Goal: Task Accomplishment & Management: Use online tool/utility

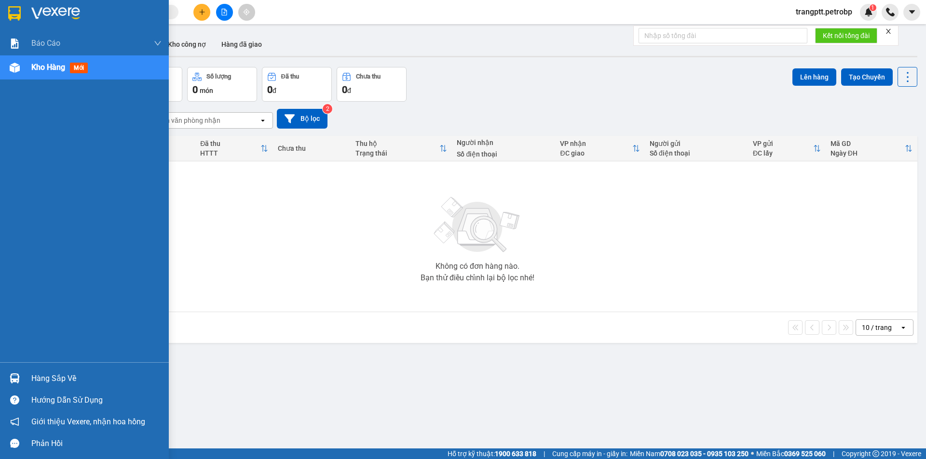
drag, startPoint x: 34, startPoint y: 381, endPoint x: 149, endPoint y: 406, distance: 118.4
click at [45, 382] on div "Hàng sắp về" at bounding box center [96, 379] width 130 height 14
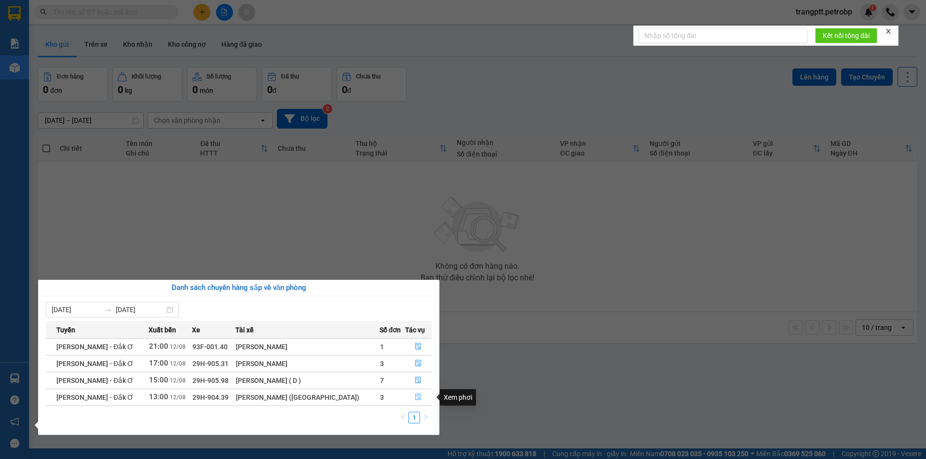
click at [415, 399] on icon "file-done" at bounding box center [418, 397] width 7 height 7
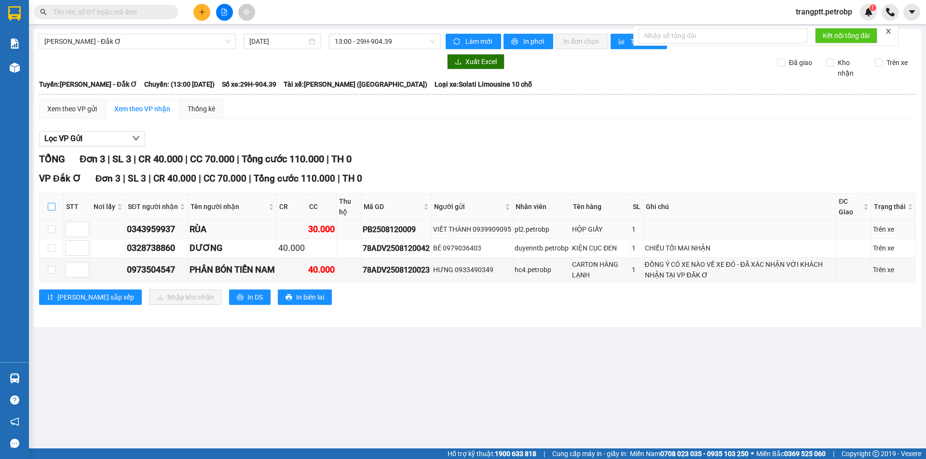
drag, startPoint x: 49, startPoint y: 205, endPoint x: 91, endPoint y: 228, distance: 47.9
click at [50, 205] on input "checkbox" at bounding box center [52, 207] width 8 height 8
checkbox input "true"
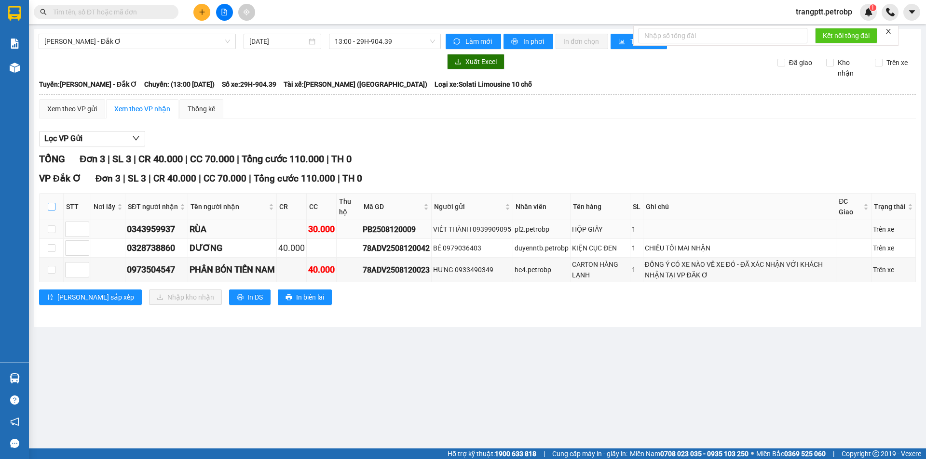
checkbox input "true"
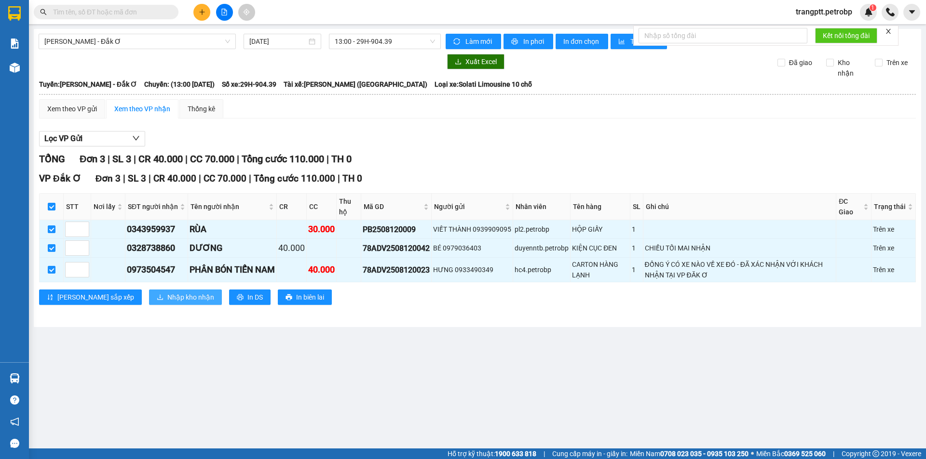
drag, startPoint x: 130, startPoint y: 296, endPoint x: 151, endPoint y: 296, distance: 21.7
click at [167, 296] on span "Nhập kho nhận" at bounding box center [190, 297] width 47 height 11
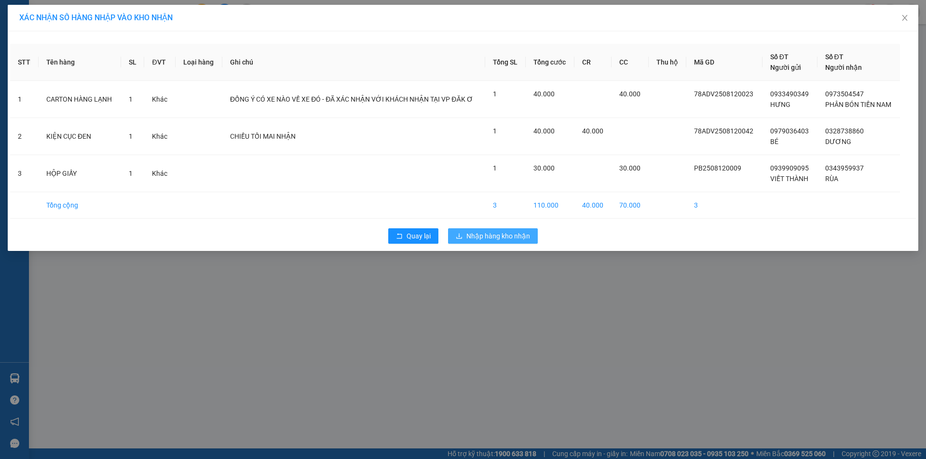
click at [494, 229] on button "Nhập hàng kho nhận" at bounding box center [493, 236] width 90 height 15
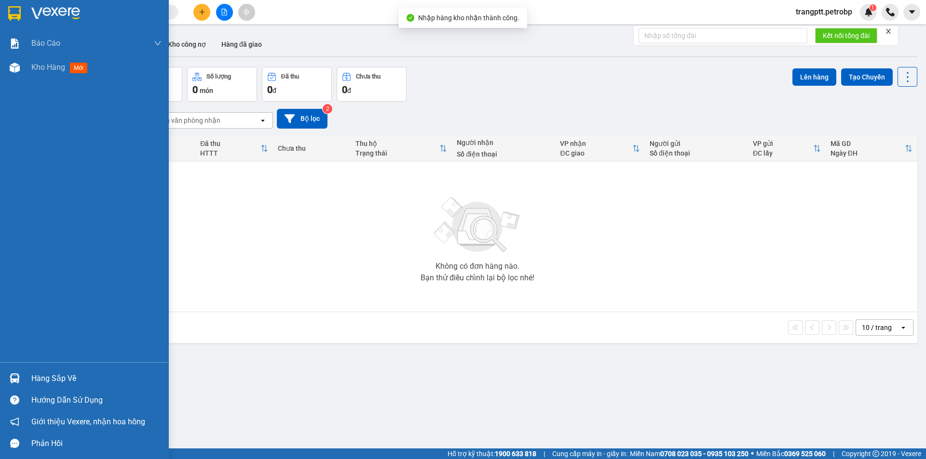
drag, startPoint x: 43, startPoint y: 378, endPoint x: 93, endPoint y: 389, distance: 50.5
click at [44, 378] on div "Hàng sắp về" at bounding box center [96, 379] width 130 height 14
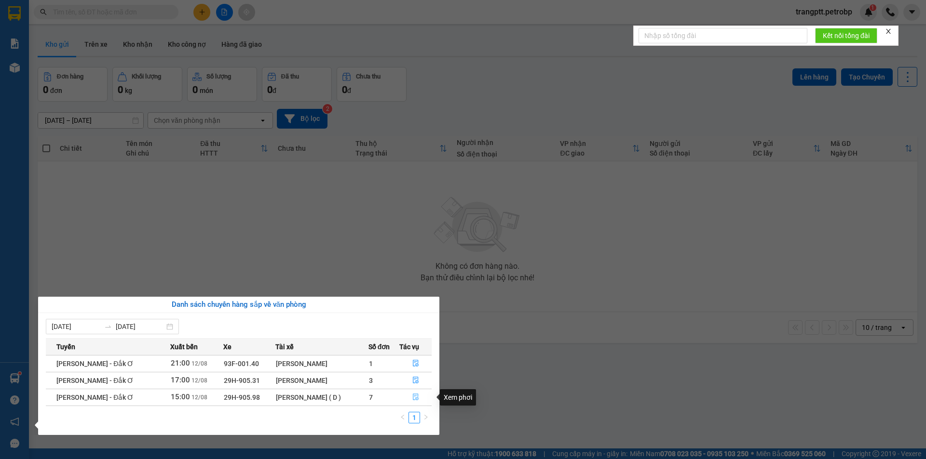
click at [413, 396] on icon "file-done" at bounding box center [416, 397] width 6 height 7
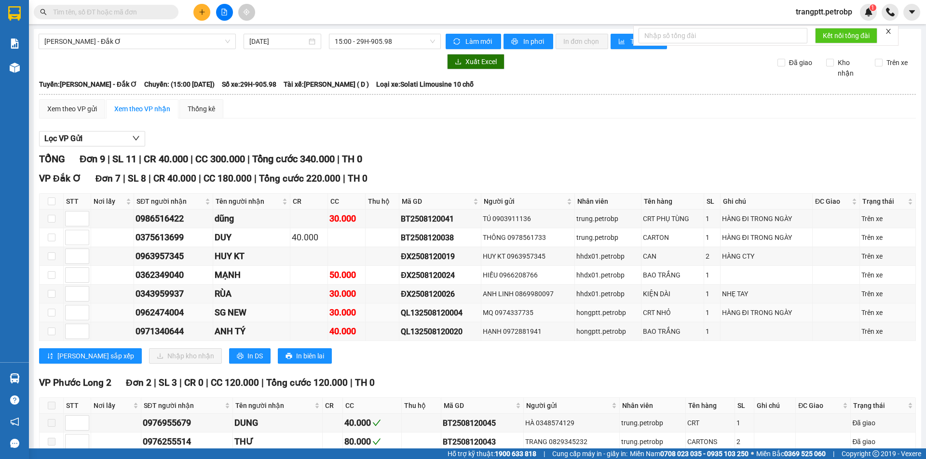
scroll to position [48, 0]
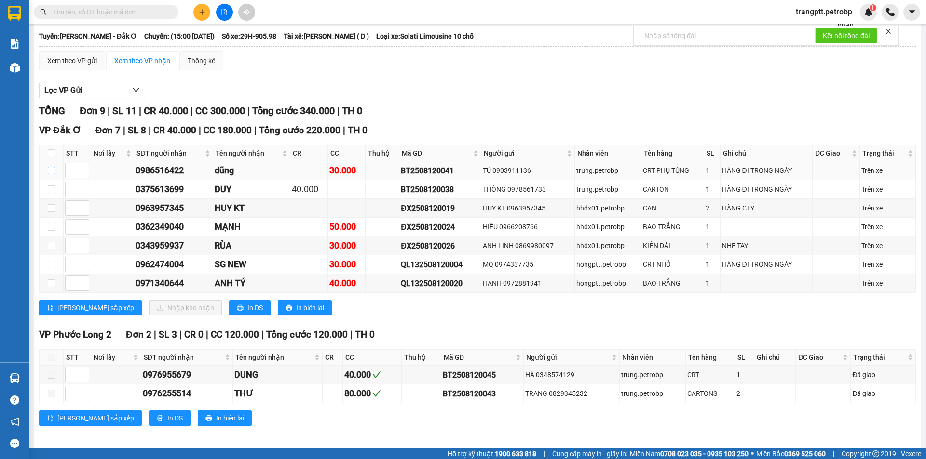
click at [52, 166] on label at bounding box center [52, 170] width 8 height 11
click at [52, 167] on input "checkbox" at bounding box center [52, 171] width 8 height 8
checkbox input "true"
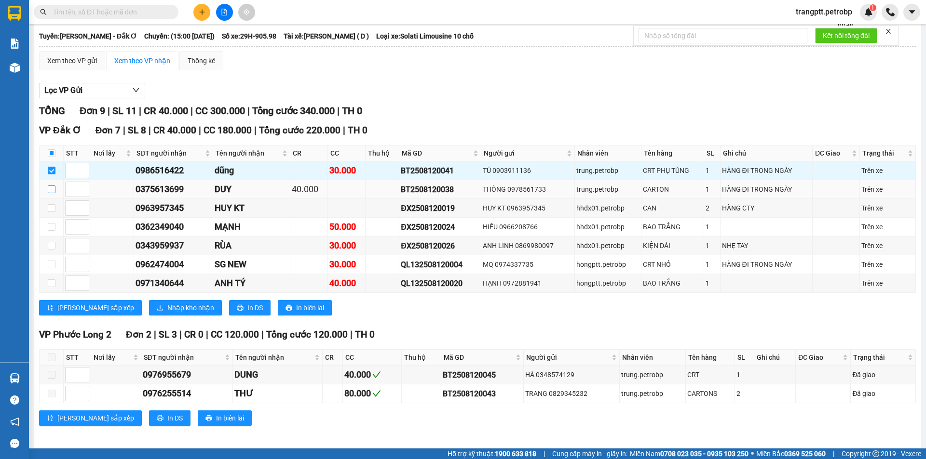
click at [52, 189] on input "checkbox" at bounding box center [52, 190] width 8 height 8
checkbox input "true"
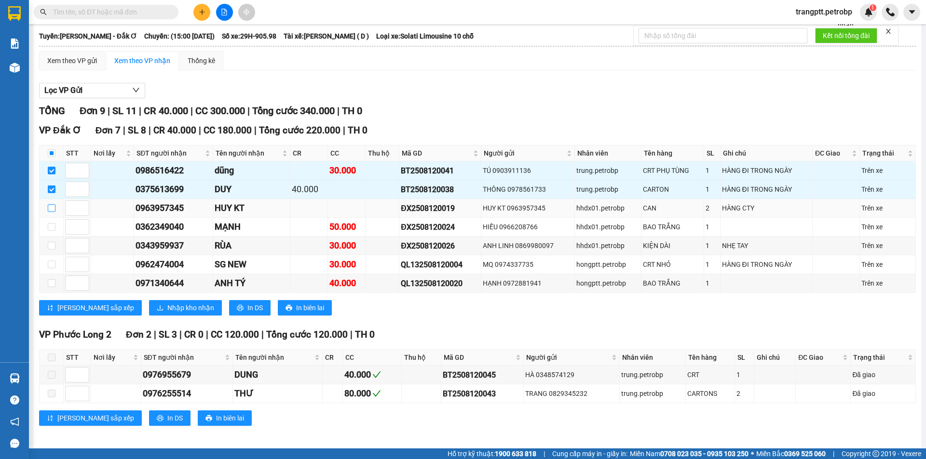
click at [52, 207] on input "checkbox" at bounding box center [52, 208] width 8 height 8
checkbox input "true"
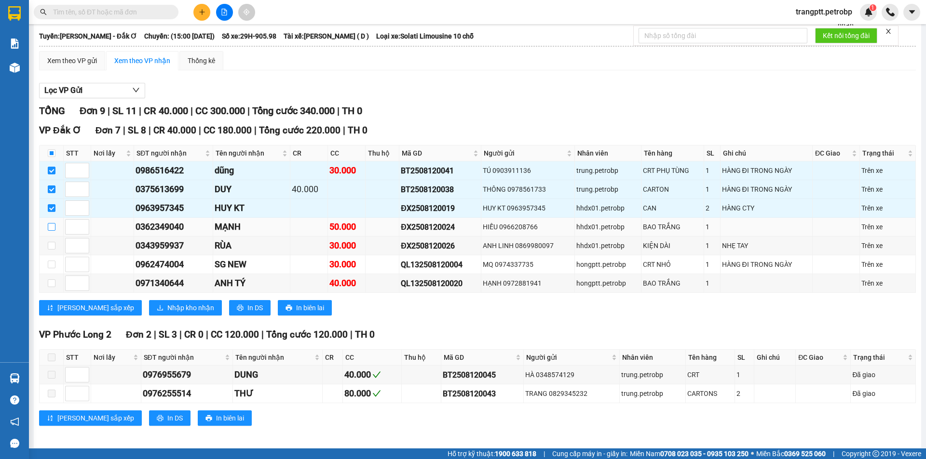
click at [52, 227] on input "checkbox" at bounding box center [52, 227] width 8 height 8
checkbox input "true"
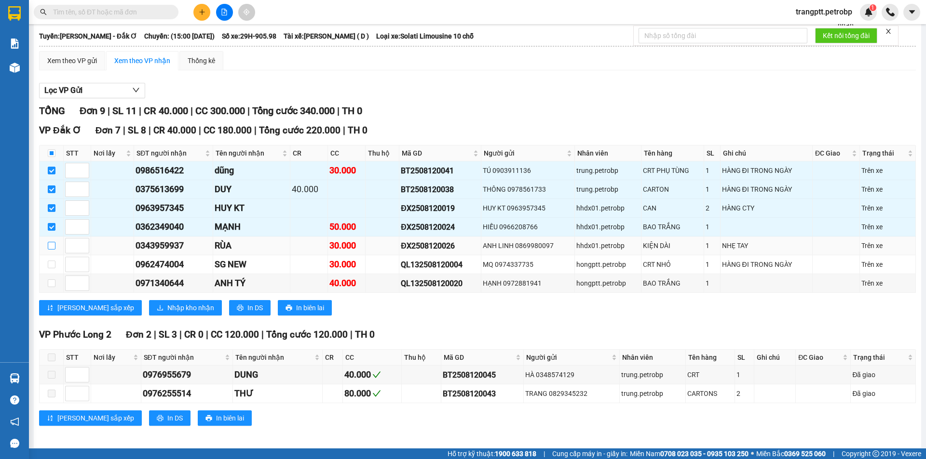
click at [50, 244] on input "checkbox" at bounding box center [52, 246] width 8 height 8
checkbox input "true"
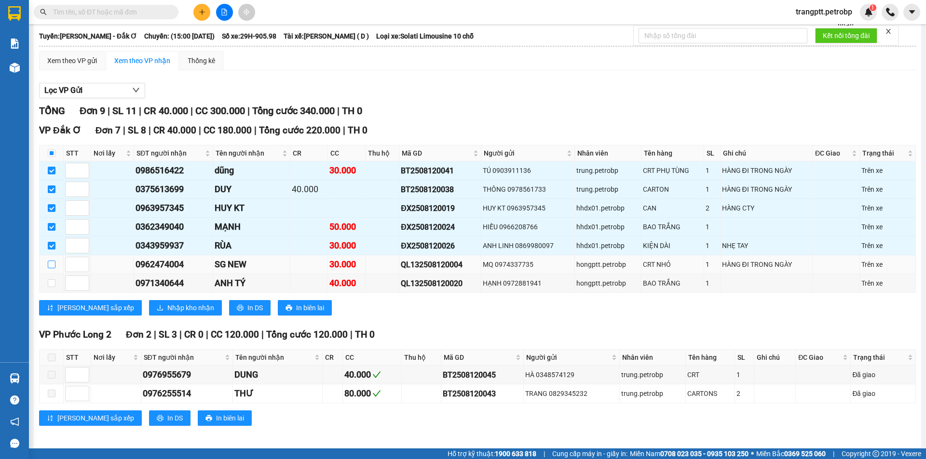
click at [50, 261] on input "checkbox" at bounding box center [52, 265] width 8 height 8
checkbox input "true"
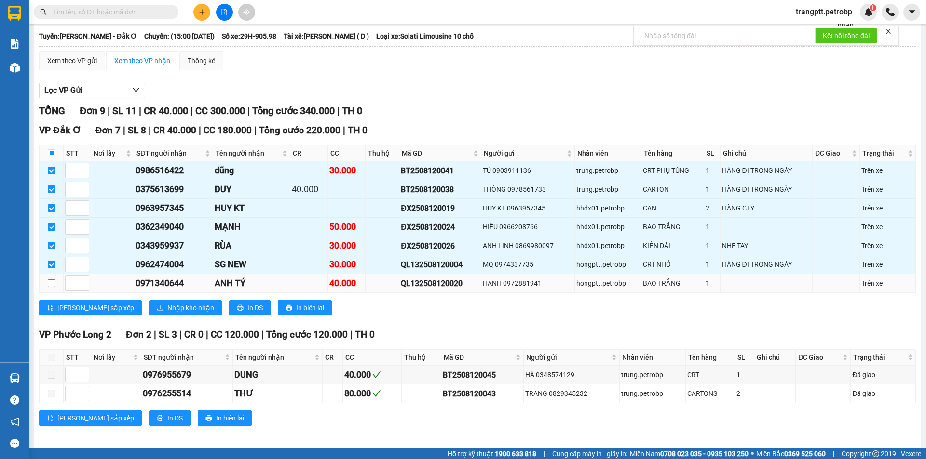
click at [52, 283] on input "checkbox" at bounding box center [52, 284] width 8 height 8
checkbox input "true"
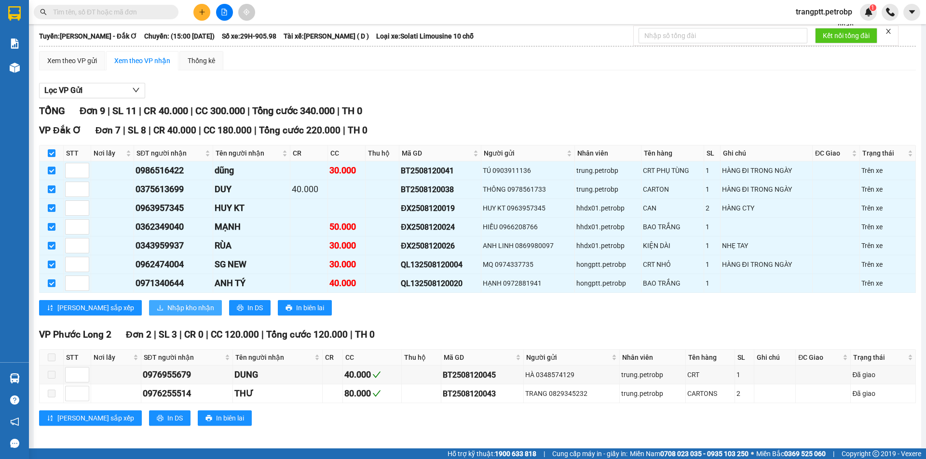
click at [167, 308] on span "Nhập kho nhận" at bounding box center [190, 308] width 47 height 11
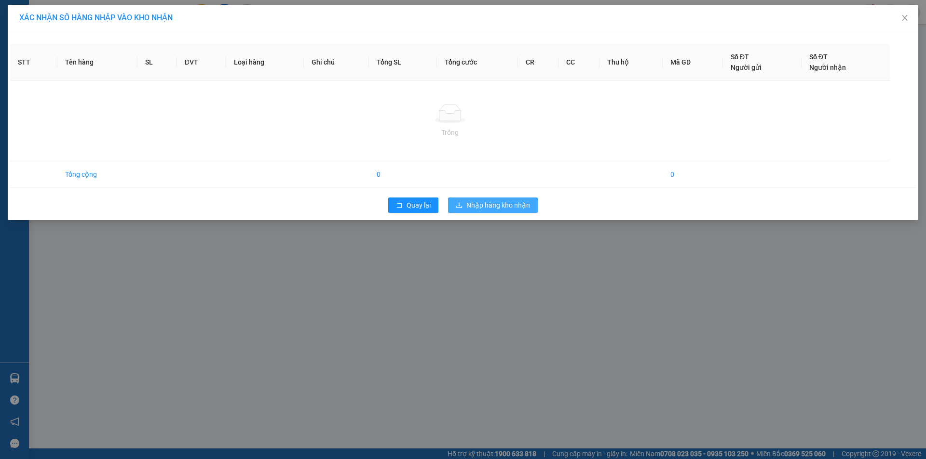
click at [499, 207] on div "STT Tên hàng SL ĐVT Loại hàng Ghi chú Tổng SL Tổng cước CR CC Thu hộ Mã GD Số Đ…" at bounding box center [463, 125] width 910 height 189
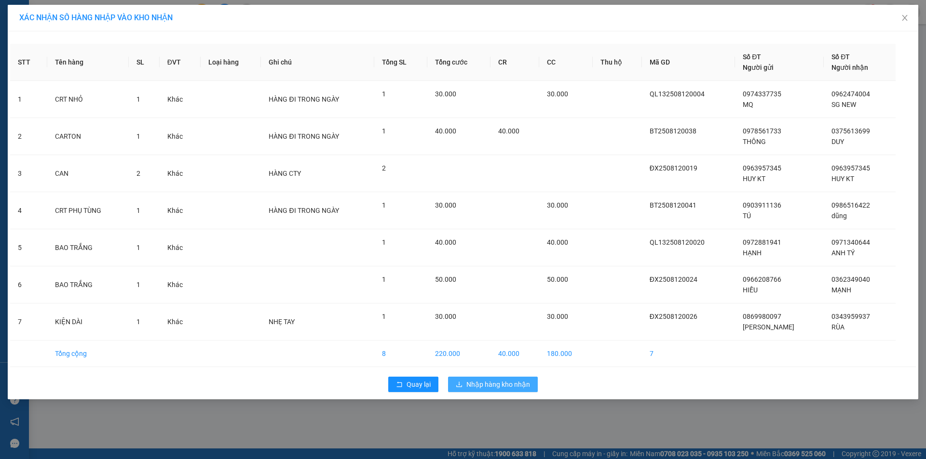
click at [481, 385] on span "Nhập hàng kho nhận" at bounding box center [498, 384] width 64 height 11
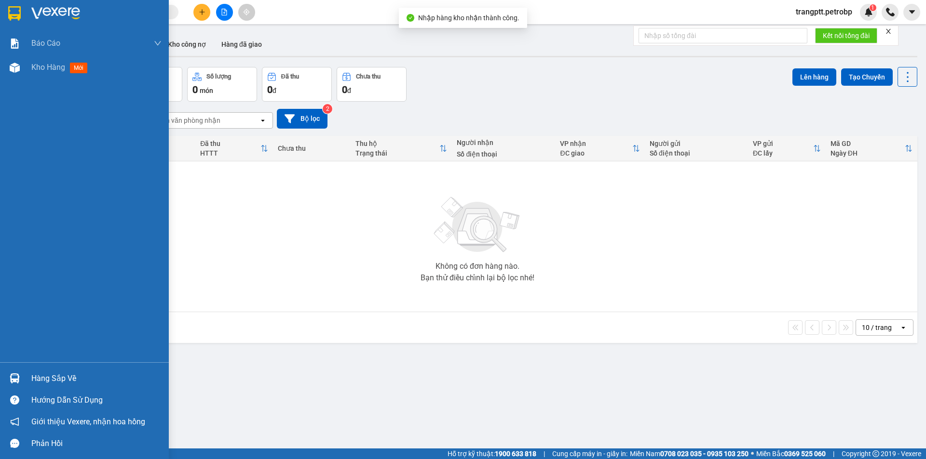
drag, startPoint x: 43, startPoint y: 374, endPoint x: 81, endPoint y: 391, distance: 40.8
click at [45, 376] on div "Hàng sắp về" at bounding box center [96, 379] width 130 height 14
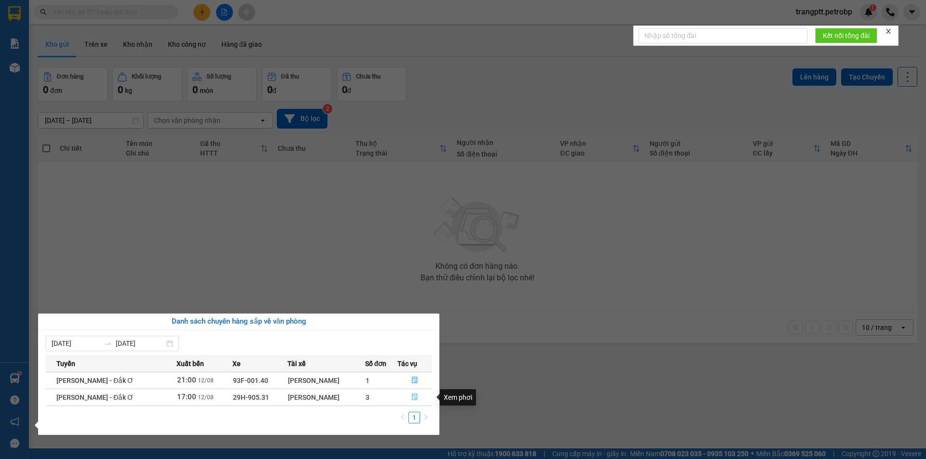
click at [412, 396] on icon "file-done" at bounding box center [414, 397] width 7 height 7
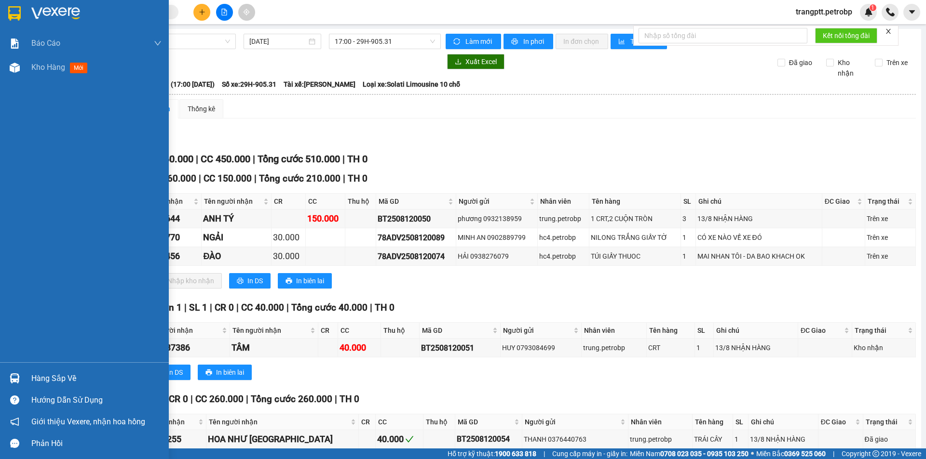
click at [58, 378] on div "Hàng sắp về" at bounding box center [96, 379] width 130 height 14
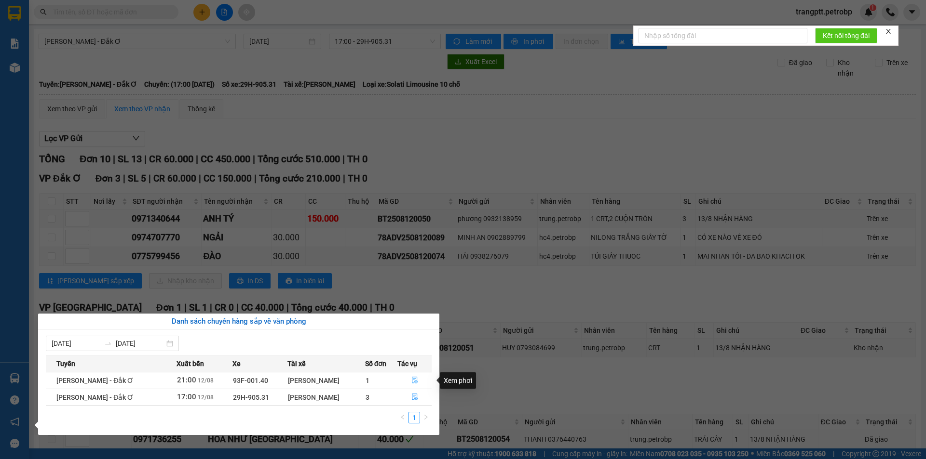
click at [415, 382] on icon "file-done" at bounding box center [415, 381] width 6 height 7
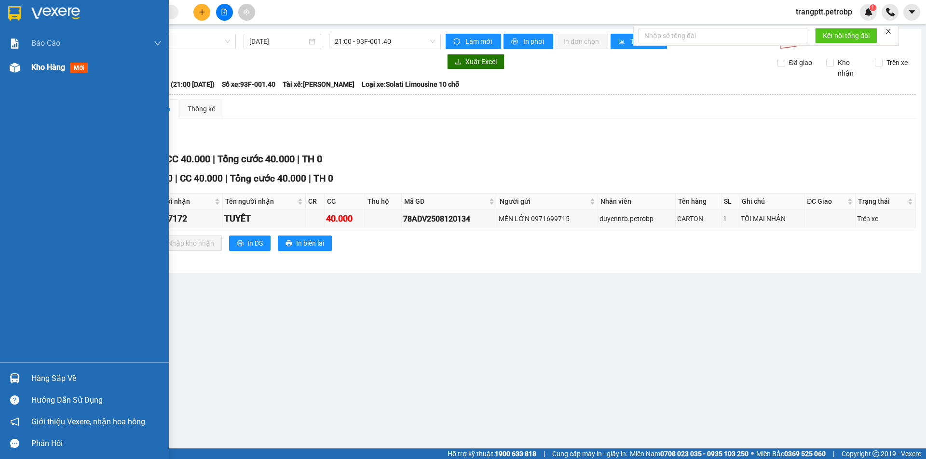
click at [43, 67] on span "Kho hàng" at bounding box center [48, 67] width 34 height 9
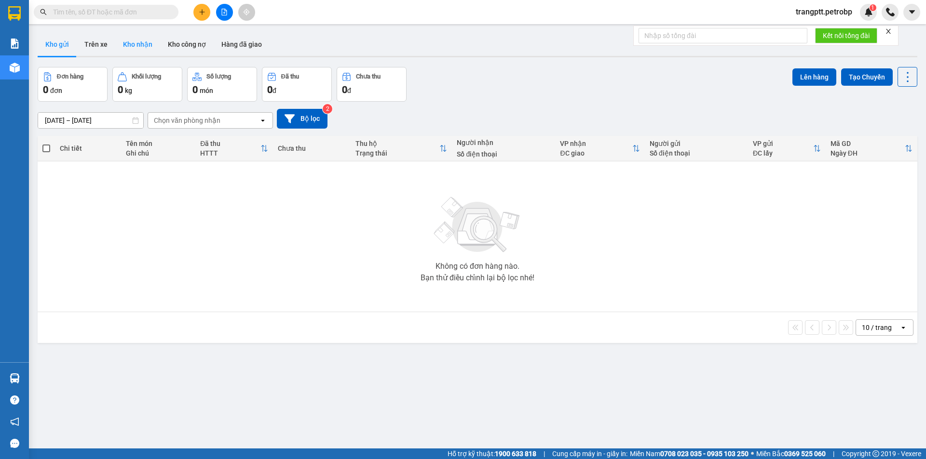
click at [138, 42] on button "Kho nhận" at bounding box center [137, 44] width 45 height 23
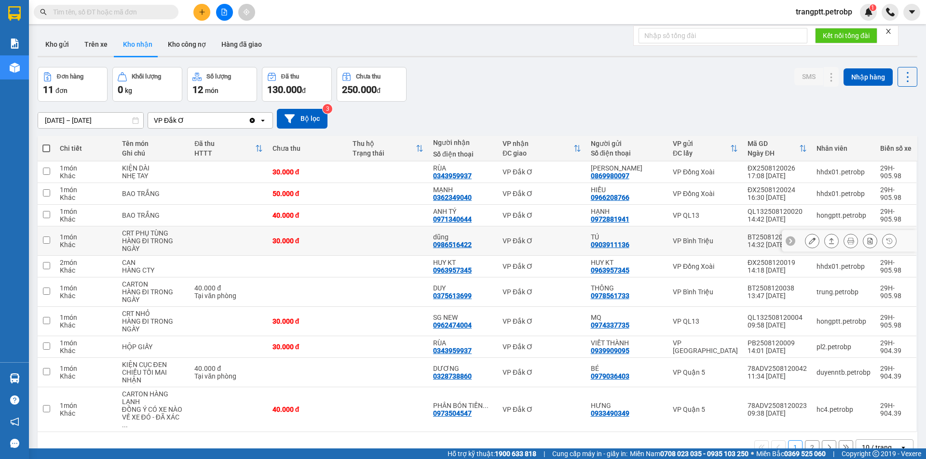
scroll to position [44, 0]
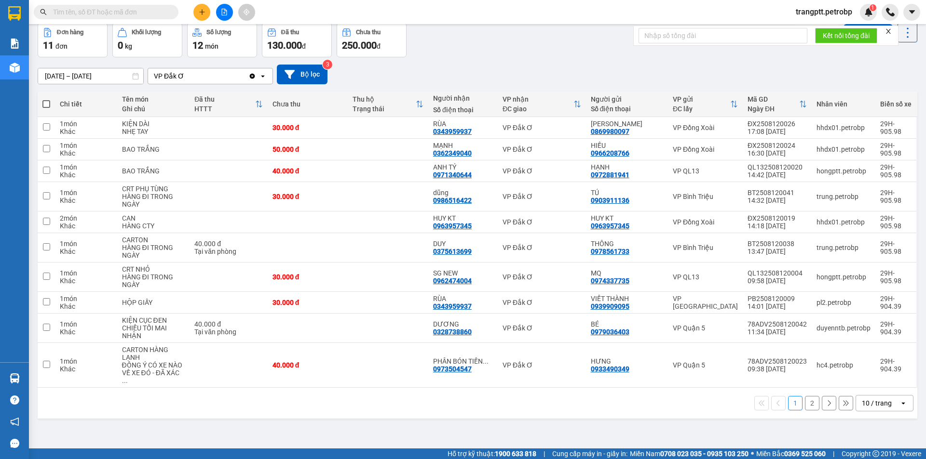
click at [805, 396] on button "2" at bounding box center [812, 403] width 14 height 14
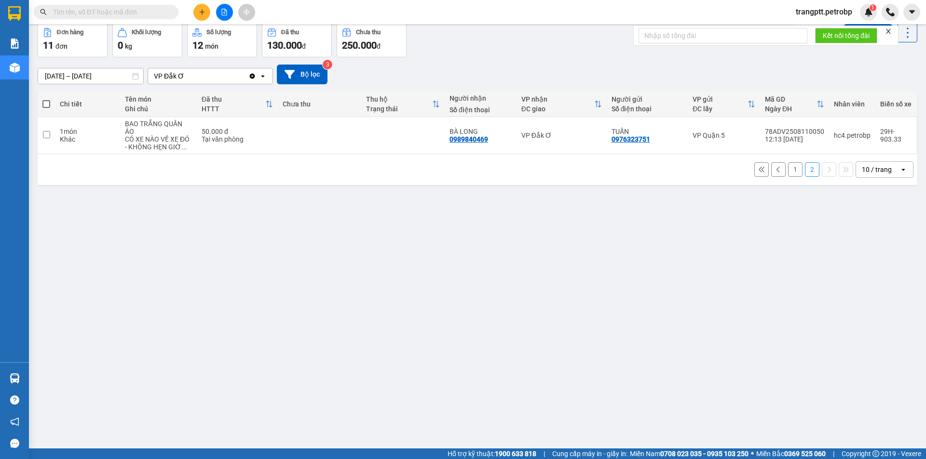
click at [788, 169] on button "1" at bounding box center [795, 169] width 14 height 14
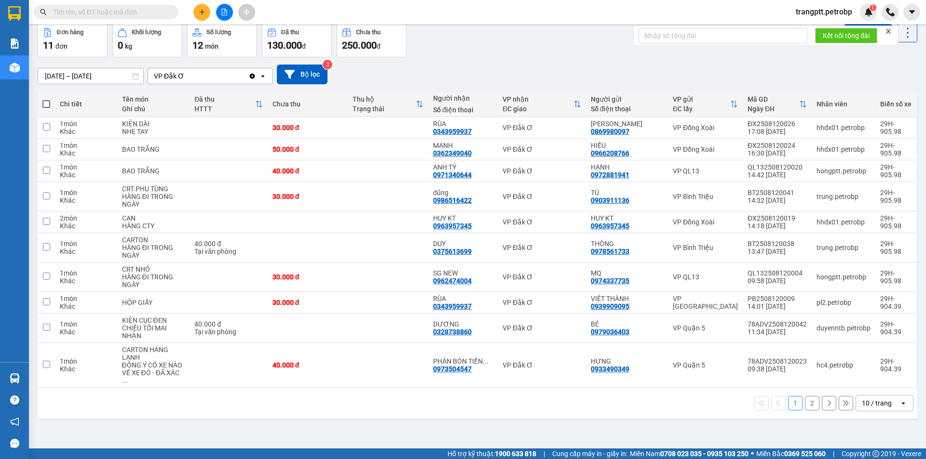
scroll to position [0, 0]
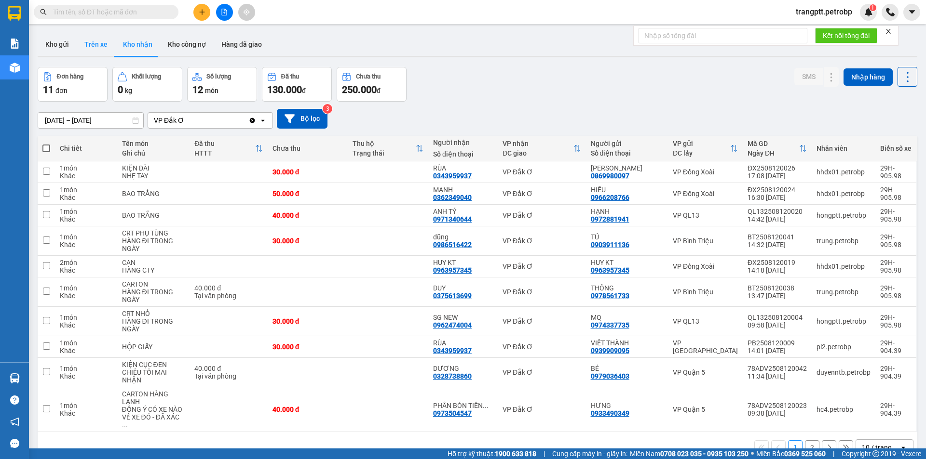
click at [93, 41] on button "Trên xe" at bounding box center [96, 44] width 39 height 23
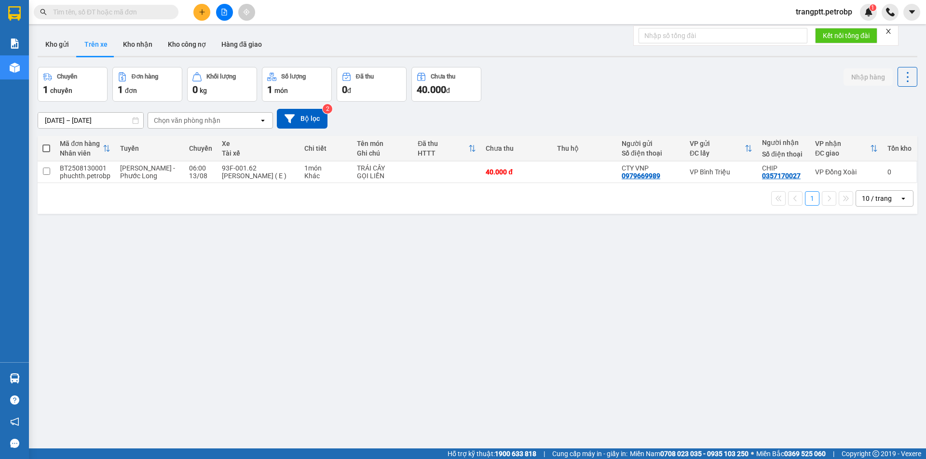
click at [86, 120] on input "13/08/2025 – 13/08/2025" at bounding box center [90, 120] width 105 height 15
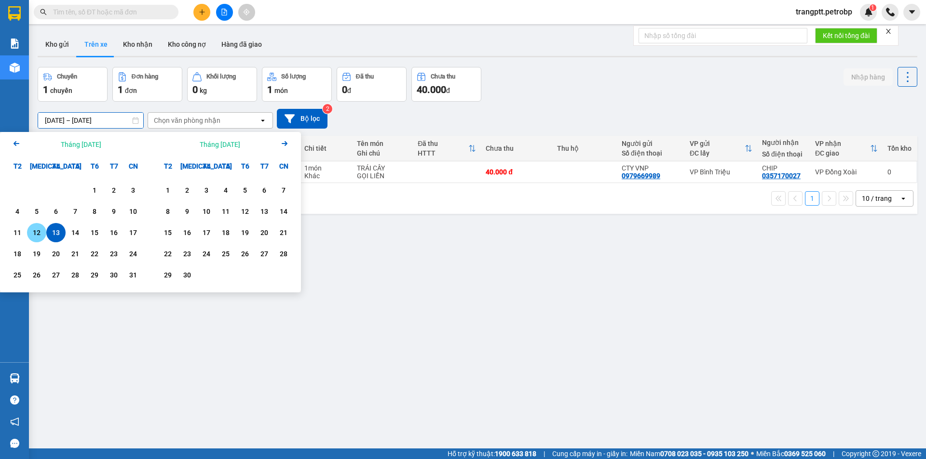
click at [36, 231] on div "12" at bounding box center [37, 233] width 14 height 12
drag, startPoint x: 54, startPoint y: 232, endPoint x: 68, endPoint y: 224, distance: 15.1
click at [55, 231] on div "13" at bounding box center [56, 233] width 14 height 12
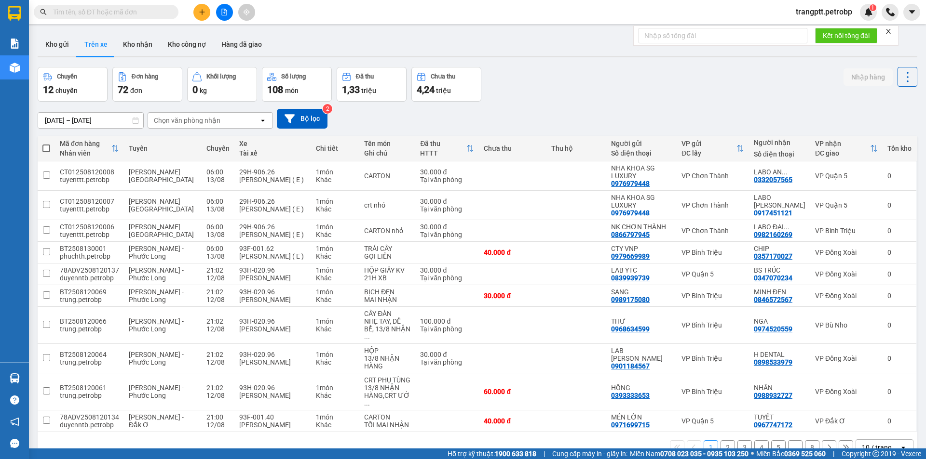
click at [182, 119] on div "Chọn văn phòng nhận" at bounding box center [187, 121] width 67 height 10
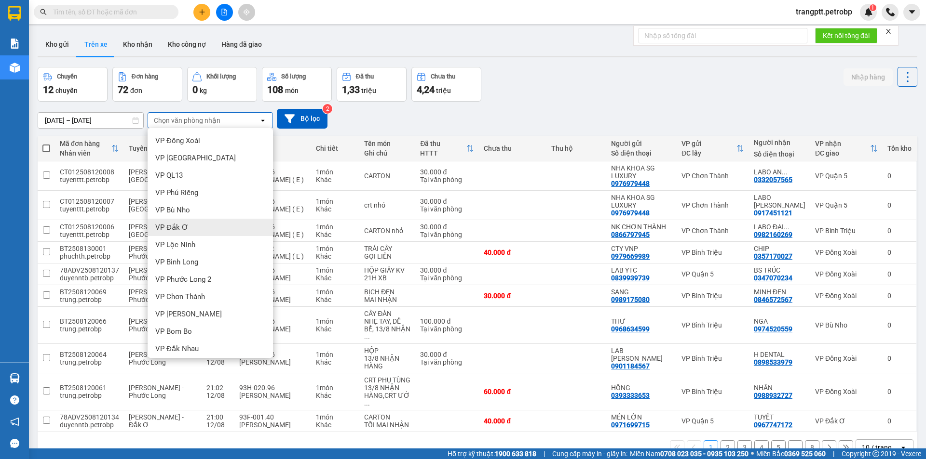
click at [164, 227] on span "VP Đắk Ơ" at bounding box center [171, 228] width 33 height 10
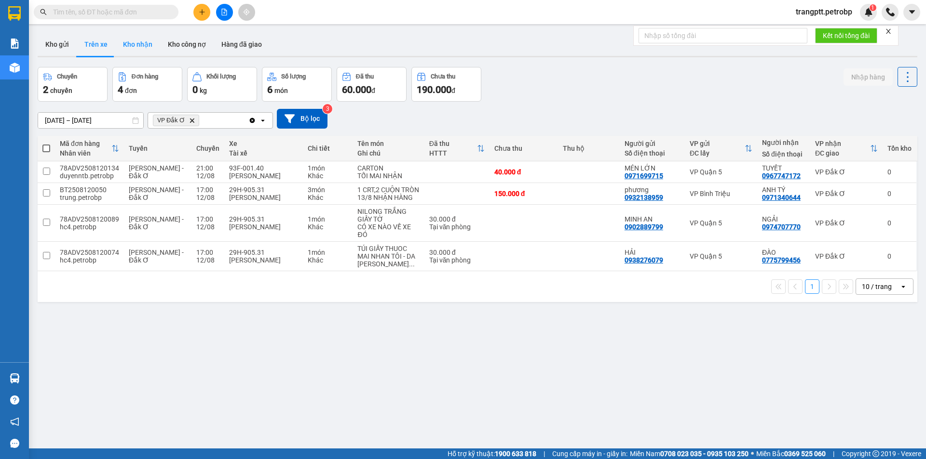
click at [140, 40] on button "Kho nhận" at bounding box center [137, 44] width 45 height 23
type input "[DATE] – [DATE]"
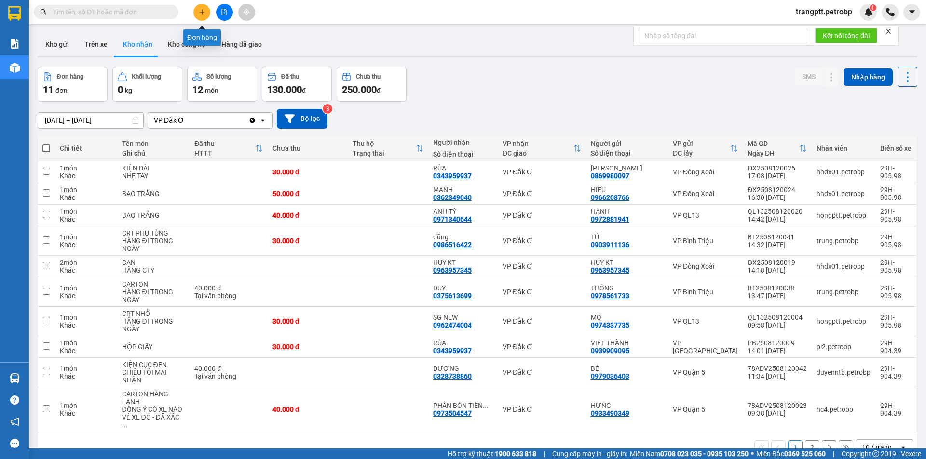
click at [202, 9] on icon "plus" at bounding box center [202, 12] width 7 height 7
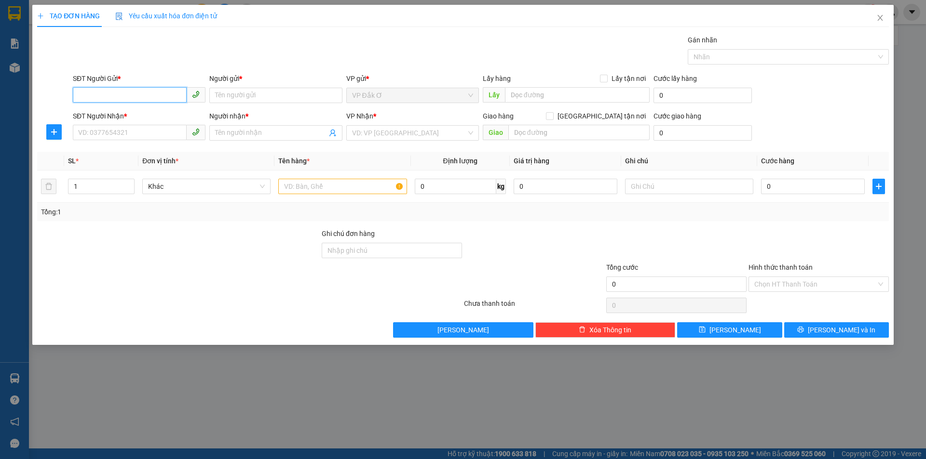
click at [125, 89] on input "SĐT Người Gửi *" at bounding box center [130, 94] width 114 height 15
type input "0982147150"
click at [140, 115] on div "0982147150 - CHÚ DAO" at bounding box center [139, 114] width 121 height 11
type input "CHÚ DAO"
type input "0974224886"
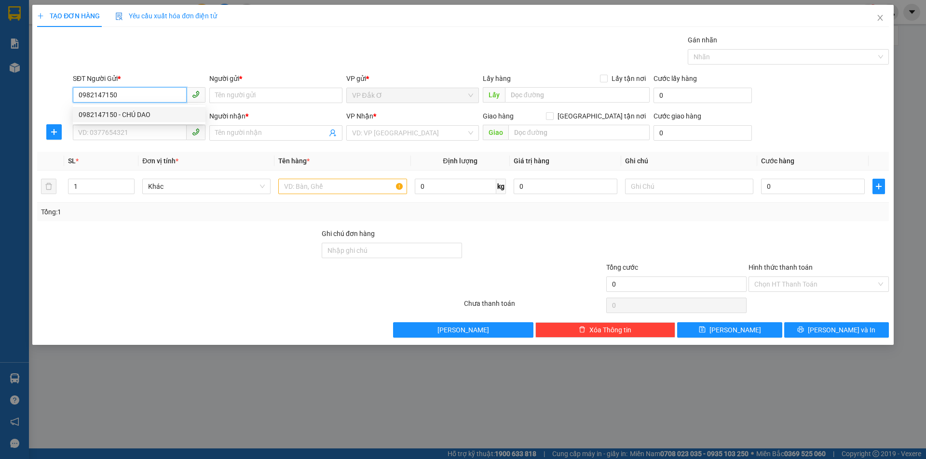
type input "THỊNH"
type input "40.000"
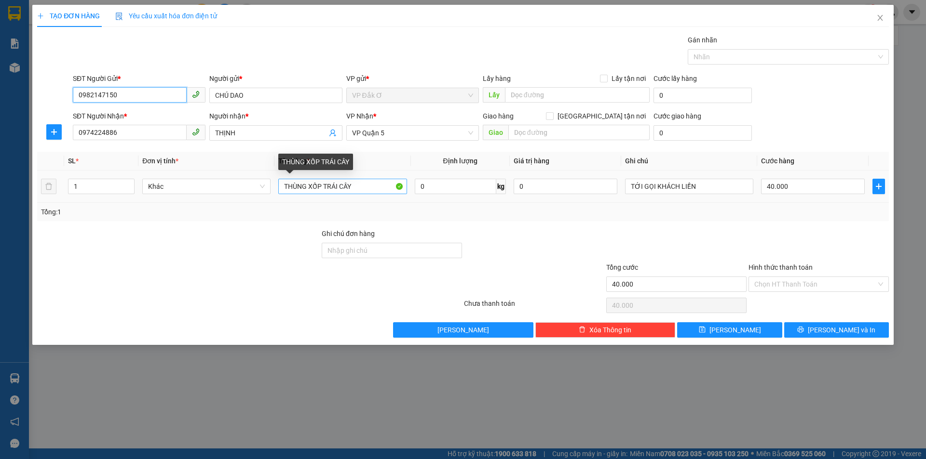
type input "0982147150"
click at [365, 185] on input "THÙNG XỐP TRÁI CÂY" at bounding box center [342, 186] width 128 height 15
type input "T"
type input "CARTON TRÁI CÂY"
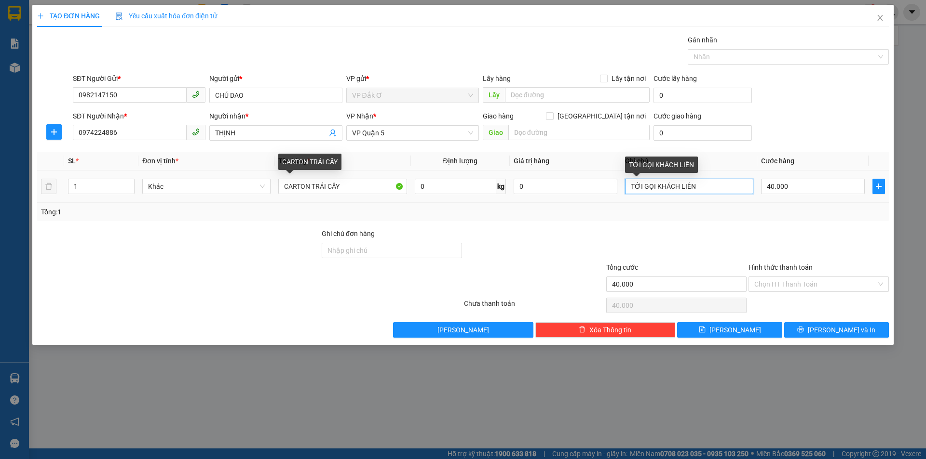
click at [707, 188] on input "TỚI GỌI KHÁCH LIỀN" at bounding box center [689, 186] width 128 height 15
click at [799, 184] on input "40.000" at bounding box center [813, 186] width 104 height 15
type input "0="
type input "0"
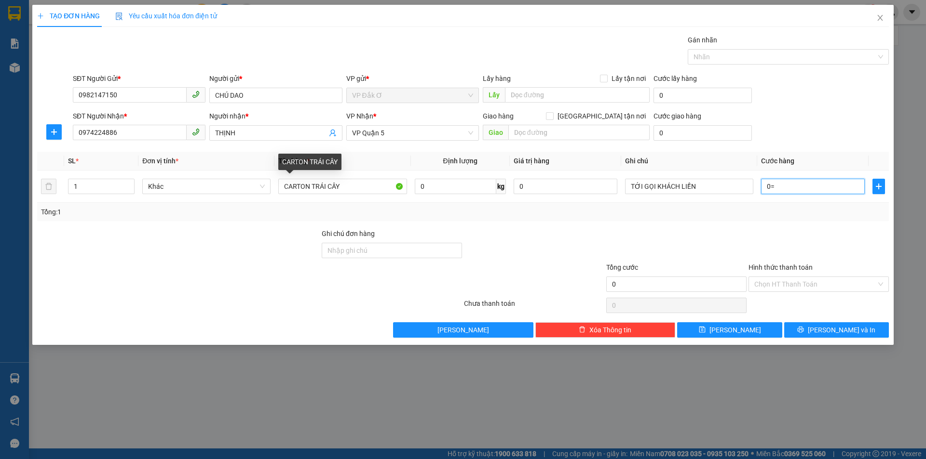
type input "0"
type input "5"
type input "05"
type input "50"
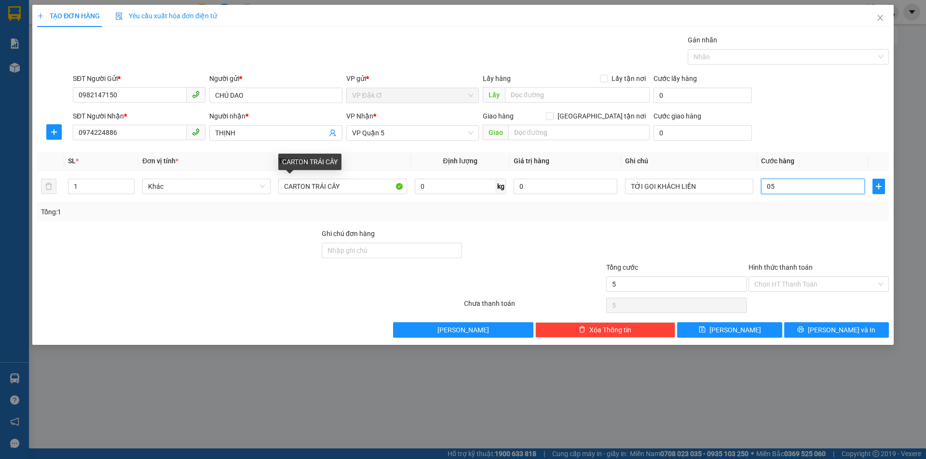
type input "50"
type input "050"
type input "500"
type input "0.500"
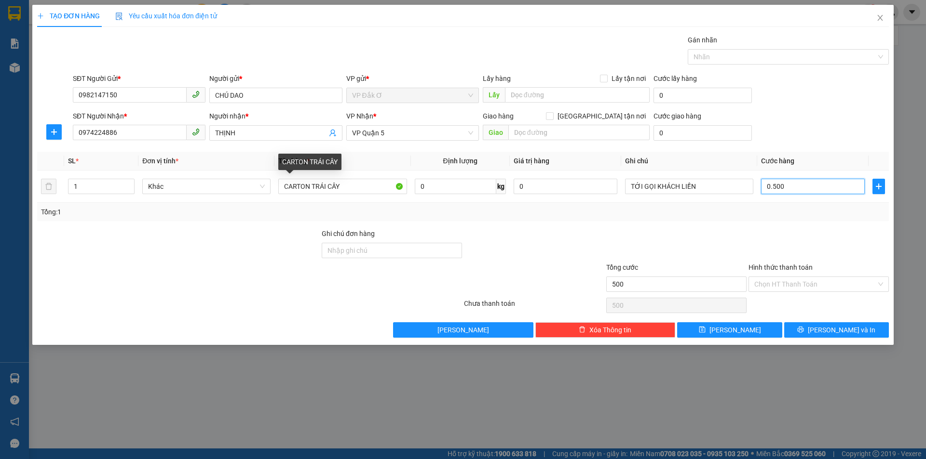
type input "5.000"
type input "05.000"
type input "50.000"
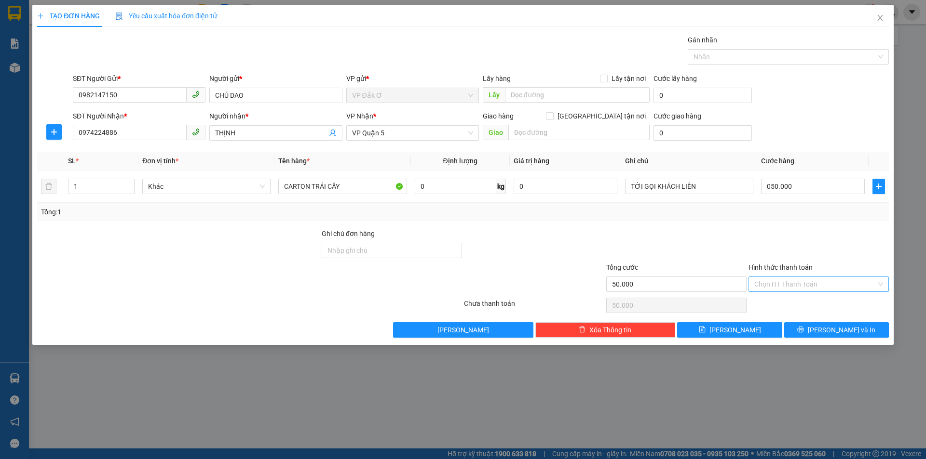
type input "50.000"
click at [775, 278] on input "Hình thức thanh toán" at bounding box center [815, 284] width 122 height 14
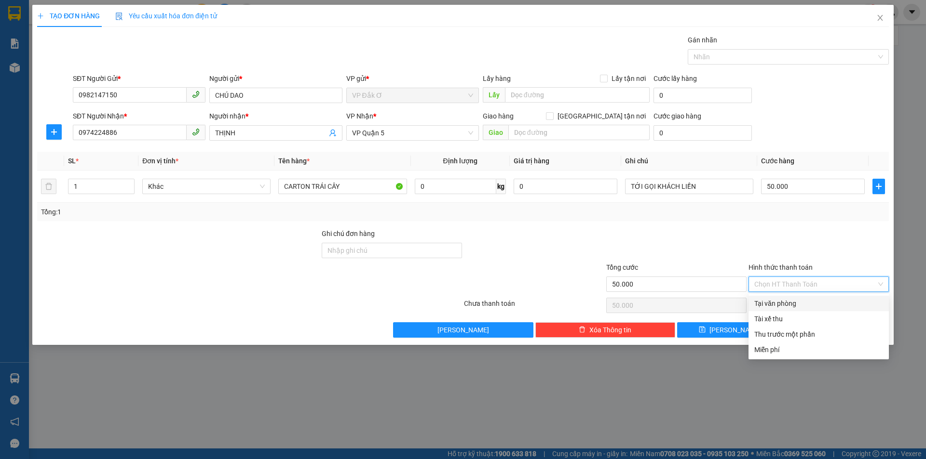
click at [780, 300] on div "Tại văn phòng" at bounding box center [818, 303] width 129 height 11
type input "0"
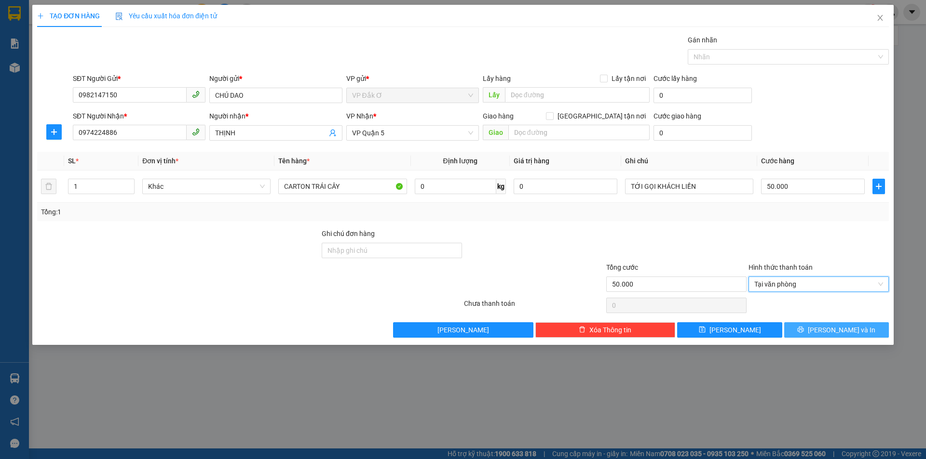
drag, startPoint x: 821, startPoint y: 332, endPoint x: 767, endPoint y: 254, distance: 94.6
click at [804, 331] on icon "printer" at bounding box center [800, 329] width 7 height 7
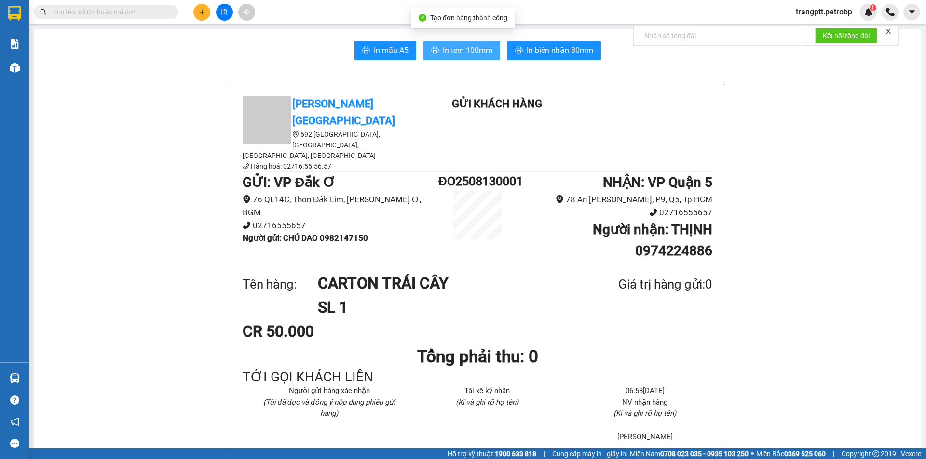
click at [462, 50] on span "In tem 100mm" at bounding box center [468, 50] width 50 height 12
click at [455, 52] on span "In tem 100mm" at bounding box center [468, 50] width 50 height 12
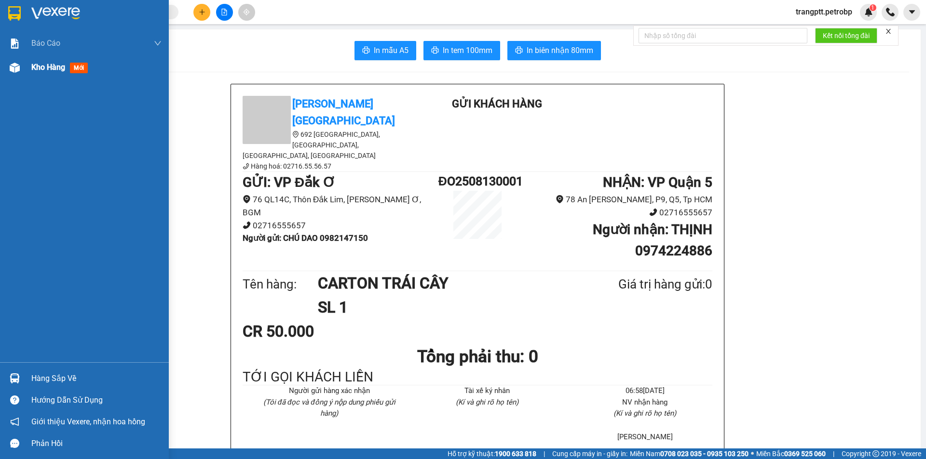
click at [36, 68] on span "Kho hàng" at bounding box center [48, 67] width 34 height 9
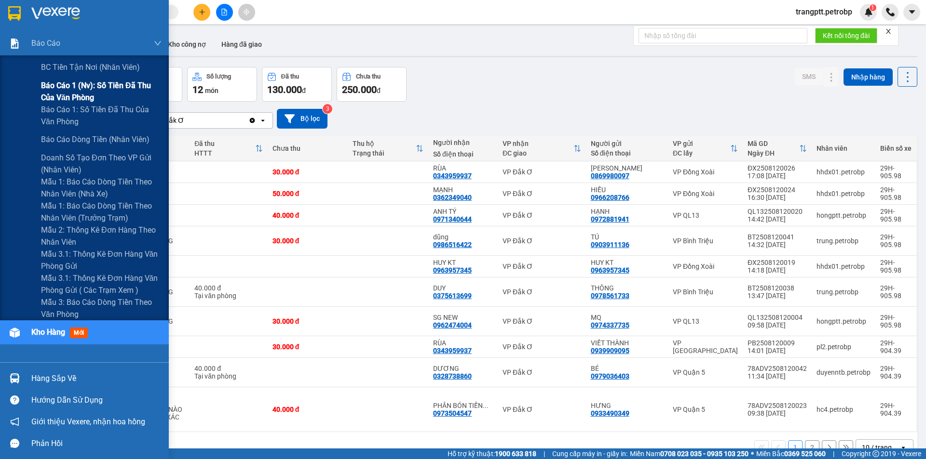
click at [54, 86] on span "Báo cáo 1 (nv): Số tiền đã thu của văn phòng" at bounding box center [101, 92] width 121 height 24
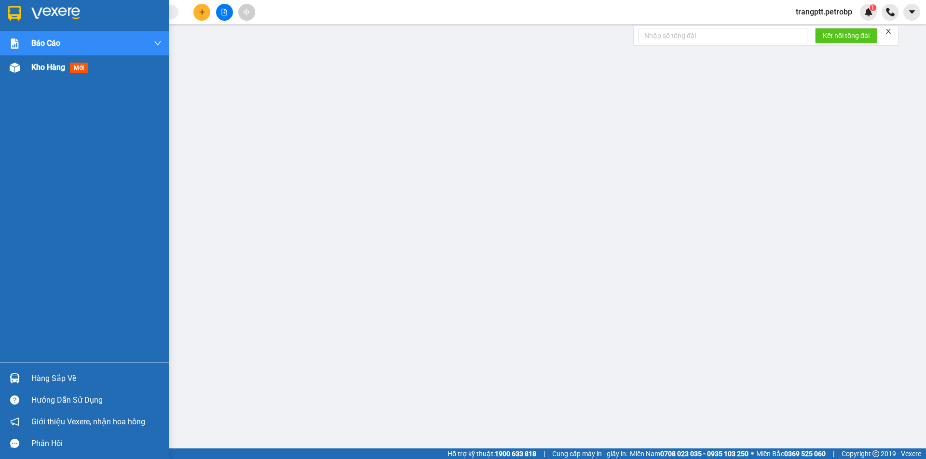
drag, startPoint x: 44, startPoint y: 68, endPoint x: 50, endPoint y: 69, distance: 6.0
click at [50, 69] on span "Kho hàng" at bounding box center [48, 67] width 34 height 9
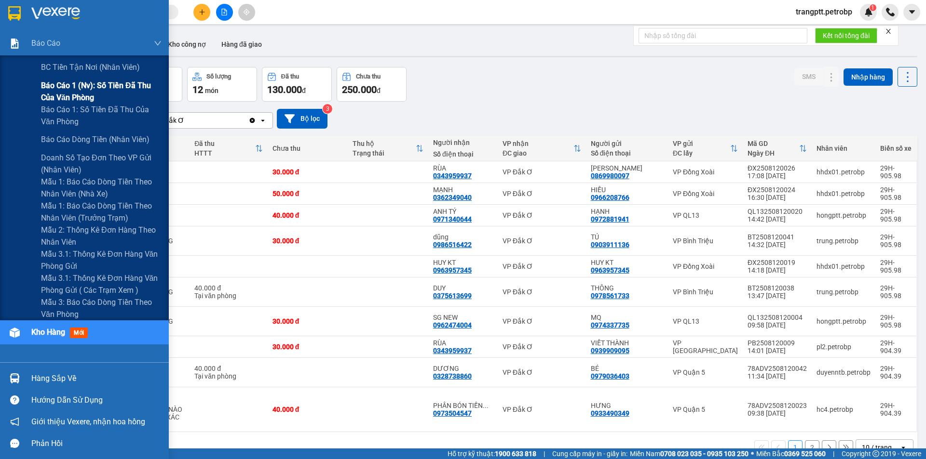
click at [78, 87] on span "Báo cáo 1 (nv): Số tiền đã thu của văn phòng" at bounding box center [101, 92] width 121 height 24
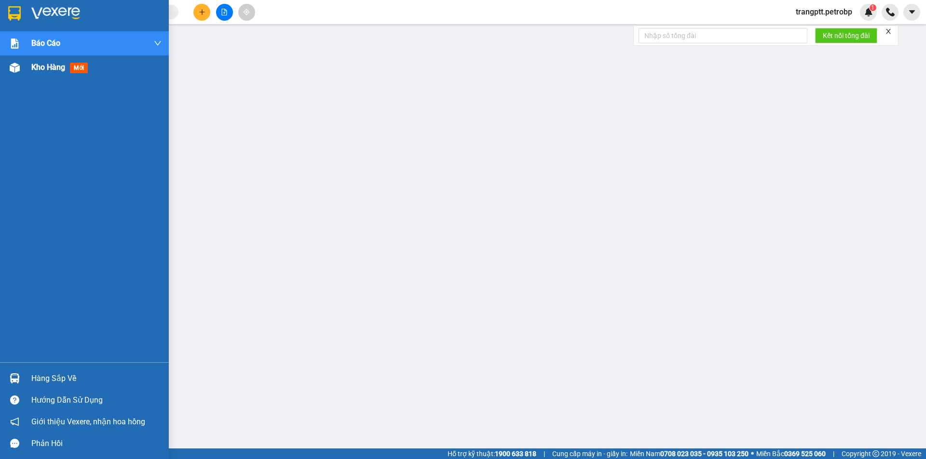
click at [41, 68] on span "Kho hàng" at bounding box center [48, 67] width 34 height 9
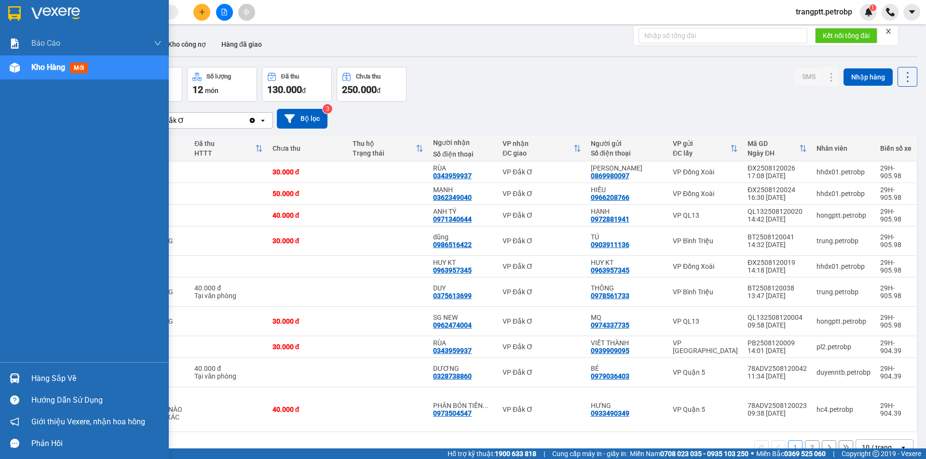
click at [35, 377] on div "Hàng sắp về" at bounding box center [96, 379] width 130 height 14
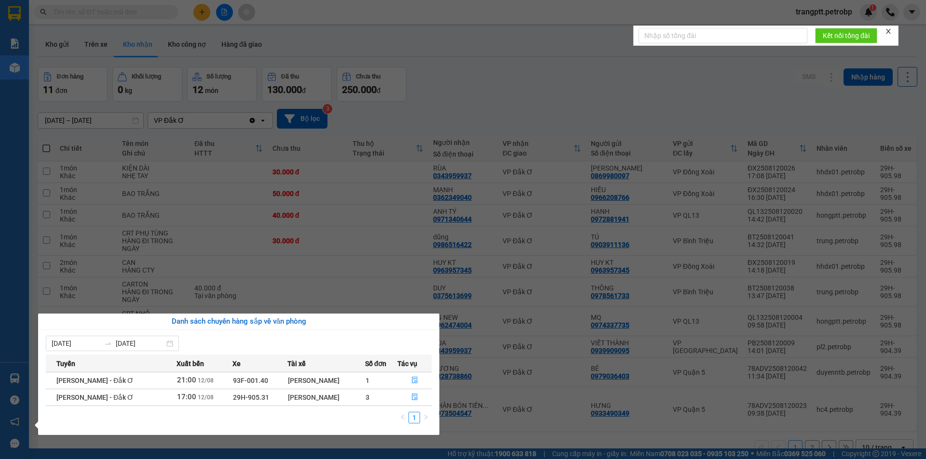
click at [332, 271] on section "Kết quả tìm kiếm ( 0 ) Bộ lọc No Data trangptt.petrobp 1 Báo cáo BC tiền tận nơ…" at bounding box center [463, 229] width 926 height 459
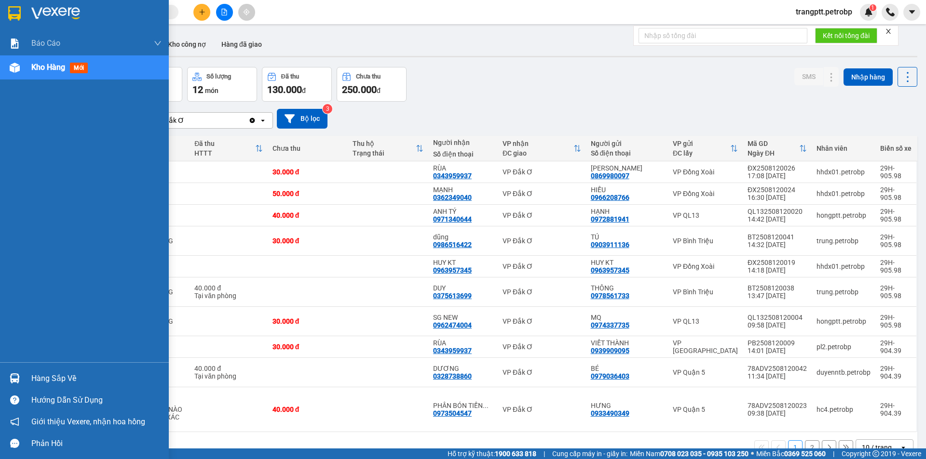
click at [41, 377] on div "Hàng sắp về" at bounding box center [96, 379] width 130 height 14
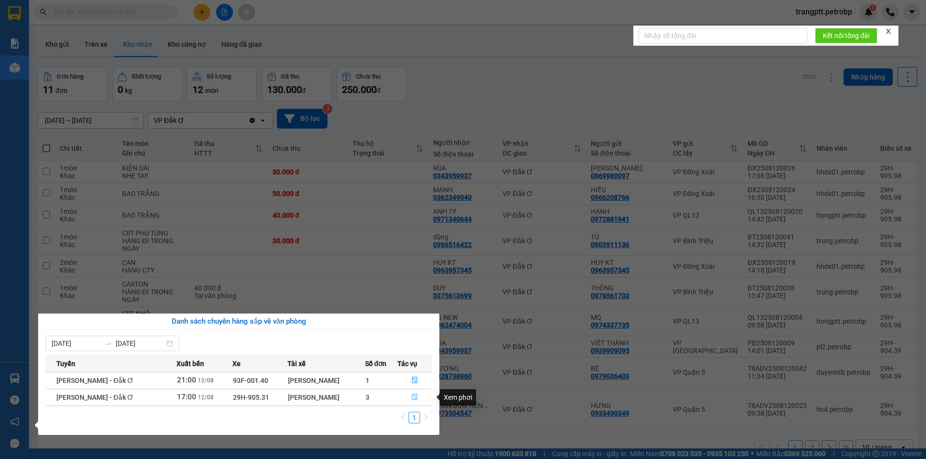
click at [413, 396] on icon "file-done" at bounding box center [415, 397] width 6 height 7
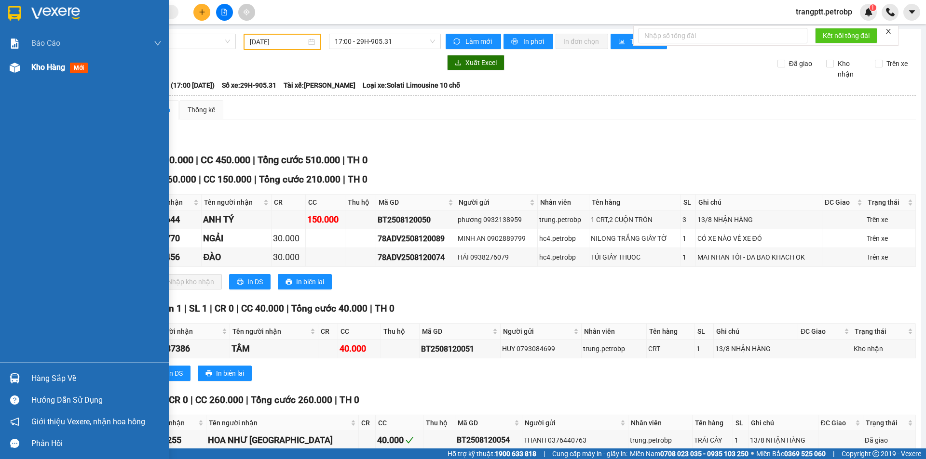
drag, startPoint x: 48, startPoint y: 65, endPoint x: 55, endPoint y: 65, distance: 7.7
click at [55, 65] on span "Kho hàng" at bounding box center [48, 67] width 34 height 9
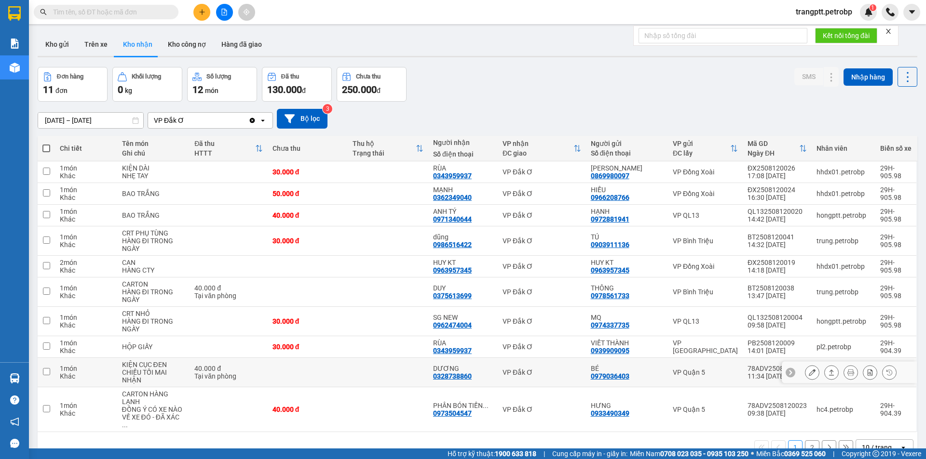
scroll to position [44, 0]
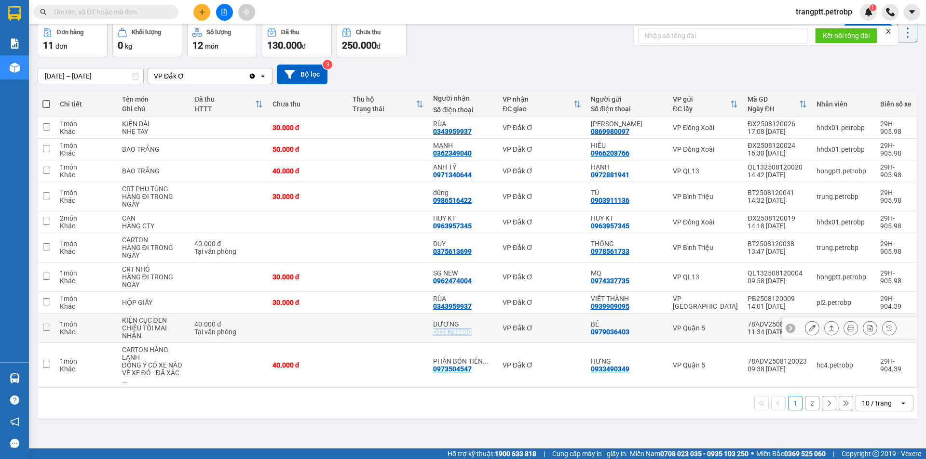
drag, startPoint x: 433, startPoint y: 333, endPoint x: 475, endPoint y: 333, distance: 42.4
click at [475, 333] on td "DƯƠNG 0328738860" at bounding box center [462, 328] width 69 height 29
checkbox input "true"
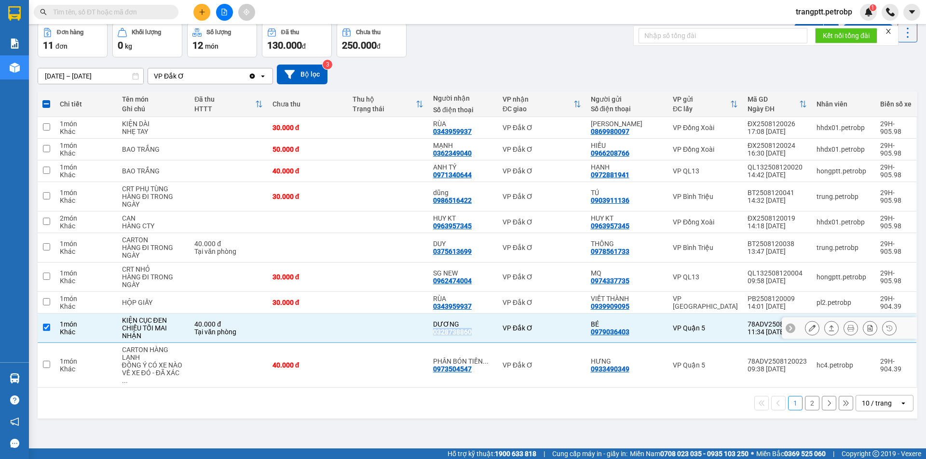
copy div "0328738860"
drag, startPoint x: 432, startPoint y: 305, endPoint x: 476, endPoint y: 310, distance: 44.2
click at [476, 310] on td "RÙA 0343959937" at bounding box center [462, 303] width 69 height 22
checkbox input "true"
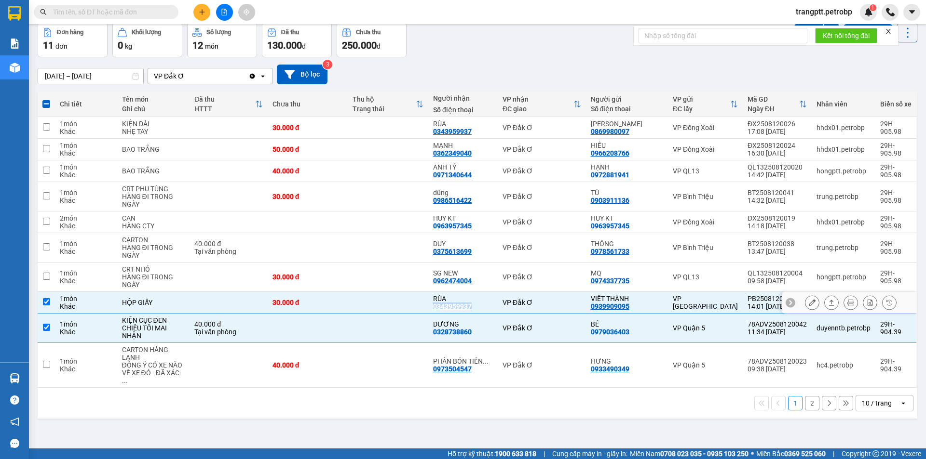
copy div "0343959937"
drag, startPoint x: 433, startPoint y: 252, endPoint x: 473, endPoint y: 249, distance: 39.1
click at [473, 249] on td "DUY 0375613699" at bounding box center [462, 247] width 69 height 29
checkbox input "true"
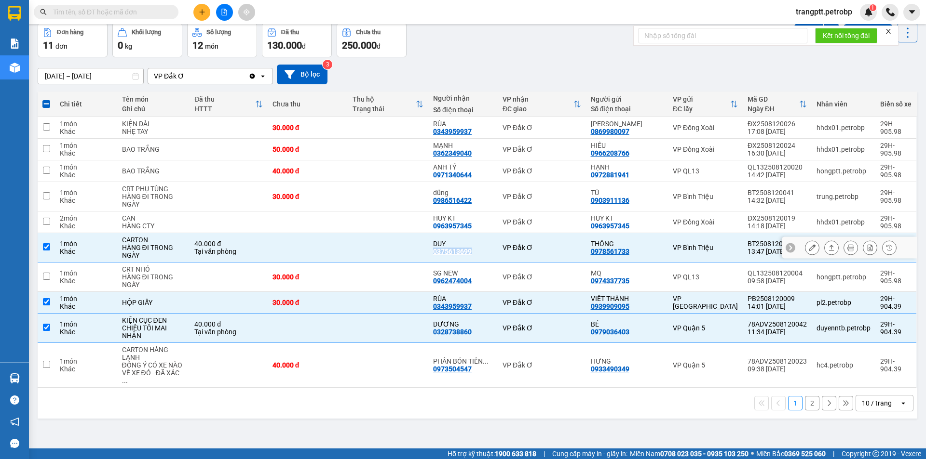
copy div "0375613699"
drag, startPoint x: 433, startPoint y: 201, endPoint x: 474, endPoint y: 204, distance: 41.1
click at [474, 204] on td "dũng 0986516422" at bounding box center [462, 196] width 69 height 29
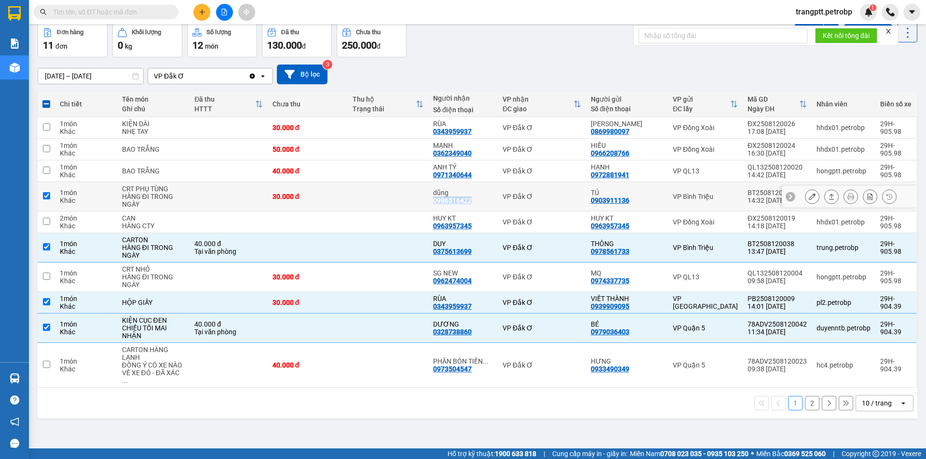
checkbox input "true"
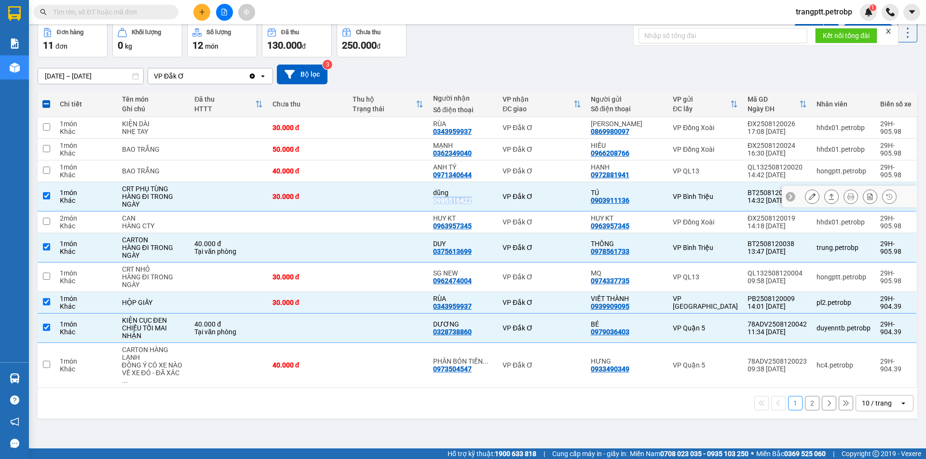
copy div "0986516422"
drag, startPoint x: 433, startPoint y: 173, endPoint x: 475, endPoint y: 173, distance: 41.5
click at [475, 173] on td "ANH TÝ 0971340644" at bounding box center [462, 172] width 69 height 22
checkbox input "true"
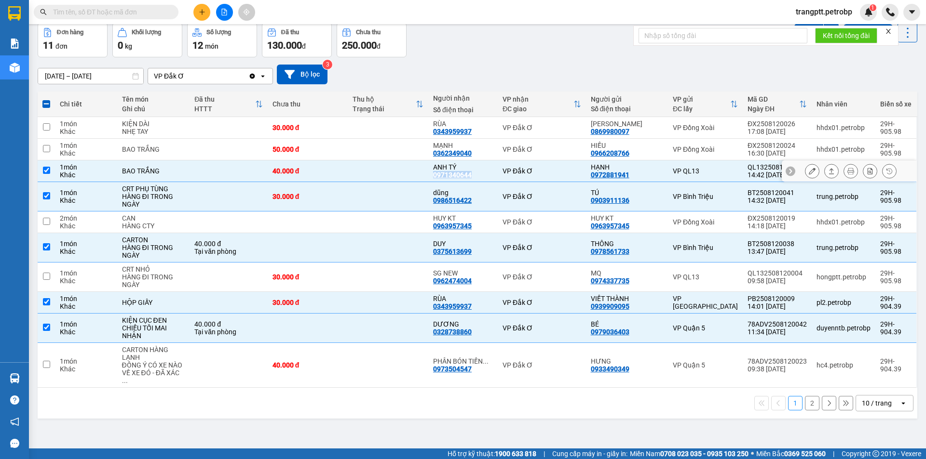
copy div "0971340644"
drag, startPoint x: 434, startPoint y: 152, endPoint x: 473, endPoint y: 151, distance: 38.6
click at [473, 151] on td "MẠNH 0362349040" at bounding box center [462, 150] width 69 height 22
checkbox input "true"
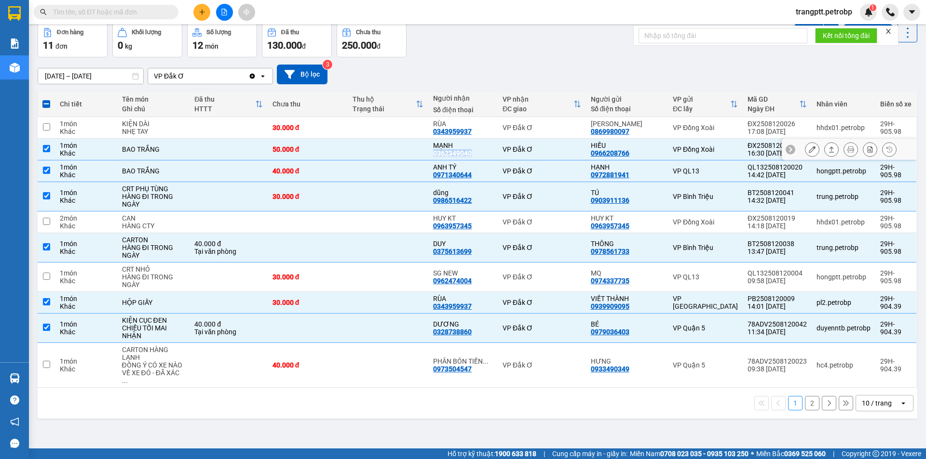
copy div "0362349040"
click at [464, 61] on div "11/08/2025 – 13/08/2025 Press the down arrow key to interact with the calendar …" at bounding box center [477, 74] width 879 height 34
click at [50, 100] on label at bounding box center [46, 104] width 8 height 10
click at [46, 99] on input "checkbox" at bounding box center [46, 99] width 0 height 0
checkbox input "true"
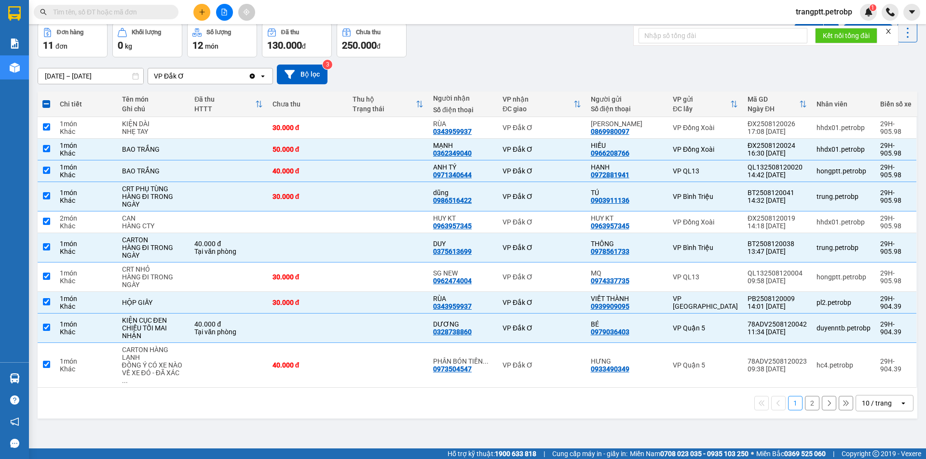
checkbox input "true"
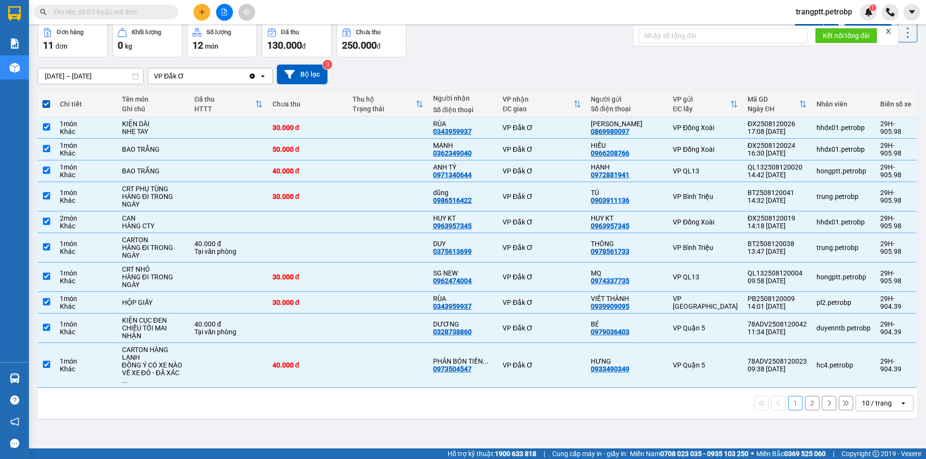
click at [50, 100] on label at bounding box center [46, 104] width 8 height 10
click at [46, 99] on input "checkbox" at bounding box center [46, 99] width 0 height 0
checkbox input "false"
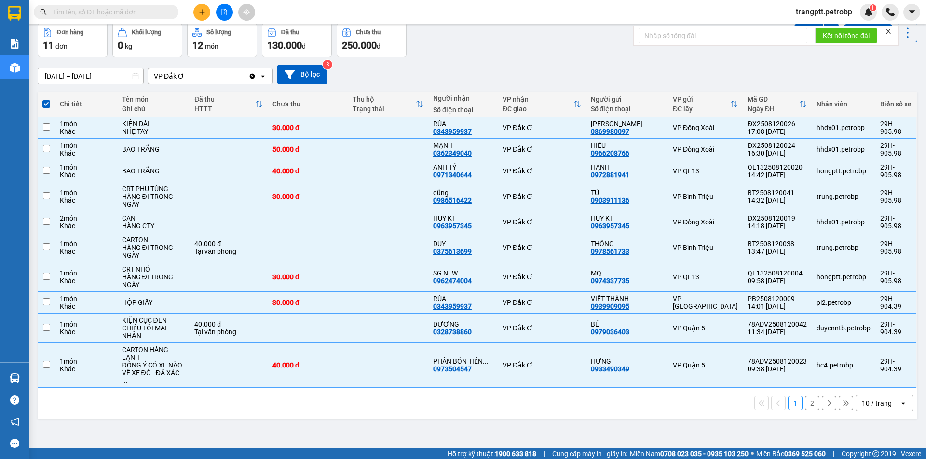
checkbox input "false"
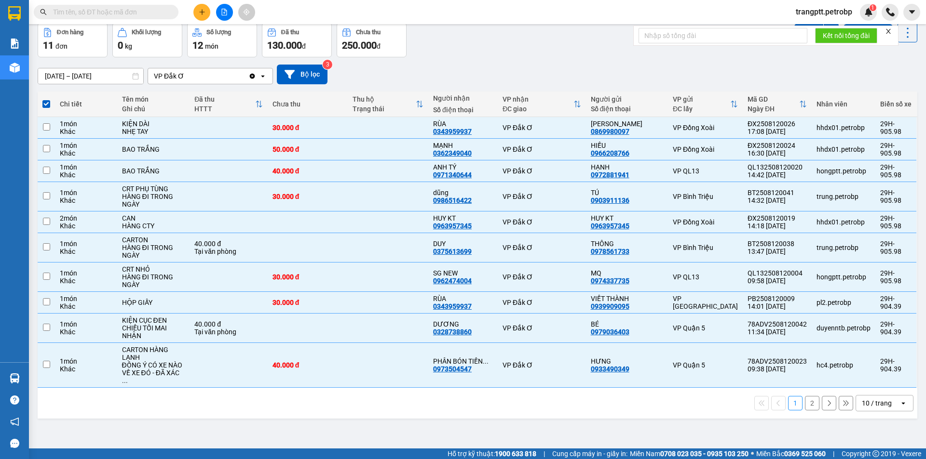
checkbox input "false"
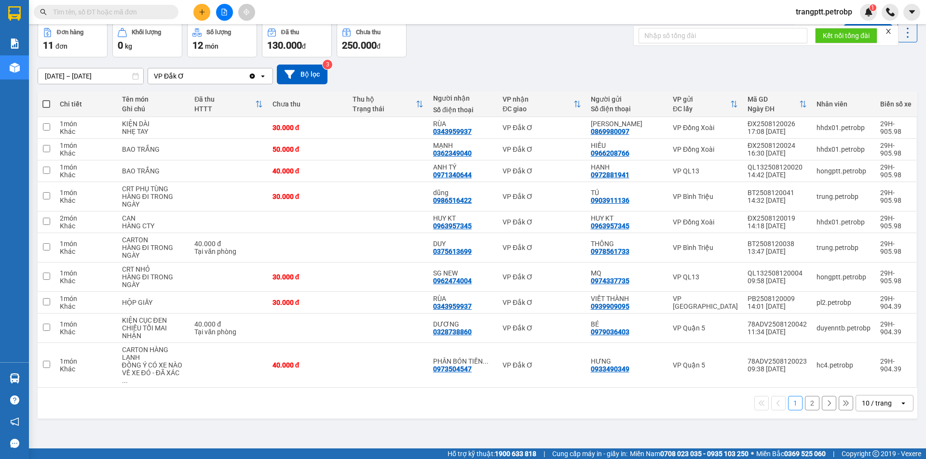
click at [315, 423] on div "ver 1.8.137 Kho gửi Trên xe Kho nhận Kho công nợ Hàng đã giao Đơn hàng 11 đơn K…" at bounding box center [477, 214] width 887 height 459
click at [809, 198] on icon at bounding box center [812, 196] width 7 height 7
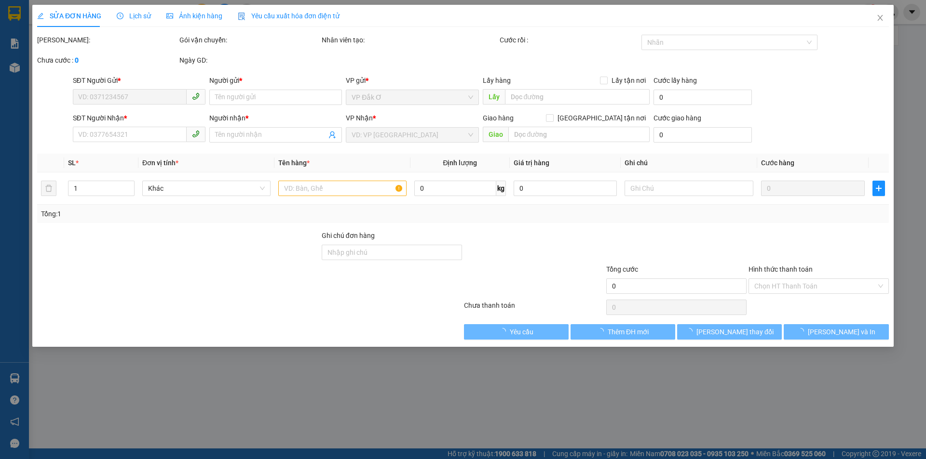
type input "0903911136"
type input "TÚ"
type input "0986516422"
type input "dũng"
type input "30.000"
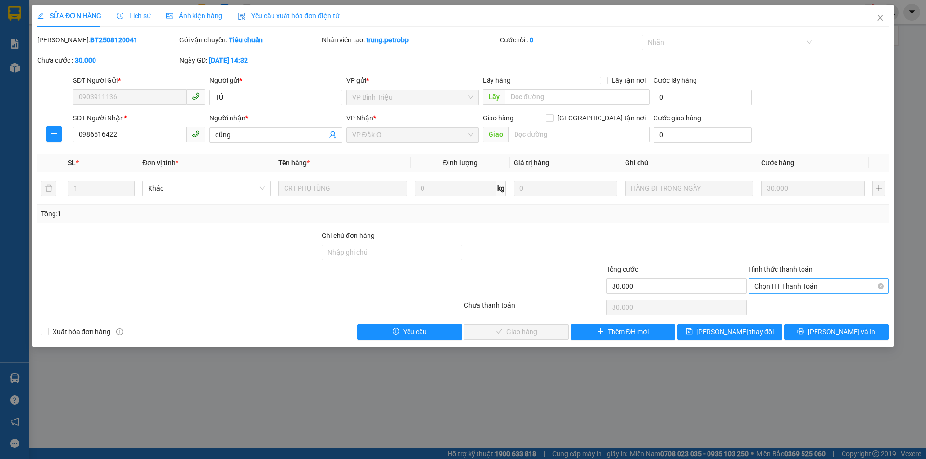
click at [779, 286] on span "Chọn HT Thanh Toán" at bounding box center [818, 286] width 129 height 14
click at [781, 306] on div "Tại văn phòng" at bounding box center [818, 305] width 129 height 11
type input "0"
click at [518, 332] on span "[PERSON_NAME] và Giao hàng" at bounding box center [528, 332] width 93 height 11
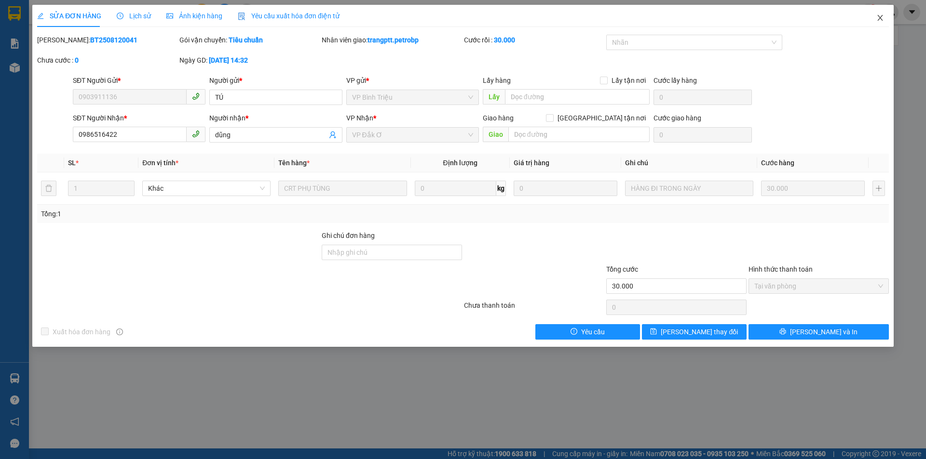
click at [879, 19] on icon "close" at bounding box center [880, 18] width 8 height 8
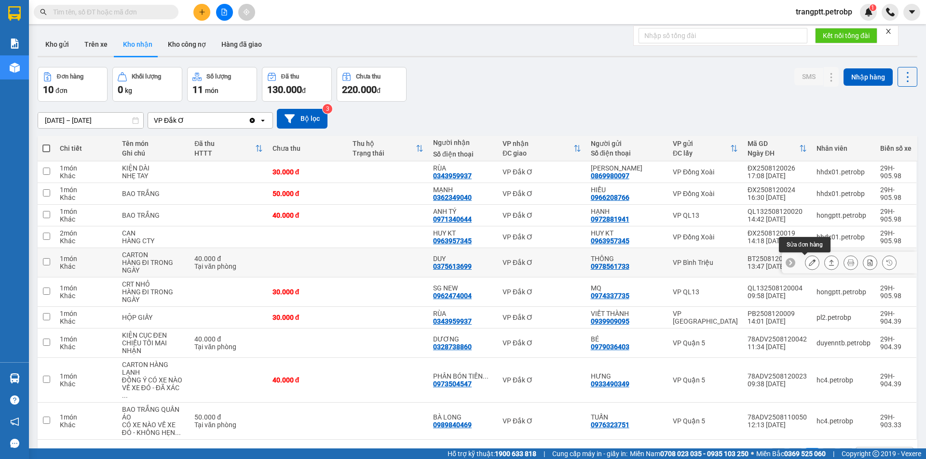
click at [809, 263] on icon at bounding box center [812, 262] width 7 height 7
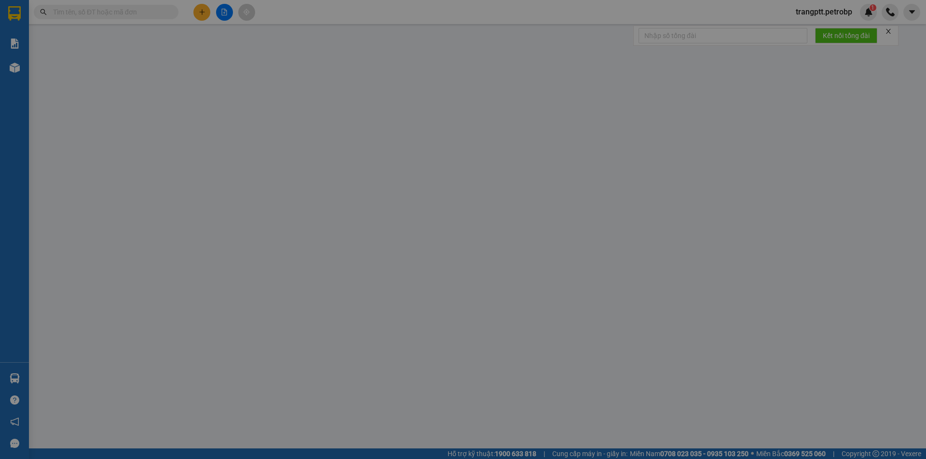
type input "0978561733"
type input "THÔNG"
type input "0375613699"
type input "DUY"
type input "40.000"
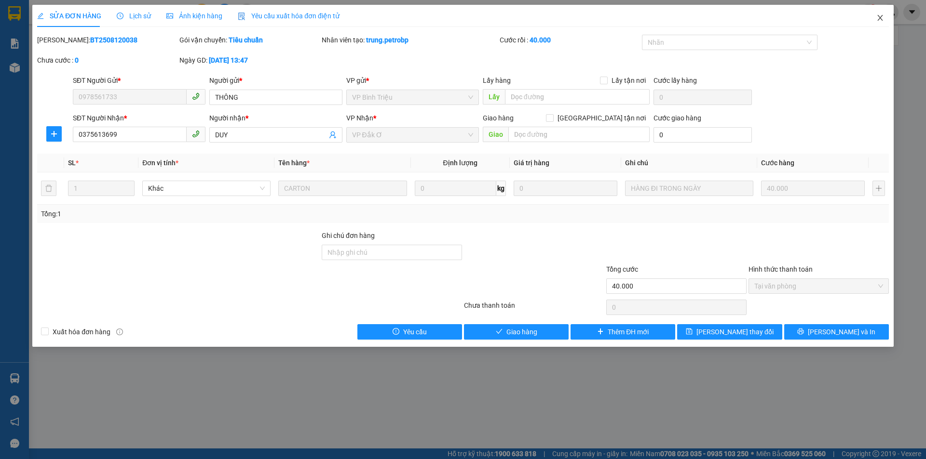
click at [879, 16] on icon "close" at bounding box center [880, 18] width 8 height 8
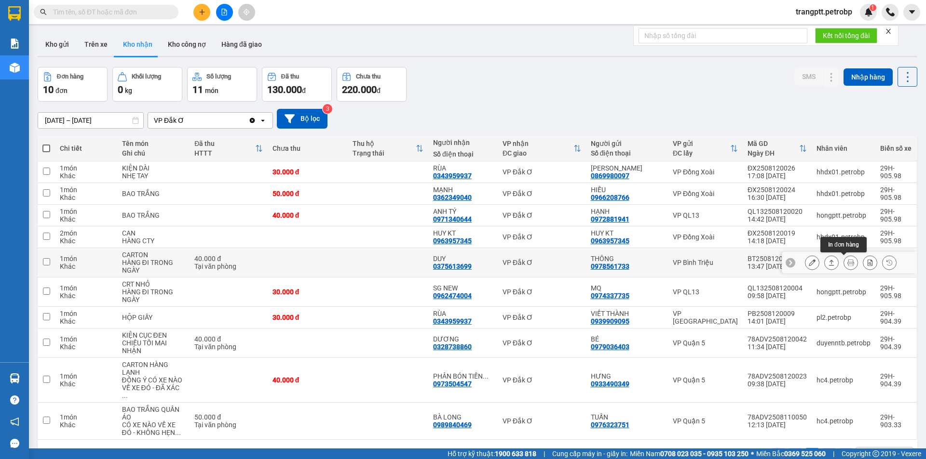
click at [847, 264] on icon at bounding box center [850, 262] width 7 height 7
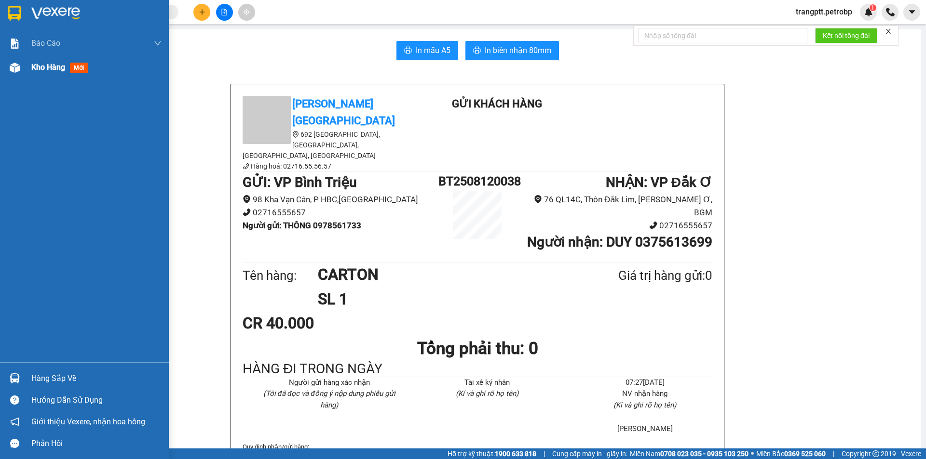
click at [36, 66] on span "Kho hàng" at bounding box center [48, 67] width 34 height 9
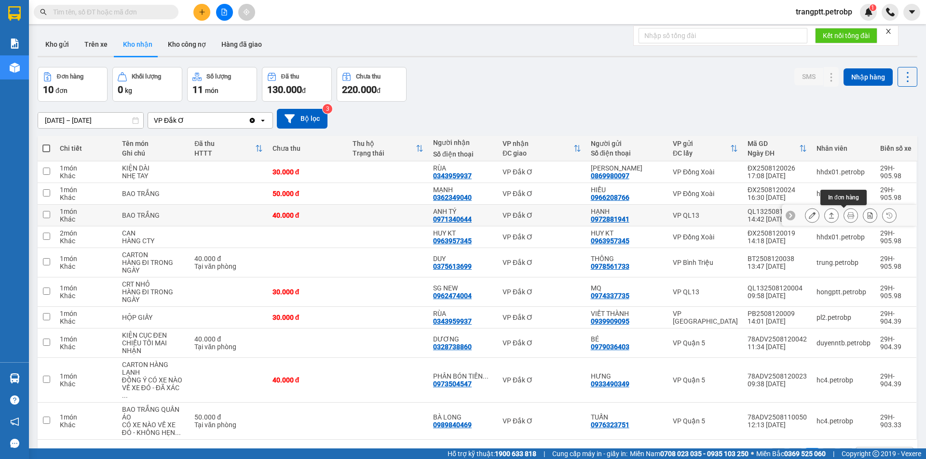
click at [847, 215] on icon at bounding box center [850, 215] width 7 height 7
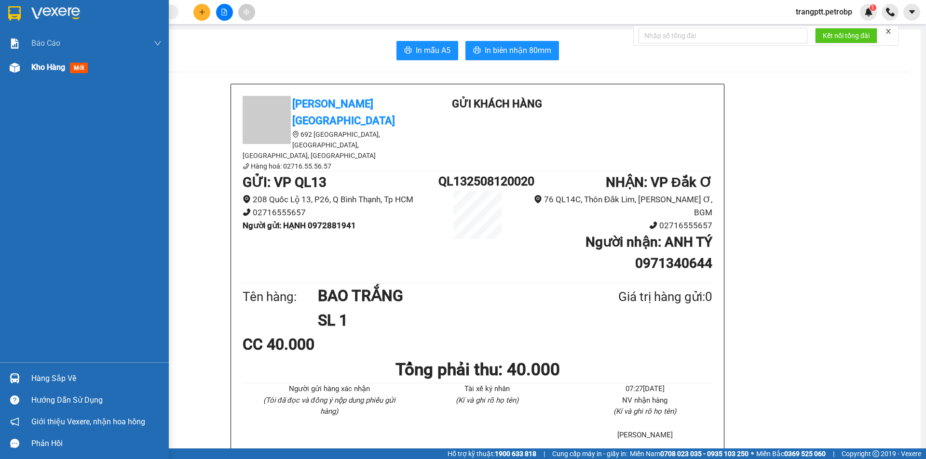
click at [38, 68] on span "Kho hàng" at bounding box center [48, 67] width 34 height 9
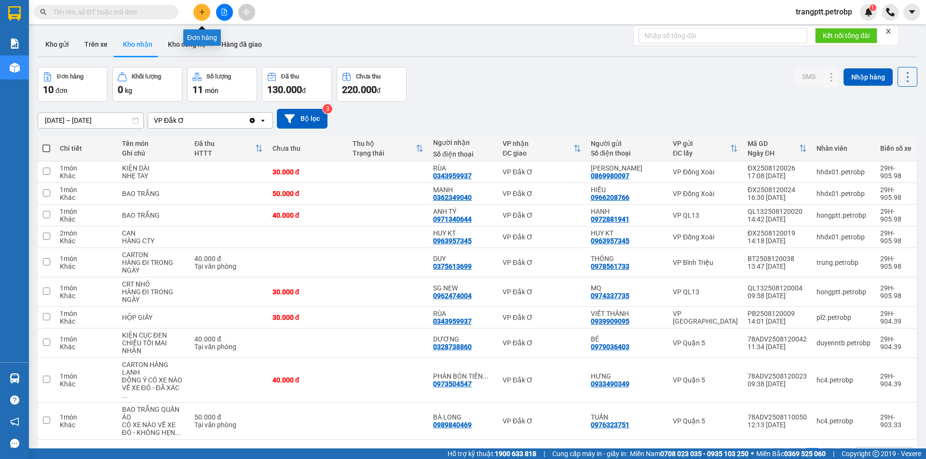
click at [202, 11] on icon "plus" at bounding box center [202, 12] width 7 height 7
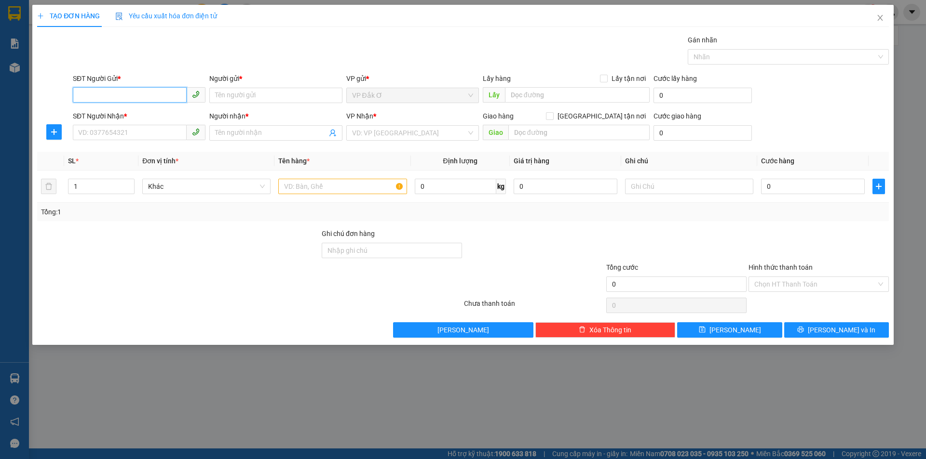
click at [126, 95] on input "SĐT Người Gửi *" at bounding box center [130, 94] width 114 height 15
type input "0961554535"
click at [129, 115] on div "0961554535 - KHÁCH" at bounding box center [139, 114] width 121 height 11
type input "KHÁCH"
type input "0375279079"
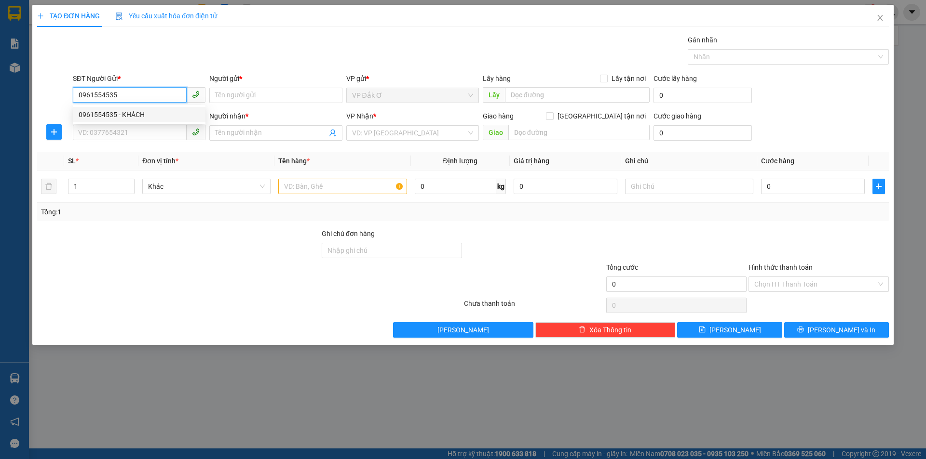
type input "ANH ĐÔNG"
type input "50.000"
type input "0961554535"
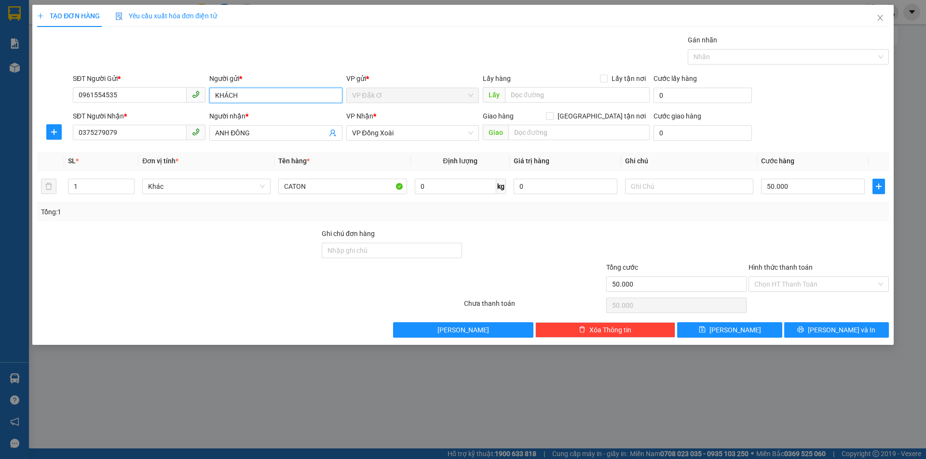
click at [250, 91] on input "KHÁCH" at bounding box center [275, 95] width 133 height 15
type input "K"
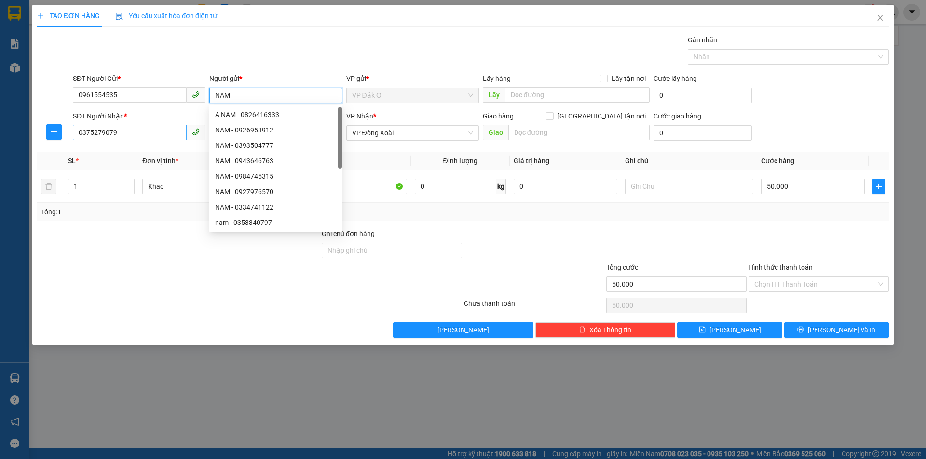
type input "NAM"
click at [136, 128] on input "0375279079" at bounding box center [130, 132] width 114 height 15
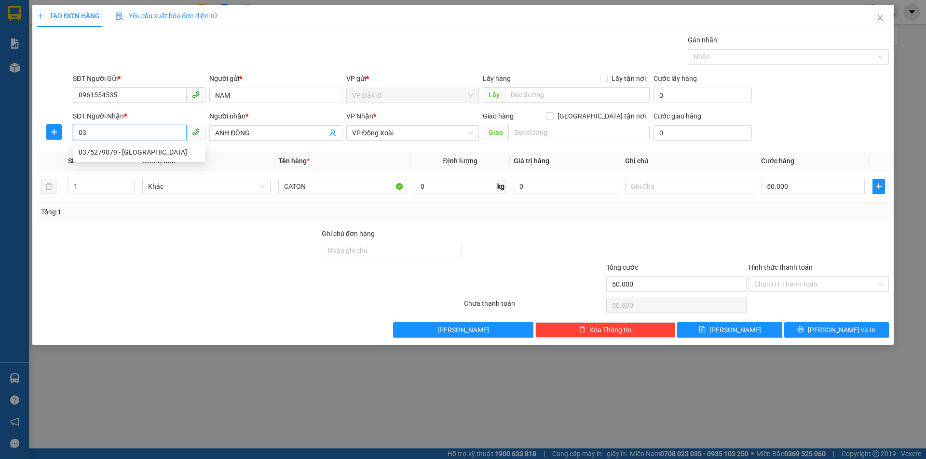
type input "0"
click at [100, 149] on div "0927976570 - NAM" at bounding box center [139, 152] width 121 height 11
type input "0927976570"
type input "NAM"
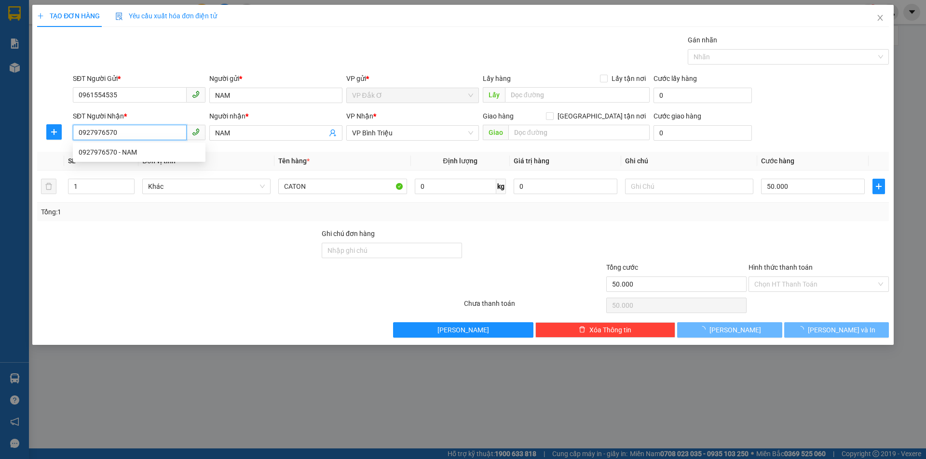
type input "240.000"
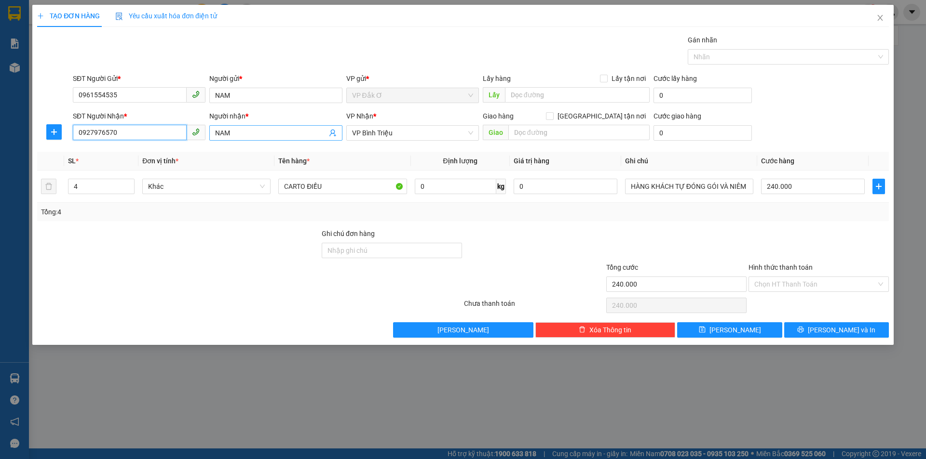
type input "0927976570"
click at [238, 133] on input "NAM" at bounding box center [270, 133] width 111 height 11
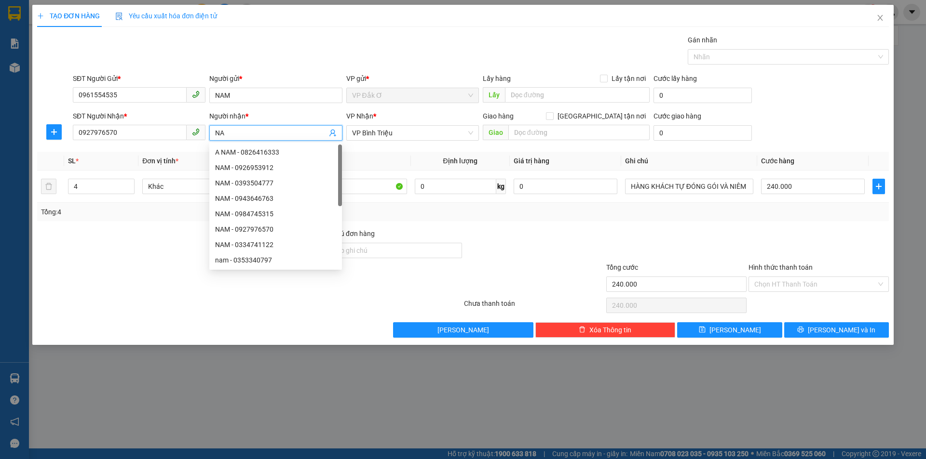
type input "N"
type input "HÙNG"
type input "5"
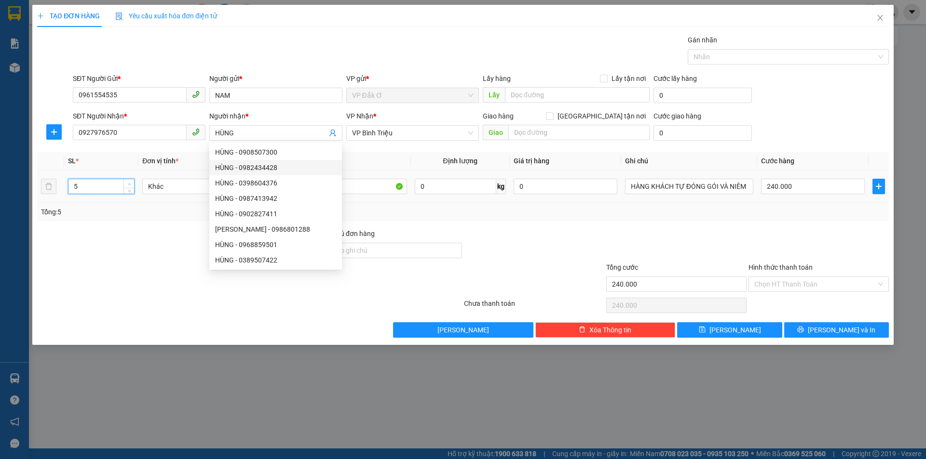
click at [129, 183] on icon "up" at bounding box center [129, 184] width 3 height 3
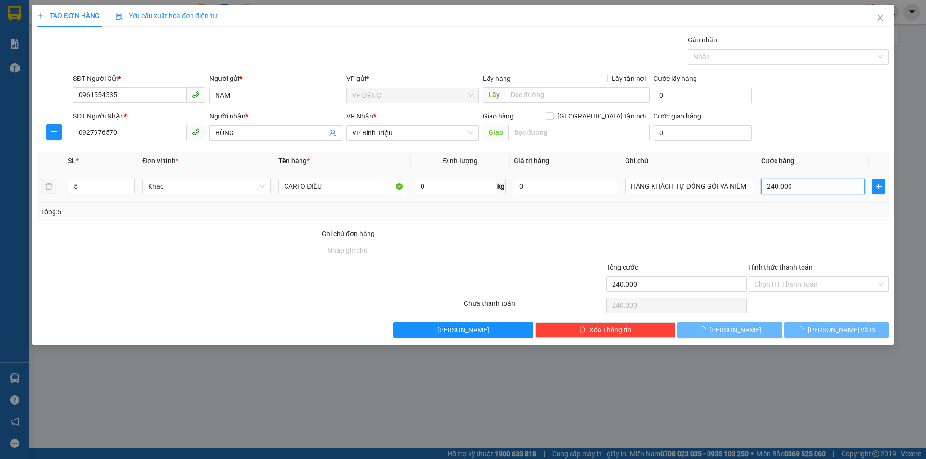
click at [796, 185] on input "240.000" at bounding box center [813, 186] width 104 height 15
type input "0"
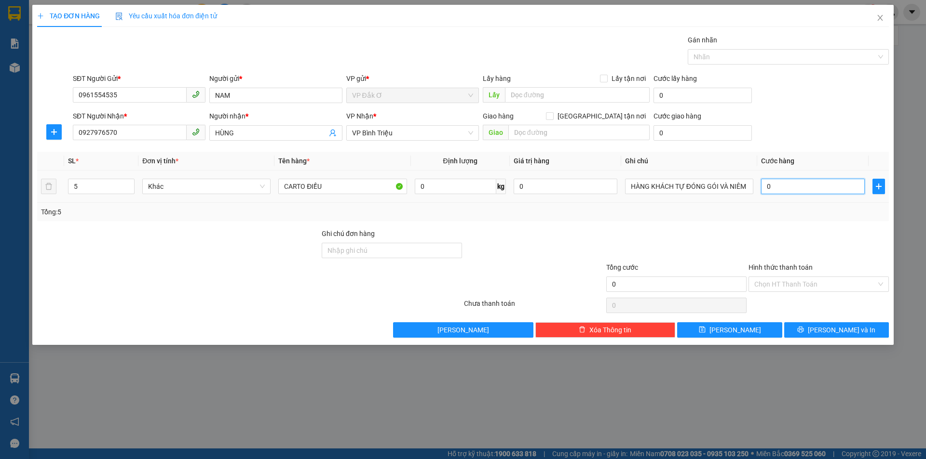
type input "0"
type input "3"
type input "03"
type input "30"
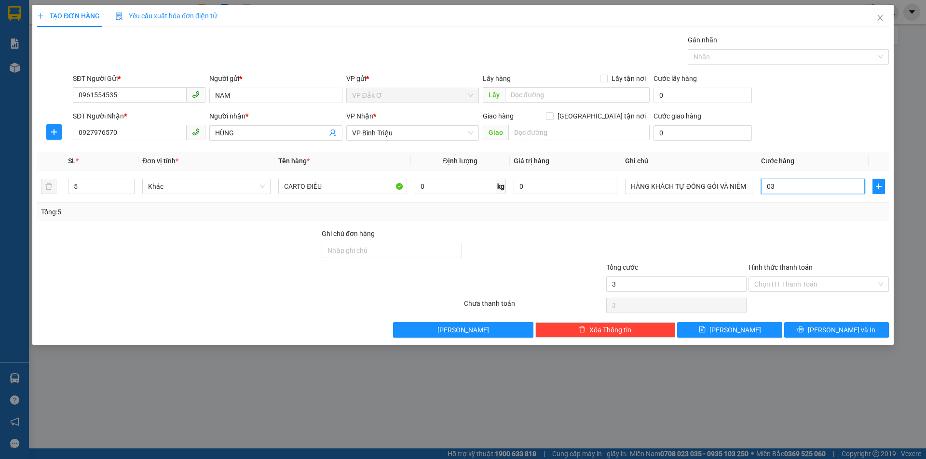
type input "30"
type input "030"
type input "300"
type input "0.300"
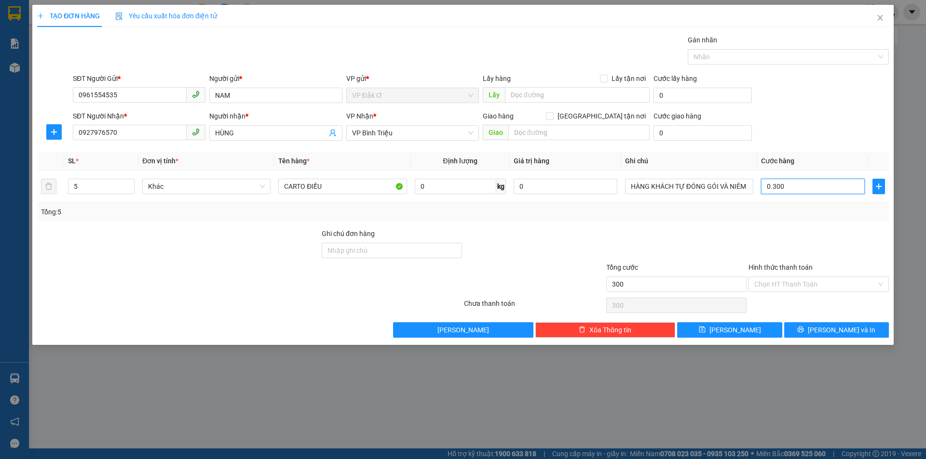
type input "3.000"
type input "03.000"
type input "30.000"
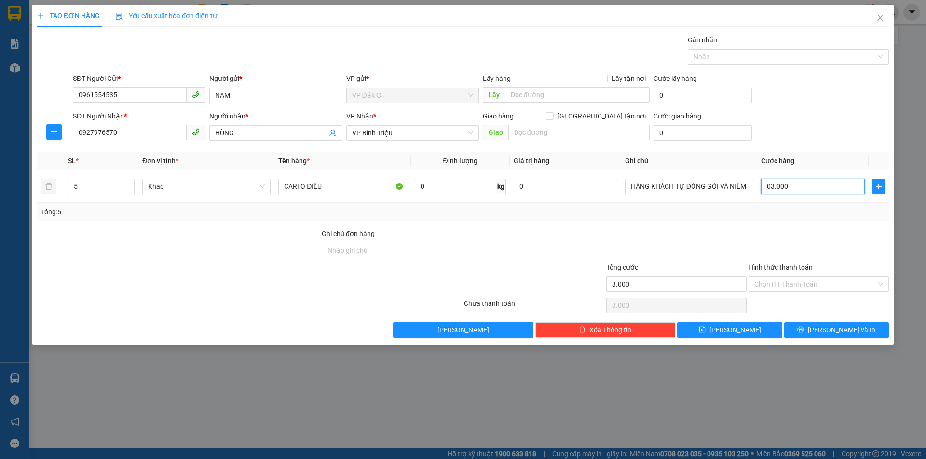
type input "030.000"
type input "300.000"
click at [804, 331] on icon "printer" at bounding box center [800, 329] width 7 height 7
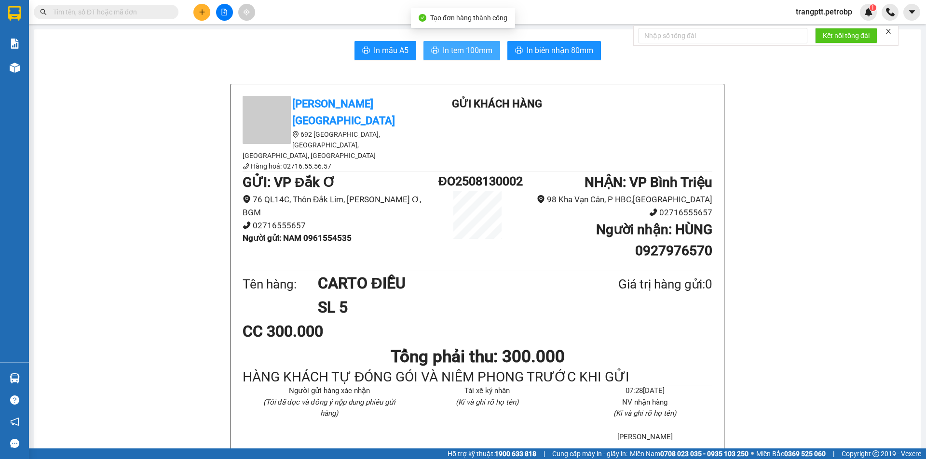
click at [462, 48] on span "In tem 100mm" at bounding box center [468, 50] width 50 height 12
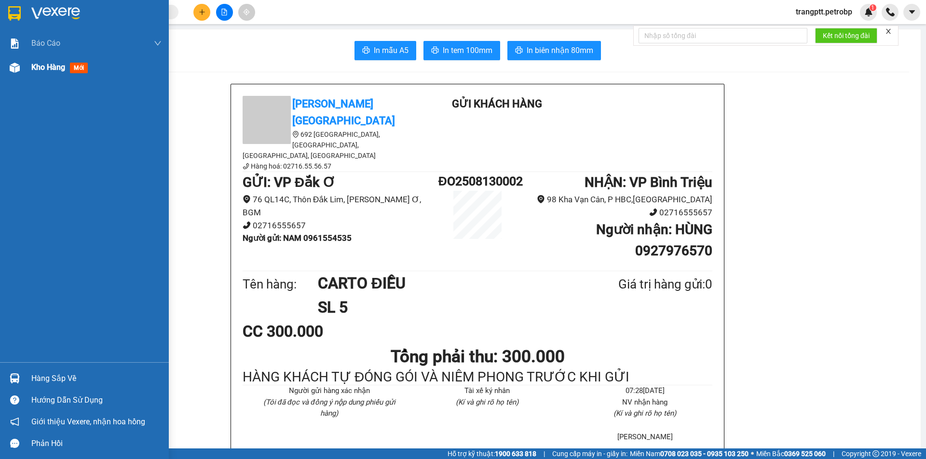
click at [41, 66] on span "Kho hàng" at bounding box center [48, 67] width 34 height 9
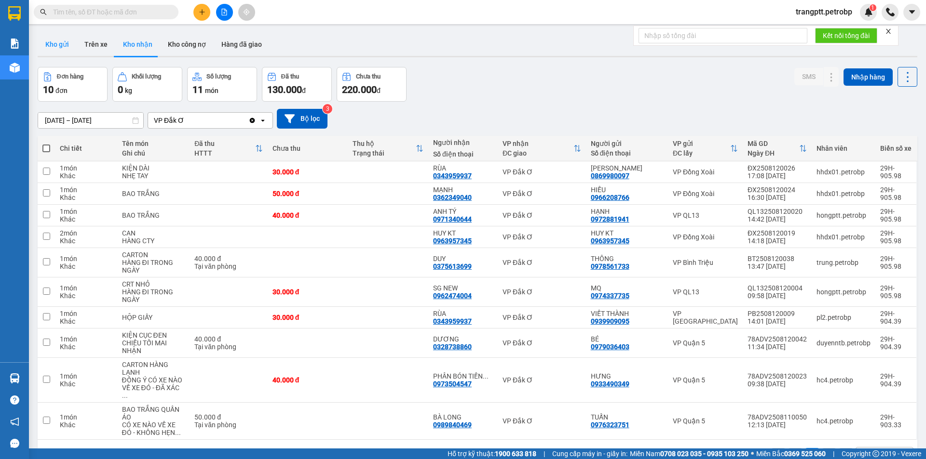
click at [51, 43] on button "Kho gửi" at bounding box center [57, 44] width 39 height 23
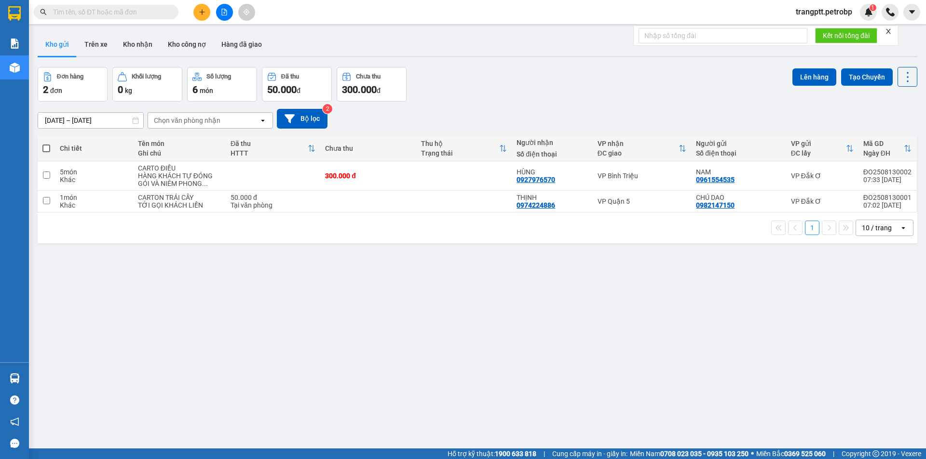
drag, startPoint x: 137, startPoint y: 44, endPoint x: 279, endPoint y: 96, distance: 150.7
click at [140, 44] on button "Kho nhận" at bounding box center [137, 44] width 45 height 23
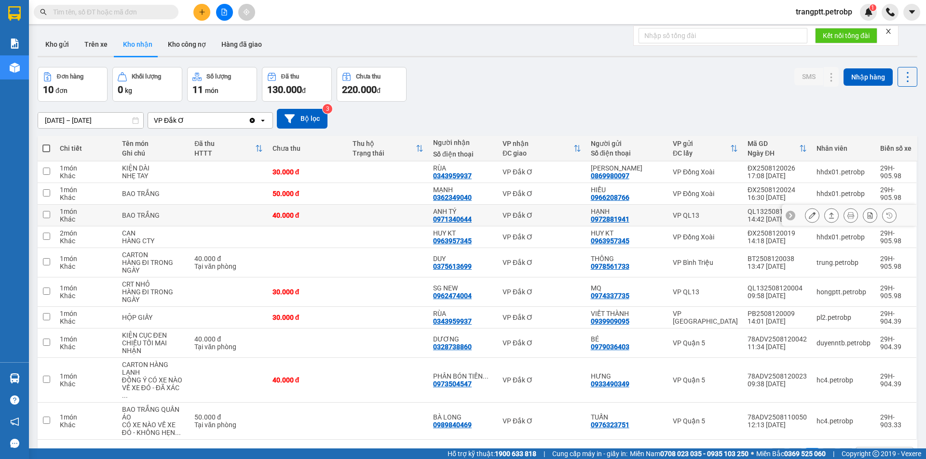
click at [809, 213] on icon at bounding box center [812, 215] width 7 height 7
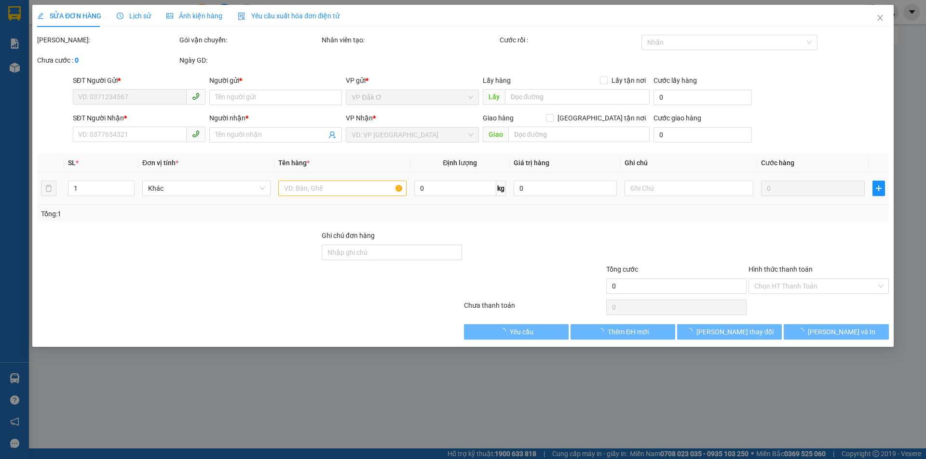
type input "0972881941"
type input "HẠNH"
type input "0971340644"
type input "ANH TÝ"
type input "40.000"
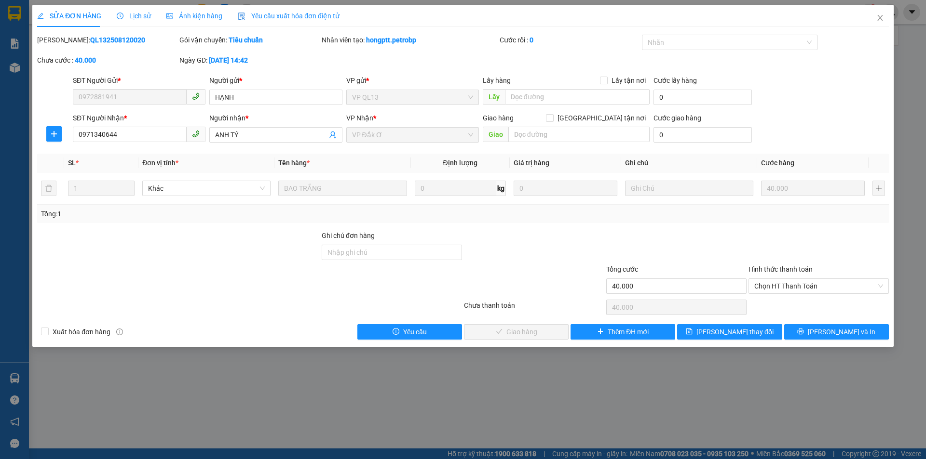
drag, startPoint x: 781, startPoint y: 284, endPoint x: 788, endPoint y: 296, distance: 13.8
click at [781, 286] on span "Chọn HT Thanh Toán" at bounding box center [818, 286] width 129 height 14
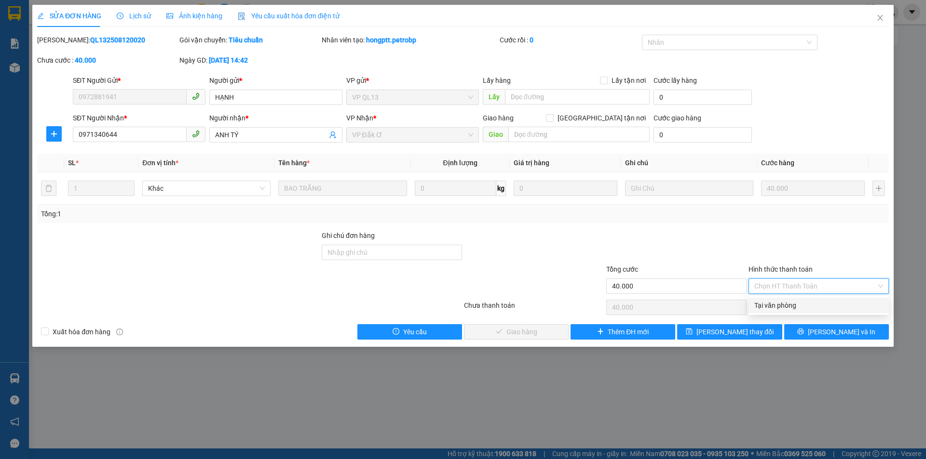
click at [789, 303] on div "Tại văn phòng" at bounding box center [818, 305] width 129 height 11
type input "0"
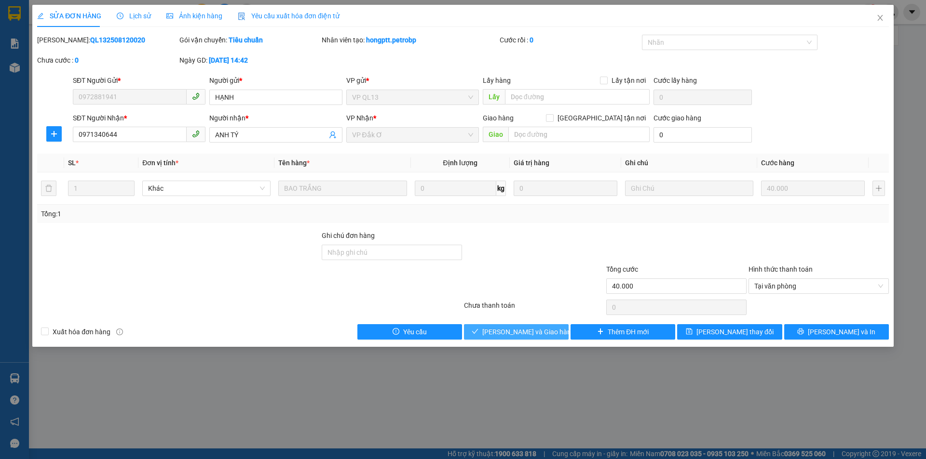
drag, startPoint x: 541, startPoint y: 335, endPoint x: 705, endPoint y: 223, distance: 198.1
click at [541, 335] on span "[PERSON_NAME] và Giao hàng" at bounding box center [528, 332] width 93 height 11
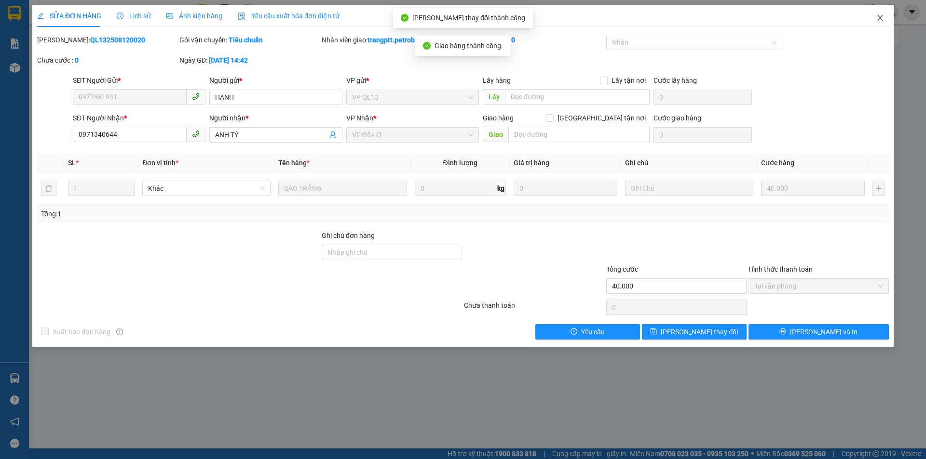
click at [880, 18] on icon "close" at bounding box center [879, 18] width 5 height 6
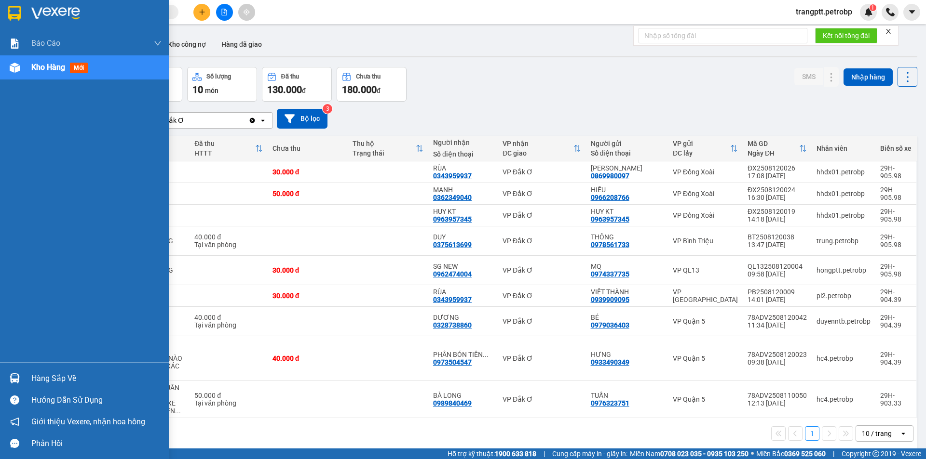
drag, startPoint x: 58, startPoint y: 378, endPoint x: 142, endPoint y: 380, distance: 84.4
click at [67, 378] on div "Hàng sắp về" at bounding box center [96, 379] width 130 height 14
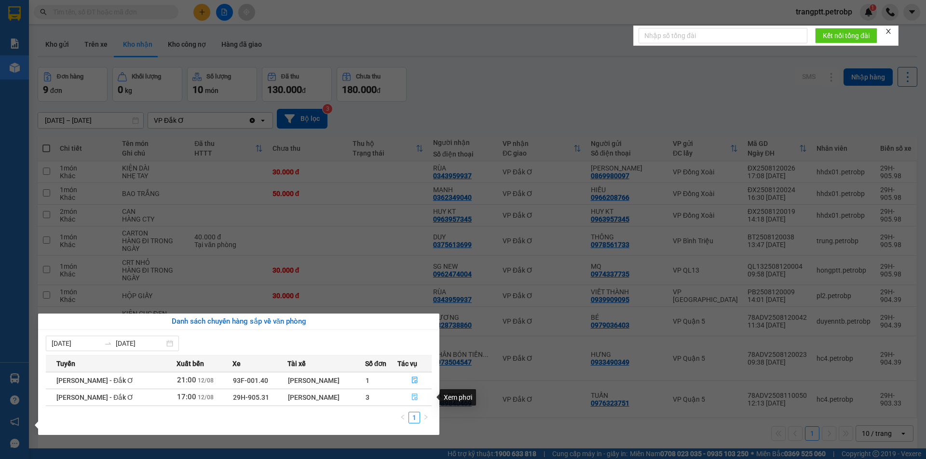
click at [413, 397] on icon "file-done" at bounding box center [414, 397] width 7 height 7
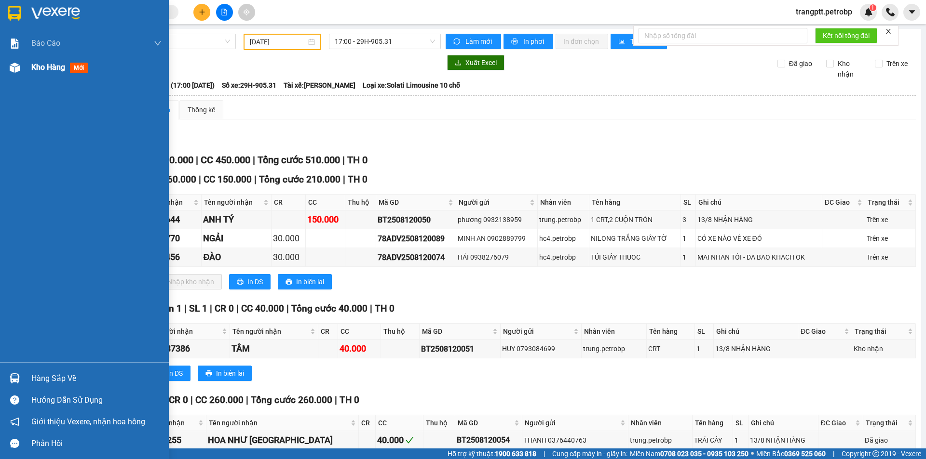
click at [46, 67] on span "Kho hàng" at bounding box center [48, 67] width 34 height 9
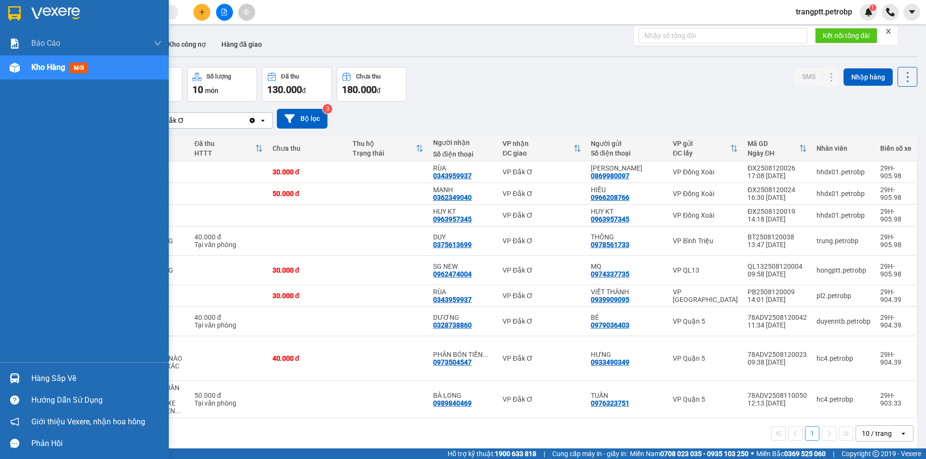
drag, startPoint x: 60, startPoint y: 376, endPoint x: 131, endPoint y: 386, distance: 72.0
click at [60, 376] on div "Hàng sắp về" at bounding box center [96, 379] width 130 height 14
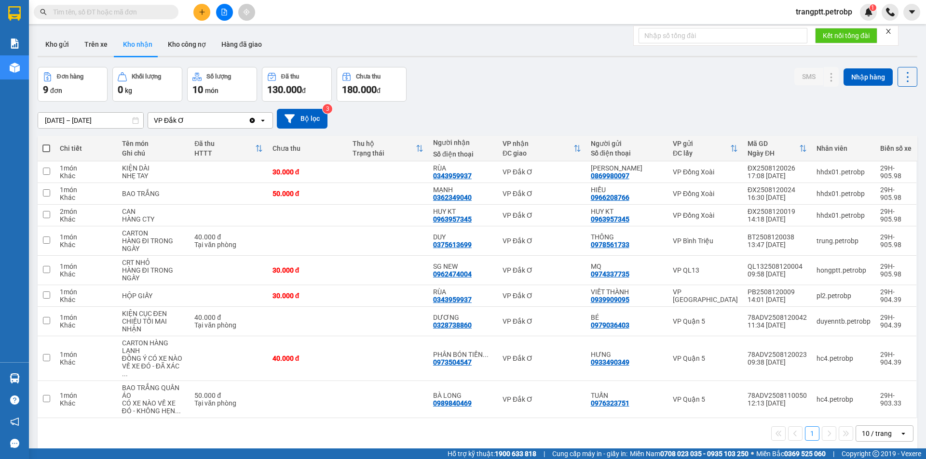
click at [535, 431] on section "Kết quả tìm kiếm ( 0 ) Bộ lọc No Data trangptt.petrobp 1 Báo cáo BC tiền tận nơ…" at bounding box center [463, 229] width 926 height 459
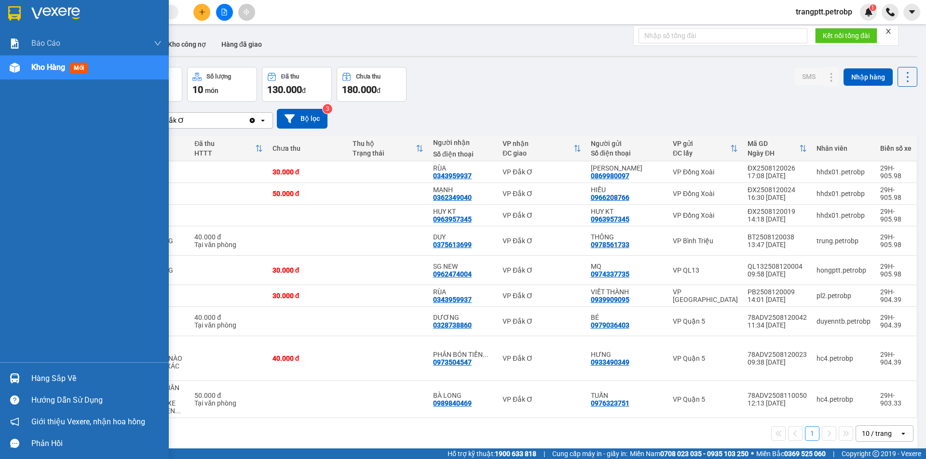
click at [56, 379] on div "Hàng sắp về" at bounding box center [96, 379] width 130 height 14
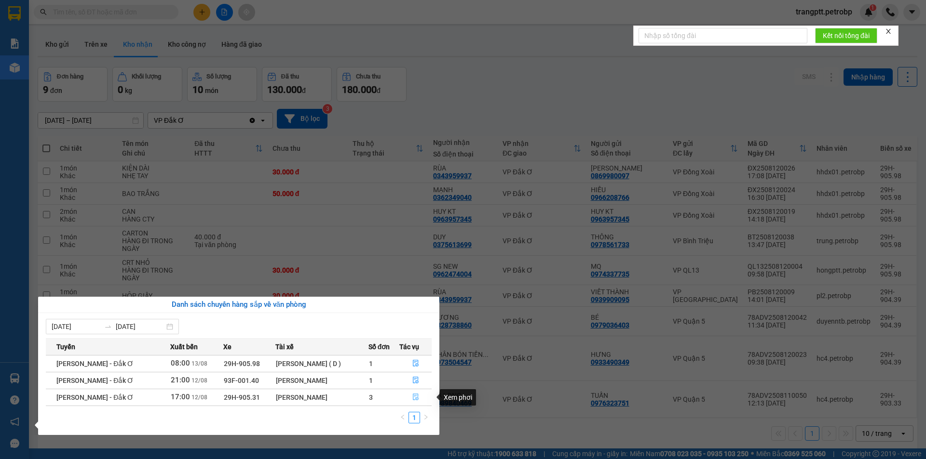
click at [413, 397] on icon "file-done" at bounding box center [415, 397] width 7 height 7
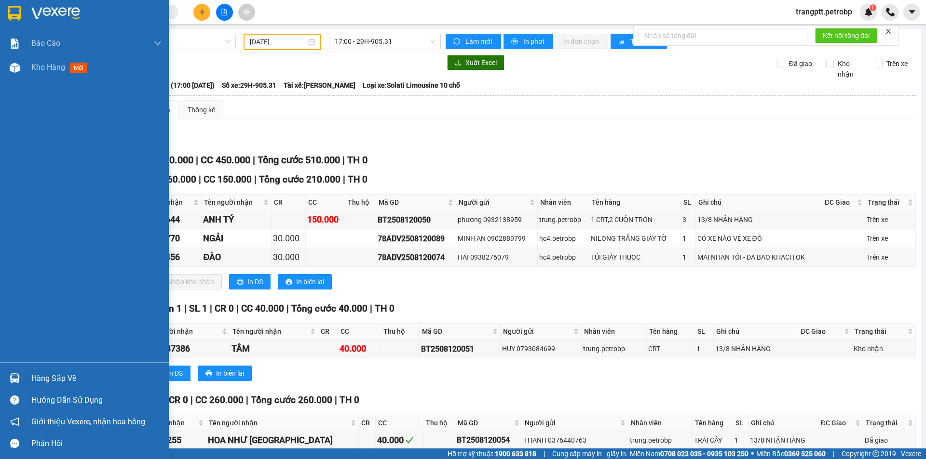
click at [56, 380] on div "Hàng sắp về" at bounding box center [96, 379] width 130 height 14
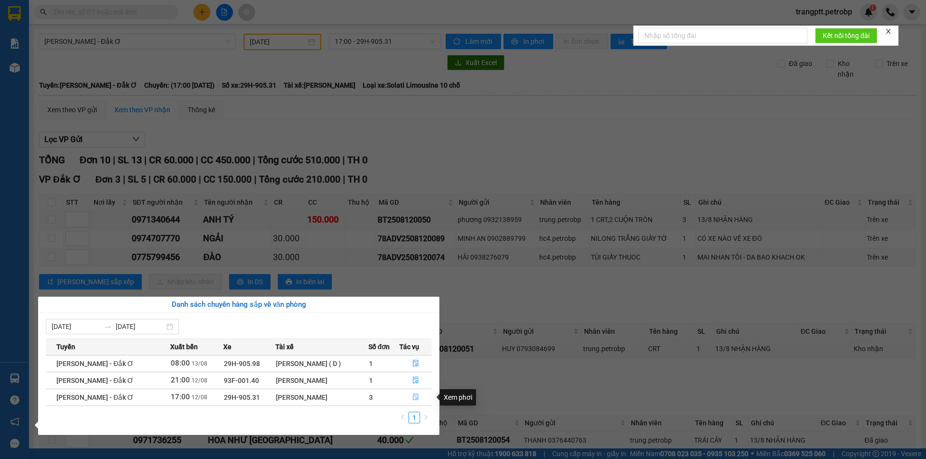
click at [416, 398] on icon "file-done" at bounding box center [415, 397] width 7 height 7
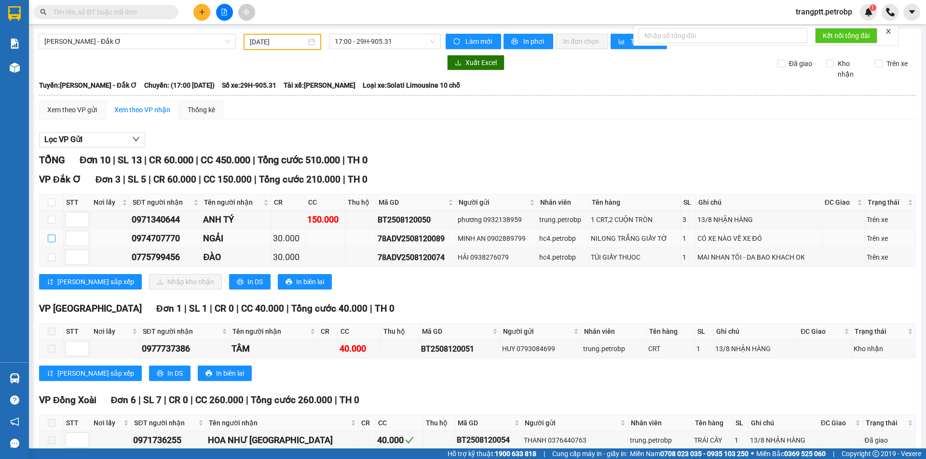
click at [50, 240] on input "checkbox" at bounding box center [52, 239] width 8 height 8
checkbox input "true"
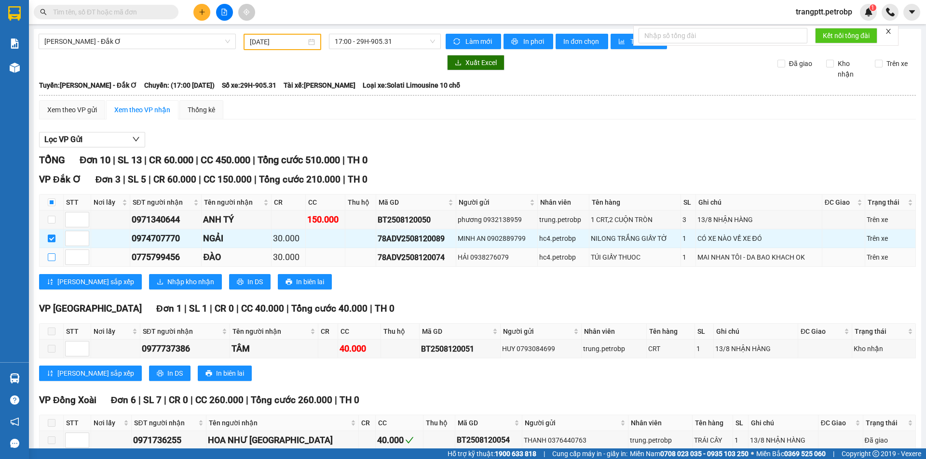
click at [51, 256] on input "checkbox" at bounding box center [52, 258] width 8 height 8
checkbox input "true"
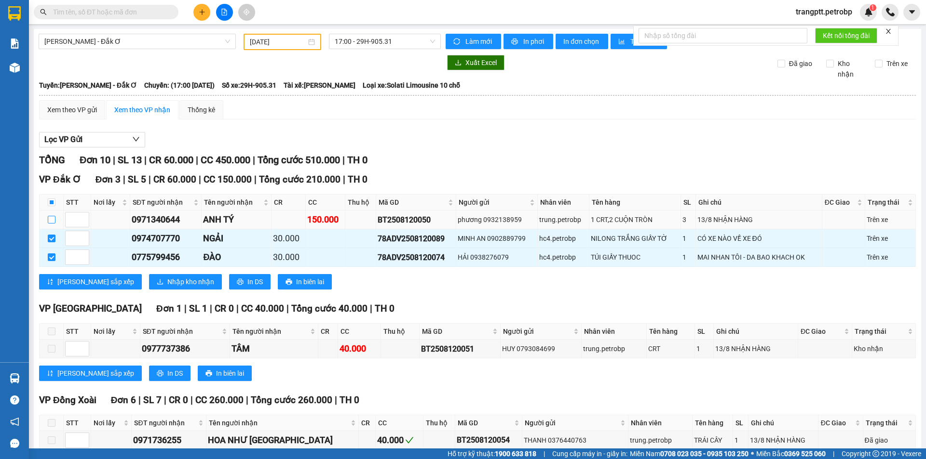
click at [48, 222] on input "checkbox" at bounding box center [52, 220] width 8 height 8
checkbox input "true"
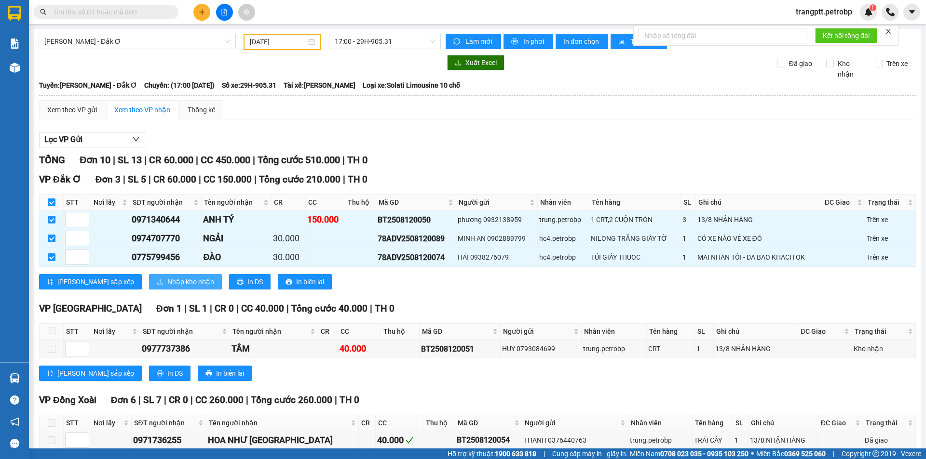
click at [167, 284] on span "Nhập kho nhận" at bounding box center [190, 282] width 47 height 11
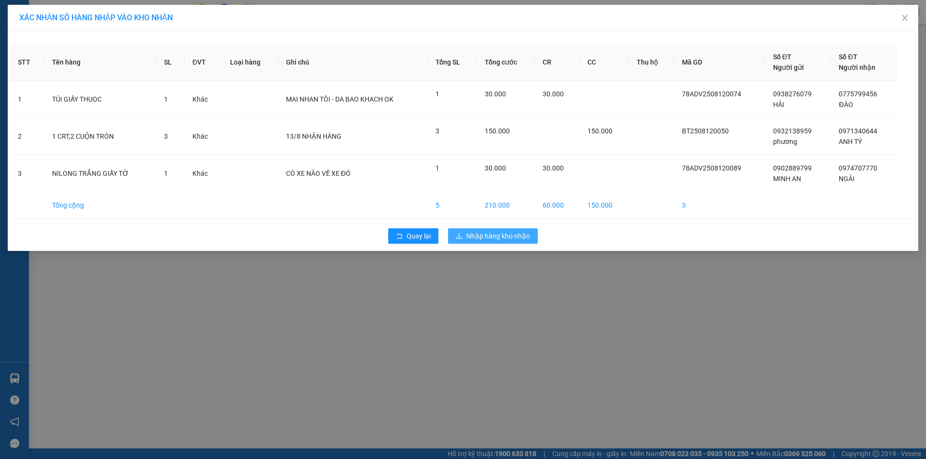
click at [493, 236] on span "Nhập hàng kho nhận" at bounding box center [498, 236] width 64 height 11
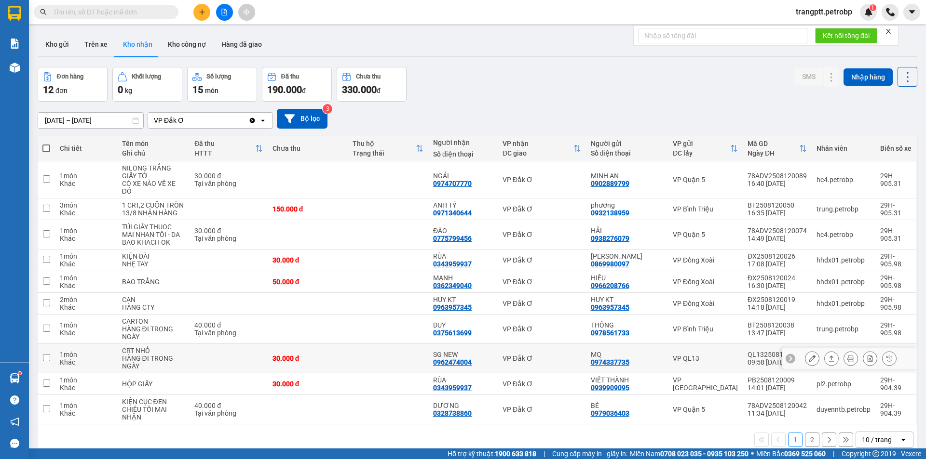
click at [809, 358] on icon at bounding box center [812, 358] width 7 height 7
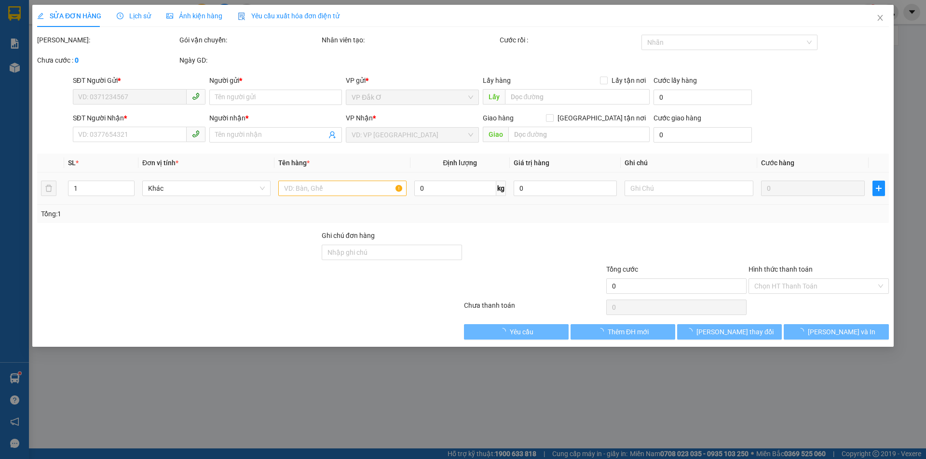
type input "0974337735"
type input "MQ"
type input "0962474004"
type input "SG NEW"
type input "30.000"
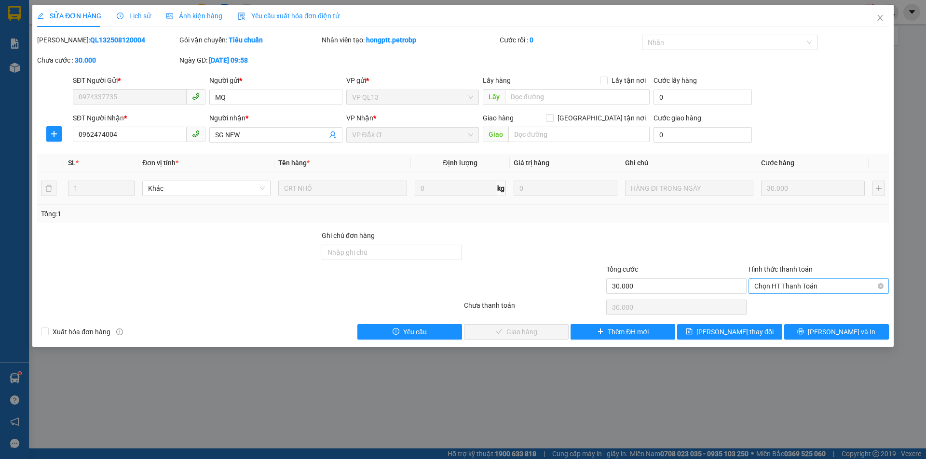
click at [780, 283] on span "Chọn HT Thanh Toán" at bounding box center [818, 286] width 129 height 14
drag, startPoint x: 781, startPoint y: 305, endPoint x: 701, endPoint y: 308, distance: 80.6
click at [781, 305] on div "Tại văn phòng" at bounding box center [818, 305] width 129 height 11
type input "0"
click at [533, 333] on span "[PERSON_NAME] và Giao hàng" at bounding box center [528, 332] width 93 height 11
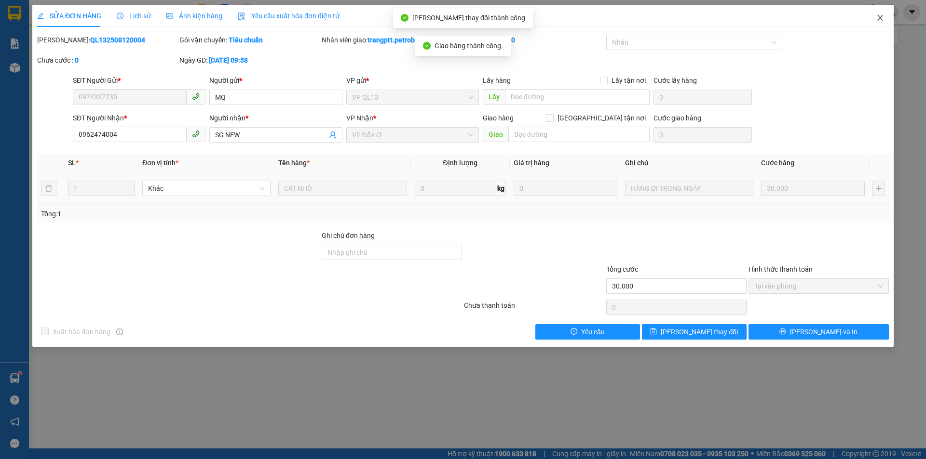
click at [882, 17] on icon "close" at bounding box center [880, 18] width 8 height 8
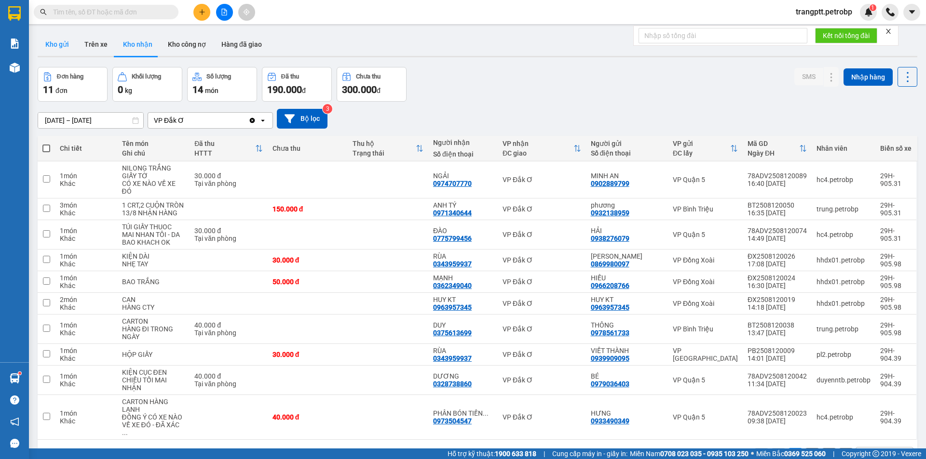
click at [57, 44] on button "Kho gửi" at bounding box center [57, 44] width 39 height 23
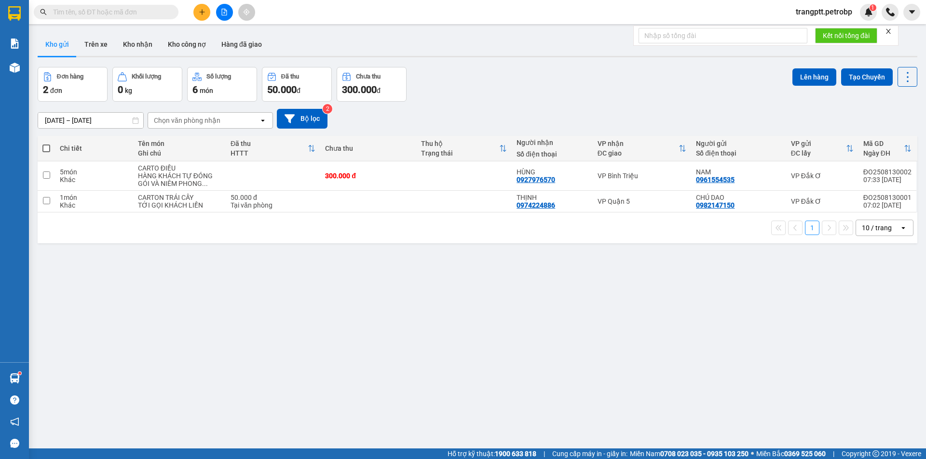
click at [46, 147] on span at bounding box center [46, 149] width 8 height 8
click at [46, 144] on input "checkbox" at bounding box center [46, 144] width 0 height 0
checkbox input "true"
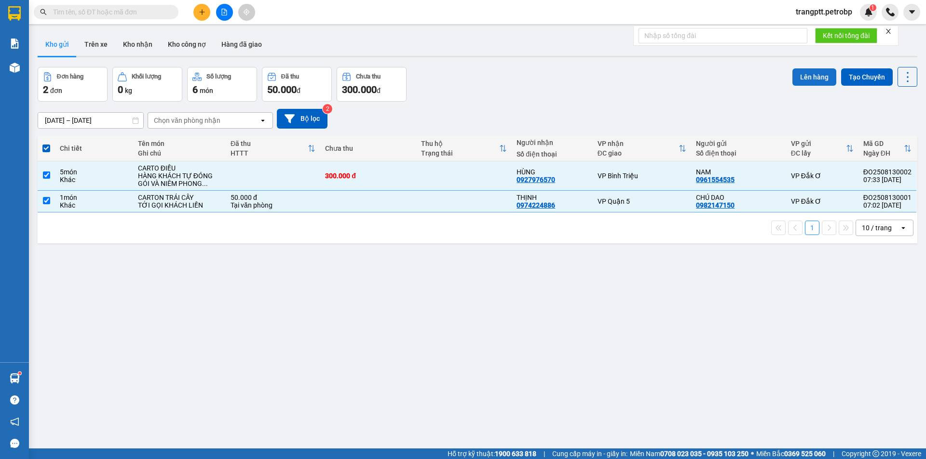
click at [805, 75] on button "Lên hàng" at bounding box center [814, 76] width 44 height 17
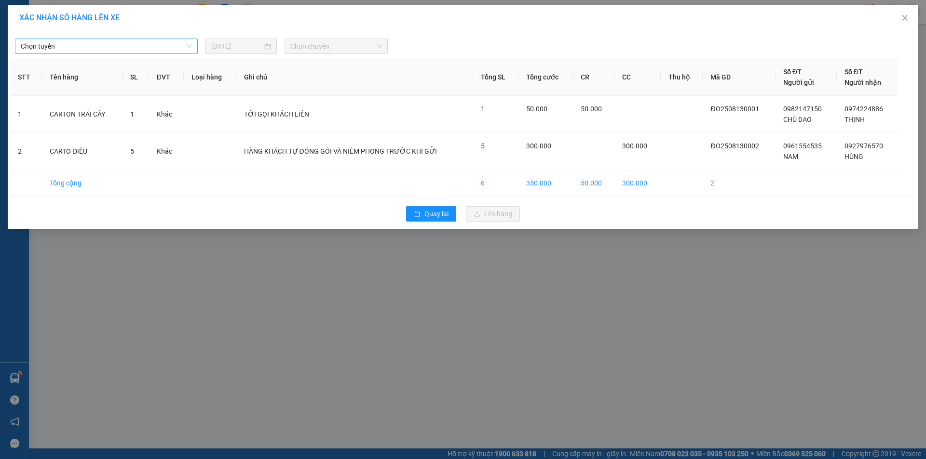
click at [68, 45] on span "Chọn tuyến" at bounding box center [106, 46] width 171 height 14
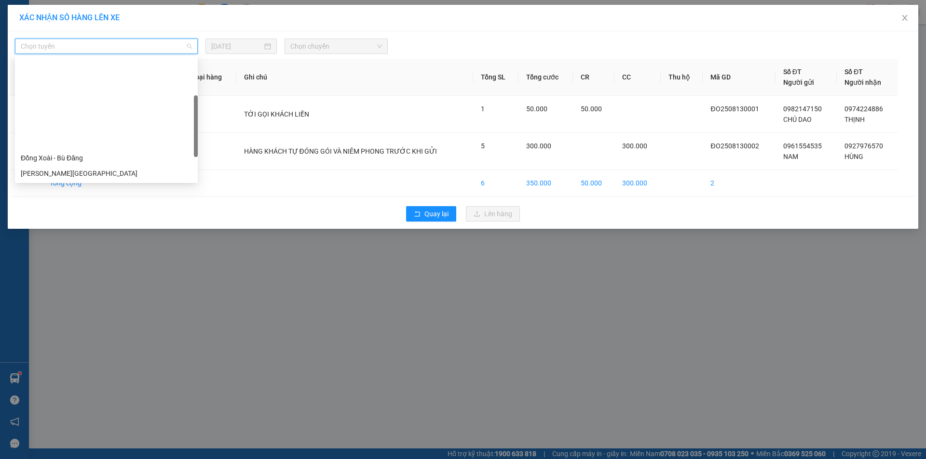
scroll to position [181, 0]
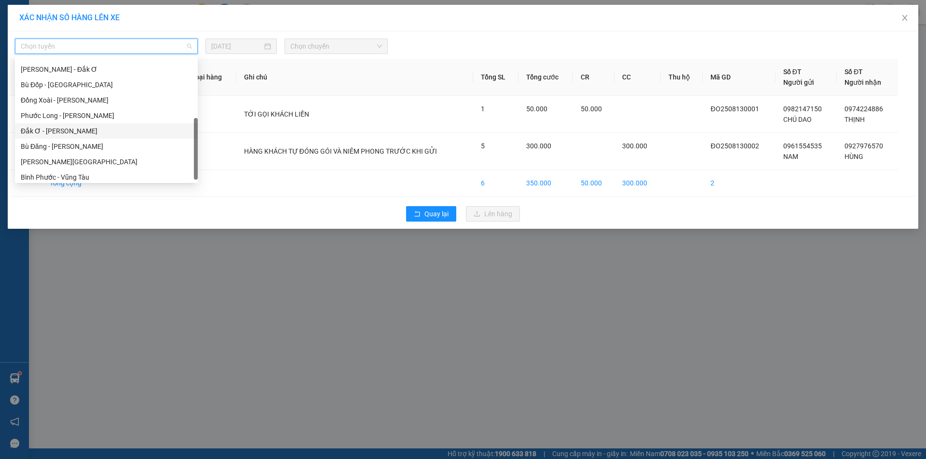
click at [46, 128] on div "Đắk Ơ - [PERSON_NAME]" at bounding box center [106, 131] width 171 height 11
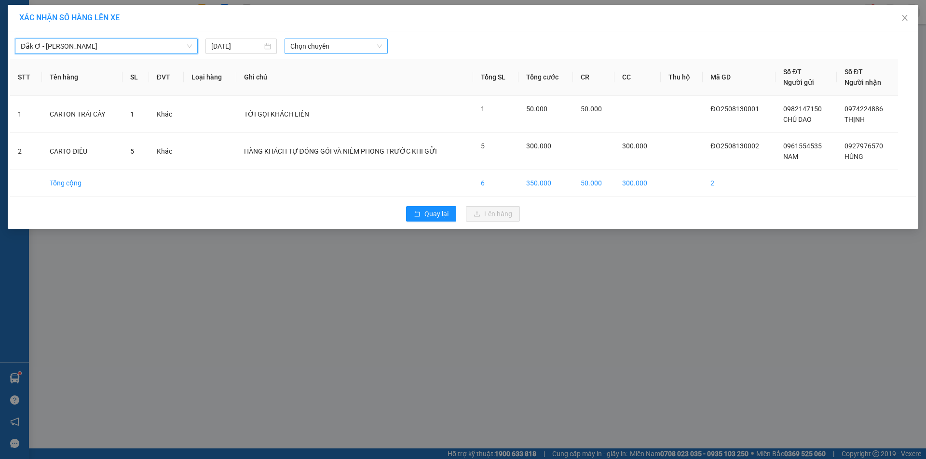
click at [314, 45] on span "Chọn chuyến" at bounding box center [336, 46] width 92 height 14
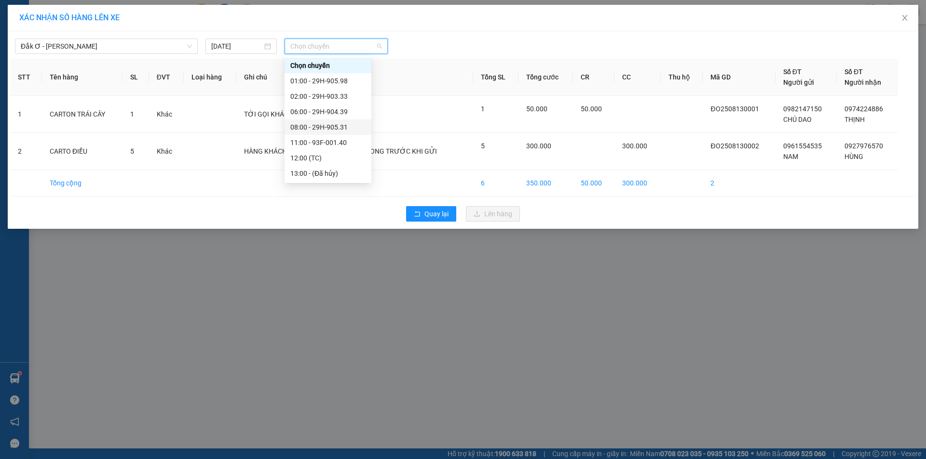
click at [323, 126] on div "08:00 - 29H-905.31" at bounding box center [327, 127] width 75 height 11
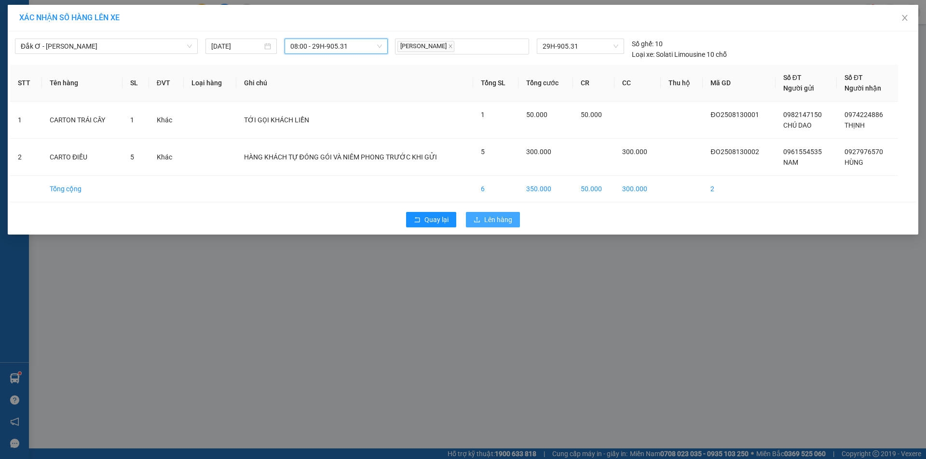
click at [493, 218] on span "Lên hàng" at bounding box center [498, 220] width 28 height 11
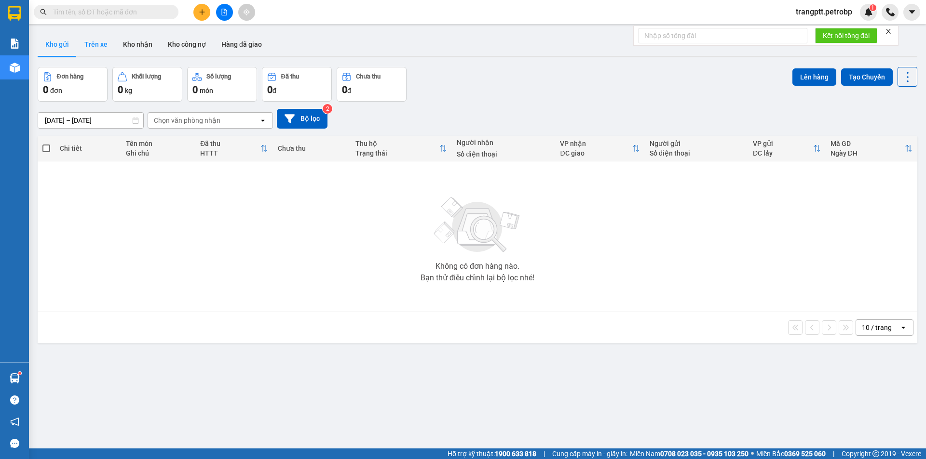
click at [96, 43] on button "Trên xe" at bounding box center [96, 44] width 39 height 23
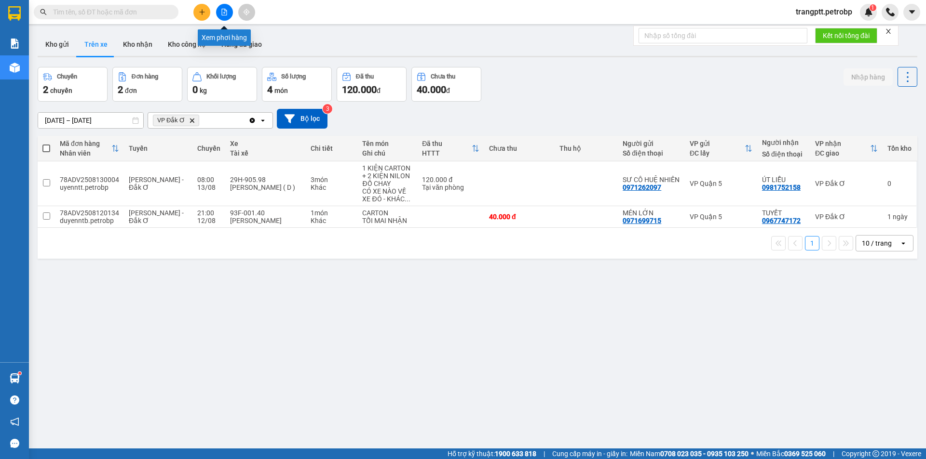
click at [223, 9] on icon "file-add" at bounding box center [224, 12] width 5 height 7
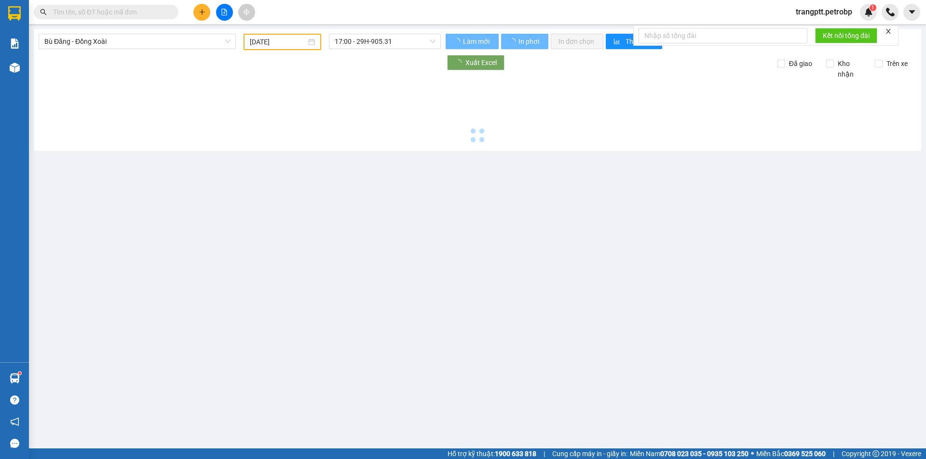
type input "[DATE]"
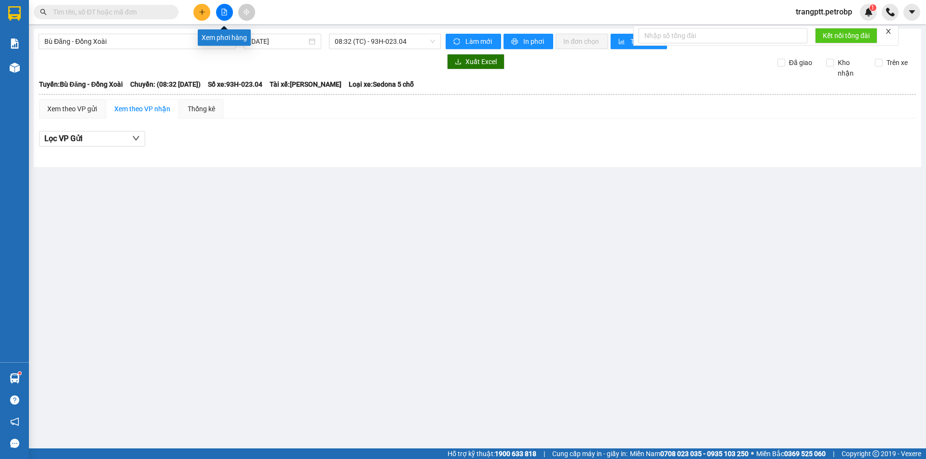
click at [223, 12] on icon "file-add" at bounding box center [224, 12] width 7 height 7
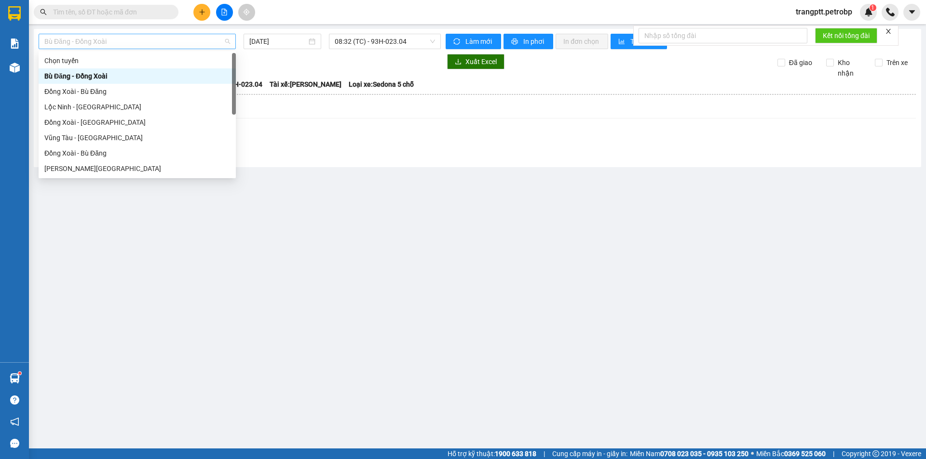
click at [102, 40] on span "Bù Đăng - Đồng Xoài" at bounding box center [137, 41] width 186 height 14
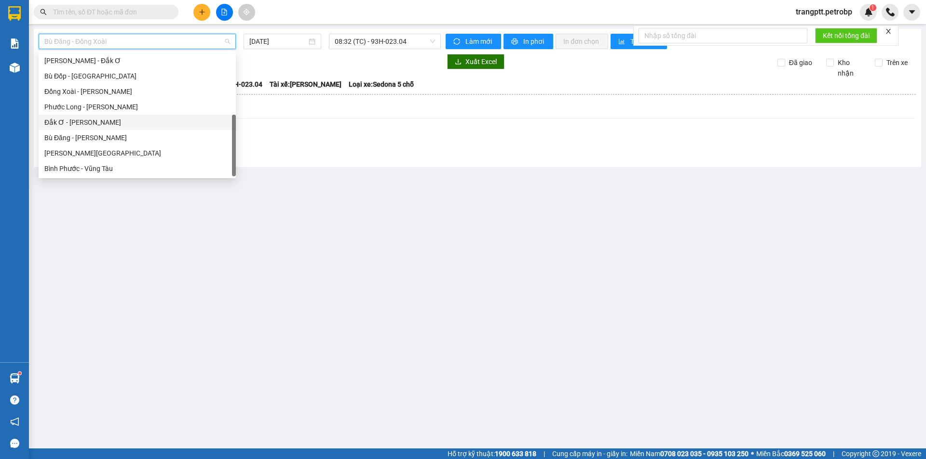
click at [74, 122] on div "Đắk Ơ - [PERSON_NAME]" at bounding box center [137, 122] width 186 height 11
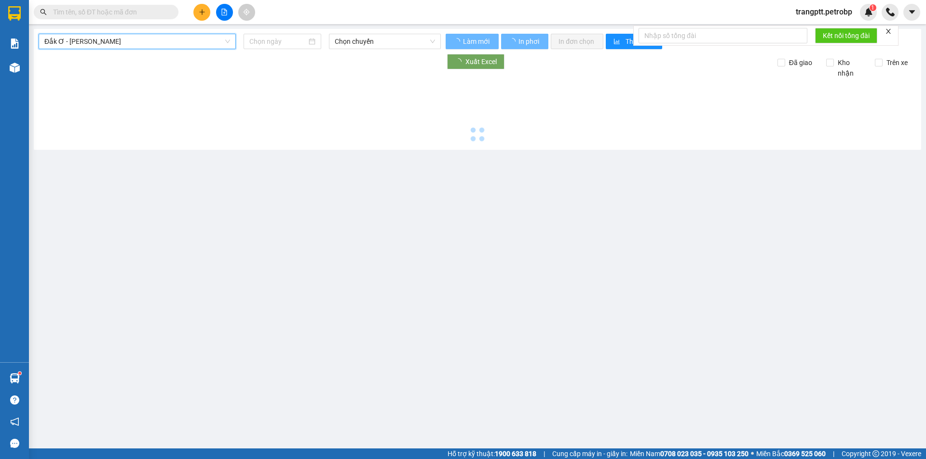
type input "[DATE]"
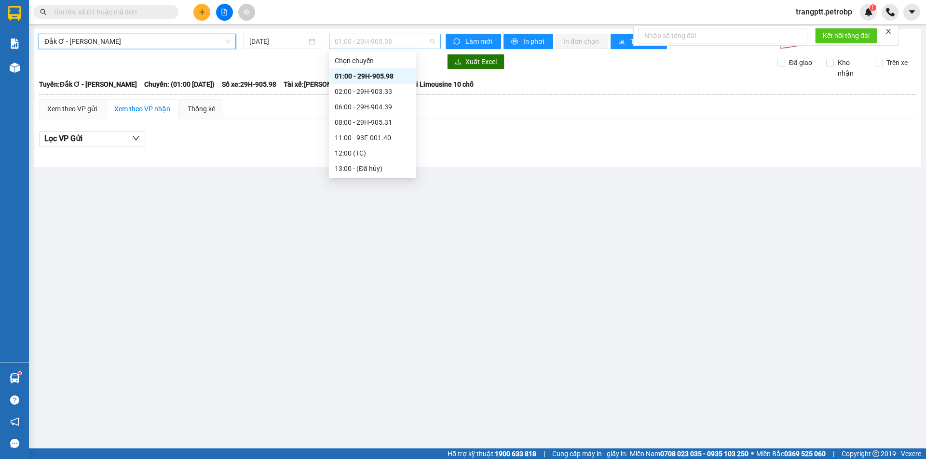
click at [371, 39] on span "01:00 - 29H-905.98" at bounding box center [385, 41] width 100 height 14
click at [366, 90] on div "02:00 - 29H-903.33" at bounding box center [372, 91] width 75 height 11
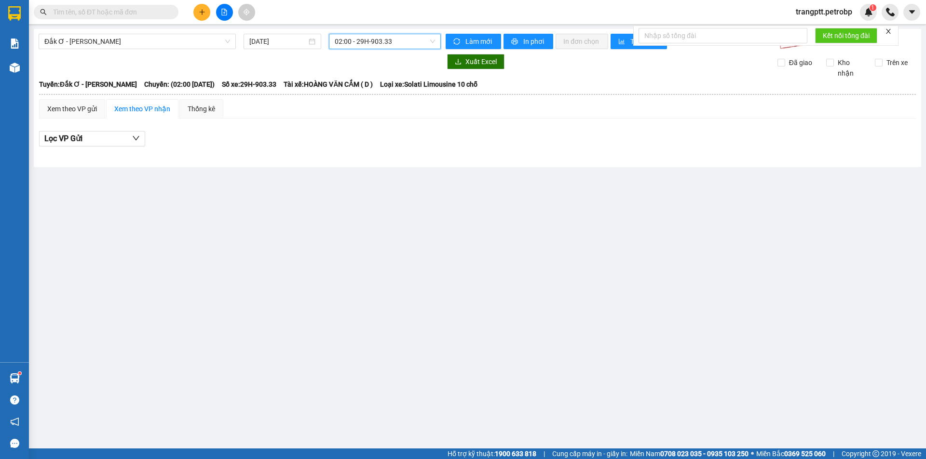
click at [376, 37] on span "02:00 - 29H-903.33" at bounding box center [385, 41] width 100 height 14
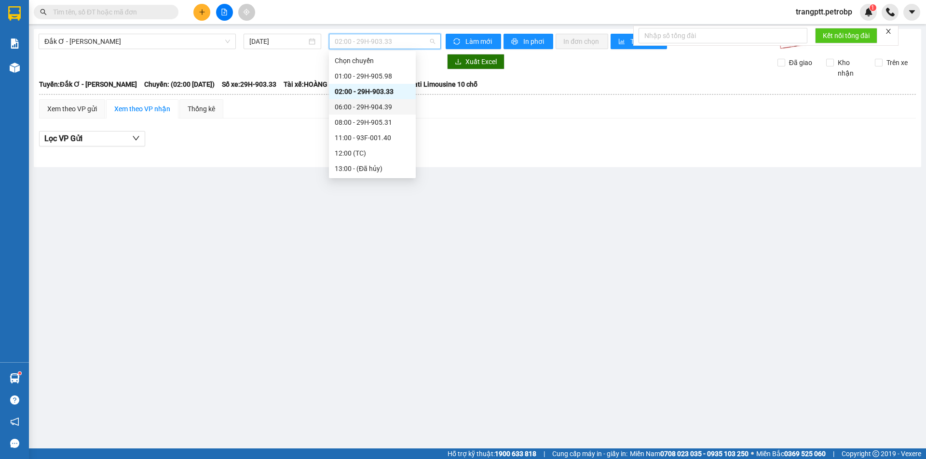
click at [378, 108] on div "06:00 - 29H-904.39" at bounding box center [372, 107] width 75 height 11
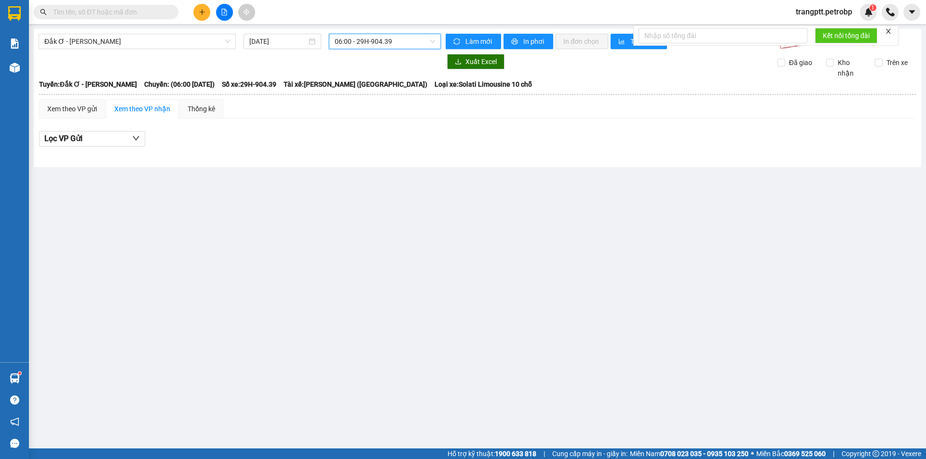
click at [364, 42] on span "06:00 - 29H-904.39" at bounding box center [385, 41] width 100 height 14
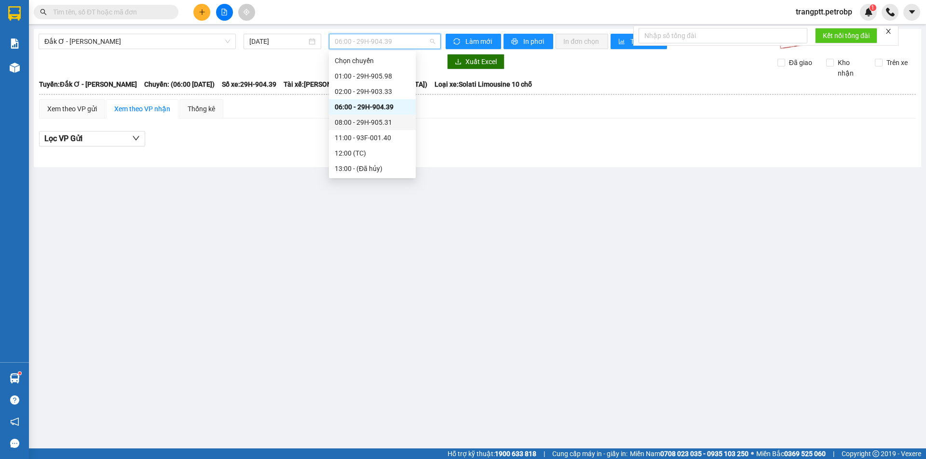
click at [367, 120] on div "08:00 - 29H-905.31" at bounding box center [372, 122] width 75 height 11
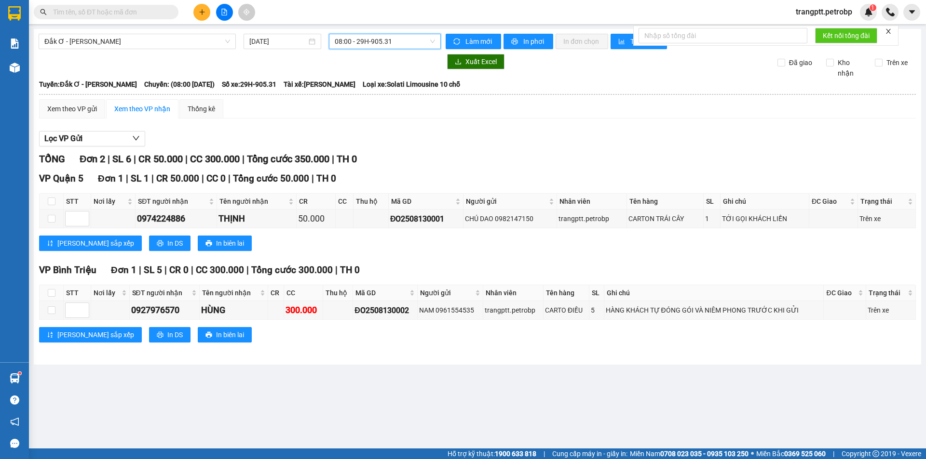
click at [363, 42] on span "08:00 - 29H-905.31" at bounding box center [385, 41] width 100 height 14
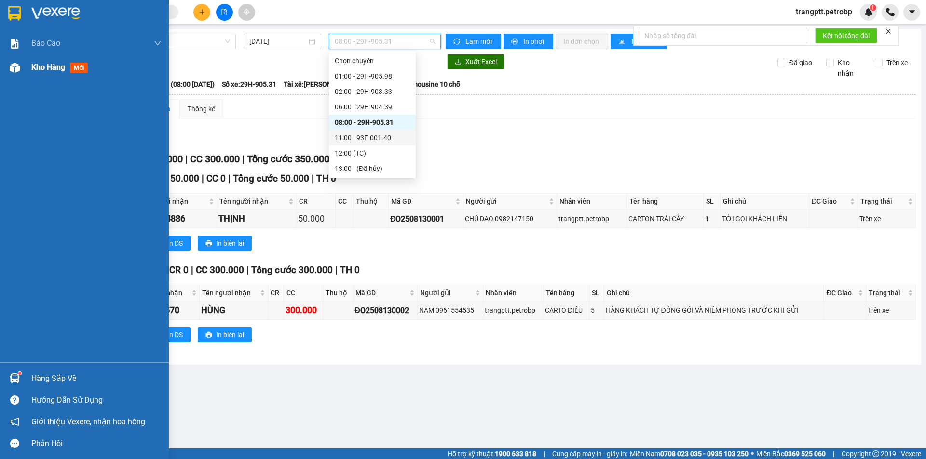
click at [40, 64] on span "Kho hàng" at bounding box center [48, 67] width 34 height 9
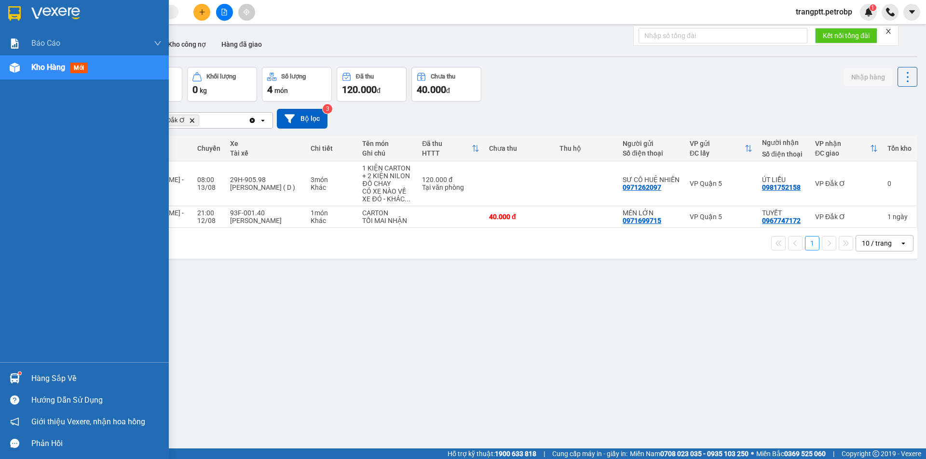
drag, startPoint x: 59, startPoint y: 378, endPoint x: 92, endPoint y: 391, distance: 35.6
click at [60, 378] on div "Hàng sắp về" at bounding box center [96, 379] width 130 height 14
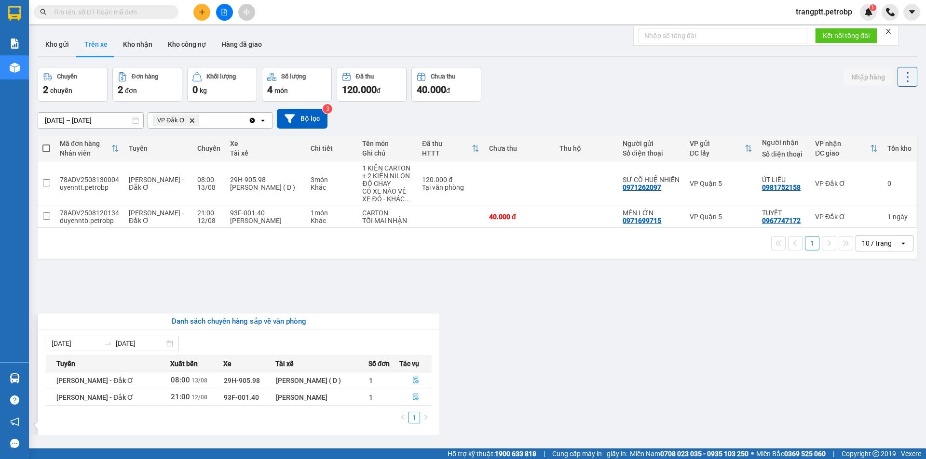
click at [558, 388] on section "Kết quả tìm kiếm ( 0 ) Bộ lọc No Data trangptt.petrobp 1 Báo cáo BC tiền tận nơ…" at bounding box center [463, 229] width 926 height 459
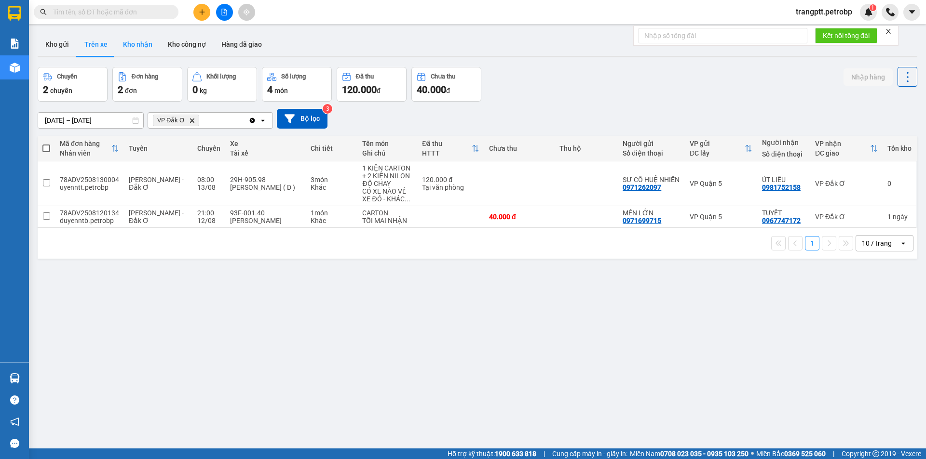
click at [130, 43] on button "Kho nhận" at bounding box center [137, 44] width 45 height 23
type input "[DATE] – [DATE]"
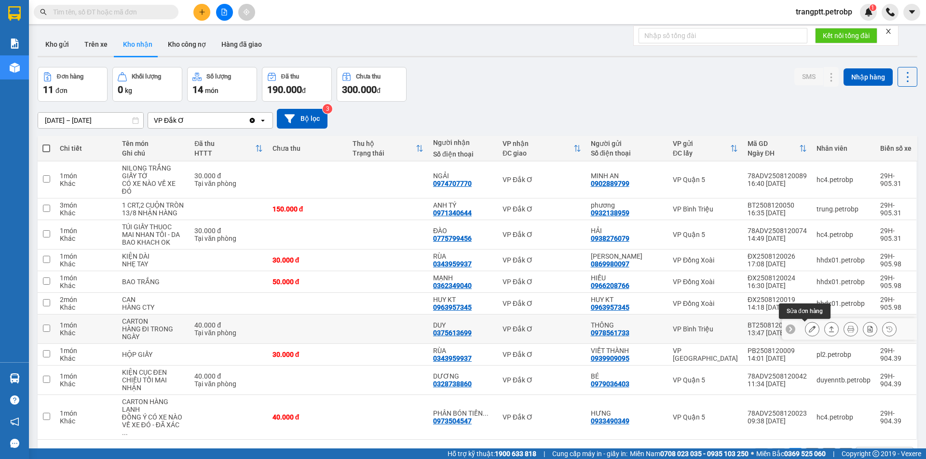
click at [809, 330] on icon at bounding box center [812, 329] width 7 height 7
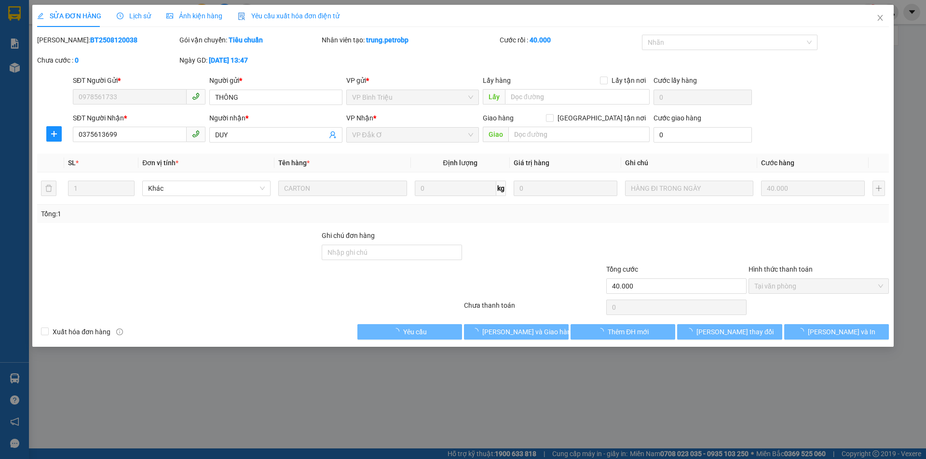
type input "0978561733"
type input "THÔNG"
type input "0375613699"
type input "DUY"
type input "40.000"
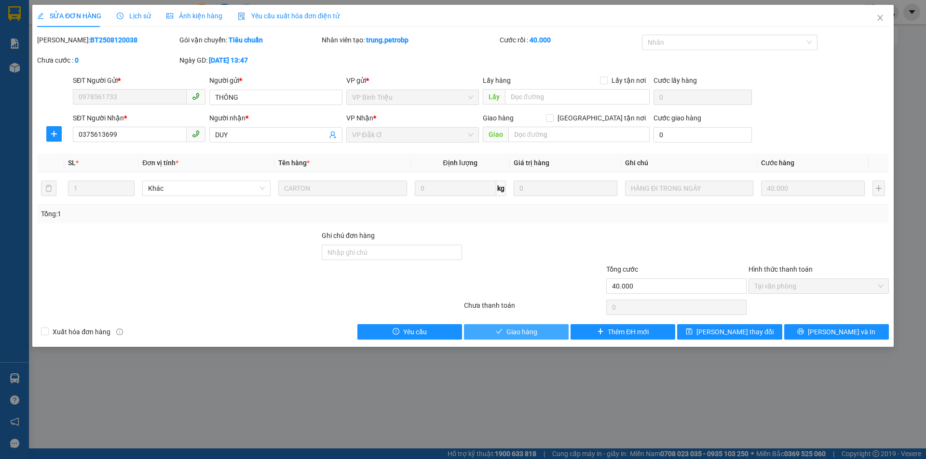
click at [534, 330] on span "Giao hàng" at bounding box center [521, 332] width 31 height 11
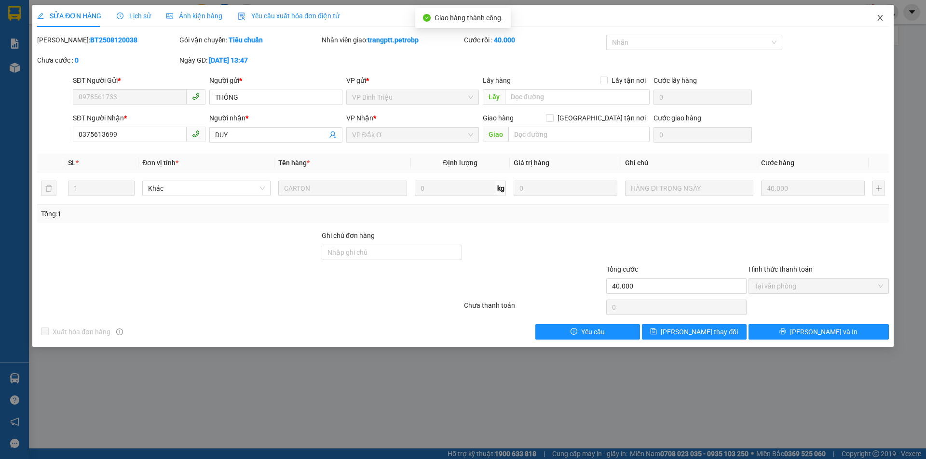
click at [880, 18] on icon "close" at bounding box center [880, 18] width 8 height 8
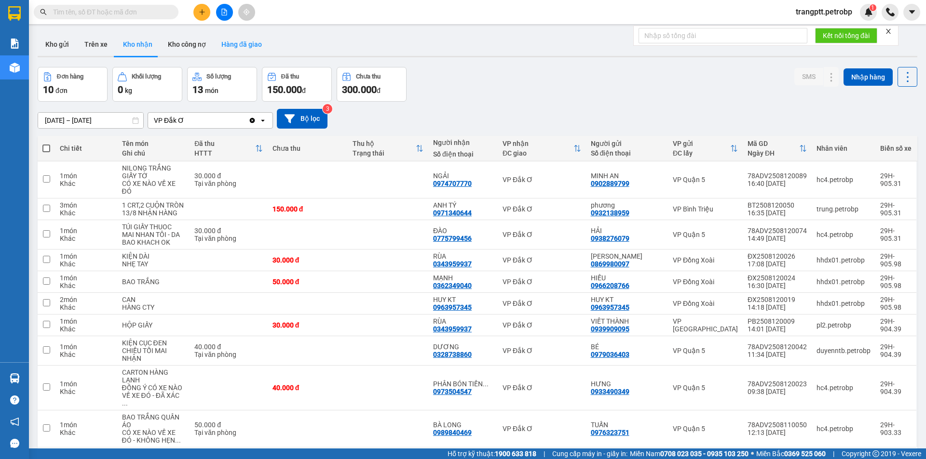
click at [242, 41] on button "Hàng đã giao" at bounding box center [242, 44] width 56 height 23
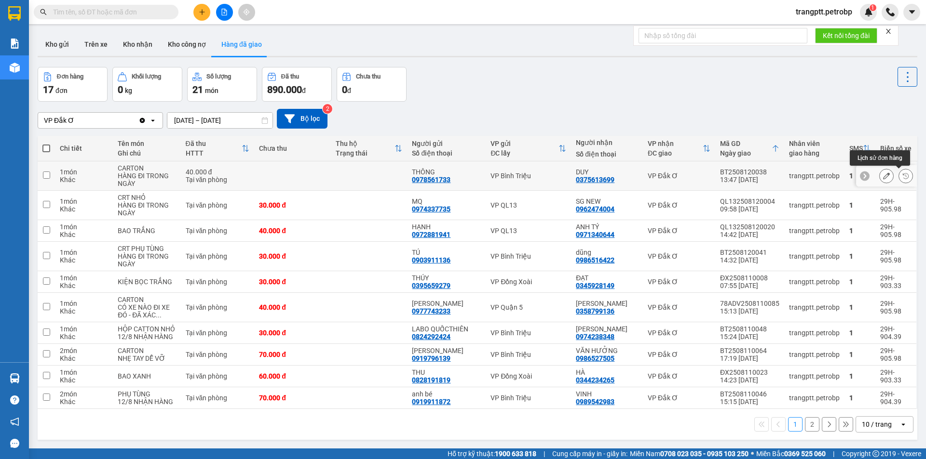
click at [903, 175] on icon at bounding box center [906, 176] width 6 height 6
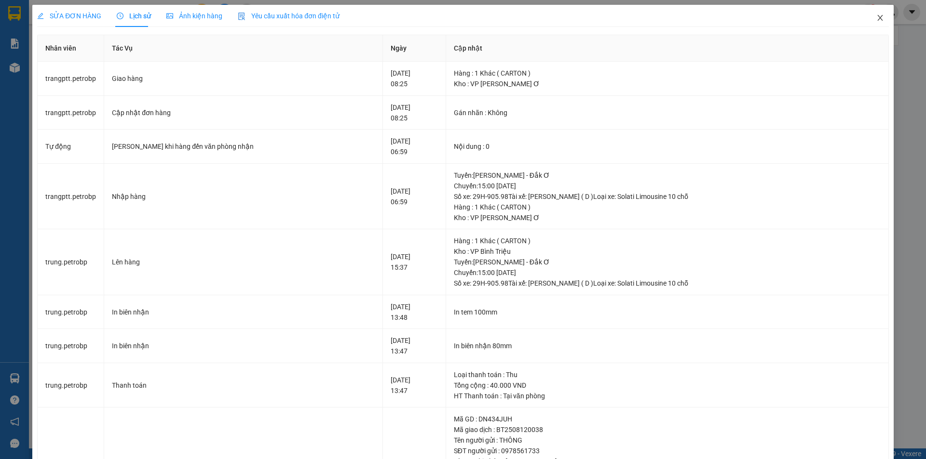
click at [877, 17] on icon "close" at bounding box center [879, 18] width 5 height 6
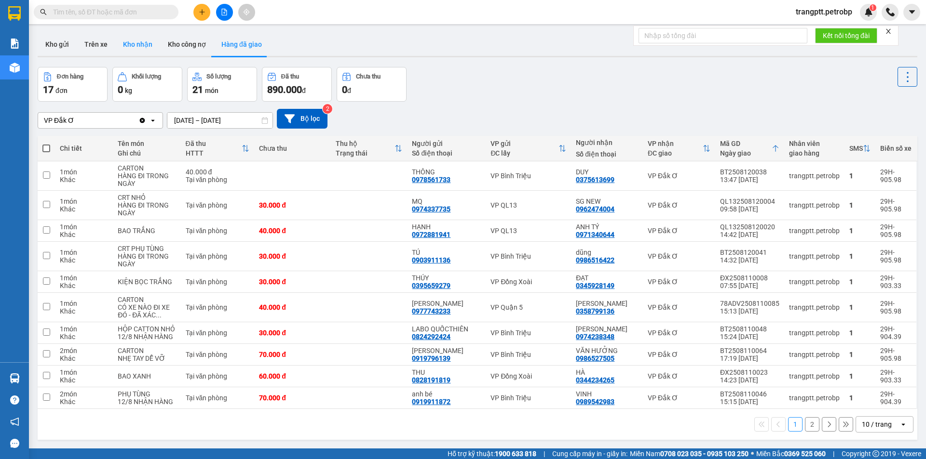
click at [139, 42] on button "Kho nhận" at bounding box center [137, 44] width 45 height 23
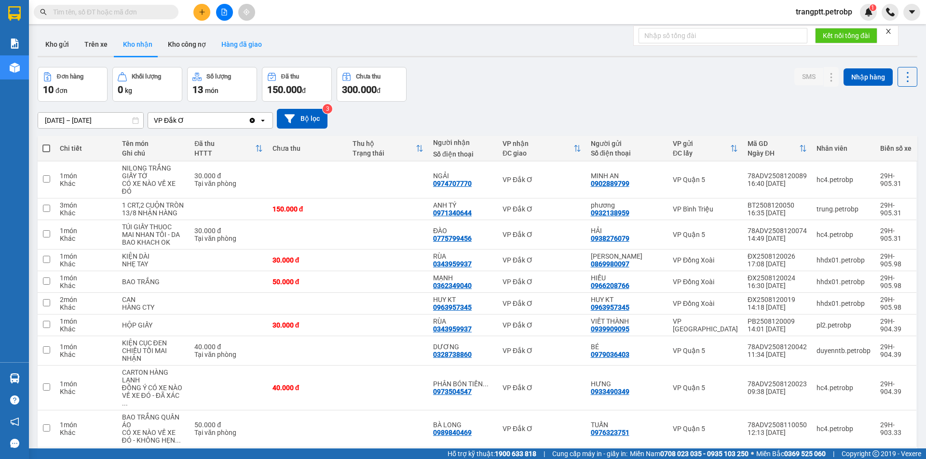
click at [239, 44] on button "Hàng đã giao" at bounding box center [242, 44] width 56 height 23
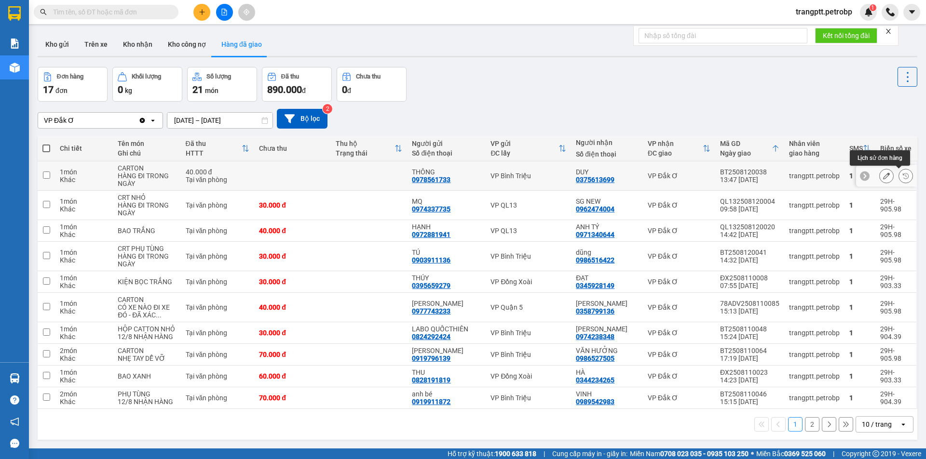
click at [902, 178] on icon at bounding box center [905, 176] width 7 height 7
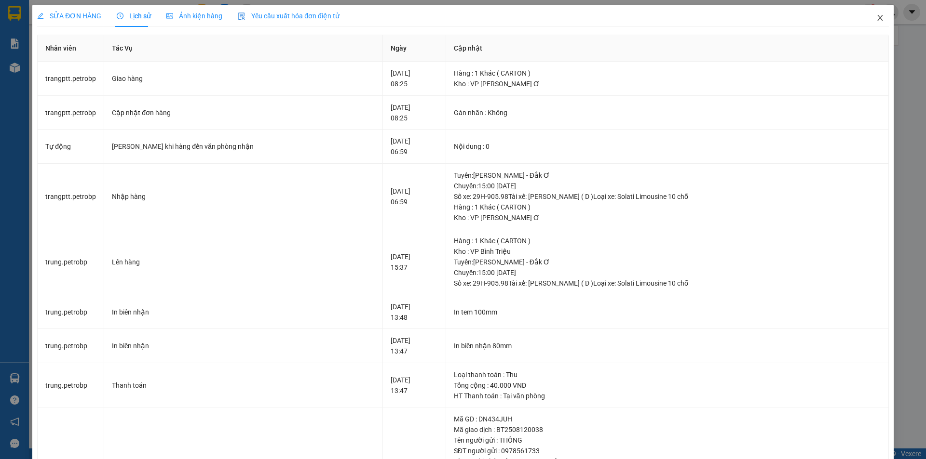
click at [876, 14] on icon "close" at bounding box center [880, 18] width 8 height 8
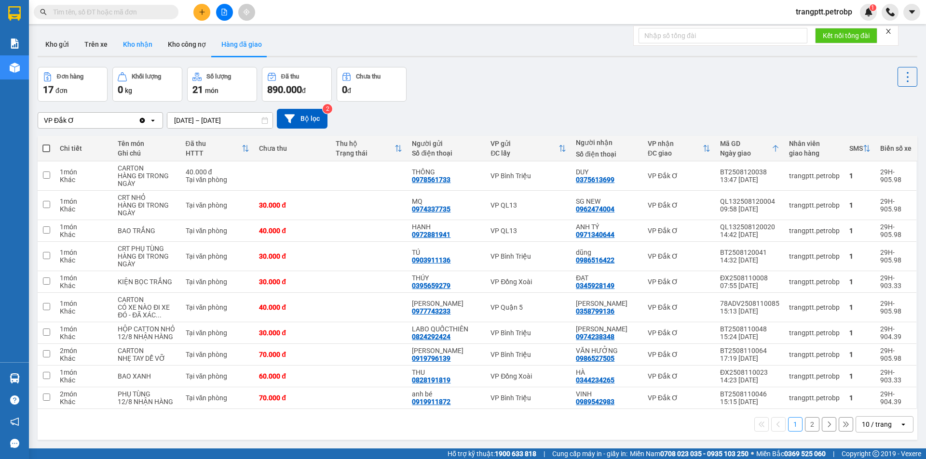
click at [133, 43] on button "Kho nhận" at bounding box center [137, 44] width 45 height 23
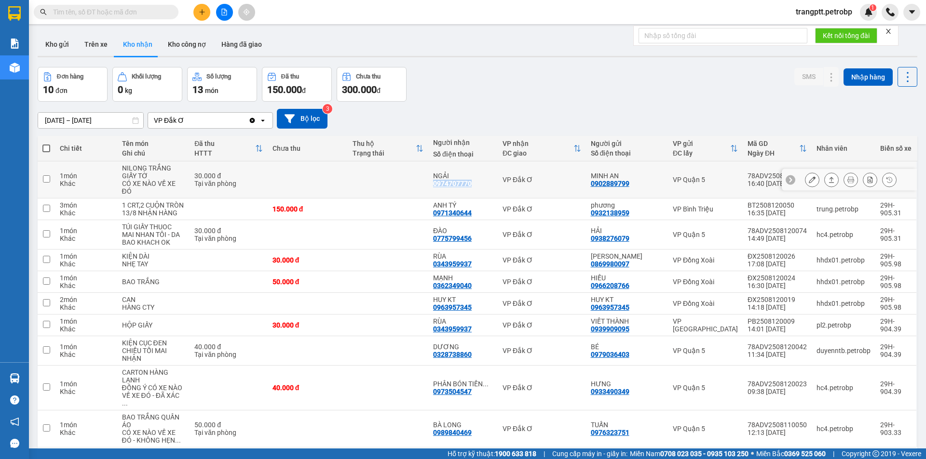
drag, startPoint x: 432, startPoint y: 183, endPoint x: 473, endPoint y: 185, distance: 41.0
click at [473, 185] on td "NGẢI 0974707770" at bounding box center [462, 180] width 69 height 37
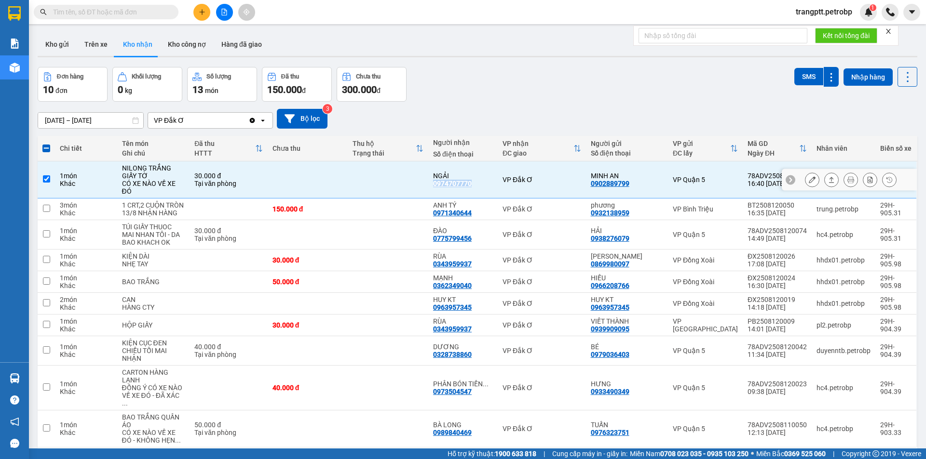
copy div "0974707770"
click at [45, 176] on input "checkbox" at bounding box center [46, 179] width 7 height 7
checkbox input "false"
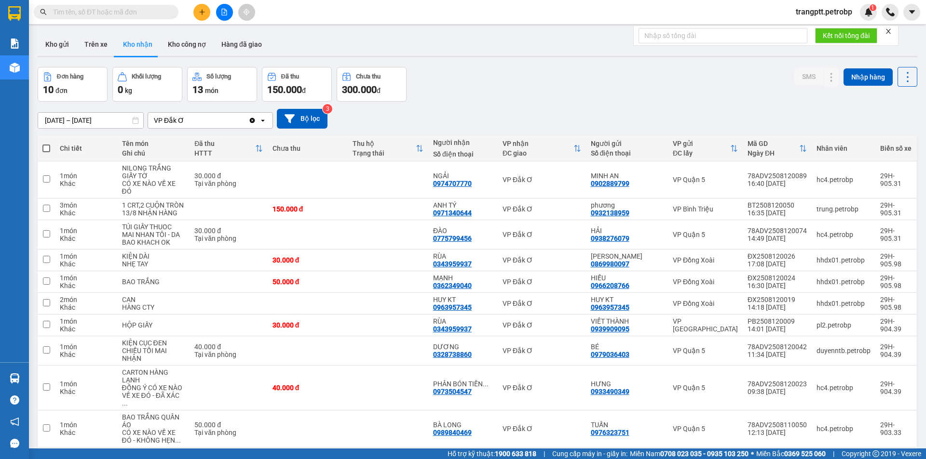
click at [497, 99] on div "Đơn hàng 10 đơn Khối lượng 0 kg Số lượng 13 món Đã thu 150.000 đ Chưa thu 300.0…" at bounding box center [477, 84] width 879 height 35
drag, startPoint x: 432, startPoint y: 239, endPoint x: 473, endPoint y: 243, distance: 40.2
click at [473, 243] on td "ĐÀO 0775799456" at bounding box center [462, 234] width 69 height 29
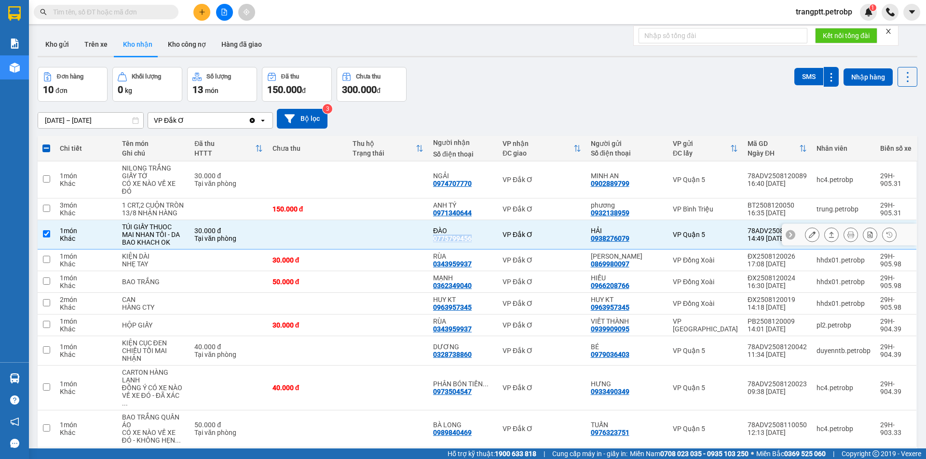
copy div "0775799456"
click at [46, 232] on input "checkbox" at bounding box center [46, 233] width 7 height 7
checkbox input "false"
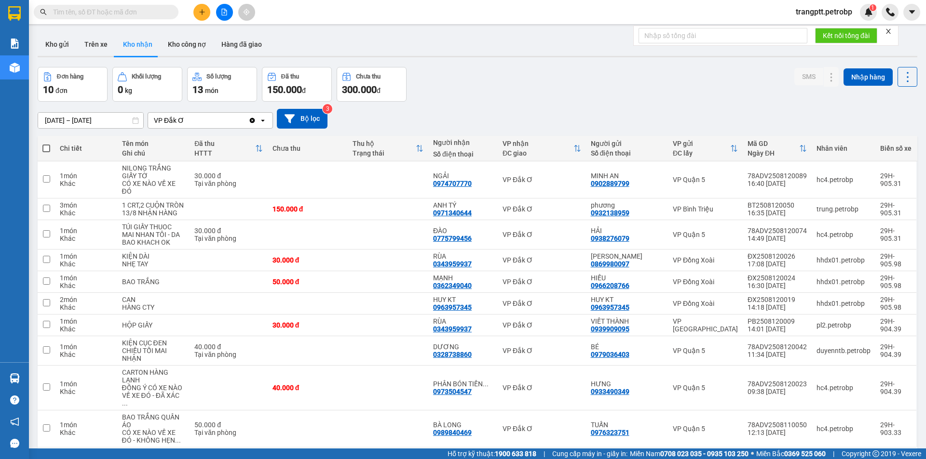
click at [460, 102] on div "11/08/2025 – 13/08/2025 Press the down arrow key to interact with the calendar …" at bounding box center [477, 119] width 879 height 34
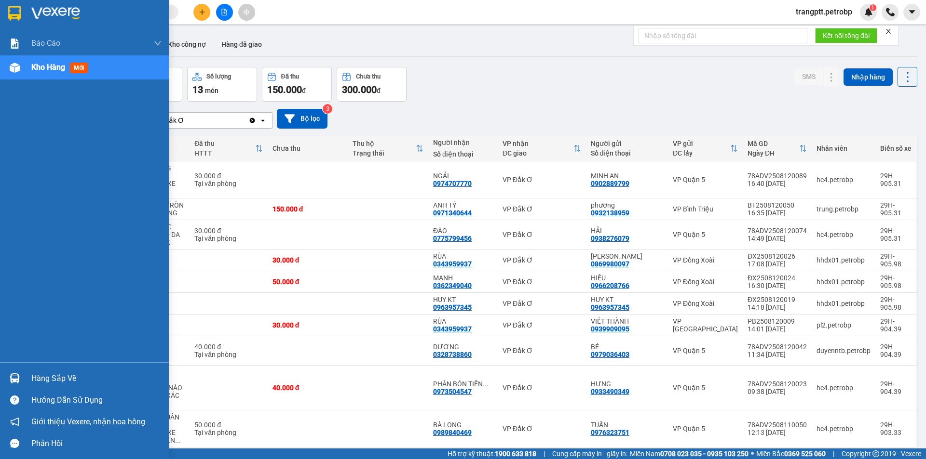
click at [31, 381] on div "Hàng sắp về" at bounding box center [96, 379] width 130 height 14
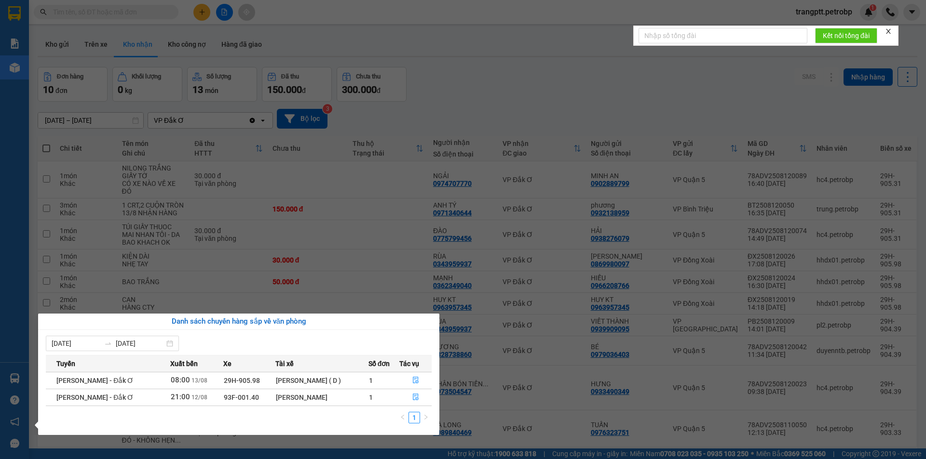
click at [335, 399] on div "[PERSON_NAME]" at bounding box center [322, 397] width 92 height 11
click at [413, 396] on icon "file-done" at bounding box center [416, 397] width 6 height 7
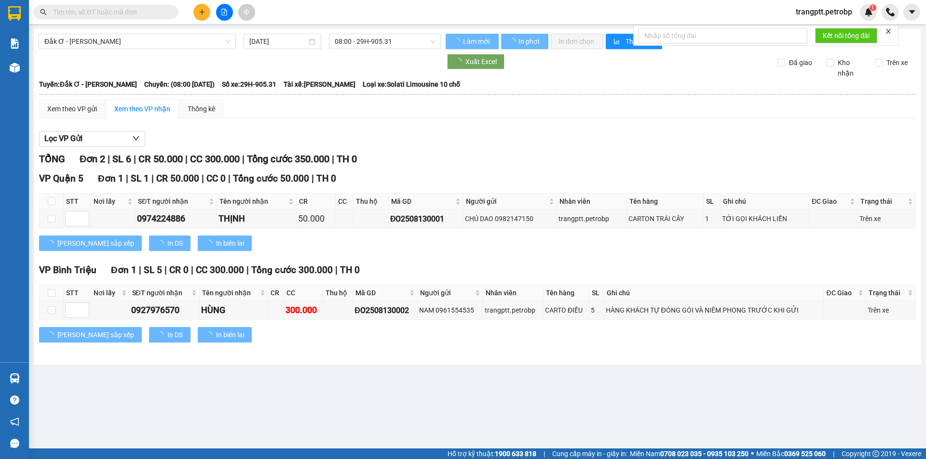
type input "12/08/2025"
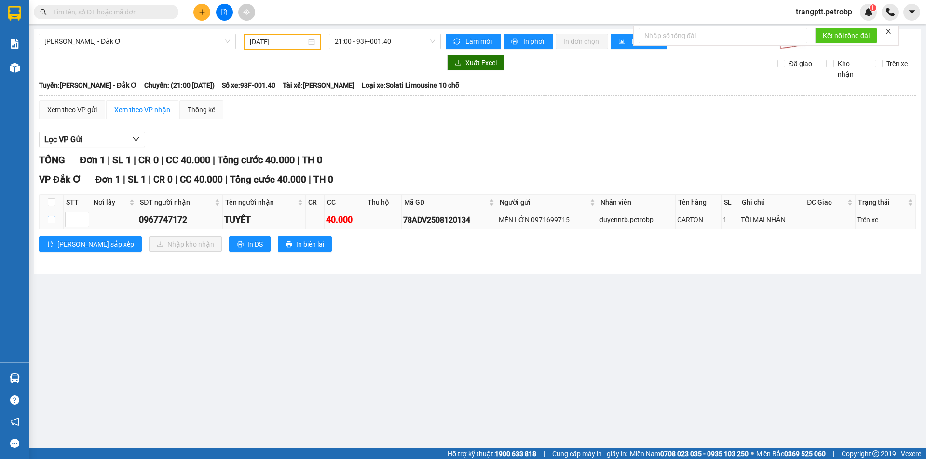
click at [52, 220] on input "checkbox" at bounding box center [52, 220] width 8 height 8
checkbox input "true"
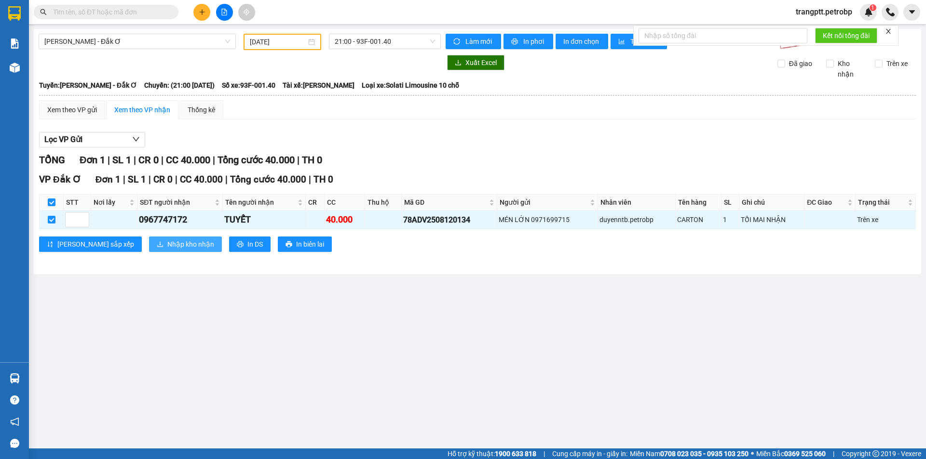
click at [167, 246] on span "Nhập kho nhận" at bounding box center [190, 244] width 47 height 11
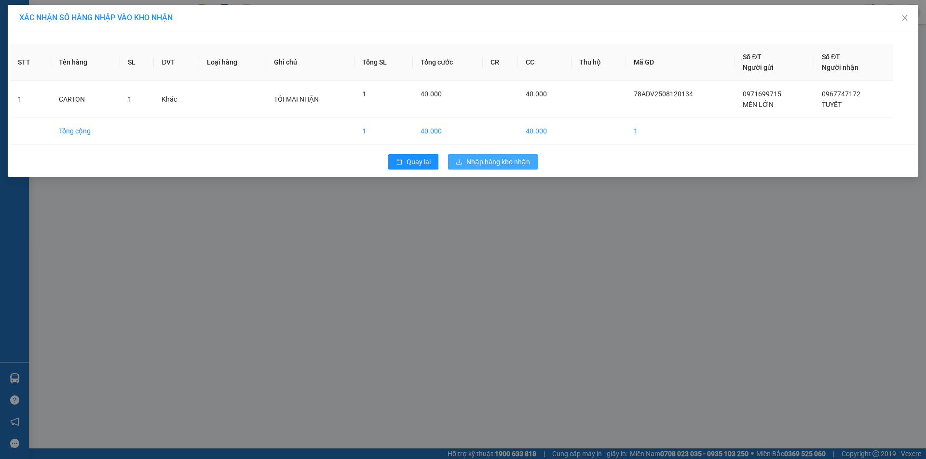
click at [483, 162] on span "Nhập hàng kho nhận" at bounding box center [498, 162] width 64 height 11
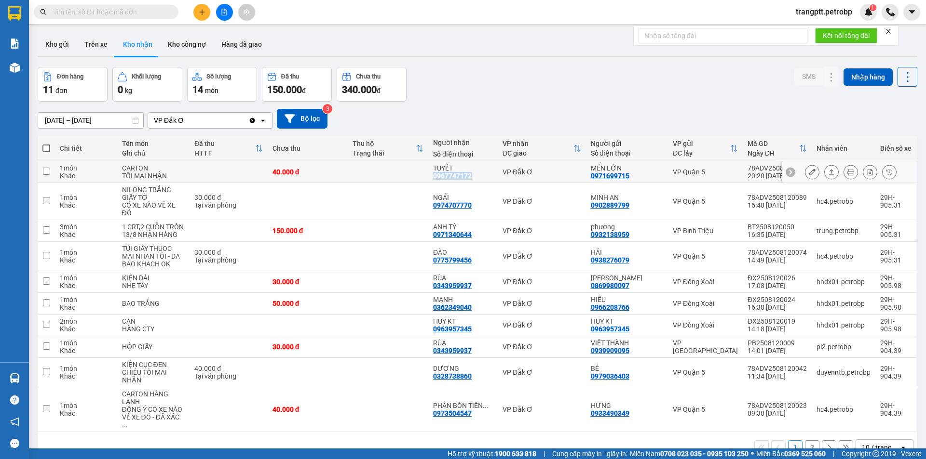
drag, startPoint x: 432, startPoint y: 175, endPoint x: 475, endPoint y: 181, distance: 42.8
click at [475, 181] on td "TUYẾT 0967747172" at bounding box center [462, 173] width 69 height 22
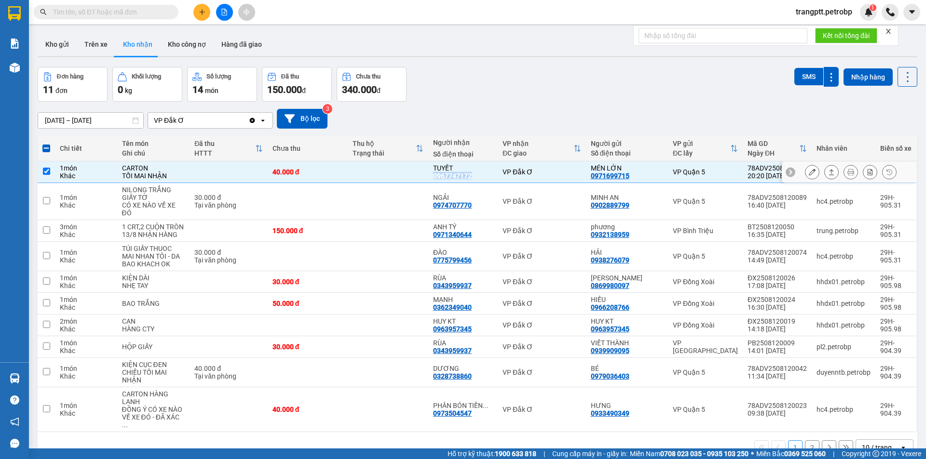
copy div "0967747172"
click at [47, 169] on input "checkbox" at bounding box center [46, 171] width 7 height 7
checkbox input "false"
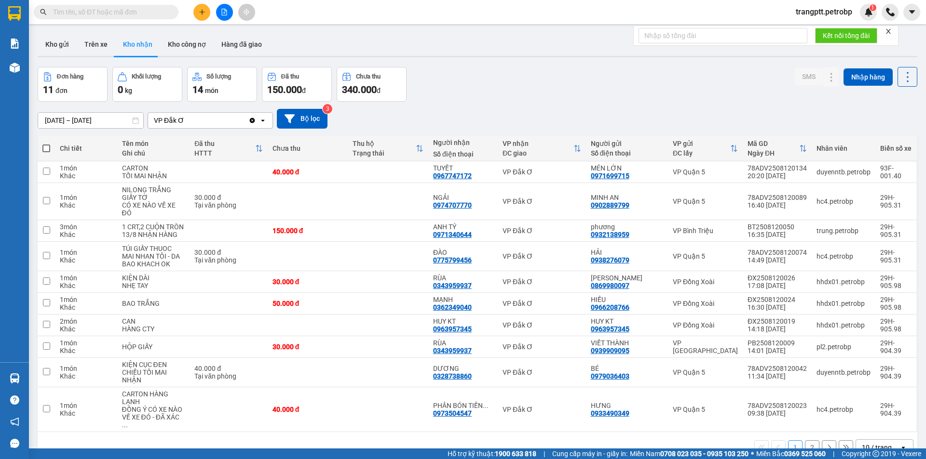
click at [523, 78] on div "Đơn hàng 11 đơn Khối lượng 0 kg Số lượng 14 món Đã thu 150.000 đ Chưa thu 340.0…" at bounding box center [477, 84] width 879 height 35
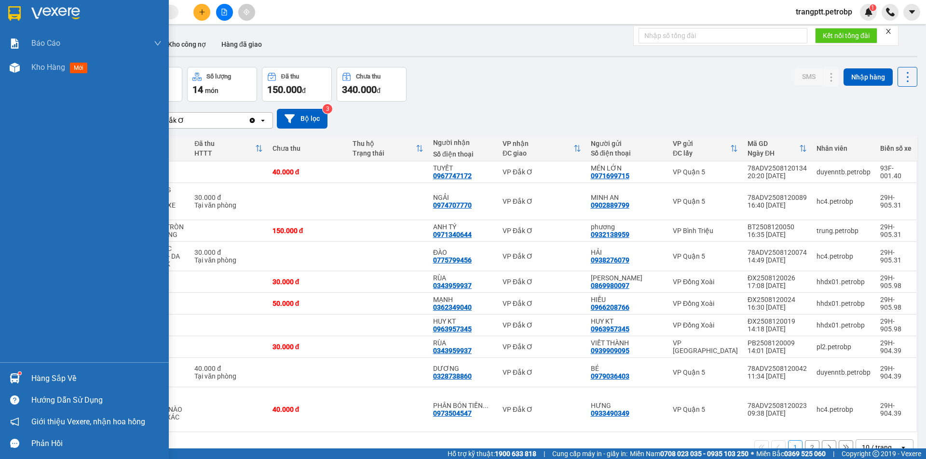
drag, startPoint x: 56, startPoint y: 379, endPoint x: 163, endPoint y: 452, distance: 129.3
click at [58, 380] on div "Hàng sắp về" at bounding box center [96, 379] width 130 height 14
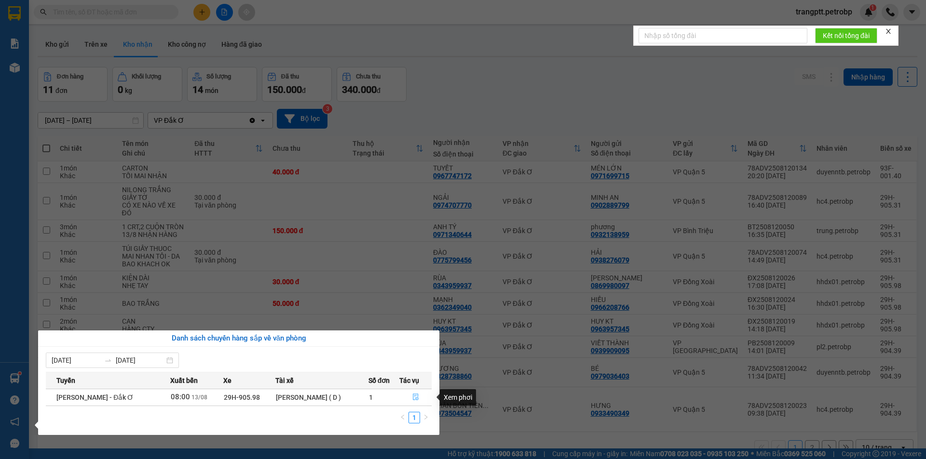
click at [416, 396] on icon "file-done" at bounding box center [416, 397] width 6 height 7
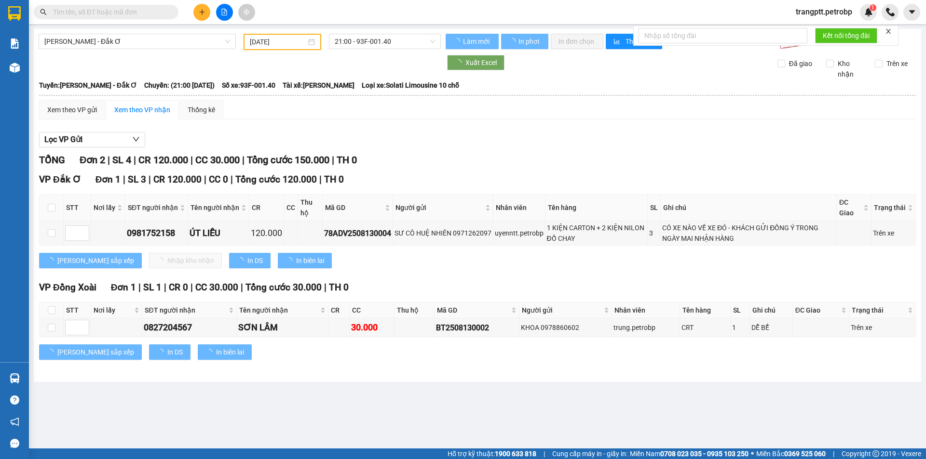
type input "[DATE]"
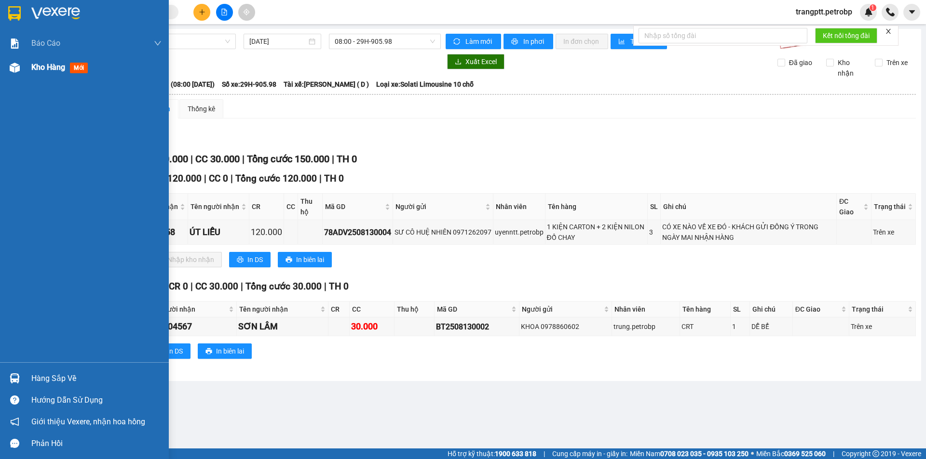
click at [40, 67] on span "Kho hàng" at bounding box center [48, 67] width 34 height 9
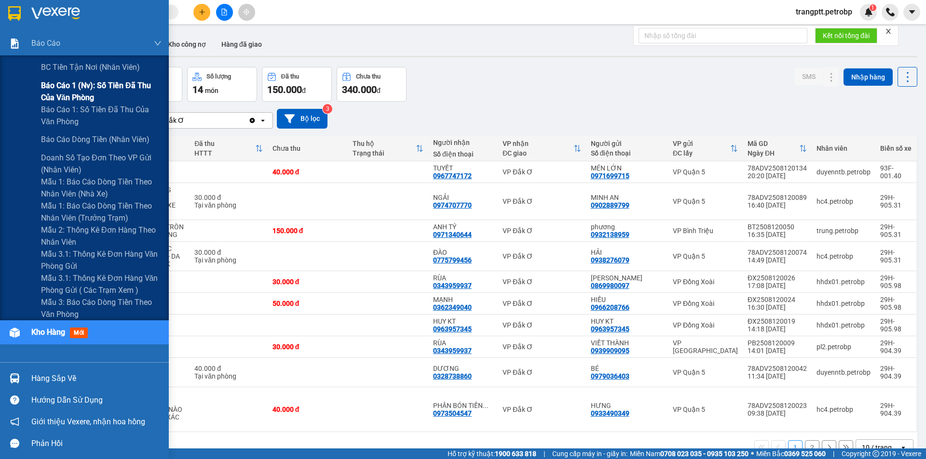
drag, startPoint x: 80, startPoint y: 82, endPoint x: 130, endPoint y: 95, distance: 51.8
click at [81, 83] on span "Báo cáo 1 (nv): Số tiền đã thu của văn phòng" at bounding box center [101, 92] width 121 height 24
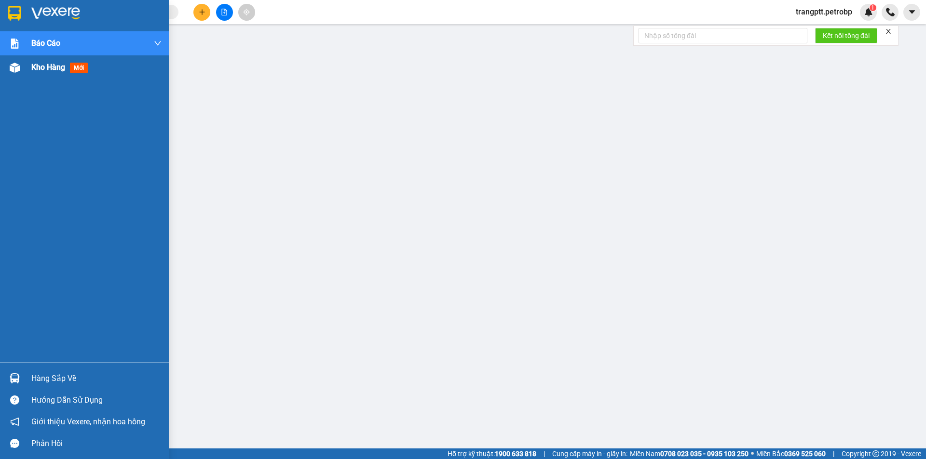
click at [38, 66] on span "Kho hàng" at bounding box center [48, 67] width 34 height 9
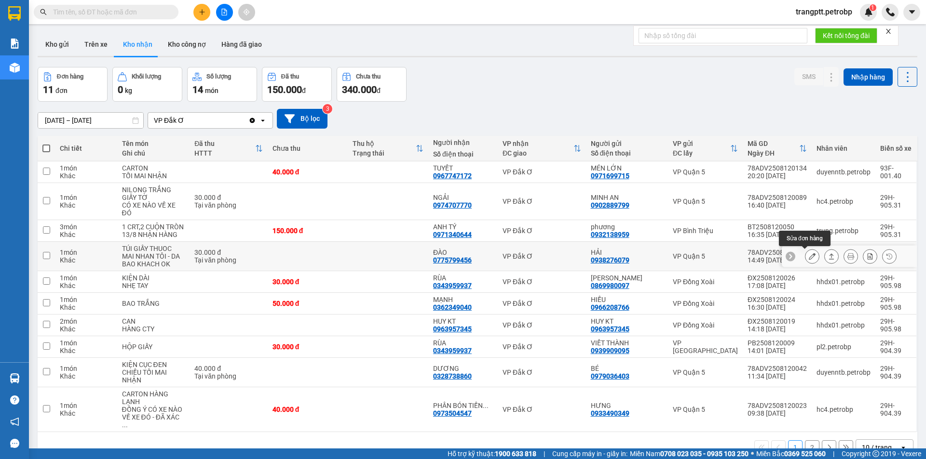
click at [809, 256] on icon at bounding box center [812, 256] width 7 height 7
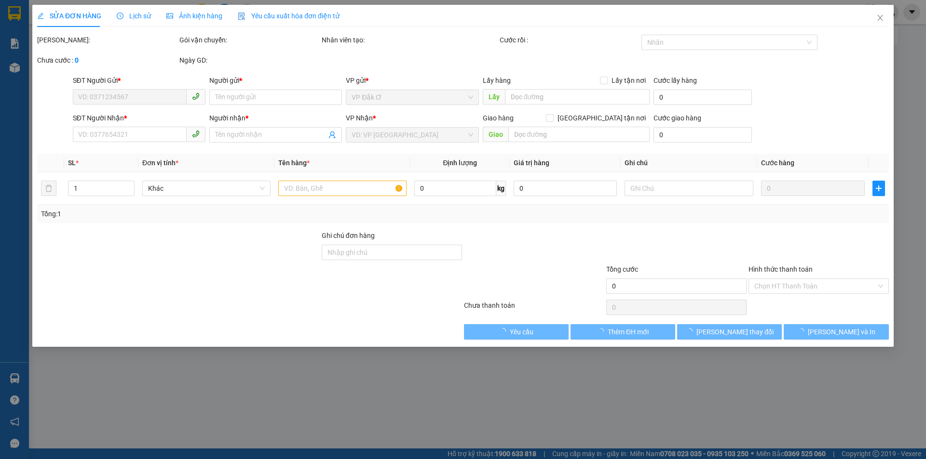
type input "0938276079"
type input "HẢI"
type input "0775799456"
type input "ĐÀO"
type input "30.000"
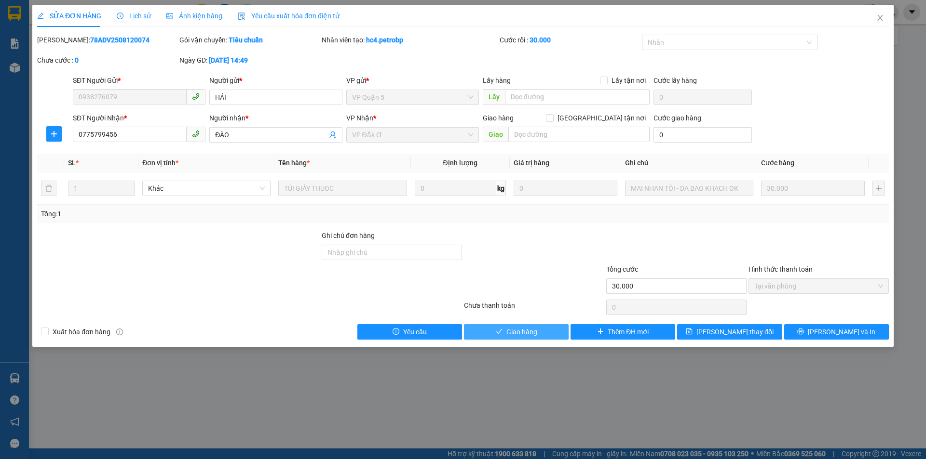
click at [528, 334] on span "Giao hàng" at bounding box center [521, 332] width 31 height 11
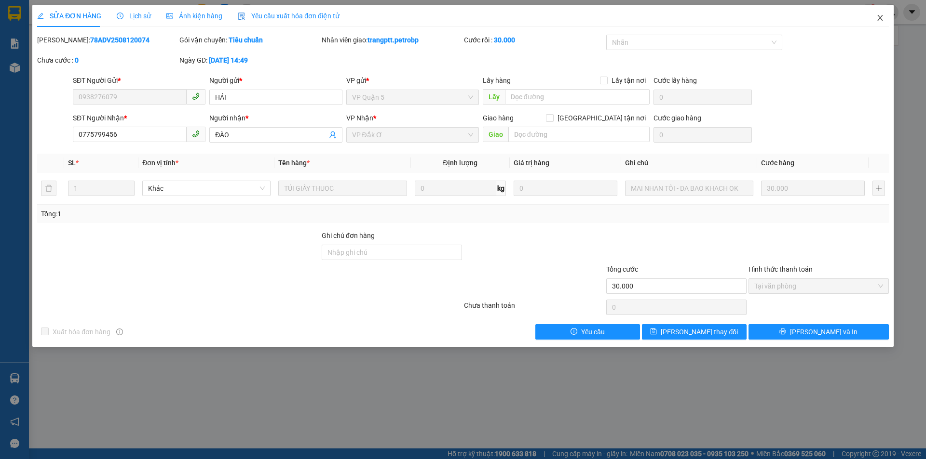
click at [882, 22] on span "Close" at bounding box center [879, 18] width 27 height 27
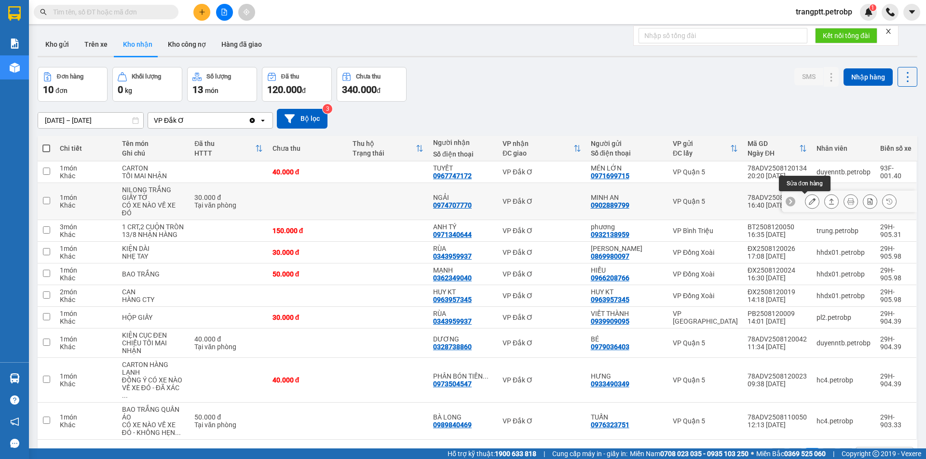
click at [809, 203] on icon at bounding box center [812, 201] width 7 height 7
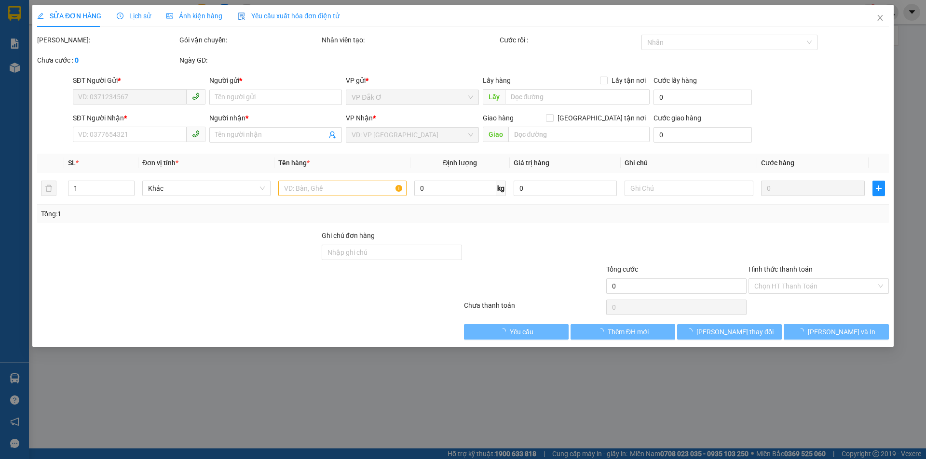
type input "0902889799"
type input "MINH AN"
type input "0974707770"
type input "NGẢI"
type input "30.000"
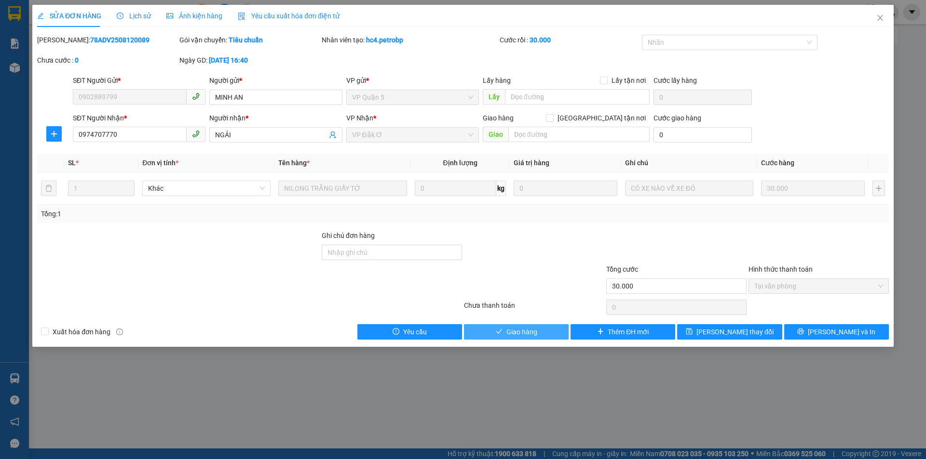
click at [494, 334] on button "Giao hàng" at bounding box center [516, 331] width 105 height 15
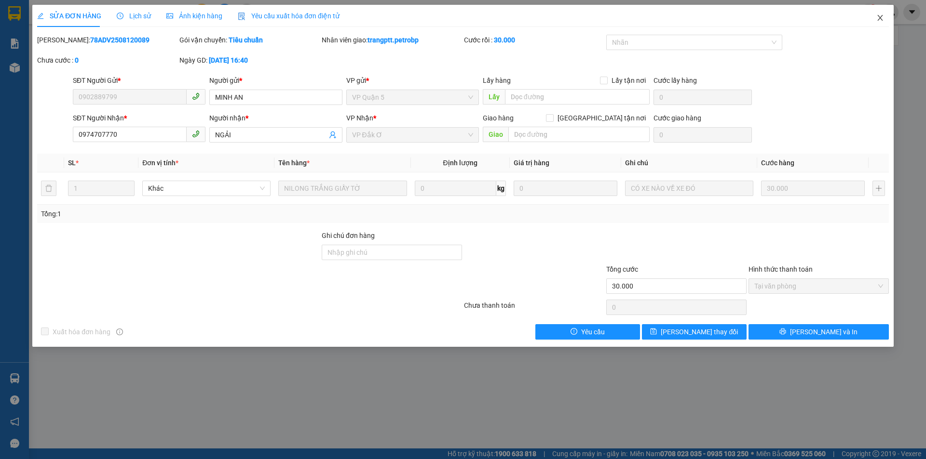
click at [878, 18] on icon "close" at bounding box center [880, 18] width 8 height 8
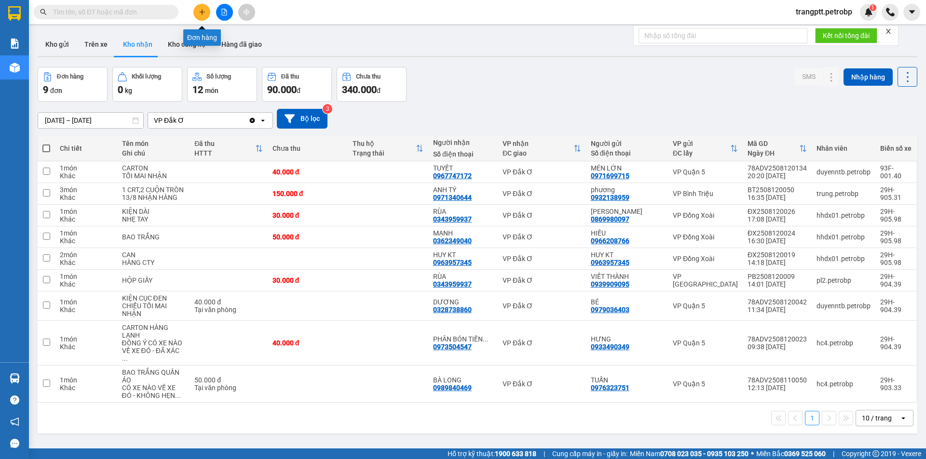
click at [208, 14] on button at bounding box center [201, 12] width 17 height 17
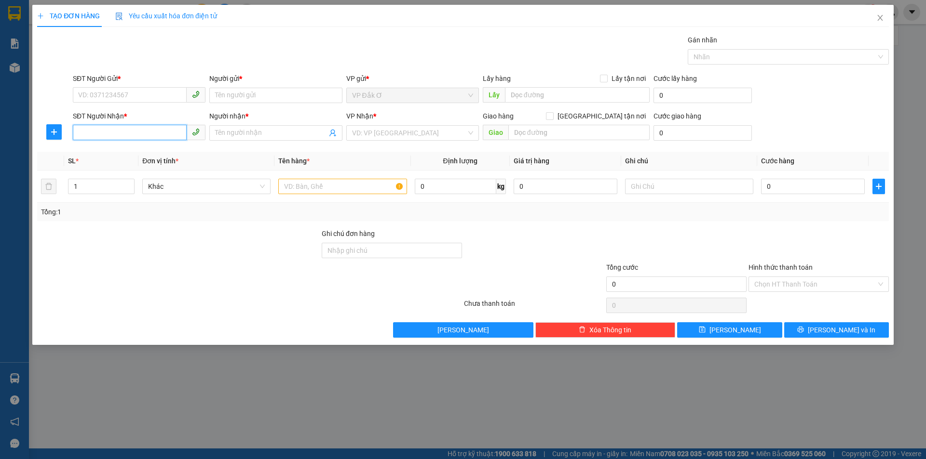
click at [125, 133] on input "SĐT Người Nhận *" at bounding box center [130, 132] width 114 height 15
type input "2"
click at [109, 158] on div "0976223344 - DƯƠNG" at bounding box center [139, 152] width 133 height 15
type input "0976223344"
type input "DƯƠNG"
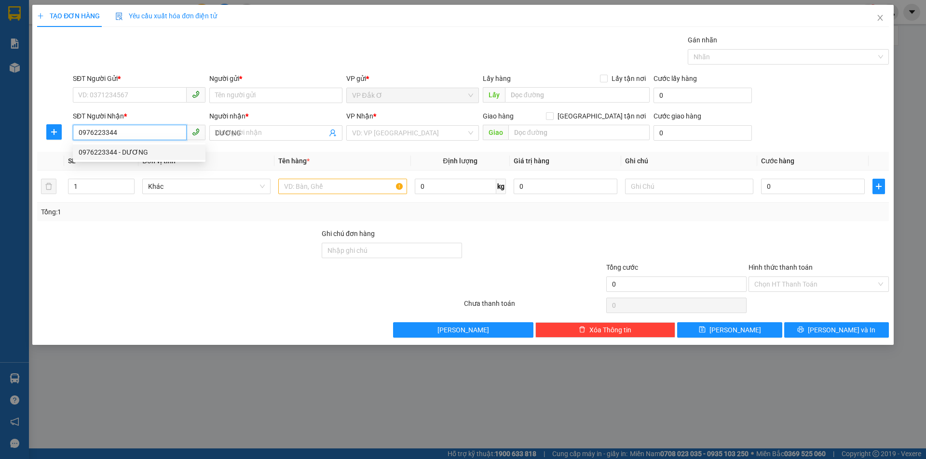
type input "60.000"
type input "0976223344"
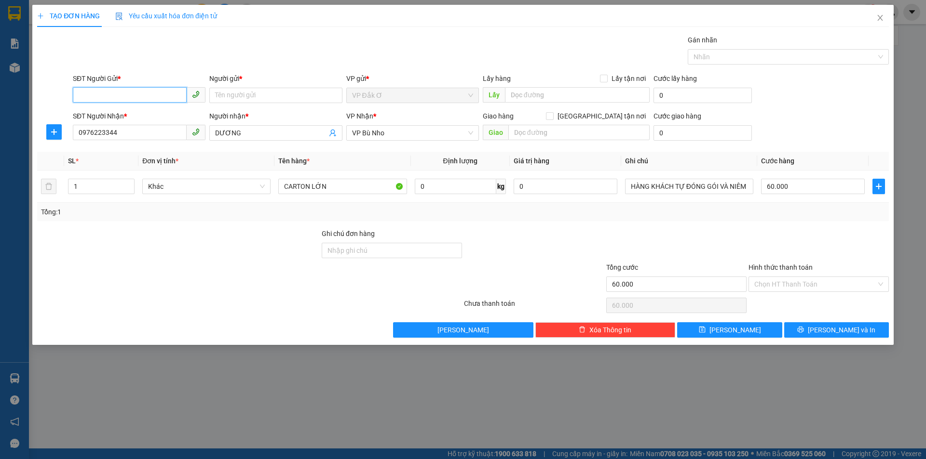
click at [148, 95] on input "SĐT Người Gửi *" at bounding box center [130, 94] width 114 height 15
click at [127, 130] on div "0333962348 - MON" at bounding box center [139, 130] width 121 height 11
type input "0333962348"
type input "MON"
click at [440, 135] on span "VP Bù Nho" at bounding box center [412, 133] width 121 height 14
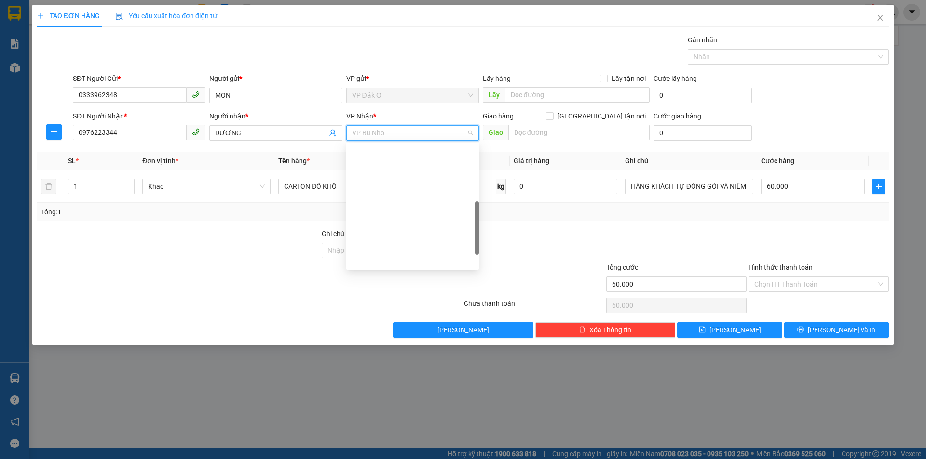
scroll to position [185, 0]
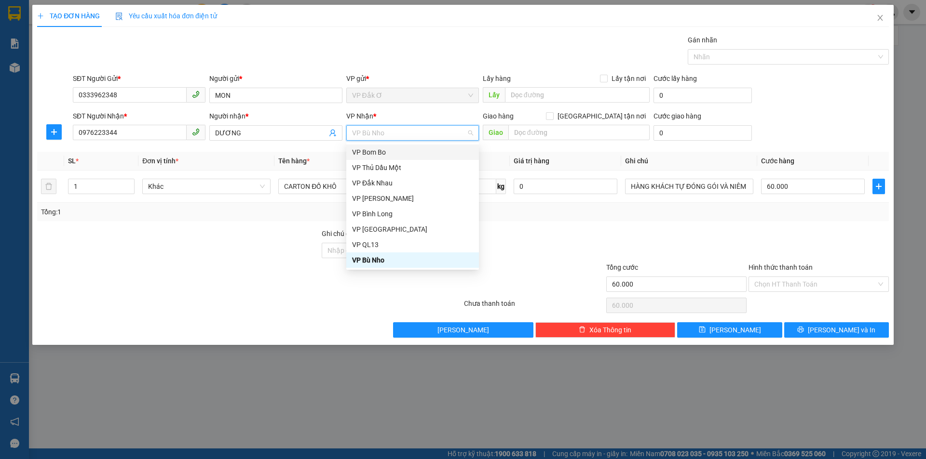
click at [464, 133] on span "VP Bù Nho" at bounding box center [412, 133] width 121 height 14
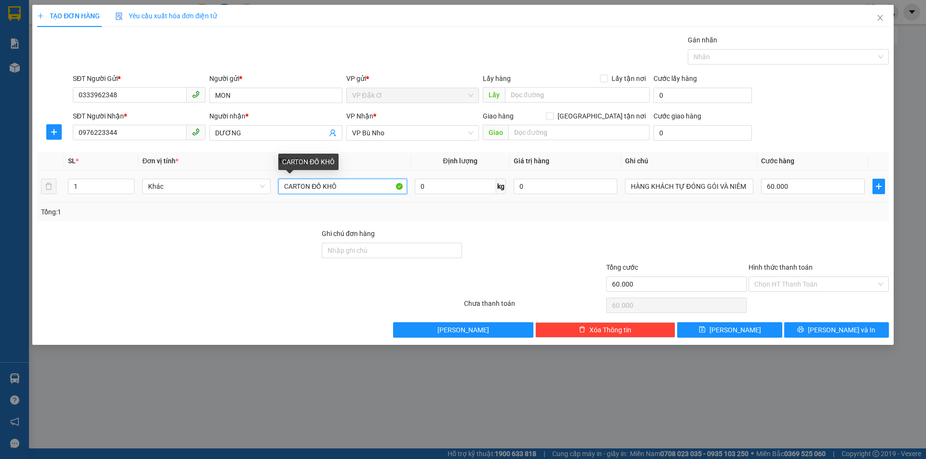
click at [336, 188] on input "CARTON ĐỒ KHÔ" at bounding box center [342, 186] width 128 height 15
type input "CARTON LỚN"
click at [844, 191] on input "60.000" at bounding box center [813, 186] width 104 height 15
click at [796, 284] on input "Hình thức thanh toán" at bounding box center [815, 284] width 122 height 14
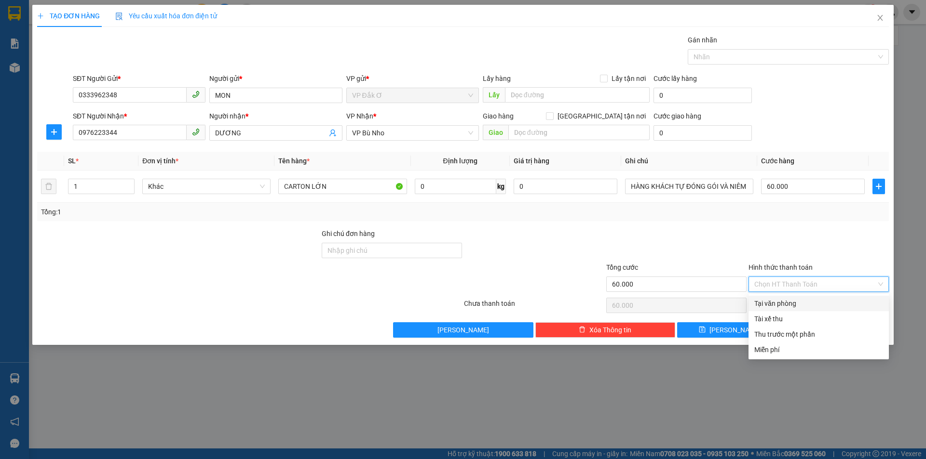
click at [794, 306] on div "Tại văn phòng" at bounding box center [818, 303] width 129 height 11
type input "0"
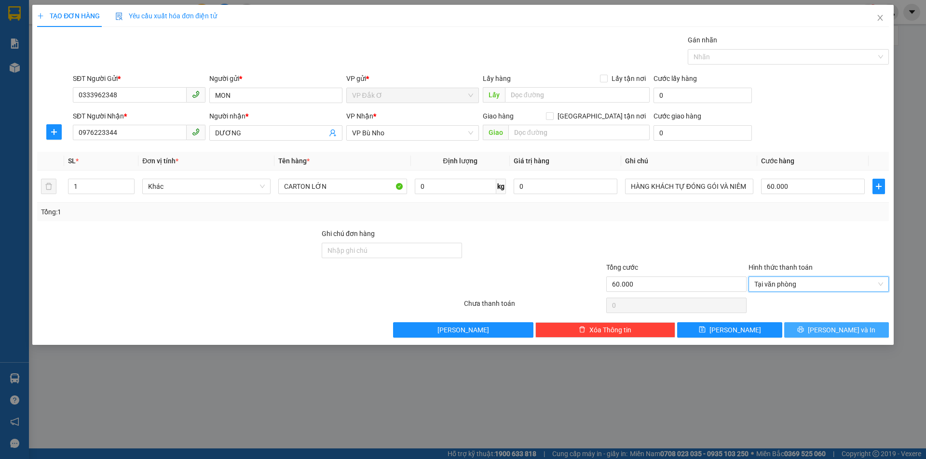
click at [805, 333] on button "[PERSON_NAME] và In" at bounding box center [836, 330] width 105 height 15
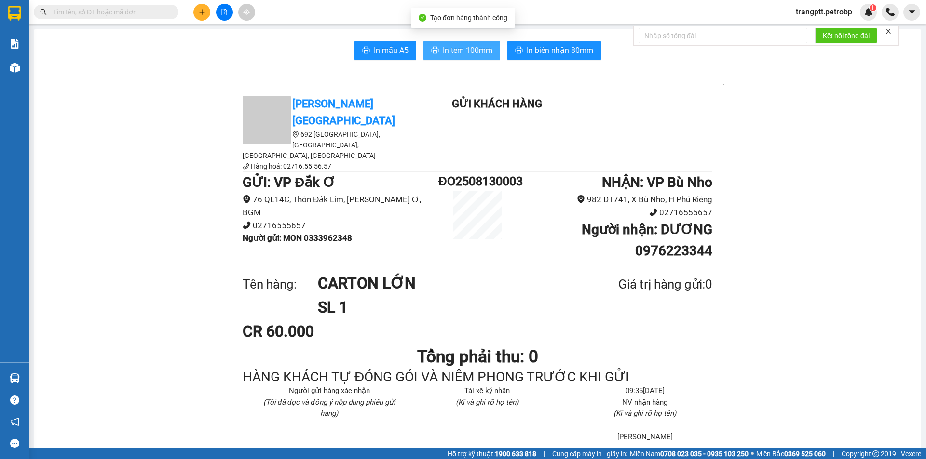
click at [454, 49] on span "In tem 100mm" at bounding box center [468, 50] width 50 height 12
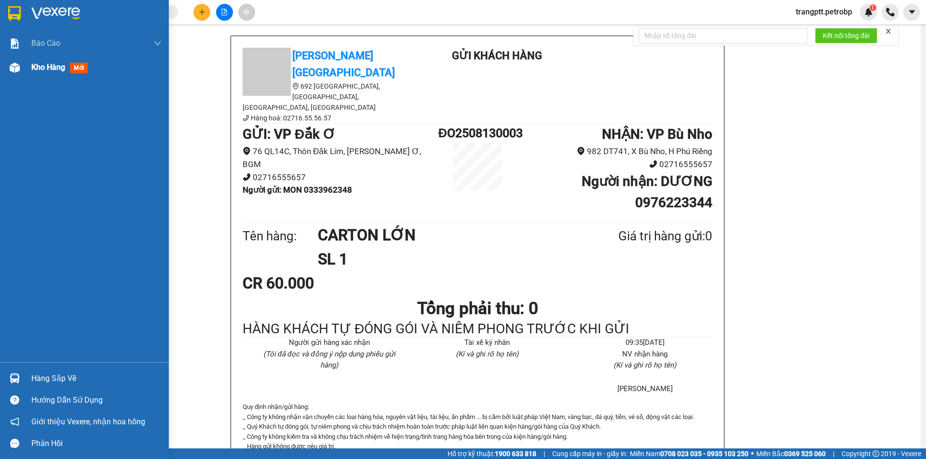
click at [44, 65] on span "Kho hàng" at bounding box center [48, 67] width 34 height 9
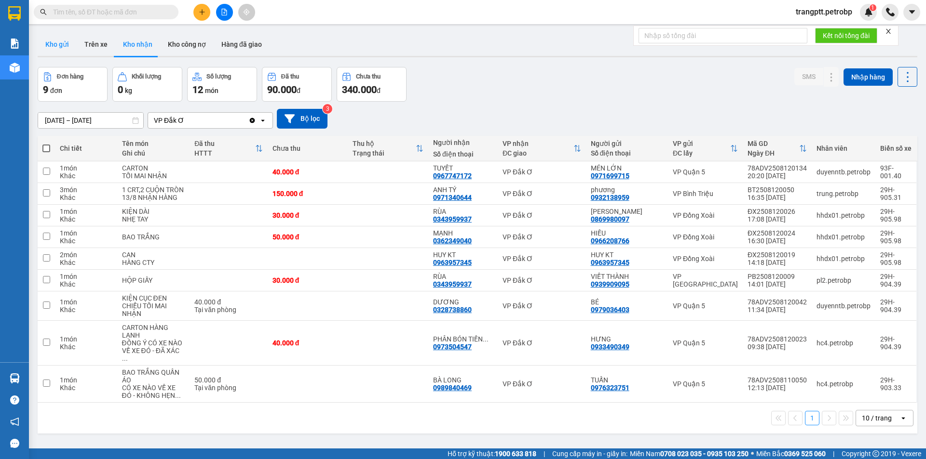
click at [51, 41] on button "Kho gửi" at bounding box center [57, 44] width 39 height 23
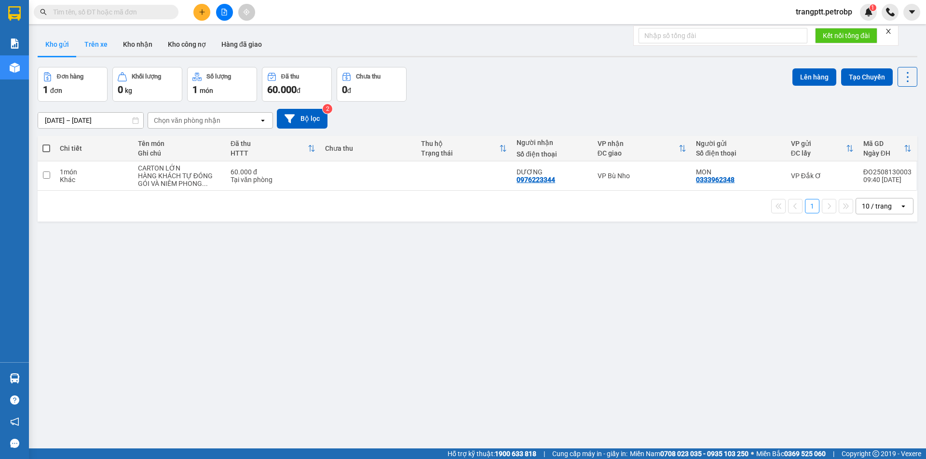
click at [97, 44] on button "Trên xe" at bounding box center [96, 44] width 39 height 23
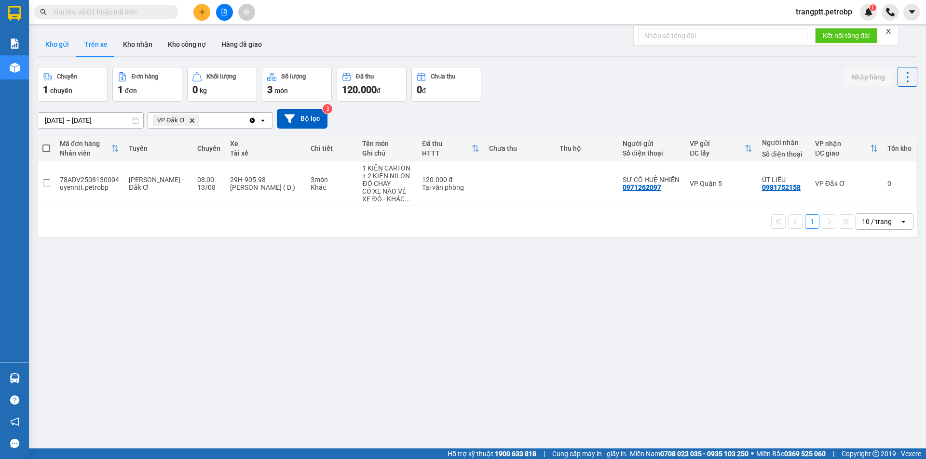
click at [60, 43] on button "Kho gửi" at bounding box center [57, 44] width 39 height 23
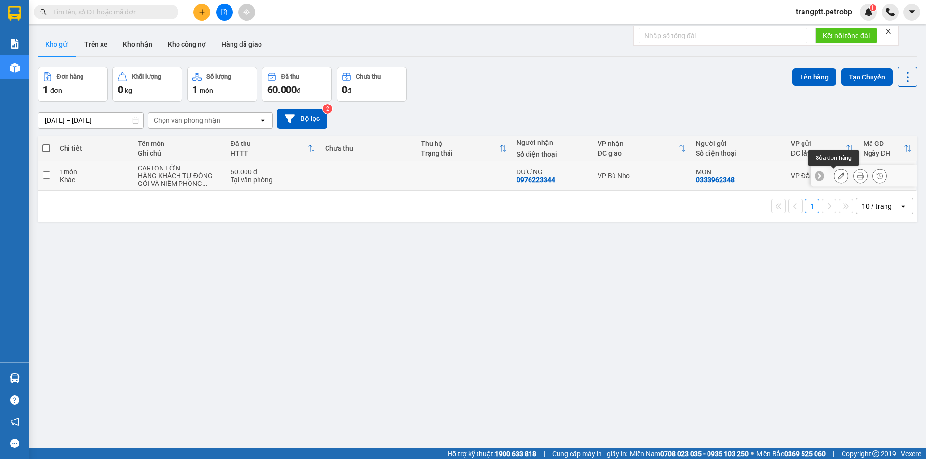
click at [838, 179] on icon at bounding box center [841, 176] width 7 height 7
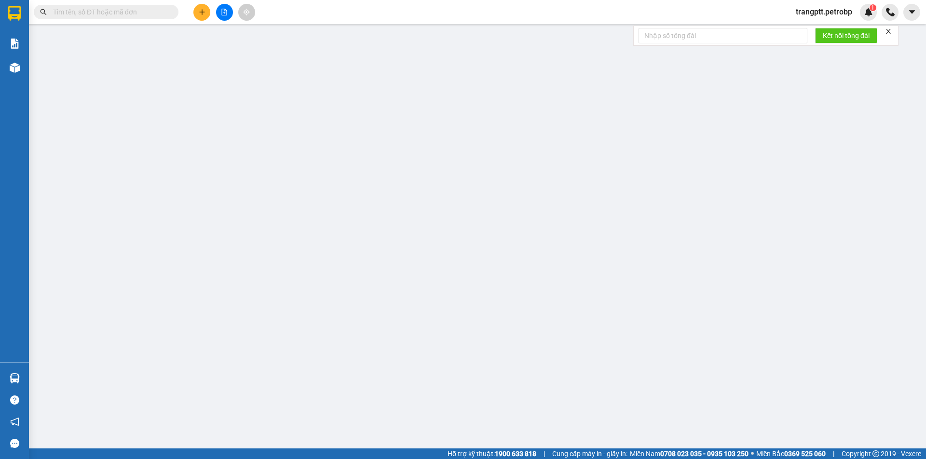
type input "0333962348"
type input "MON"
type input "0976223344"
type input "DƯƠNG"
type input "60.000"
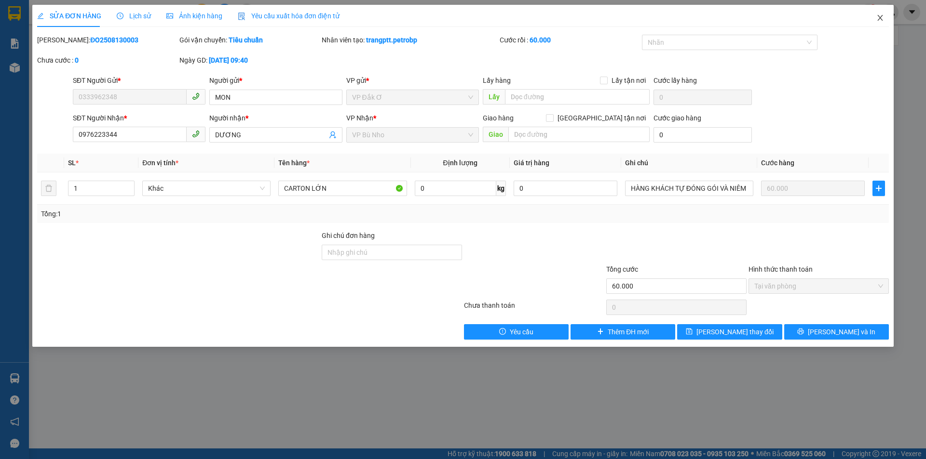
click at [882, 14] on span "Close" at bounding box center [879, 18] width 27 height 27
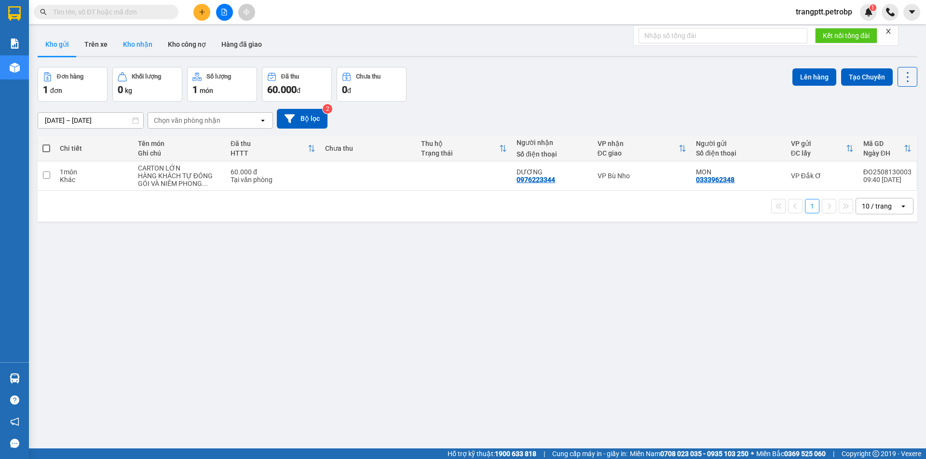
click at [128, 42] on button "Kho nhận" at bounding box center [137, 44] width 45 height 23
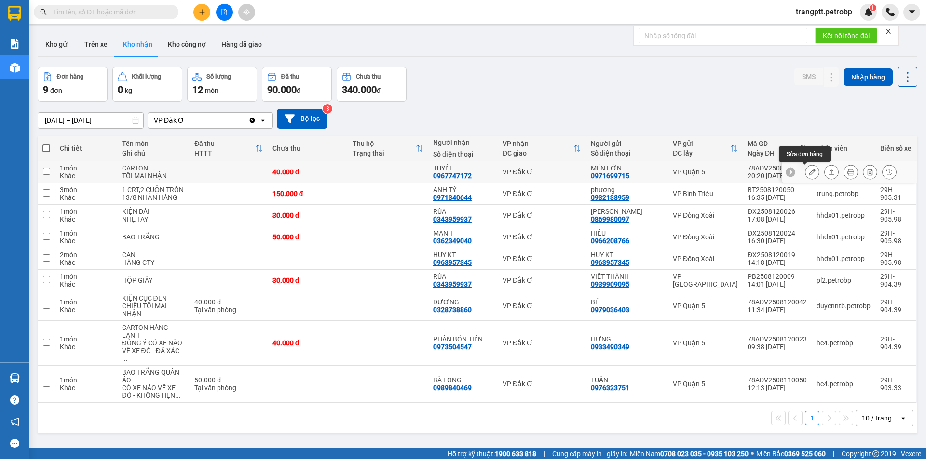
click at [809, 173] on icon at bounding box center [812, 172] width 7 height 7
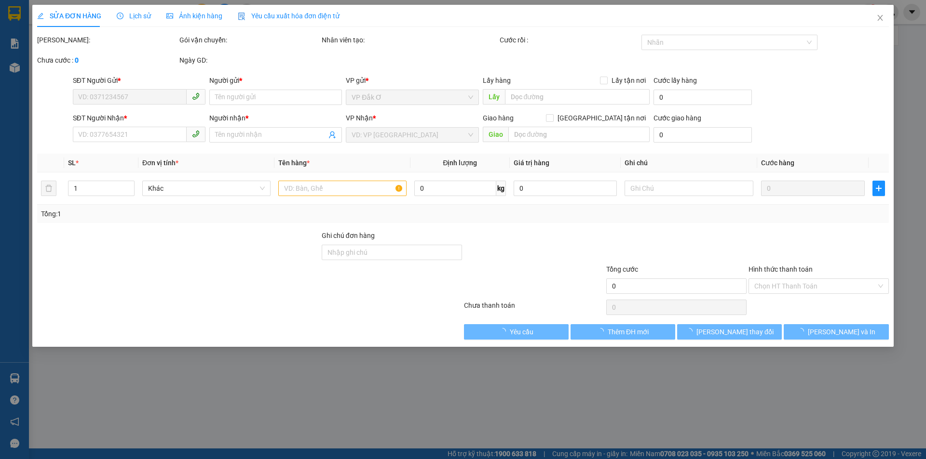
type input "0971699715"
type input "MÉN LỚN"
type input "0967747172"
type input "TUYẾT"
type input "40.000"
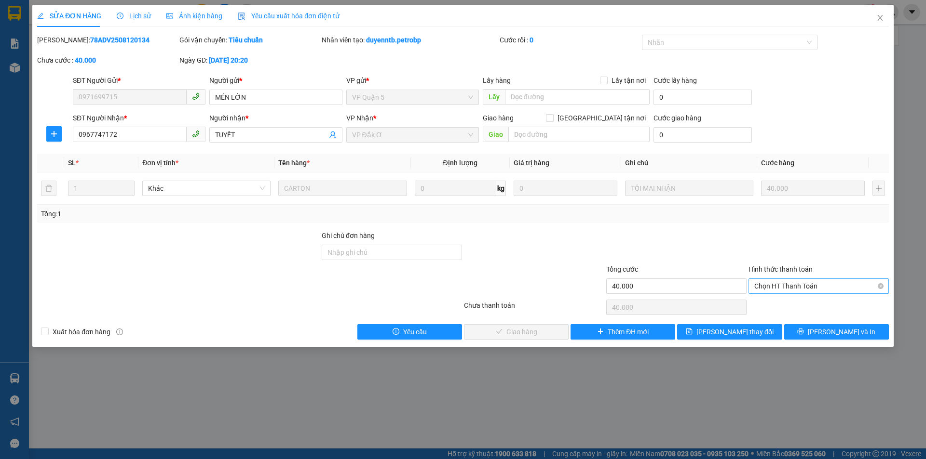
click at [785, 281] on span "Chọn HT Thanh Toán" at bounding box center [818, 286] width 129 height 14
click at [793, 302] on div "Tại văn phòng" at bounding box center [818, 305] width 129 height 11
type input "0"
click at [499, 333] on span "[PERSON_NAME] và Giao hàng" at bounding box center [528, 332] width 93 height 11
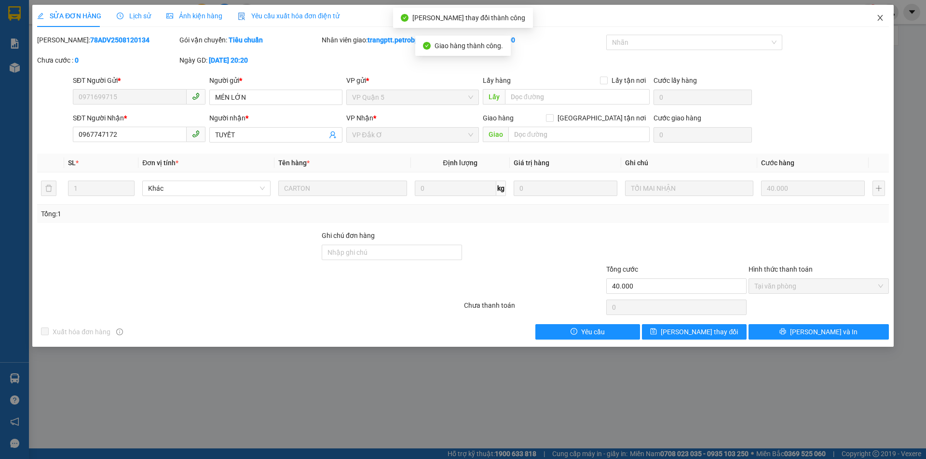
click at [882, 16] on icon "close" at bounding box center [879, 18] width 5 height 6
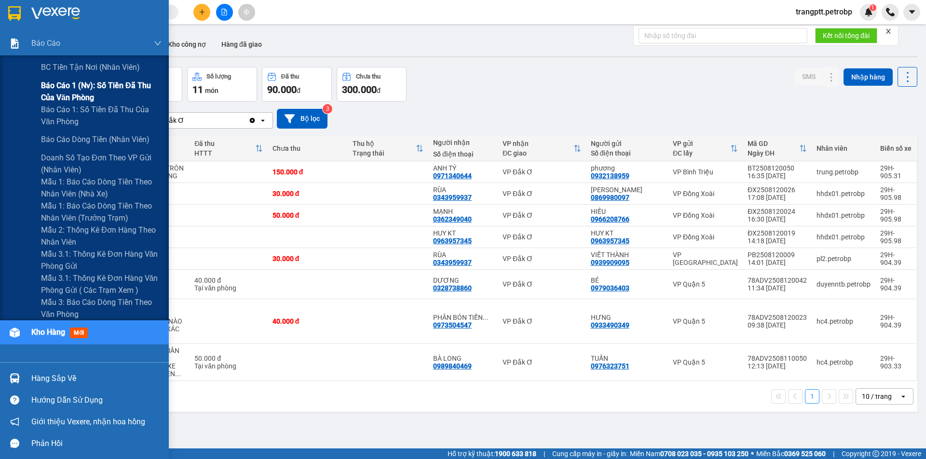
drag, startPoint x: 70, startPoint y: 85, endPoint x: 91, endPoint y: 92, distance: 21.2
click at [91, 92] on span "Báo cáo 1 (nv): Số tiền đã thu của văn phòng" at bounding box center [101, 92] width 121 height 24
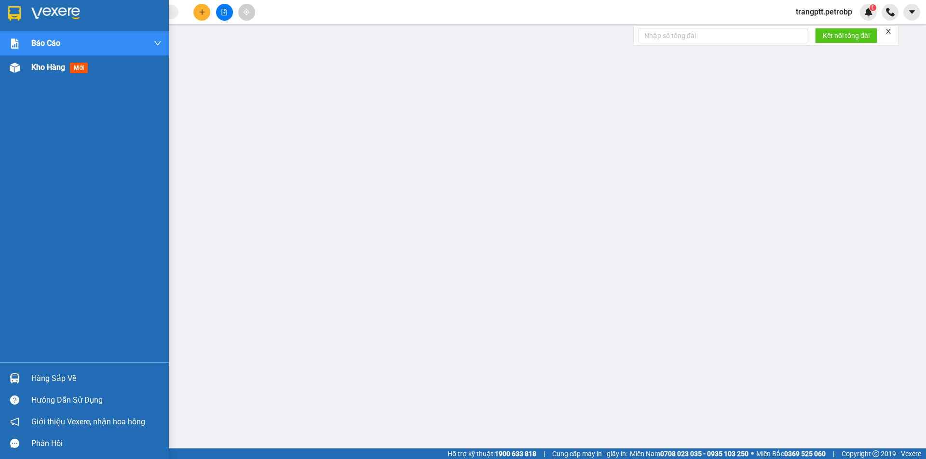
drag, startPoint x: 36, startPoint y: 68, endPoint x: 57, endPoint y: 73, distance: 21.9
click at [57, 73] on div "Kho hàng mới" at bounding box center [61, 67] width 60 height 12
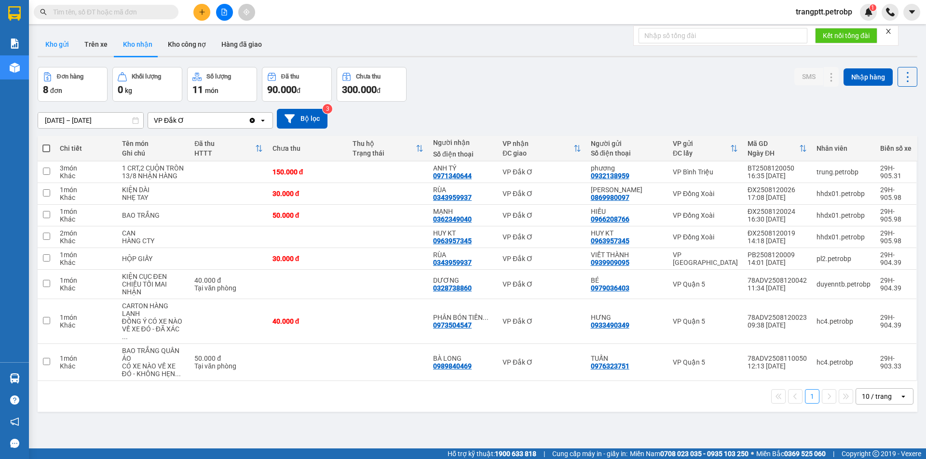
click at [57, 41] on button "Kho gửi" at bounding box center [57, 44] width 39 height 23
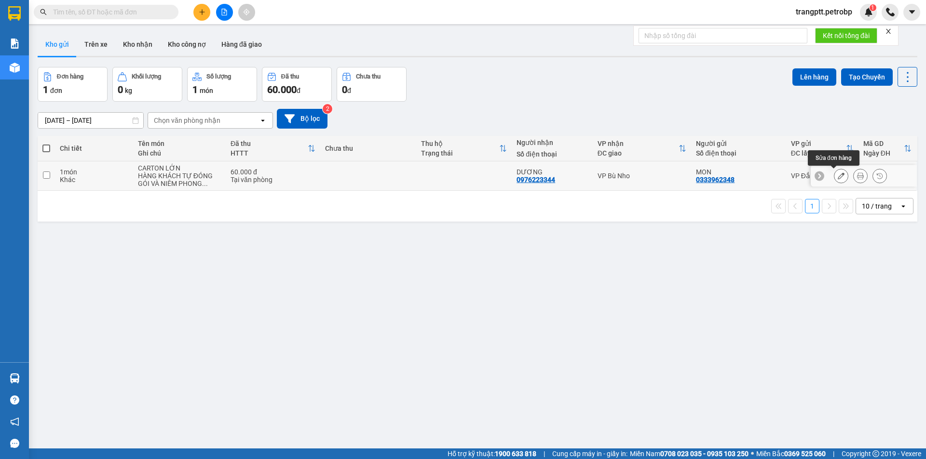
click at [838, 175] on icon at bounding box center [841, 176] width 7 height 7
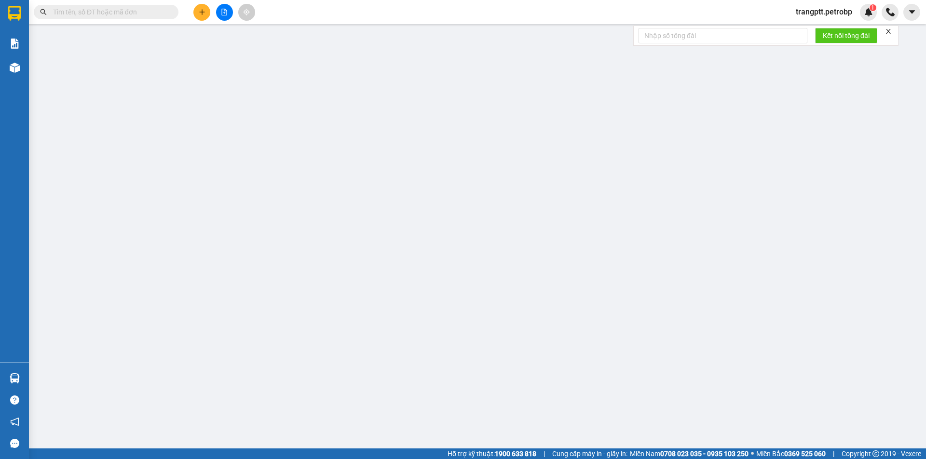
type input "0333962348"
type input "MON"
type input "0976223344"
type input "DƯƠNG"
type input "60.000"
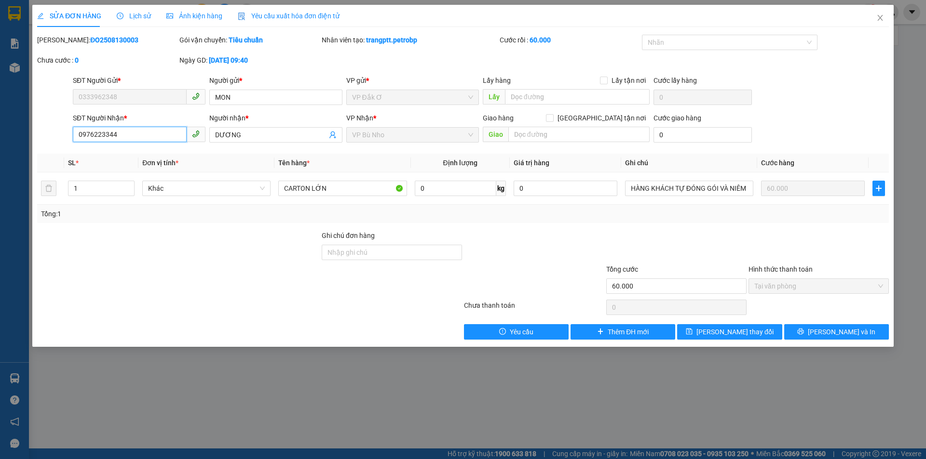
click at [133, 134] on input "0976223344" at bounding box center [130, 134] width 114 height 15
type input "0"
click at [881, 16] on icon "close" at bounding box center [879, 18] width 5 height 6
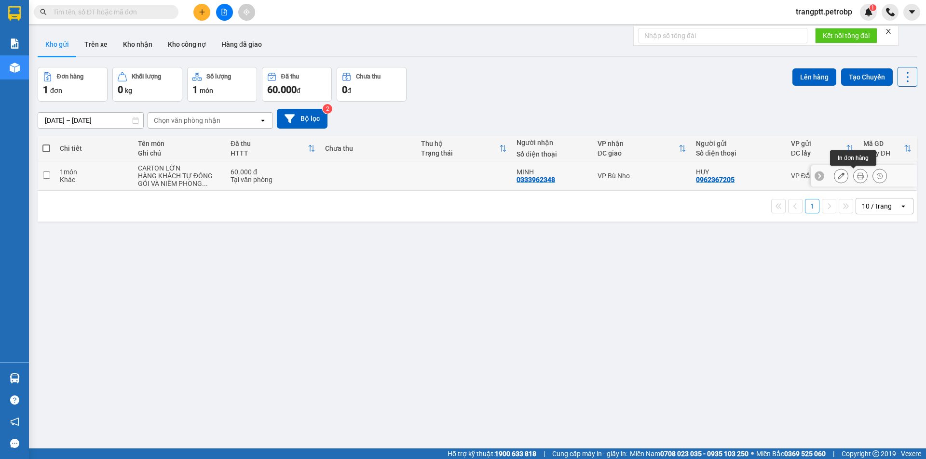
click at [857, 175] on icon at bounding box center [860, 176] width 7 height 7
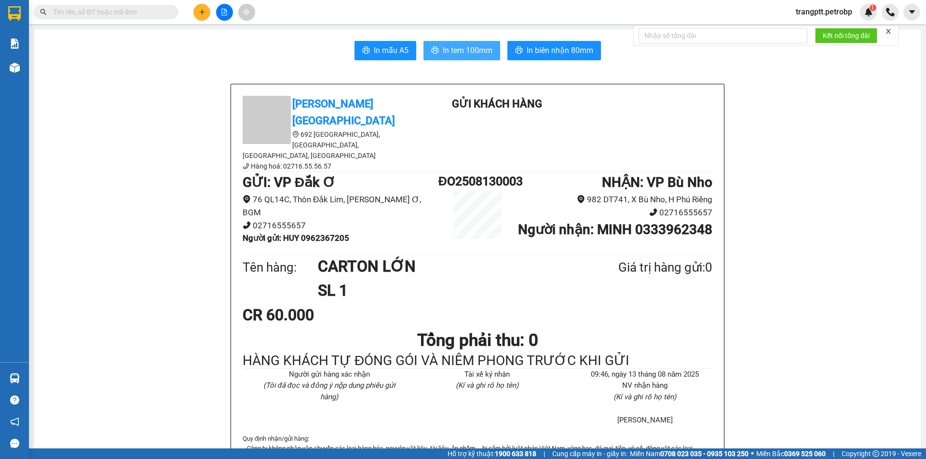
drag, startPoint x: 451, startPoint y: 49, endPoint x: 530, endPoint y: 0, distance: 93.1
click at [459, 45] on span "In tem 100mm" at bounding box center [468, 50] width 50 height 12
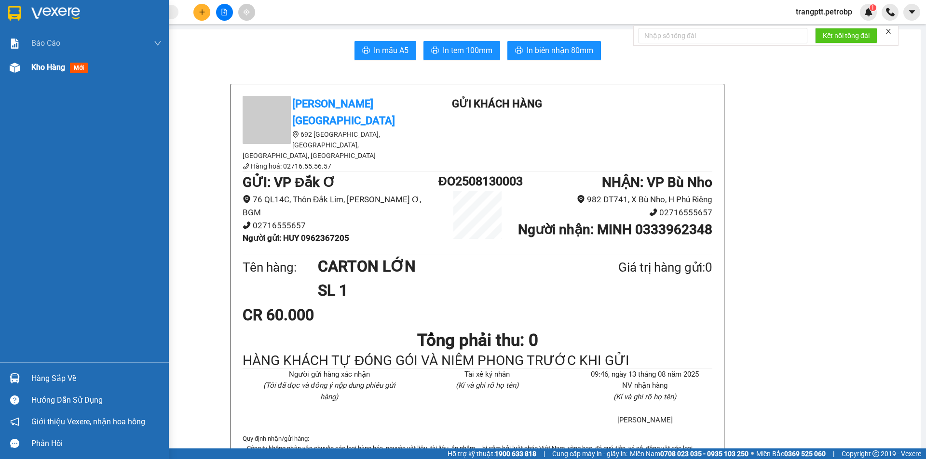
click at [41, 68] on span "Kho hàng" at bounding box center [48, 67] width 34 height 9
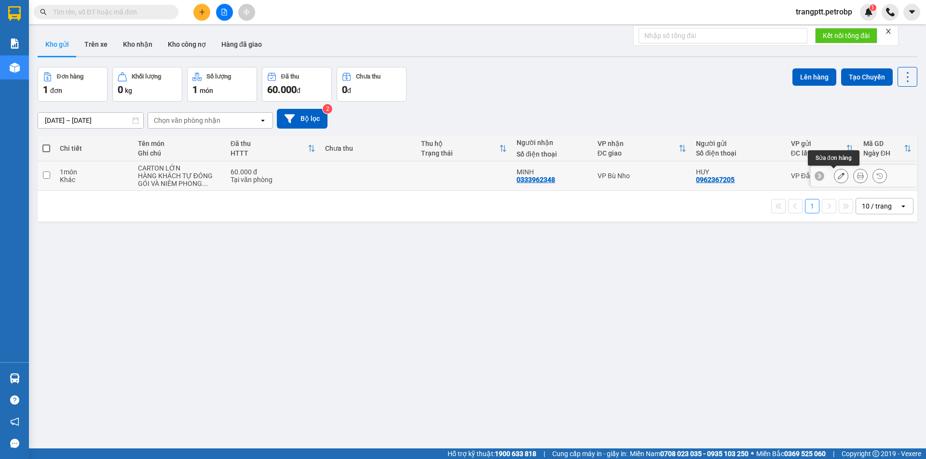
click at [838, 177] on icon at bounding box center [841, 176] width 7 height 7
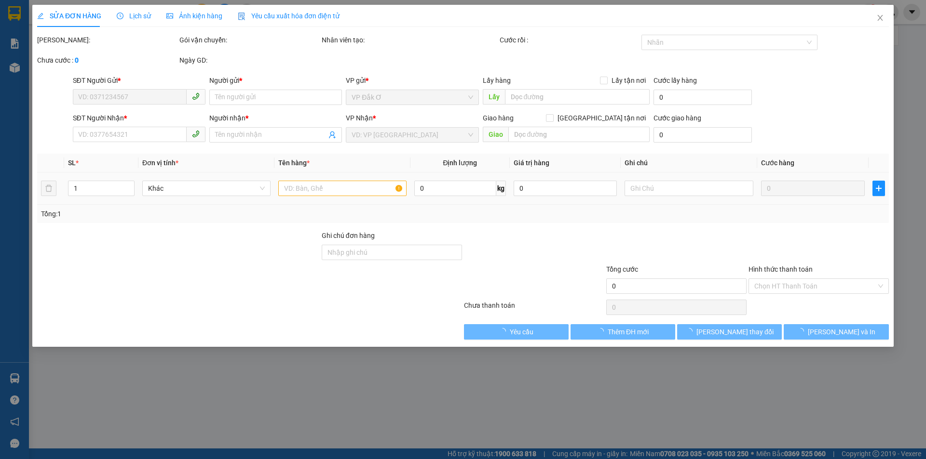
type input "0962367205"
type input "HUY"
type input "0333962348"
type input "MINH"
type input "60.000"
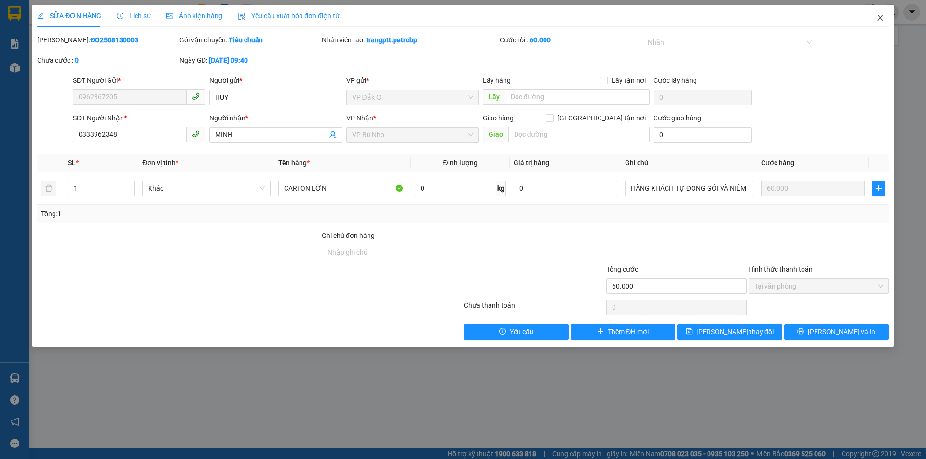
click at [877, 14] on span "Close" at bounding box center [879, 18] width 27 height 27
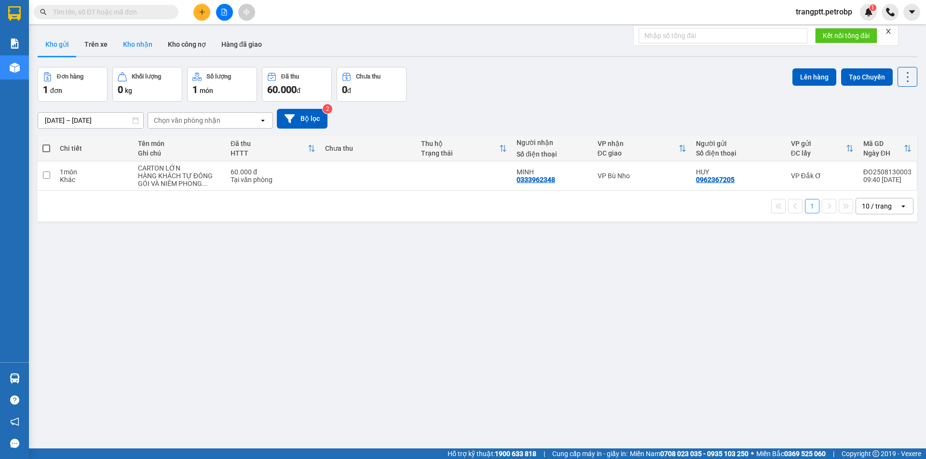
click at [139, 41] on button "Kho nhận" at bounding box center [137, 44] width 45 height 23
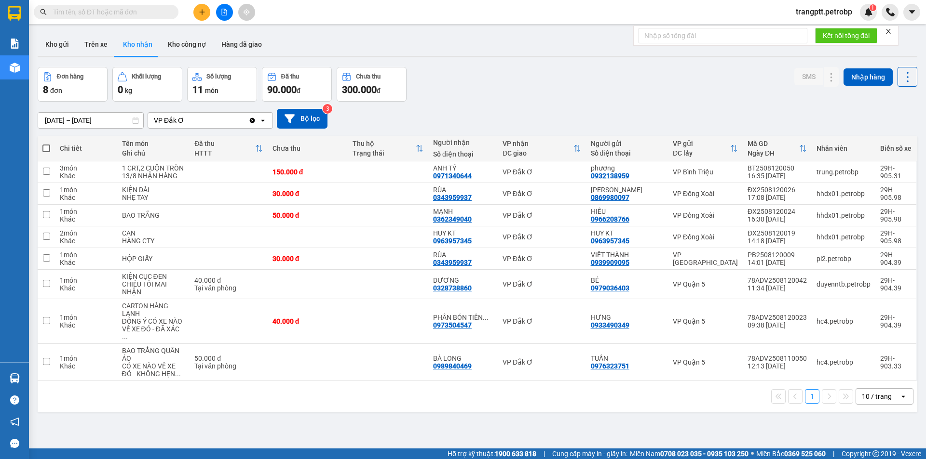
click at [201, 10] on icon "plus" at bounding box center [202, 12] width 7 height 7
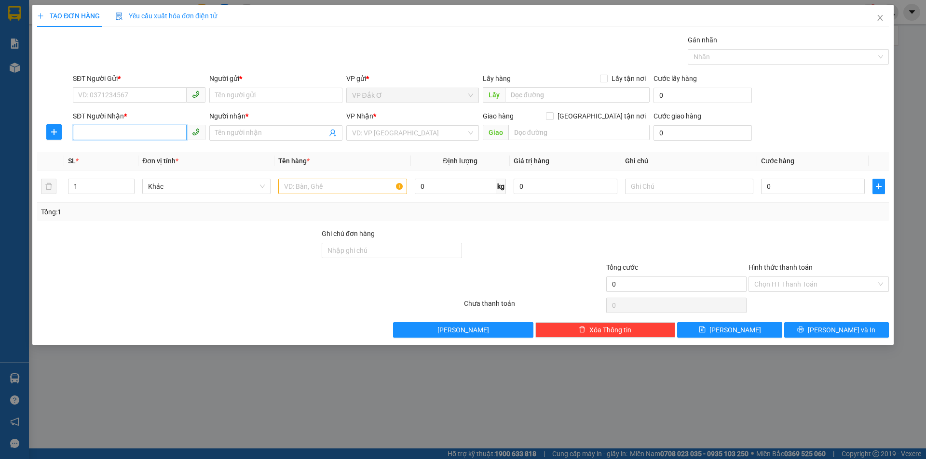
click at [128, 133] on input "SĐT Người Nhận *" at bounding box center [130, 132] width 114 height 15
click at [140, 95] on input "SĐT Người Gửi *" at bounding box center [130, 94] width 114 height 15
type input "0399755910"
click at [129, 115] on div "0399755910 - công" at bounding box center [139, 114] width 121 height 11
type input "công"
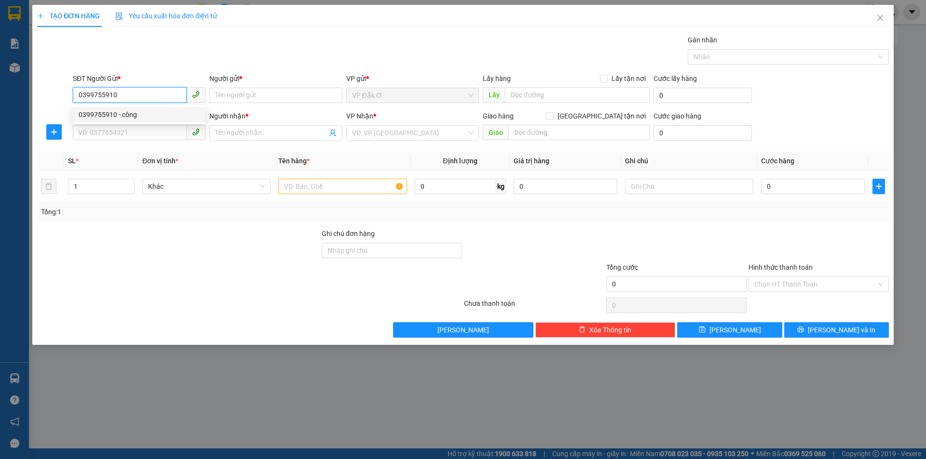
type input "0972265614"
type input "HÀ"
type input "30.000"
type input "0399755910"
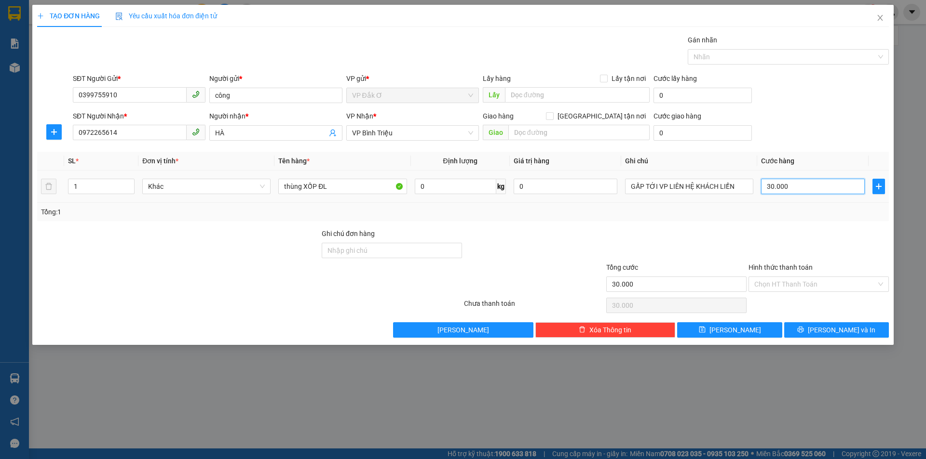
click at [790, 185] on input "30.000" at bounding box center [813, 186] width 104 height 15
type input "0"
click at [339, 186] on input "thùng XỐP ĐL" at bounding box center [342, 186] width 128 height 15
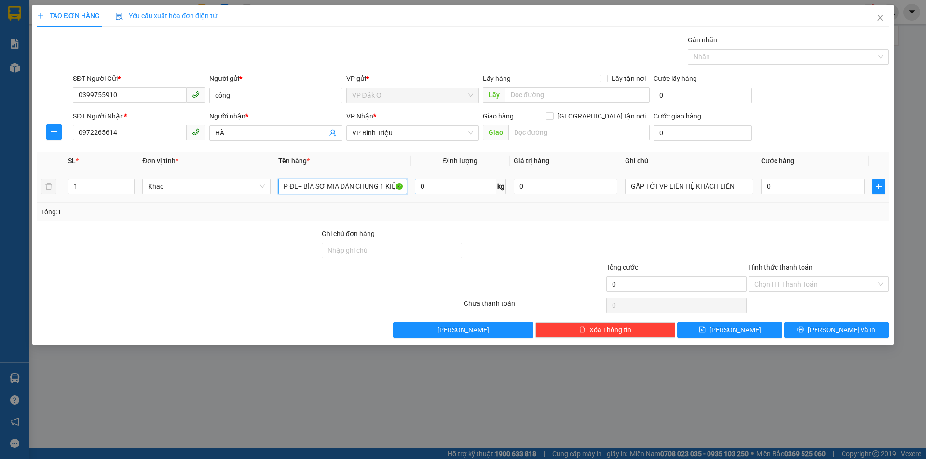
scroll to position [0, 29]
type input "thùng XỐP ĐL+ BÌA SƠ MIA DÁN CHUNG 1 KIỆN"
click at [787, 186] on input "0" at bounding box center [813, 186] width 104 height 15
type input "5"
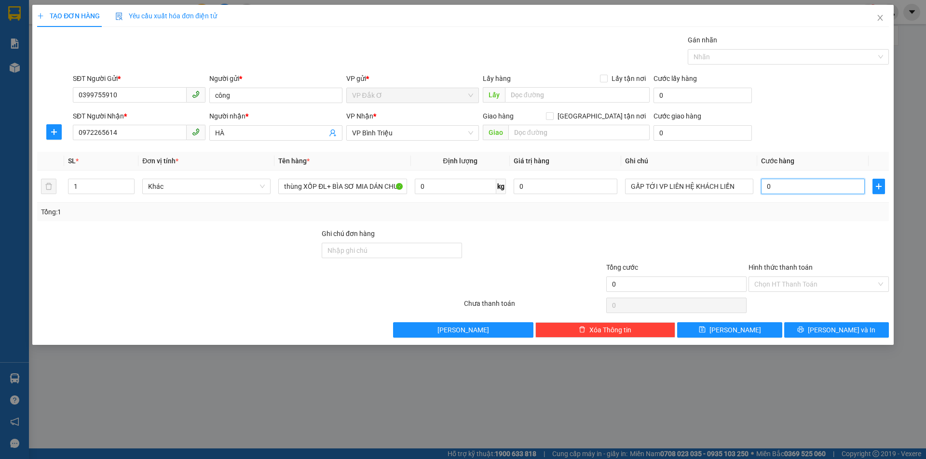
type input "5"
type input "50"
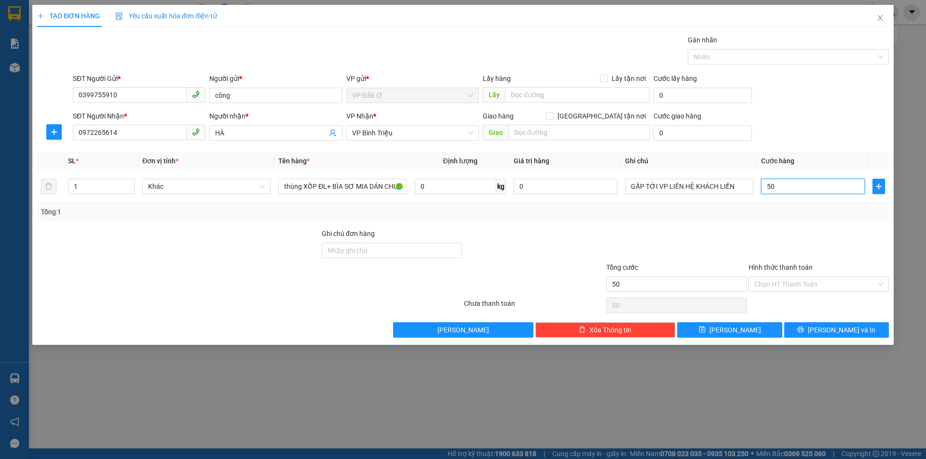
type input "500"
type input "5.000"
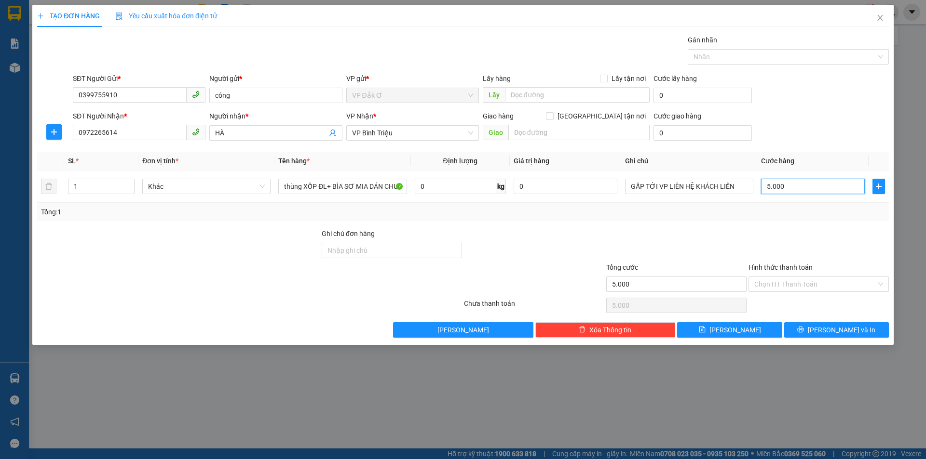
type input "50.000"
click at [768, 283] on input "Hình thức thanh toán" at bounding box center [815, 284] width 122 height 14
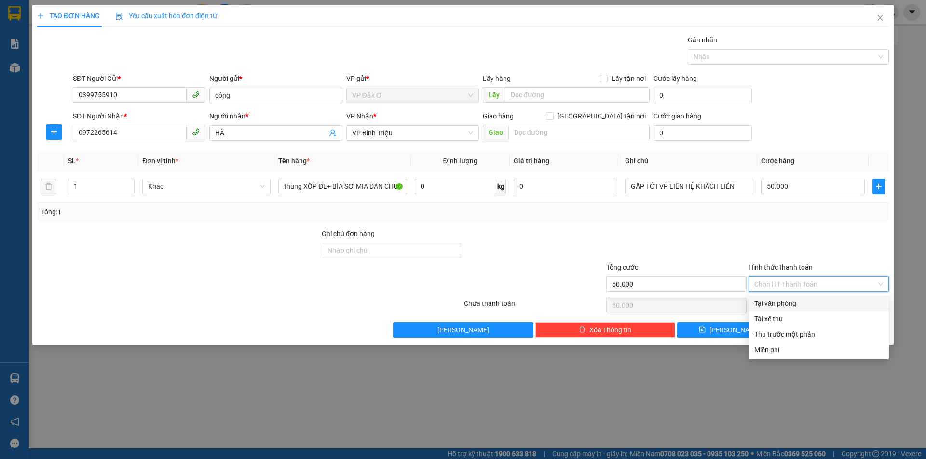
click at [783, 304] on div "Tại văn phòng" at bounding box center [818, 303] width 129 height 11
type input "0"
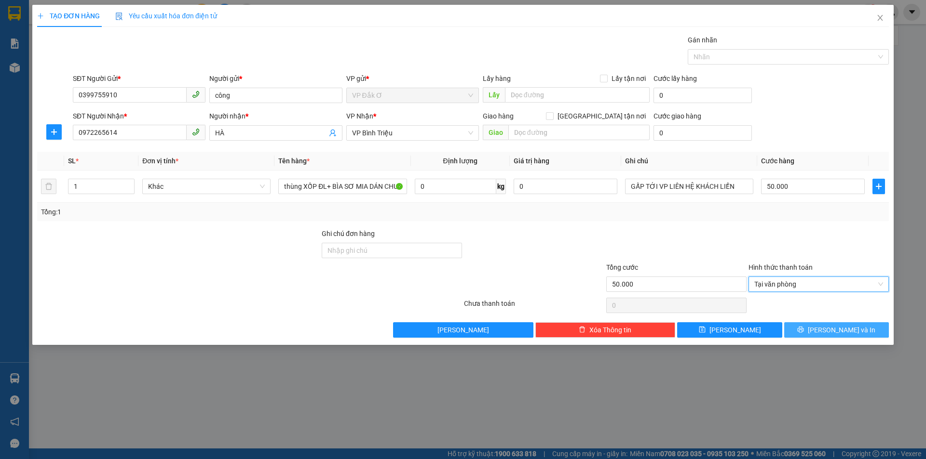
click at [804, 332] on icon "printer" at bounding box center [800, 329] width 7 height 7
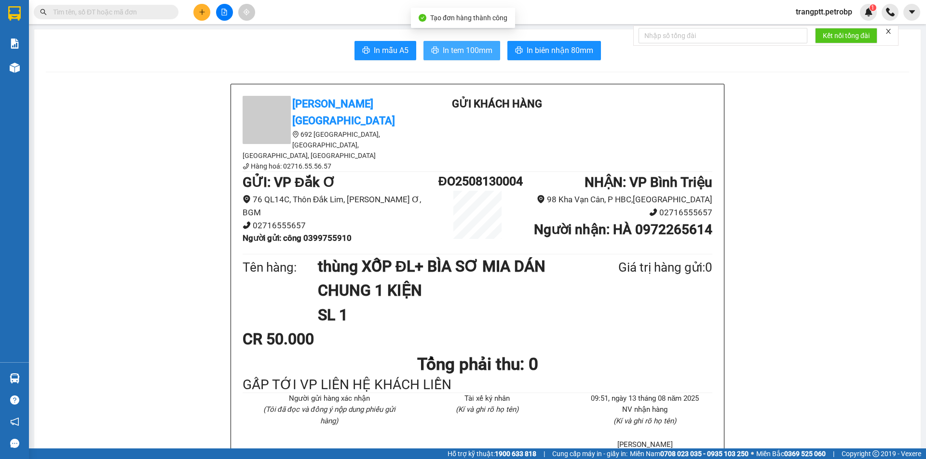
click at [460, 48] on span "In tem 100mm" at bounding box center [468, 50] width 50 height 12
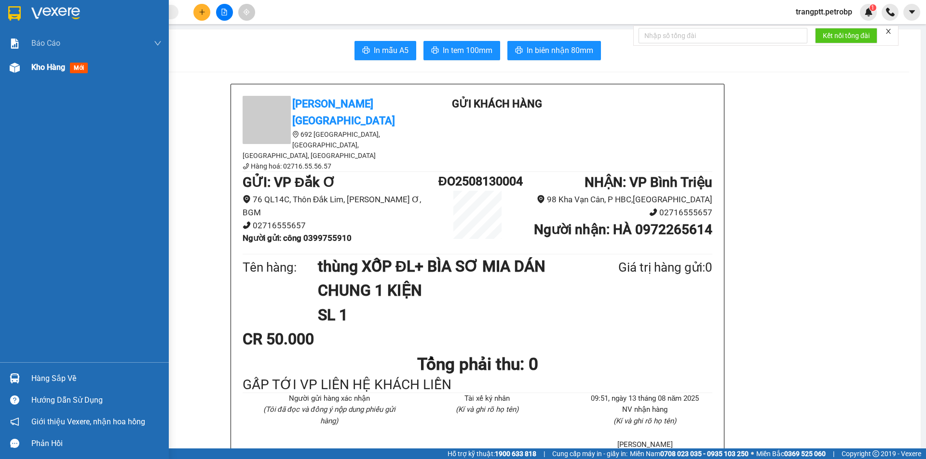
click at [36, 65] on span "Kho hàng" at bounding box center [48, 67] width 34 height 9
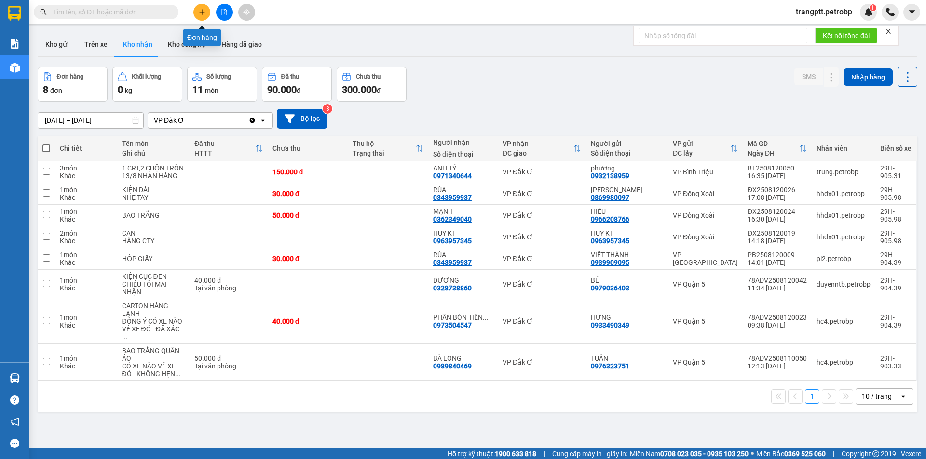
click at [202, 11] on icon "plus" at bounding box center [202, 12] width 7 height 7
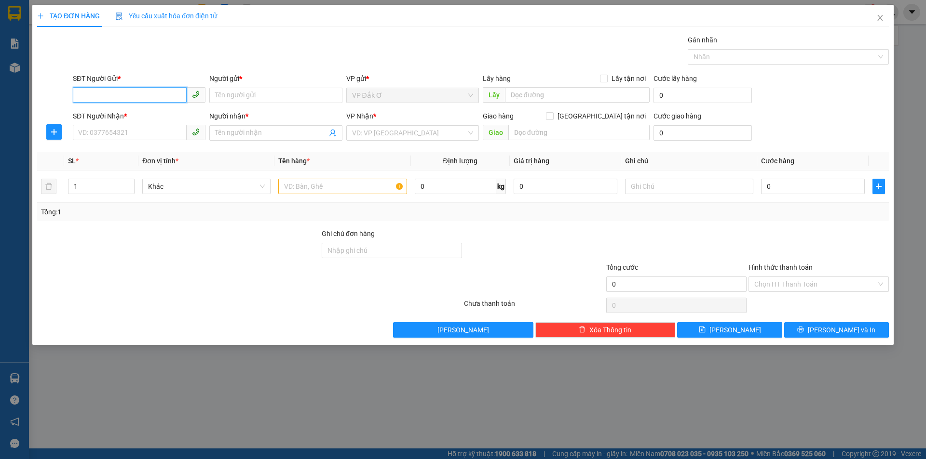
click at [108, 91] on input "SĐT Người Gửi *" at bounding box center [130, 94] width 114 height 15
type input "0983008097"
click at [134, 112] on div "0983008097 - PHÚC" at bounding box center [139, 114] width 121 height 11
type input "PHÚC"
type input "0919357537"
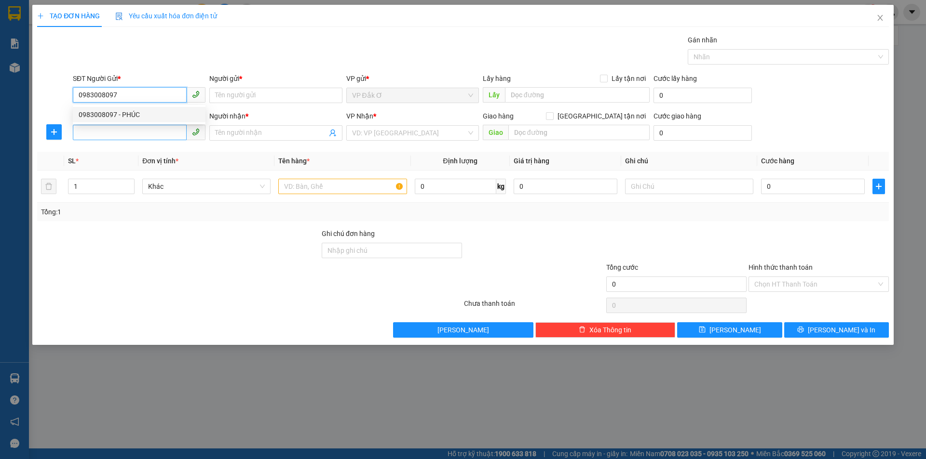
type input "DUYÊN"
type input "30.000"
type input "0983008097"
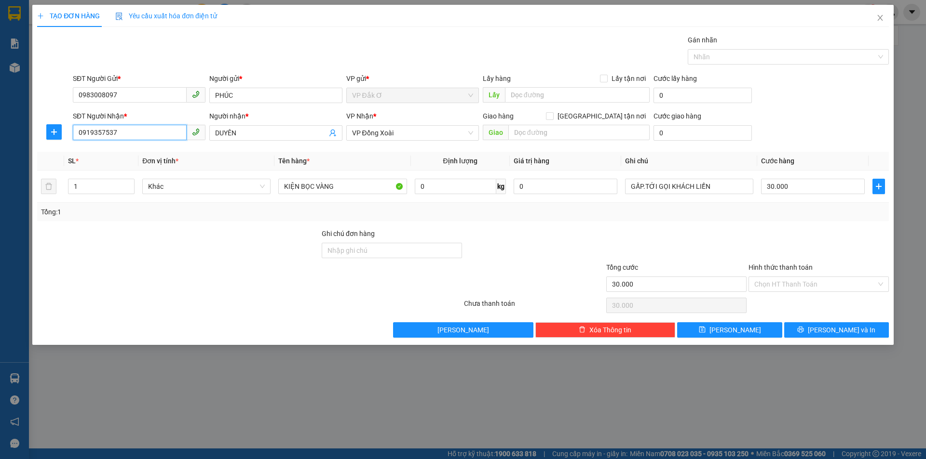
click at [134, 135] on input "0919357537" at bounding box center [130, 132] width 114 height 15
type input "0"
type input "0984786873"
click at [123, 149] on div "0984786873 - MY" at bounding box center [139, 152] width 121 height 11
type input "MY"
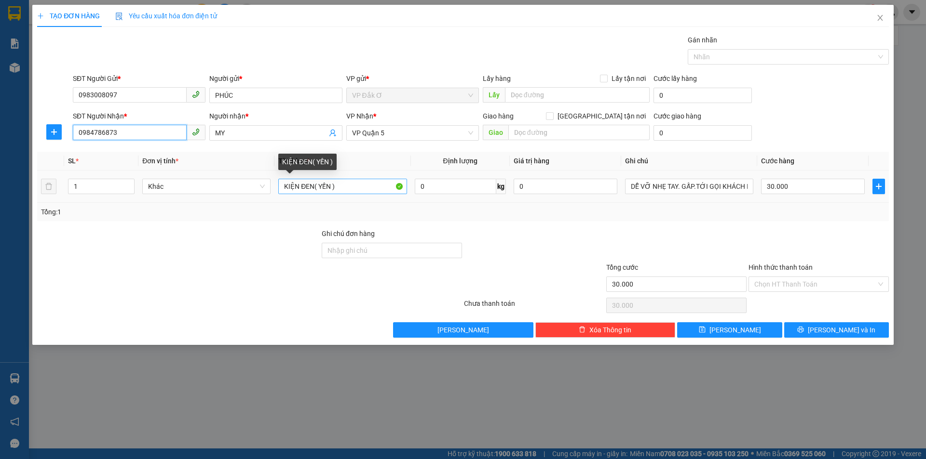
type input "0984786873"
click at [312, 187] on input "KIỆN ĐEN( YẾN )" at bounding box center [342, 186] width 128 height 15
type input "KIỆN XANH( YẾN )"
click at [800, 186] on input "30.000" at bounding box center [813, 186] width 104 height 15
type input "0"
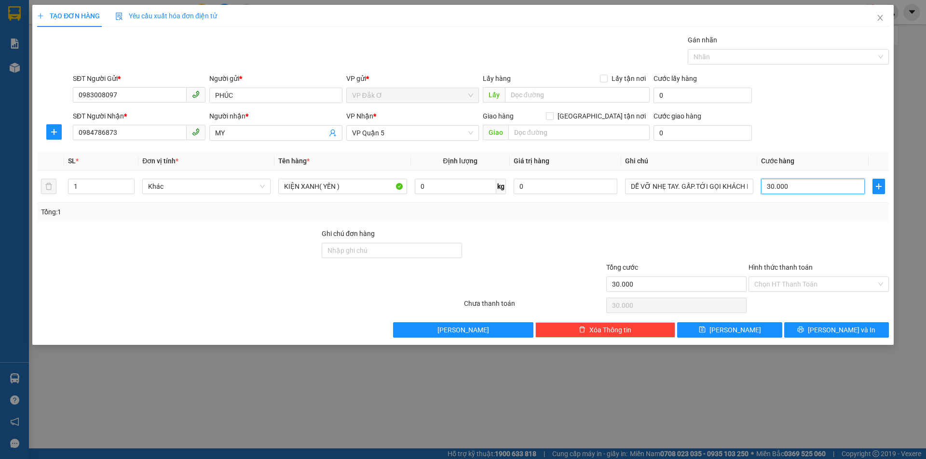
type input "0"
type input "4"
type input "04"
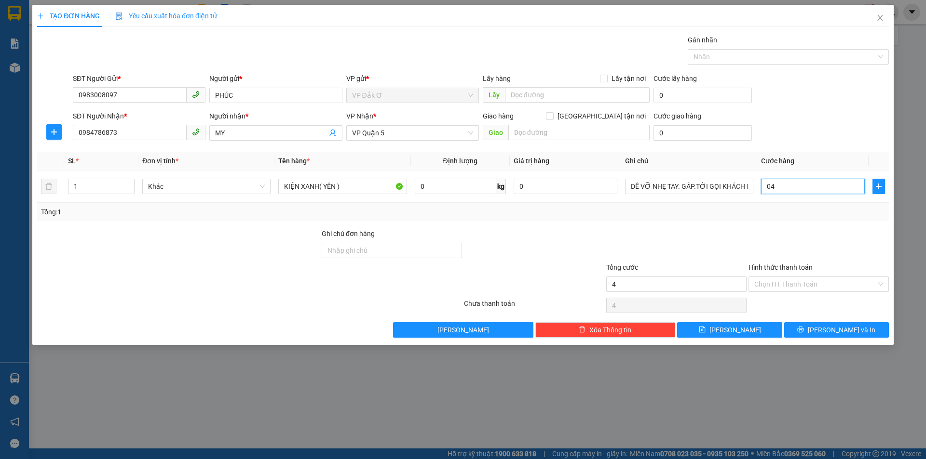
type input "40"
type input "040"
type input "400"
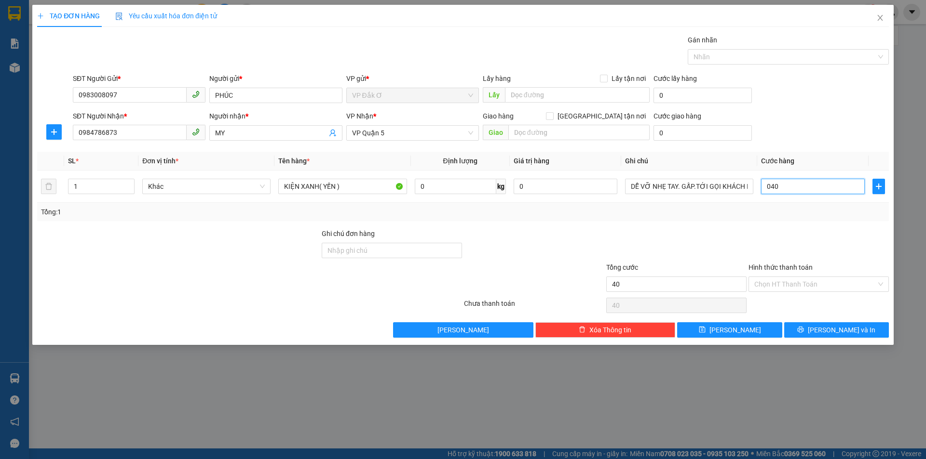
type input "0.400"
type input "4.000"
type input "040.000"
type input "40.000"
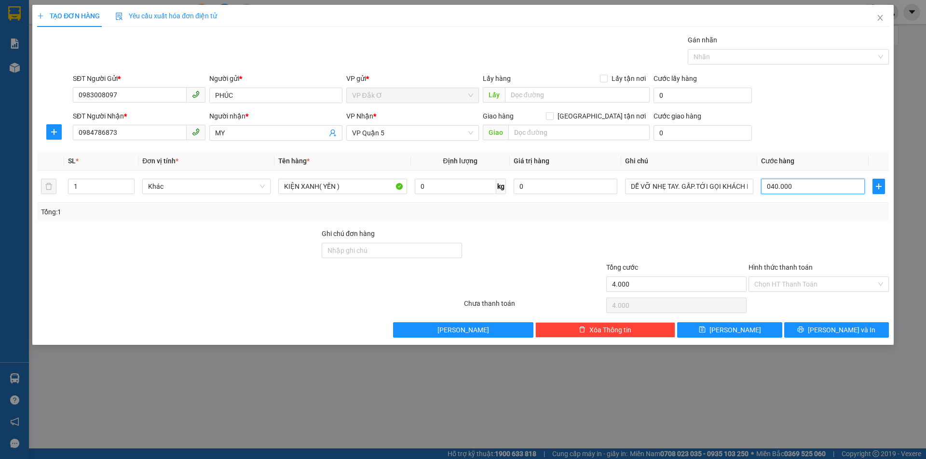
type input "40.000"
click at [808, 282] on input "Hình thức thanh toán" at bounding box center [815, 284] width 122 height 14
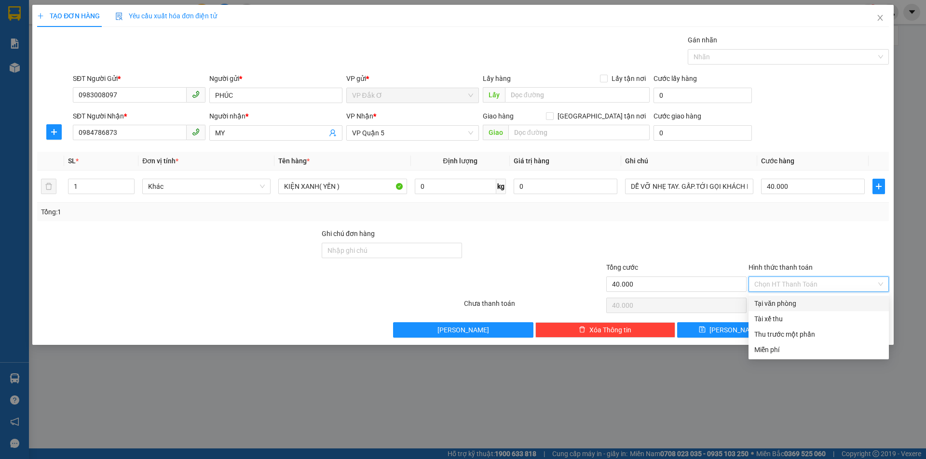
click at [796, 305] on div "Tại văn phòng" at bounding box center [818, 303] width 129 height 11
type input "0"
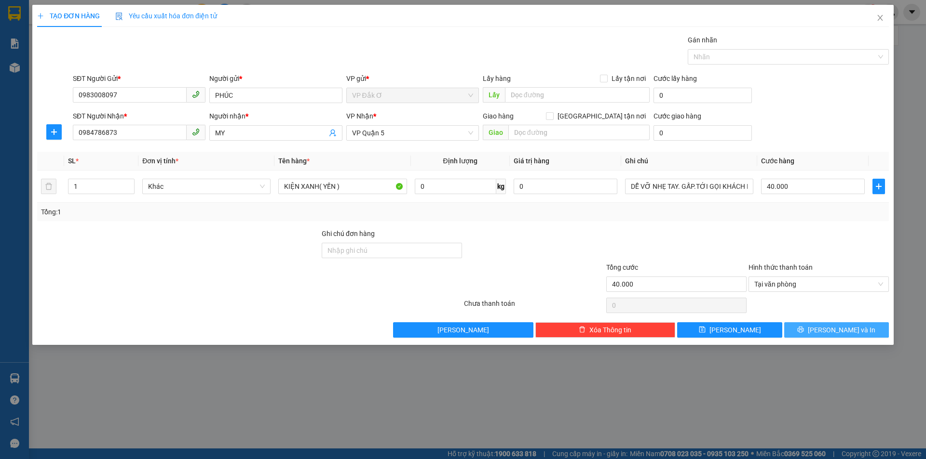
click at [830, 330] on span "[PERSON_NAME] và In" at bounding box center [842, 330] width 68 height 11
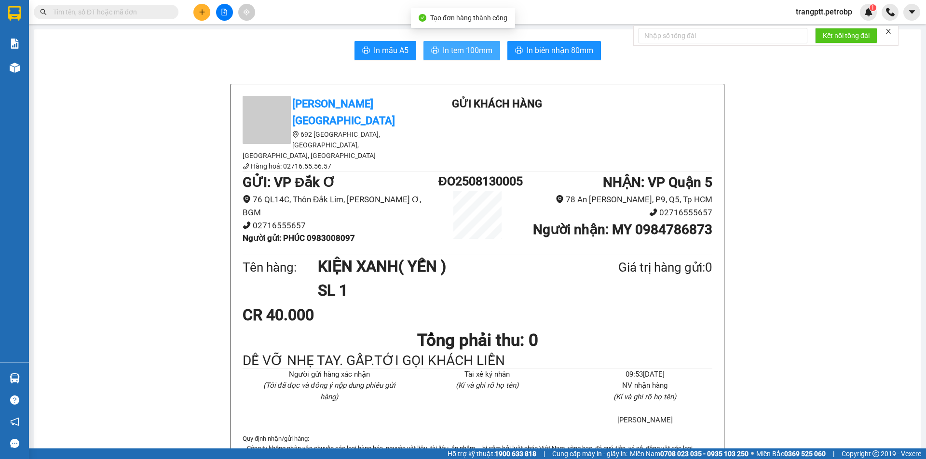
click at [453, 46] on span "In tem 100mm" at bounding box center [468, 50] width 50 height 12
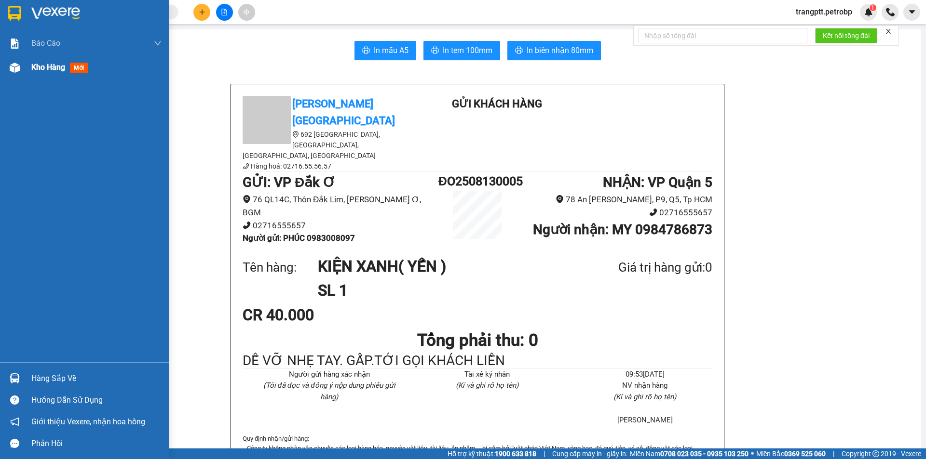
click at [39, 68] on span "Kho hàng" at bounding box center [48, 67] width 34 height 9
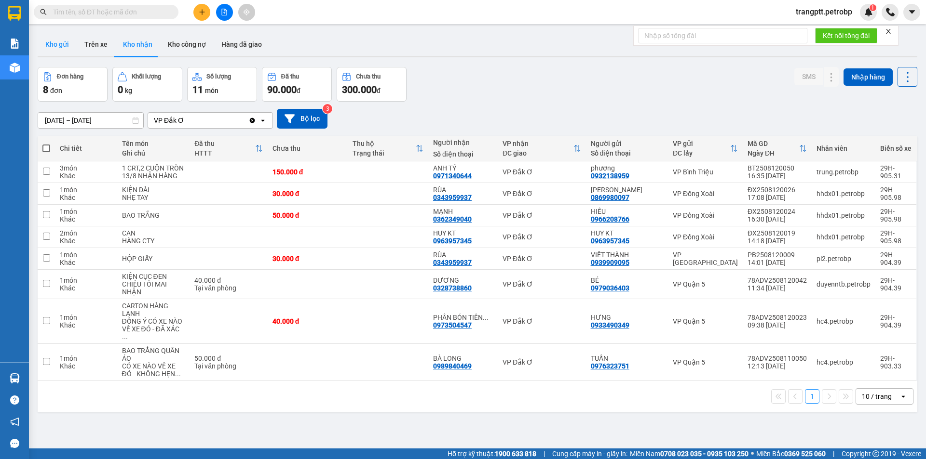
click at [64, 42] on button "Kho gửi" at bounding box center [57, 44] width 39 height 23
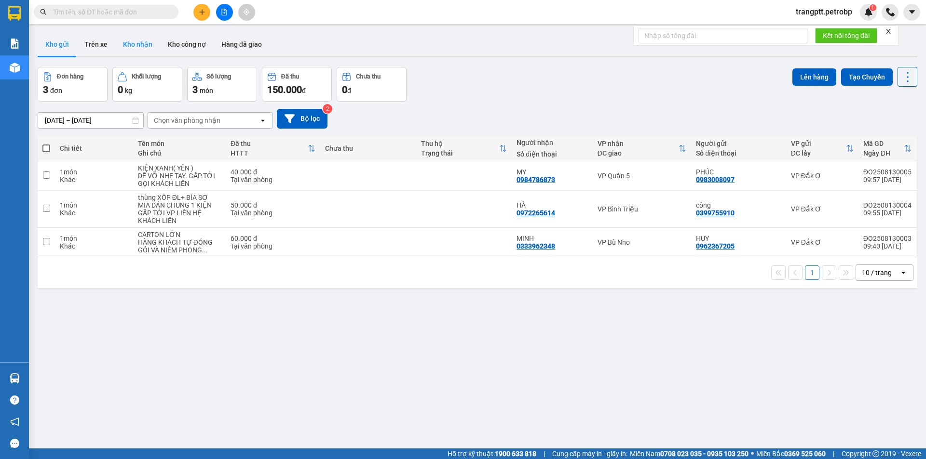
click at [132, 43] on button "Kho nhận" at bounding box center [137, 44] width 45 height 23
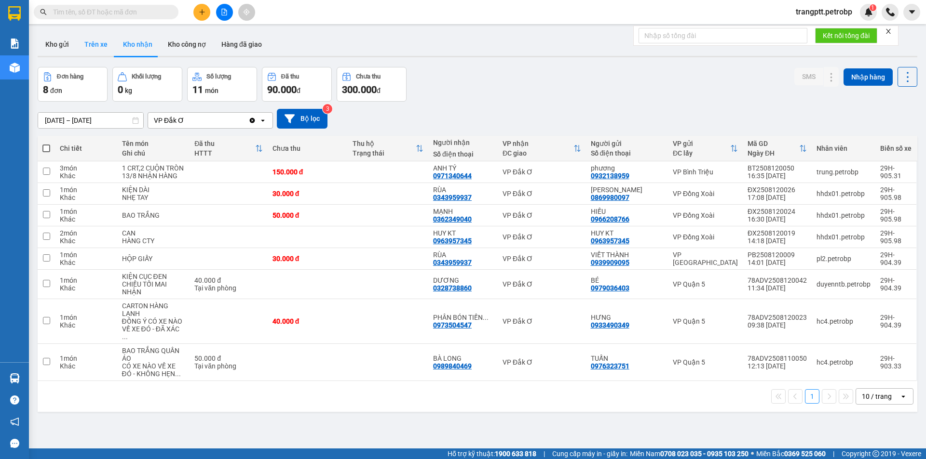
click at [99, 46] on button "Trên xe" at bounding box center [96, 44] width 39 height 23
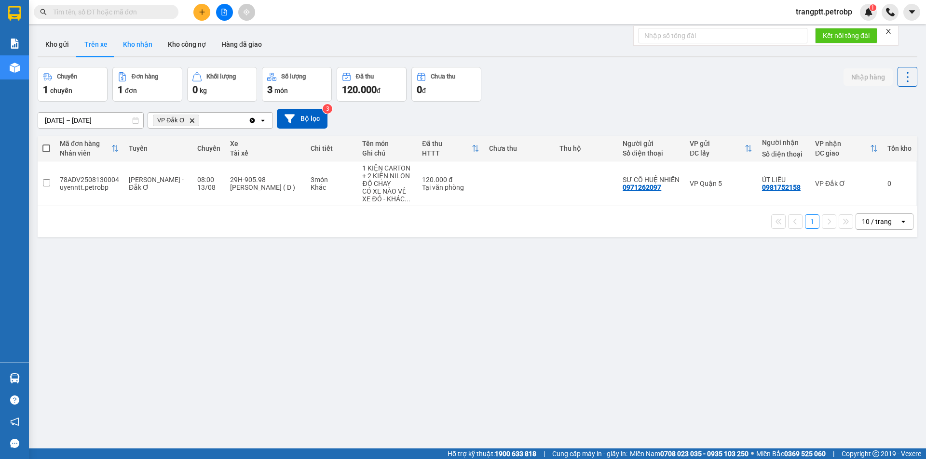
click at [136, 41] on button "Kho nhận" at bounding box center [137, 44] width 45 height 23
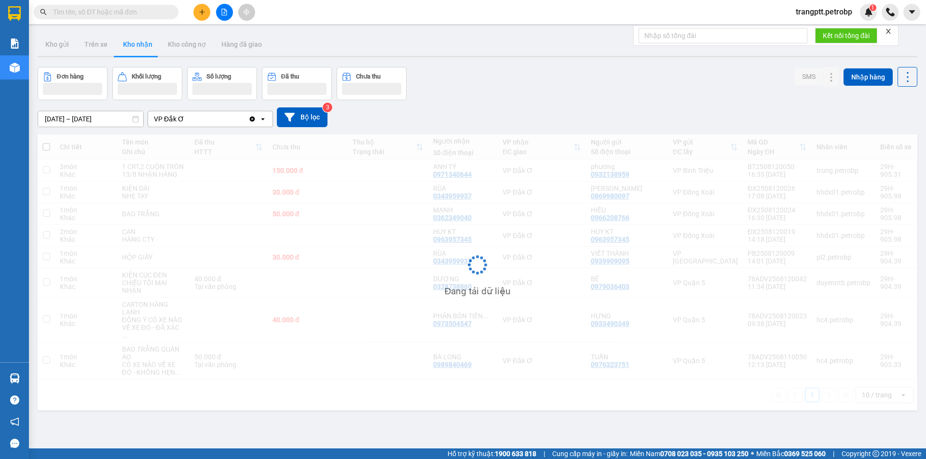
click at [79, 119] on input "[DATE] – [DATE]" at bounding box center [90, 118] width 105 height 15
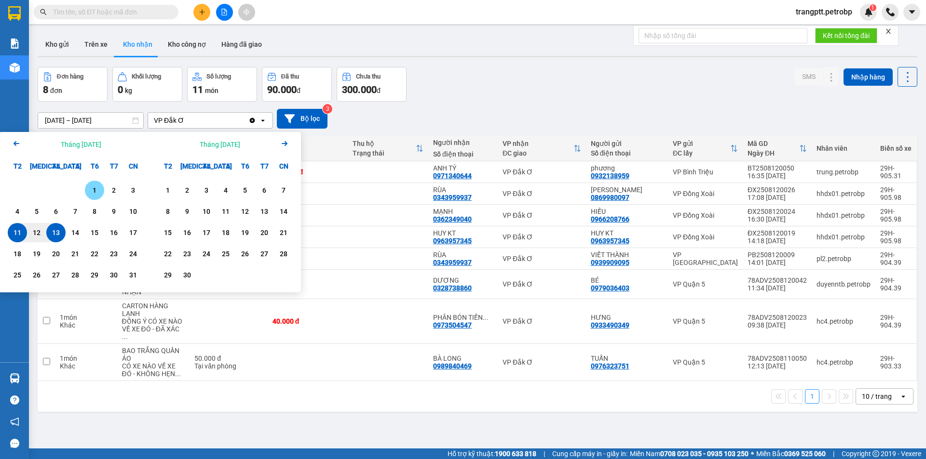
click at [94, 189] on div "1" at bounding box center [95, 191] width 14 height 12
drag, startPoint x: 56, startPoint y: 232, endPoint x: 136, endPoint y: 263, distance: 85.6
click at [56, 232] on div "13" at bounding box center [56, 233] width 14 height 12
type input "[DATE] – [DATE]"
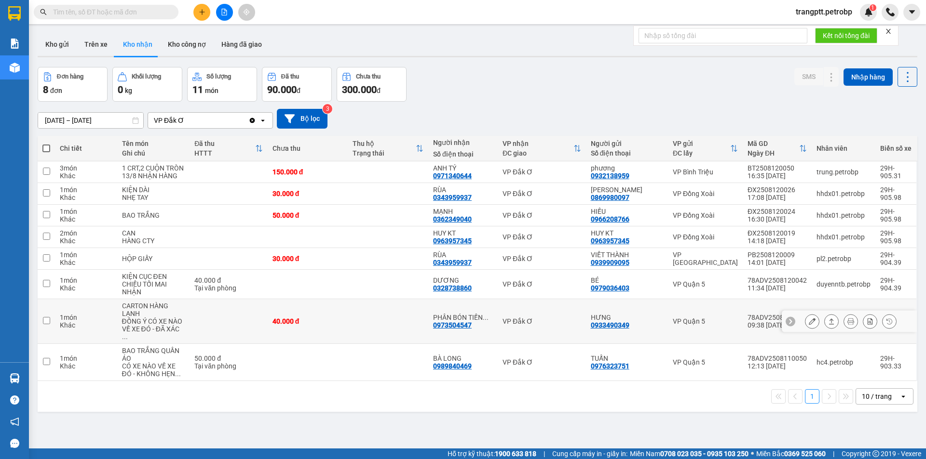
scroll to position [44, 0]
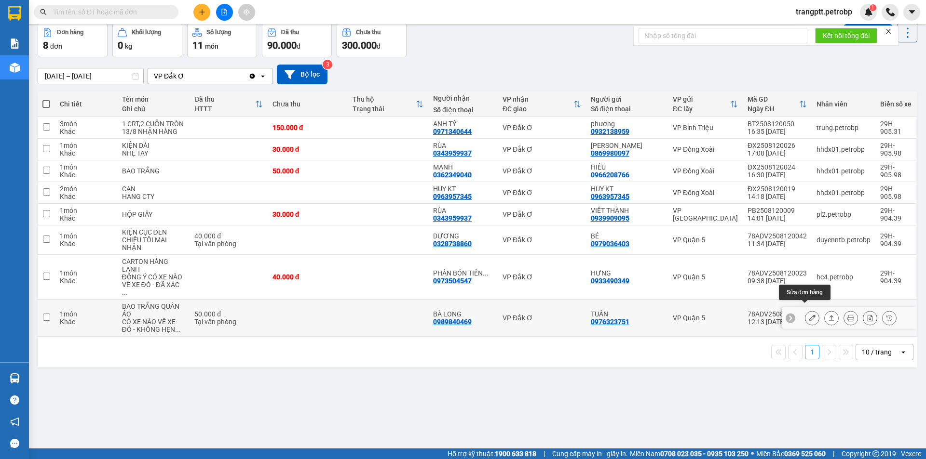
click at [809, 315] on icon at bounding box center [812, 318] width 7 height 7
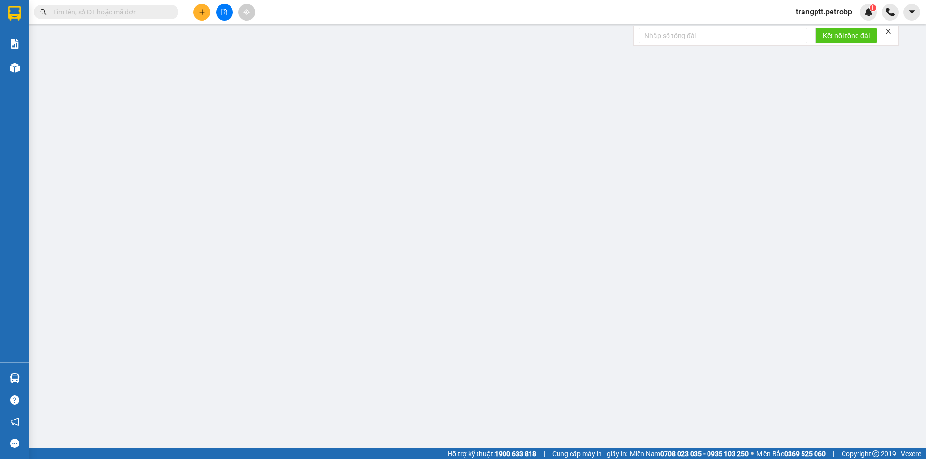
type input "0976323751"
type input "TUẤN"
type input "0989840469"
type input "BÀ LONG"
type input "50.000"
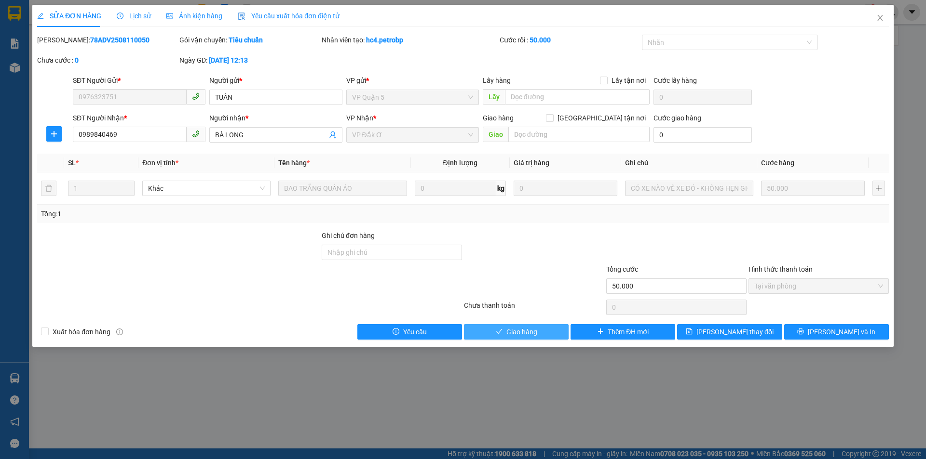
click at [512, 335] on span "Giao hàng" at bounding box center [521, 332] width 31 height 11
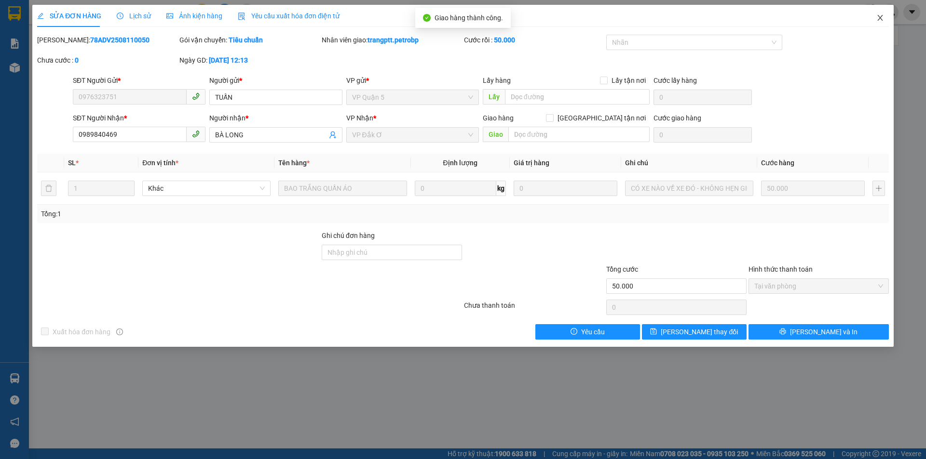
click at [880, 15] on icon "close" at bounding box center [880, 18] width 8 height 8
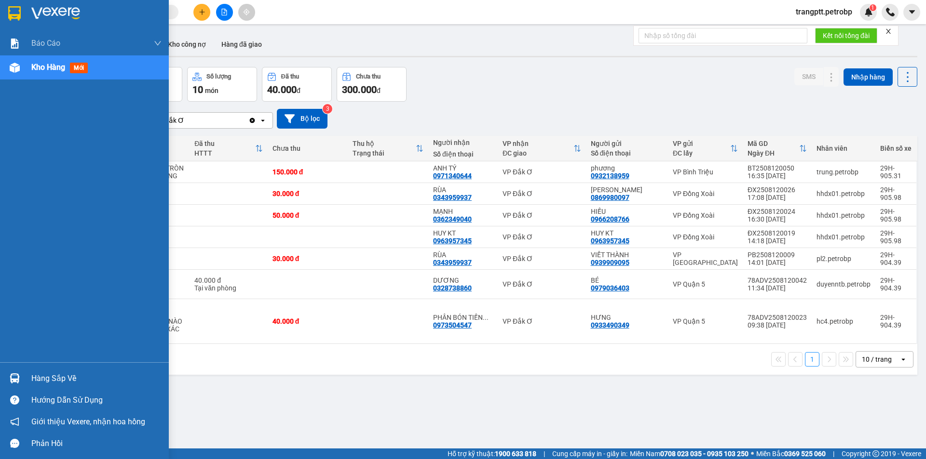
click at [49, 379] on div "Hàng sắp về" at bounding box center [96, 379] width 130 height 14
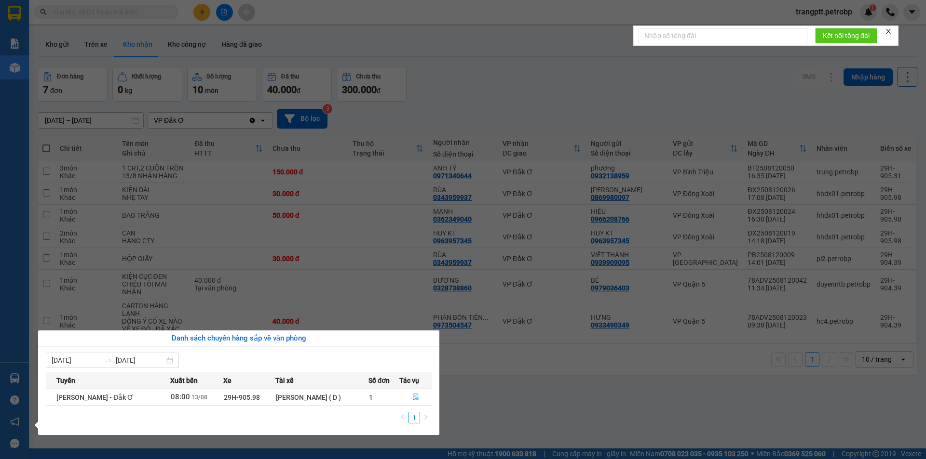
click at [484, 397] on section "Kết quả tìm kiếm ( 0 ) Bộ lọc No Data trangptt.petrobp 1 Báo cáo BC tiền tận nơ…" at bounding box center [463, 229] width 926 height 459
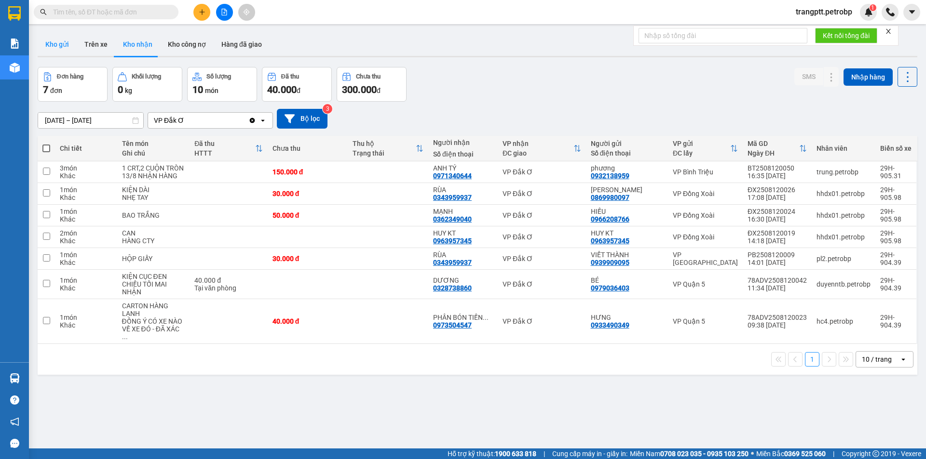
click at [58, 43] on button "Kho gửi" at bounding box center [57, 44] width 39 height 23
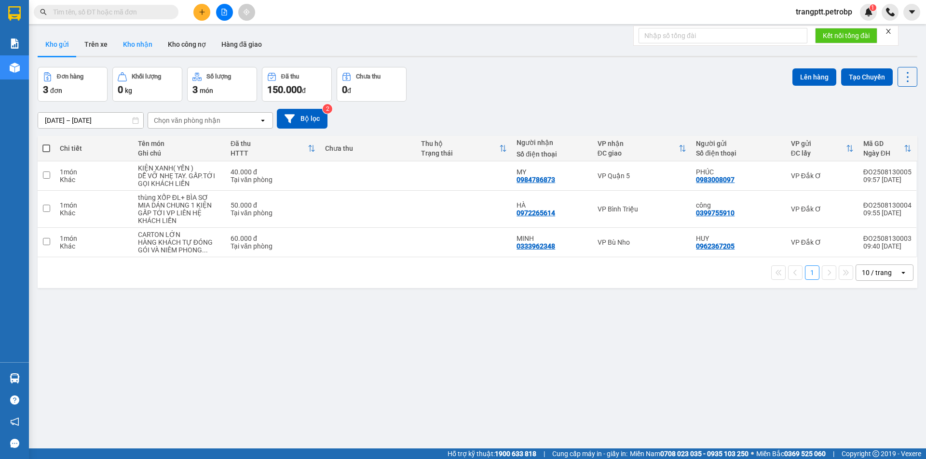
click at [130, 41] on button "Kho nhận" at bounding box center [137, 44] width 45 height 23
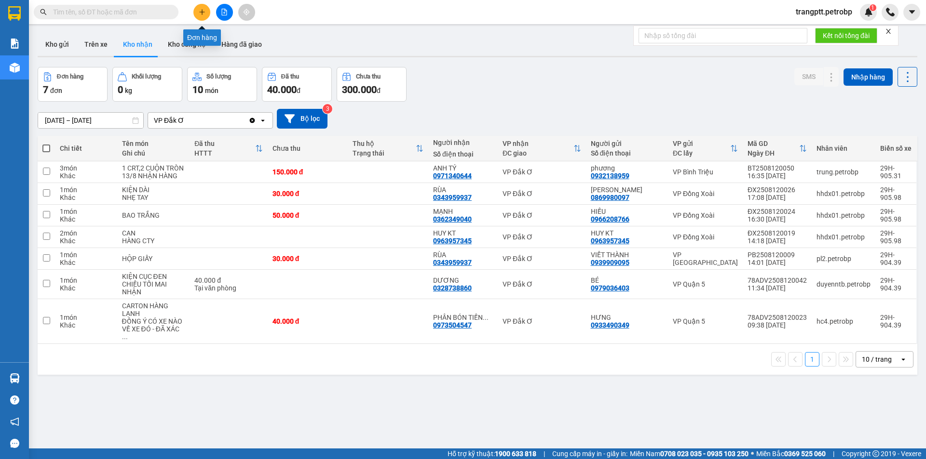
click at [196, 13] on button at bounding box center [201, 12] width 17 height 17
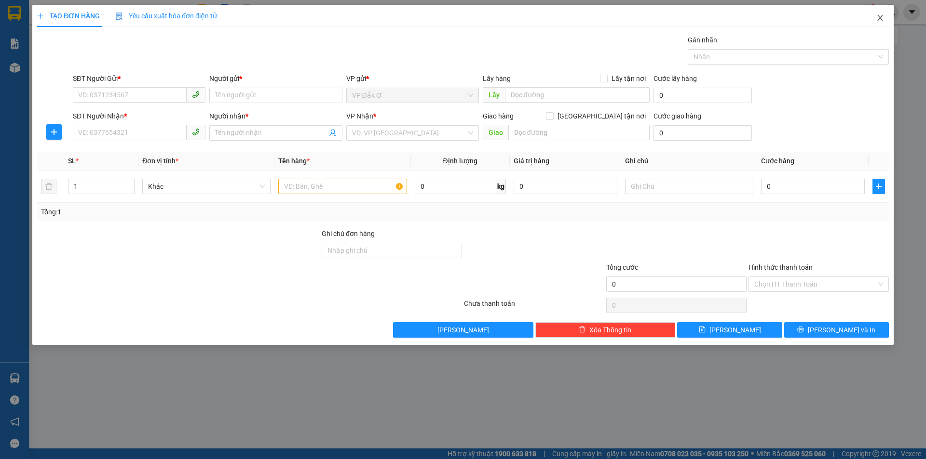
click at [880, 19] on icon "close" at bounding box center [879, 18] width 5 height 6
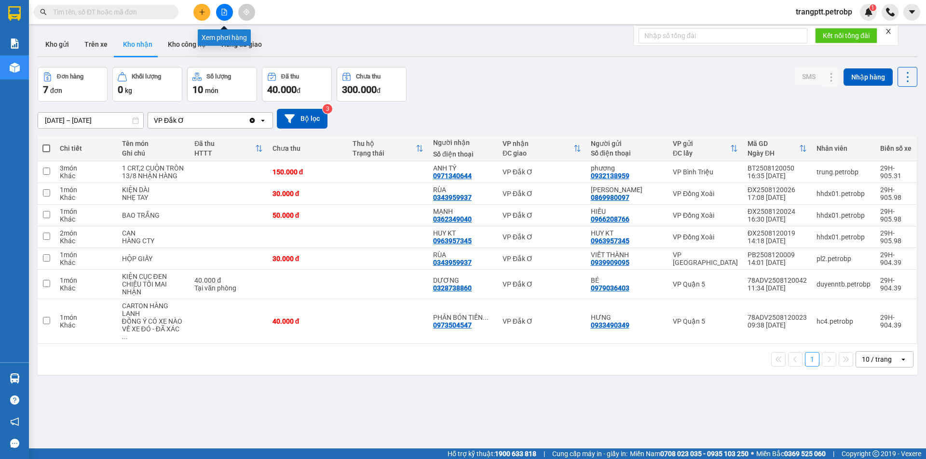
click at [227, 11] on button at bounding box center [224, 12] width 17 height 17
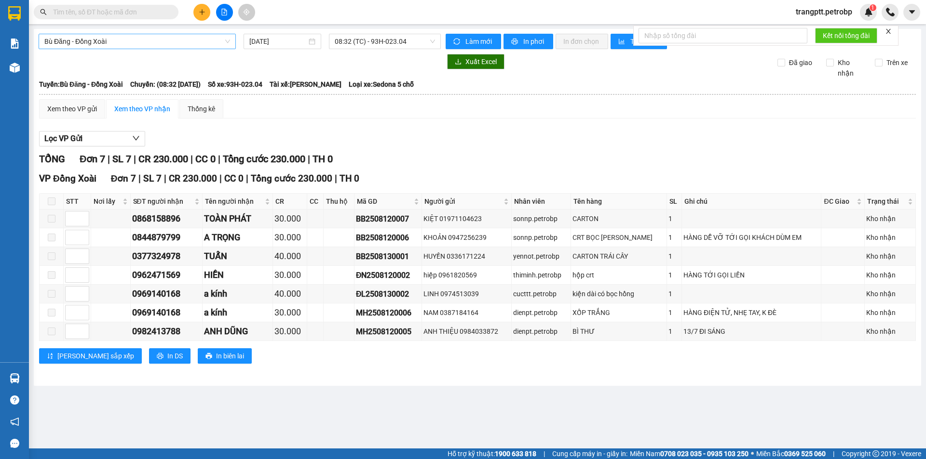
click at [101, 38] on span "Bù Đăng - Đồng Xoài" at bounding box center [137, 41] width 186 height 14
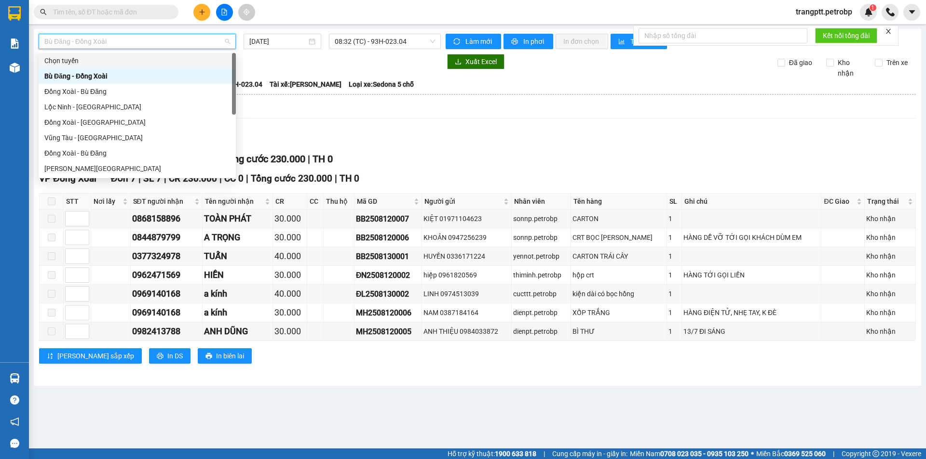
scroll to position [185, 0]
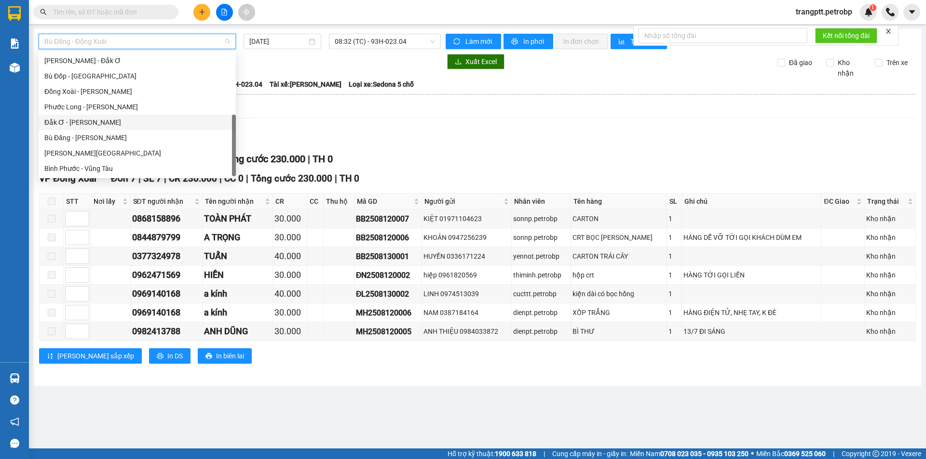
click at [76, 123] on div "Đắk Ơ - [PERSON_NAME]" at bounding box center [137, 122] width 186 height 11
type input "[DATE]"
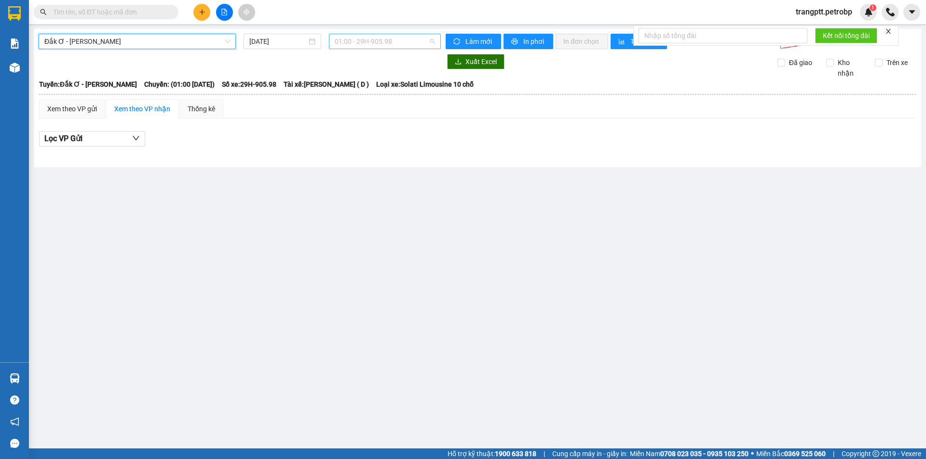
click at [370, 46] on span "01:00 - 29H-905.98" at bounding box center [385, 41] width 100 height 14
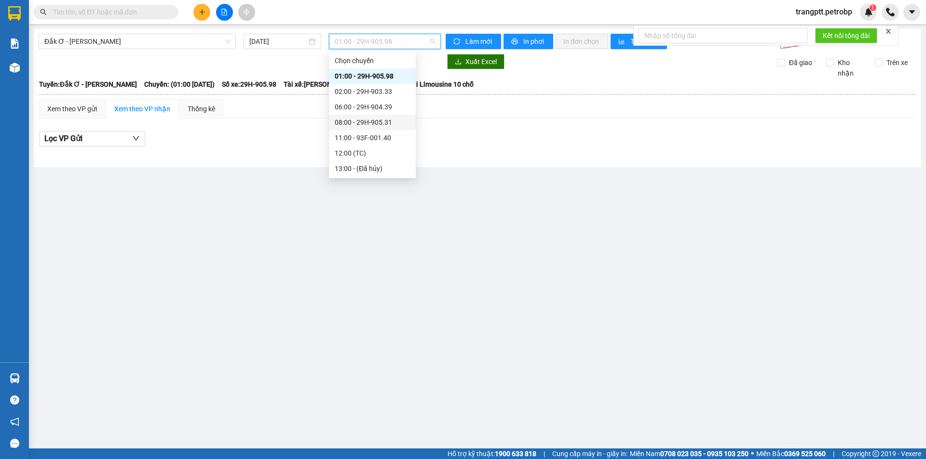
click at [359, 120] on div "08:00 - 29H-905.31" at bounding box center [372, 122] width 75 height 11
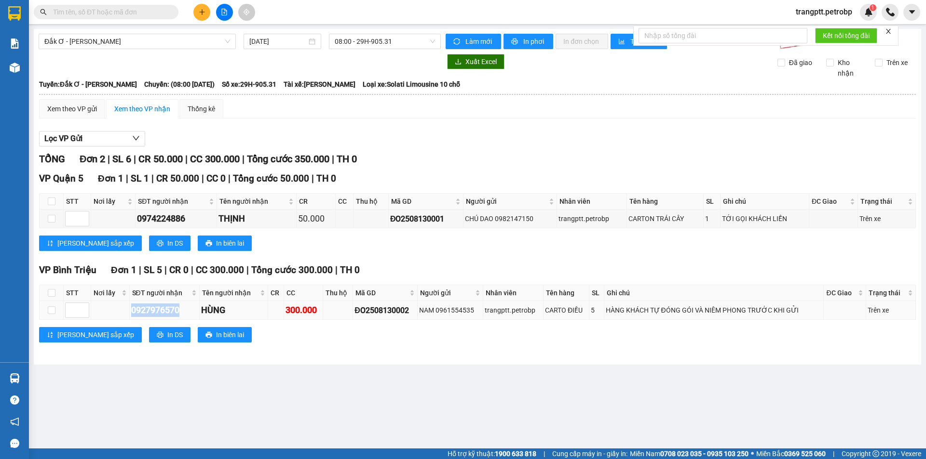
drag, startPoint x: 130, startPoint y: 310, endPoint x: 181, endPoint y: 305, distance: 51.4
click at [181, 305] on td "0927976570" at bounding box center [165, 310] width 70 height 19
copy div "0927976570"
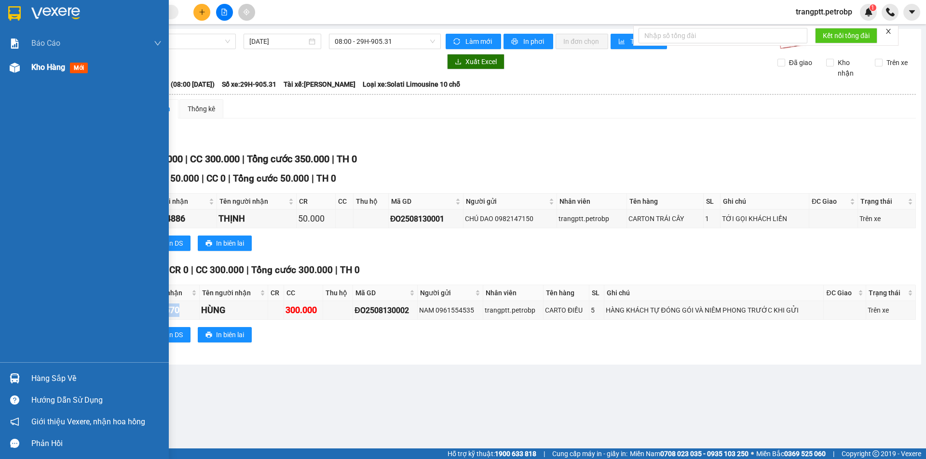
click at [35, 70] on span "Kho hàng" at bounding box center [48, 67] width 34 height 9
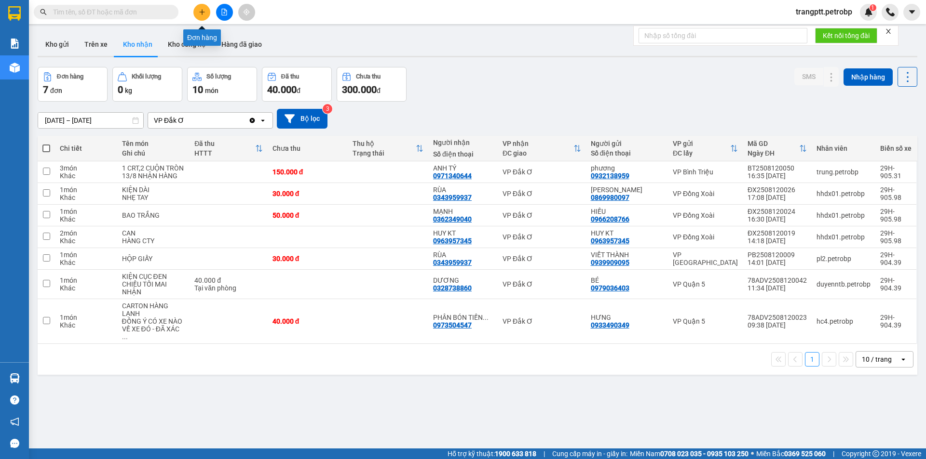
click at [202, 11] on icon "plus" at bounding box center [202, 11] width 0 height 5
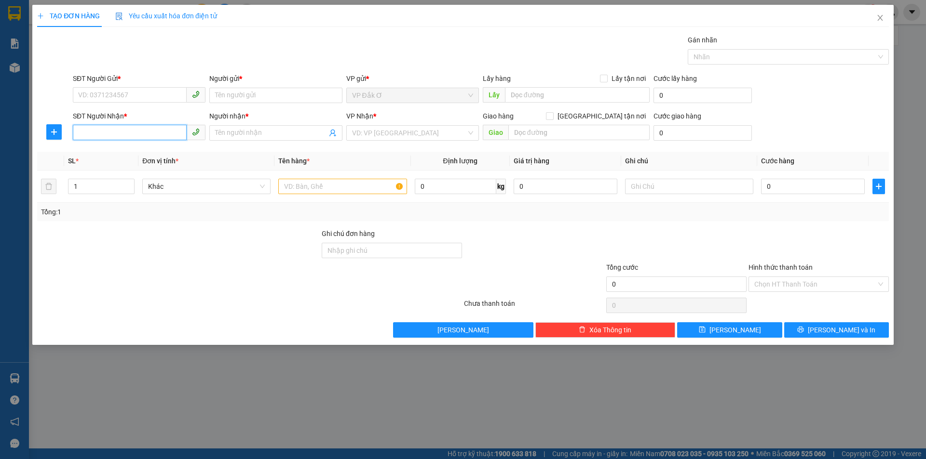
click at [121, 134] on input "SĐT Người Nhận *" at bounding box center [130, 132] width 114 height 15
paste input "0927976570"
type input "0927976570"
click at [137, 151] on div "0927976570 - HÙNG" at bounding box center [139, 152] width 121 height 11
type input "HÙNG"
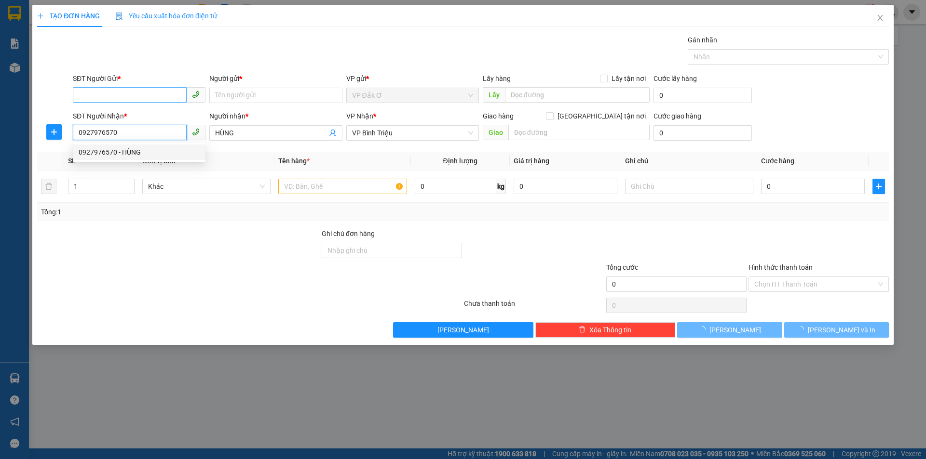
type input "300.000"
type input "0927976570"
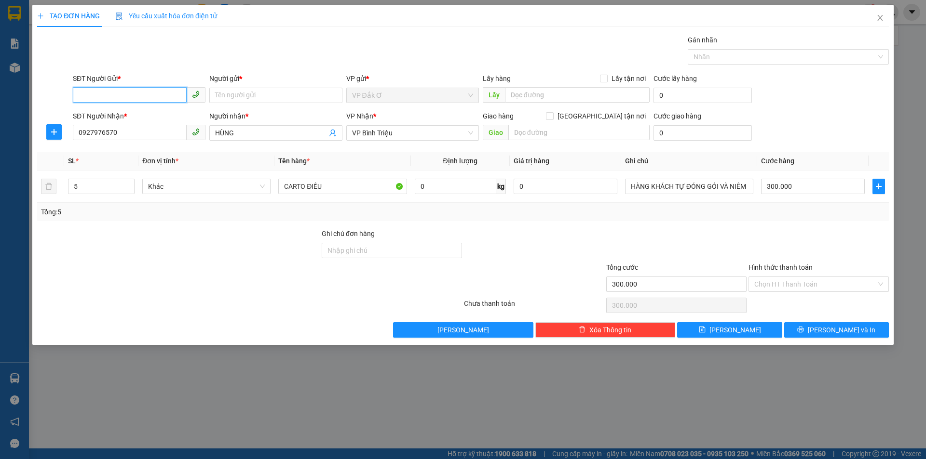
click at [134, 94] on input "SĐT Người Gửi *" at bounding box center [130, 94] width 114 height 15
click at [134, 114] on div "0961554535 - NAM" at bounding box center [139, 114] width 121 height 11
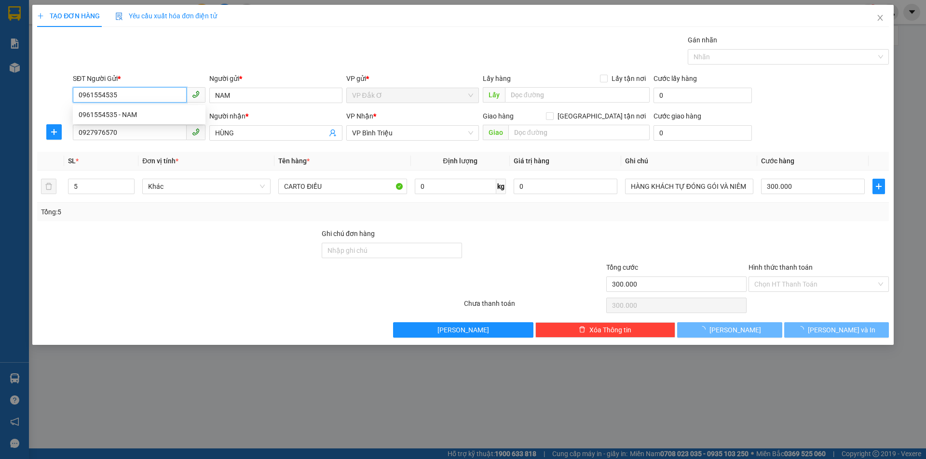
type input "0961554535"
type input "NAM"
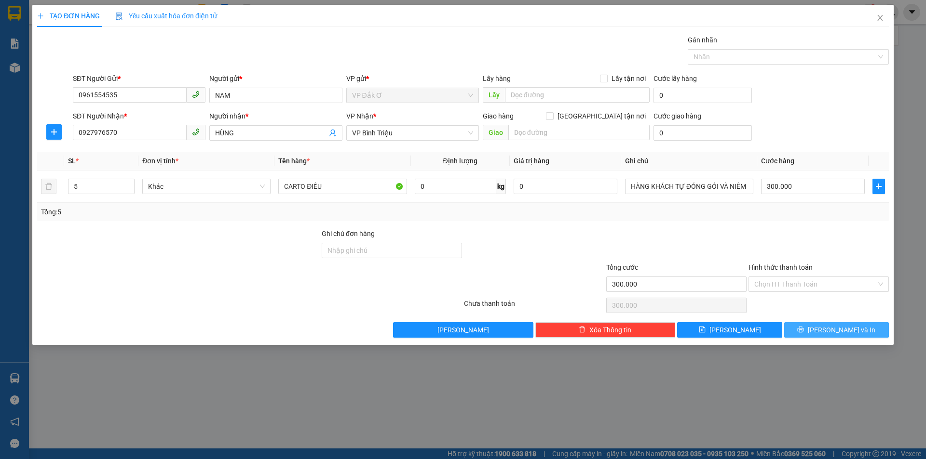
click at [811, 326] on button "[PERSON_NAME] và In" at bounding box center [836, 330] width 105 height 15
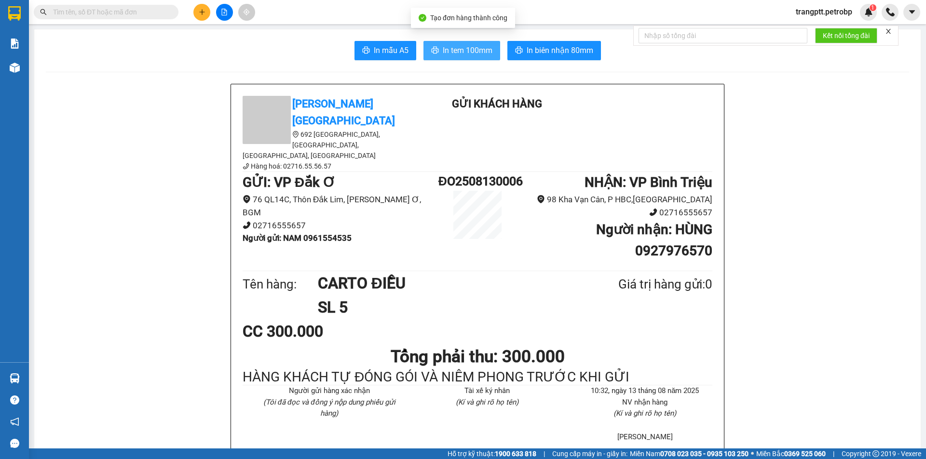
click at [466, 53] on span "In tem 100mm" at bounding box center [468, 50] width 50 height 12
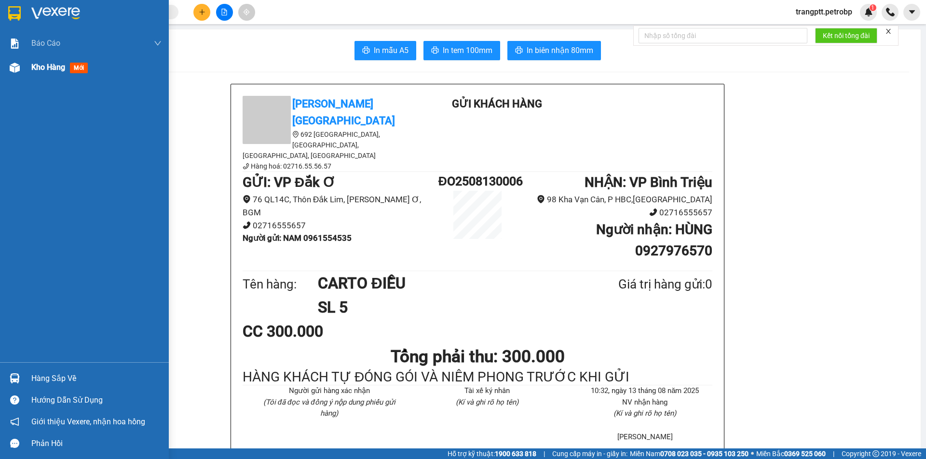
click at [47, 68] on span "Kho hàng" at bounding box center [48, 67] width 34 height 9
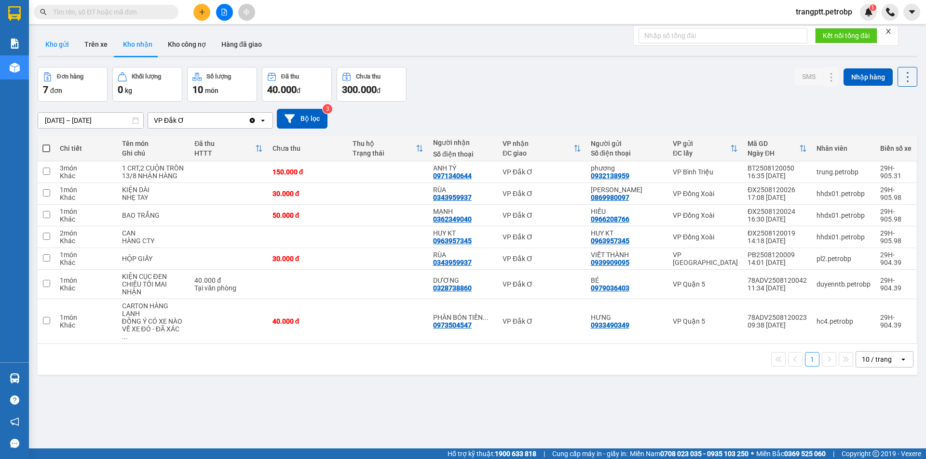
click at [60, 40] on button "Kho gửi" at bounding box center [57, 44] width 39 height 23
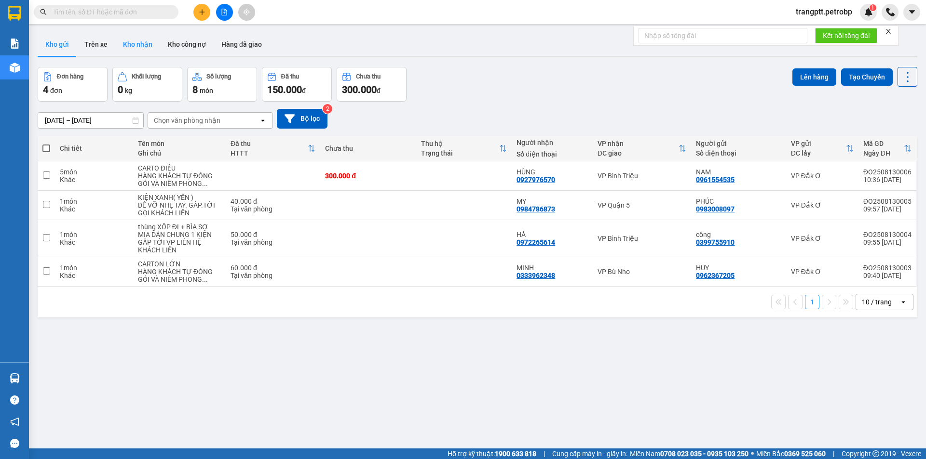
click at [125, 40] on button "Kho nhận" at bounding box center [137, 44] width 45 height 23
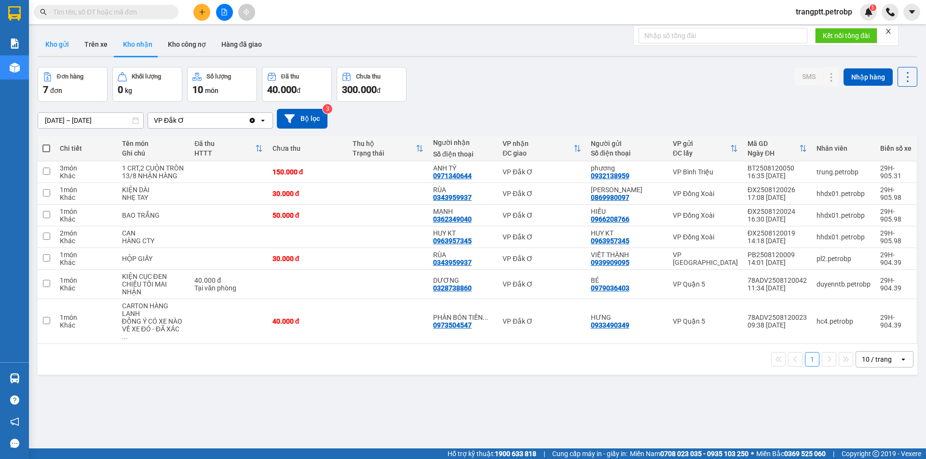
click at [58, 42] on button "Kho gửi" at bounding box center [57, 44] width 39 height 23
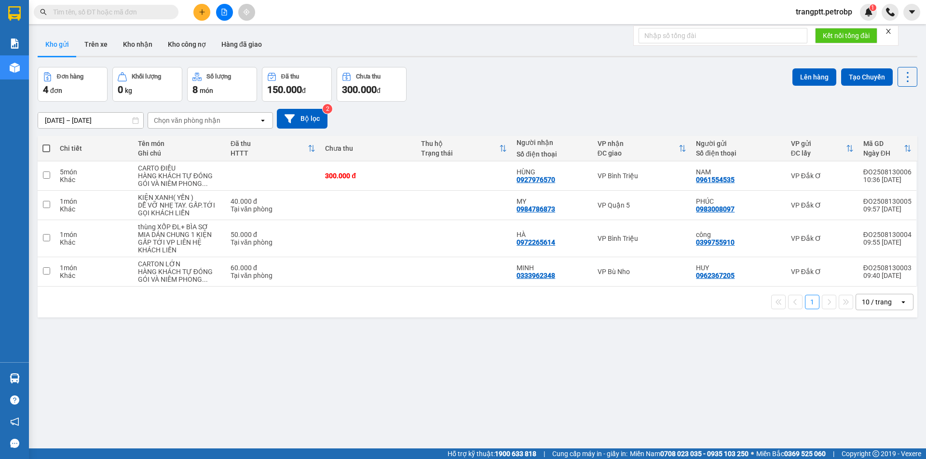
click at [48, 146] on span at bounding box center [46, 149] width 8 height 8
click at [46, 144] on input "checkbox" at bounding box center [46, 144] width 0 height 0
checkbox input "true"
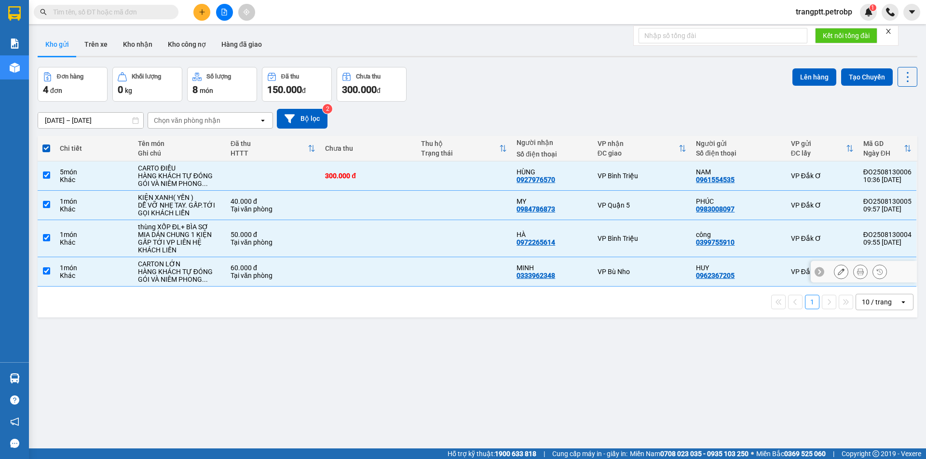
click at [45, 272] on input "checkbox" at bounding box center [46, 271] width 7 height 7
checkbox input "false"
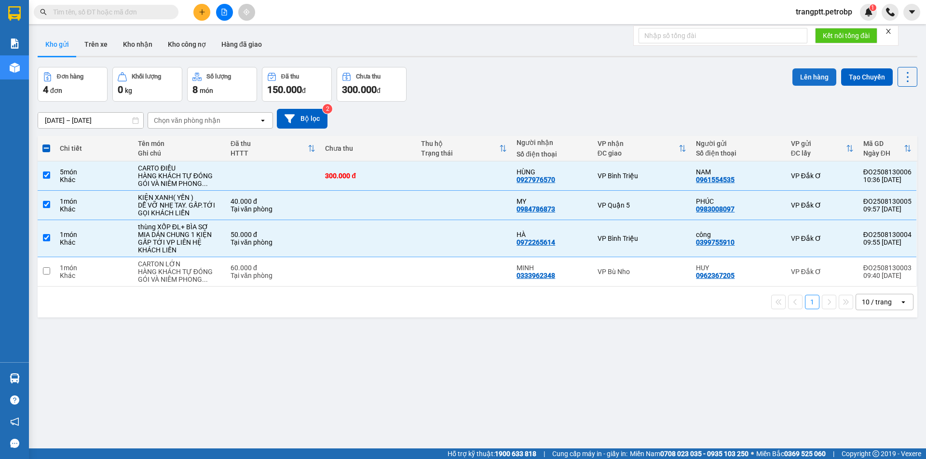
click at [809, 79] on button "Lên hàng" at bounding box center [814, 76] width 44 height 17
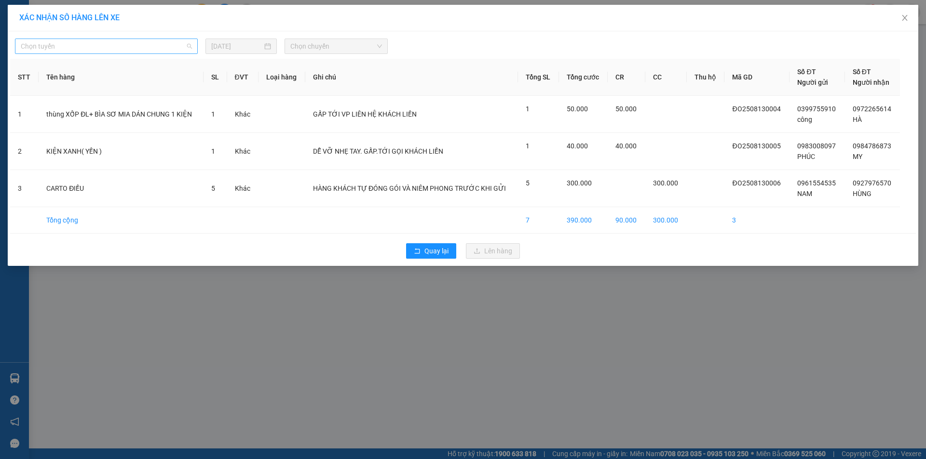
click at [109, 45] on span "Chọn tuyến" at bounding box center [106, 46] width 171 height 14
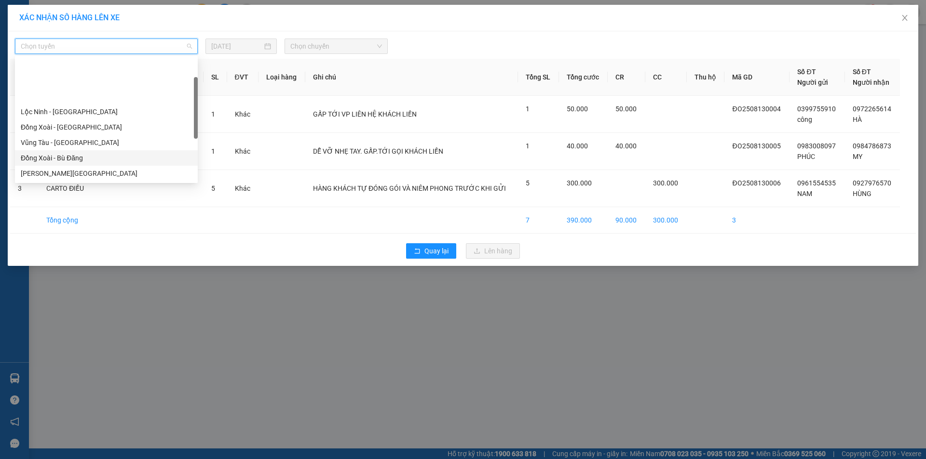
scroll to position [185, 0]
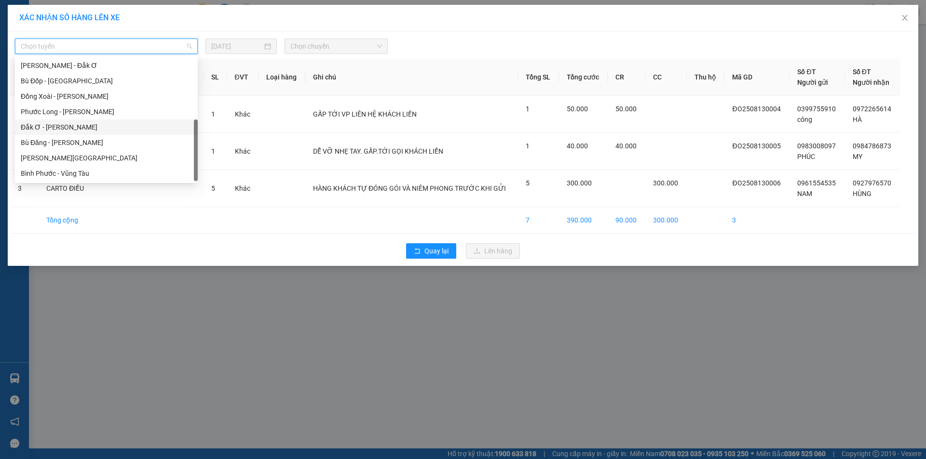
click at [55, 127] on div "Đắk Ơ - [PERSON_NAME]" at bounding box center [106, 127] width 171 height 11
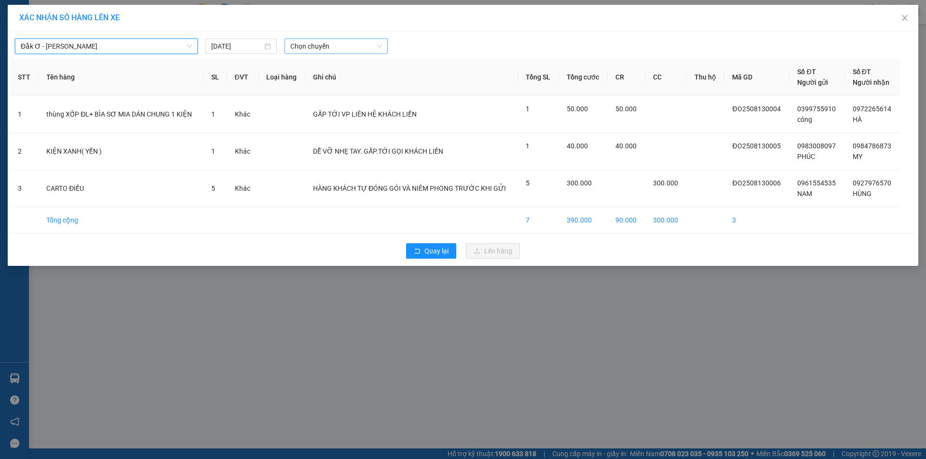
click at [317, 45] on span "Chọn chuyến" at bounding box center [336, 46] width 92 height 14
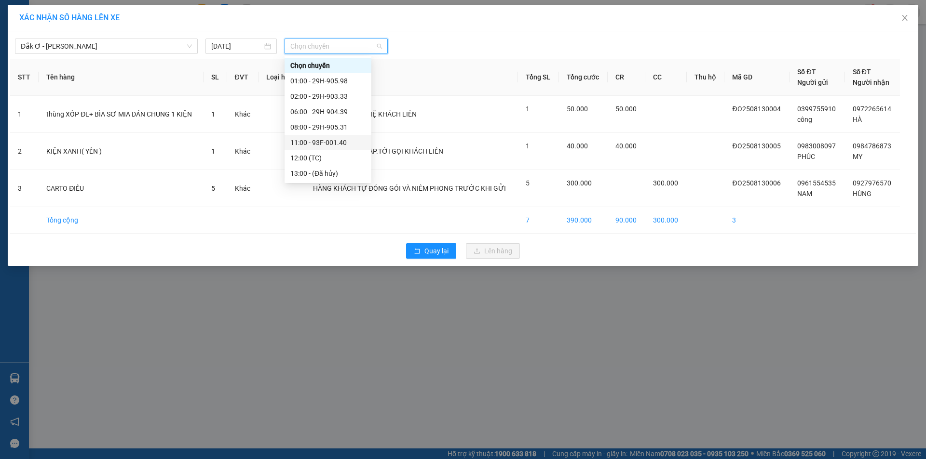
click at [323, 140] on div "11:00 - 93F-001.40" at bounding box center [327, 142] width 75 height 11
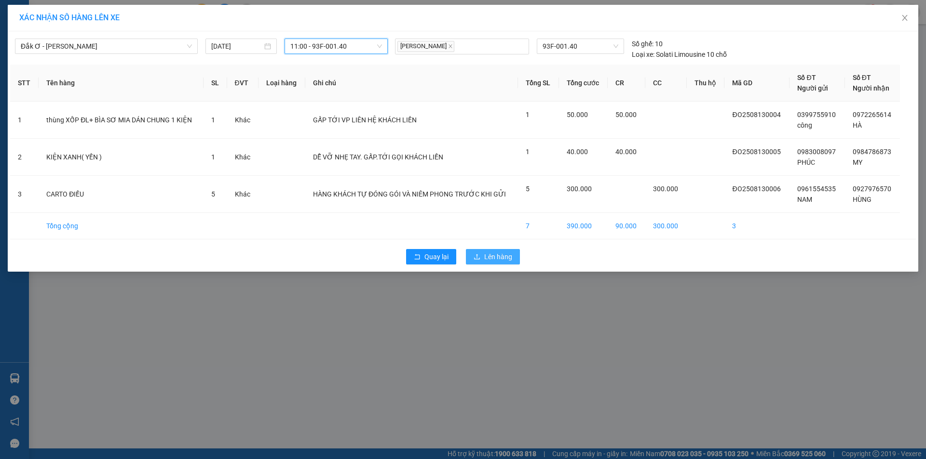
click at [487, 257] on span "Lên hàng" at bounding box center [498, 257] width 28 height 11
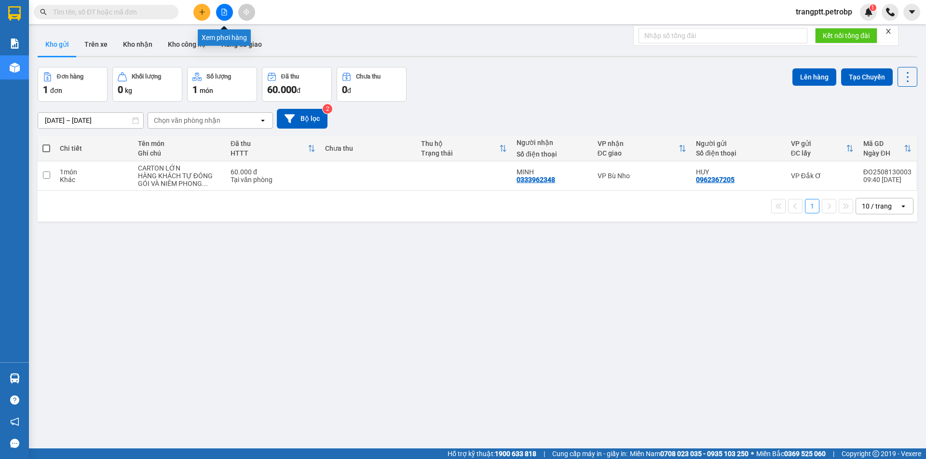
click at [223, 5] on button at bounding box center [224, 12] width 17 height 17
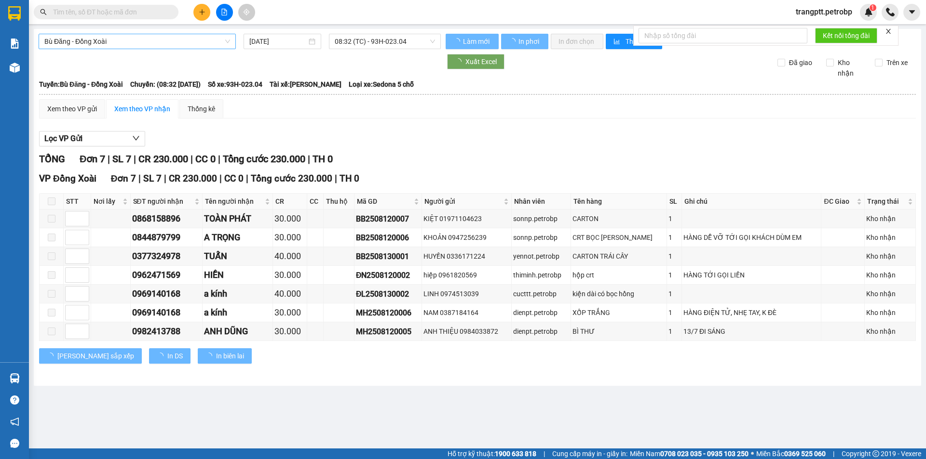
click at [137, 38] on span "Bù Đăng - Đồng Xoài" at bounding box center [137, 41] width 186 height 14
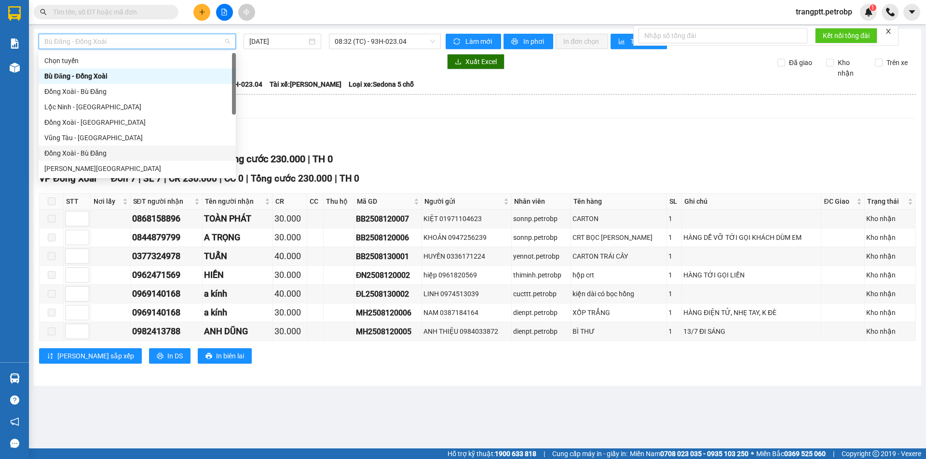
scroll to position [185, 0]
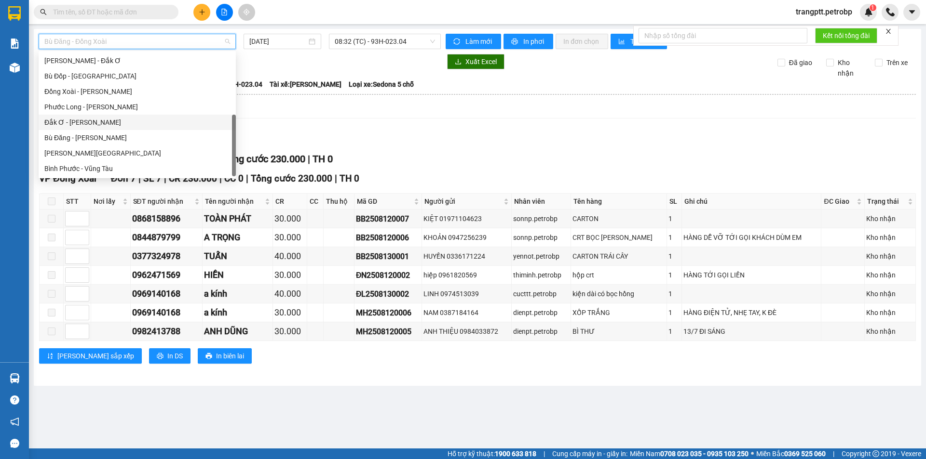
click at [71, 121] on div "Đắk Ơ - [PERSON_NAME]" at bounding box center [137, 122] width 186 height 11
type input "[DATE]"
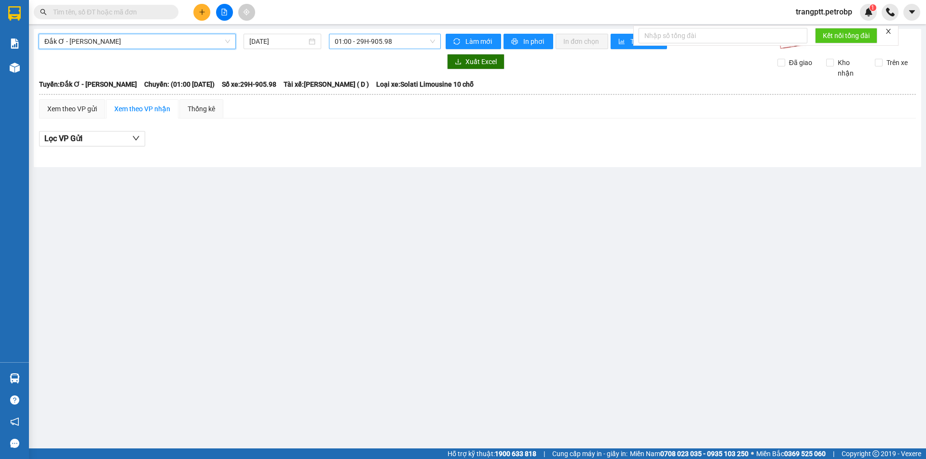
click at [358, 38] on span "01:00 - 29H-905.98" at bounding box center [385, 41] width 100 height 14
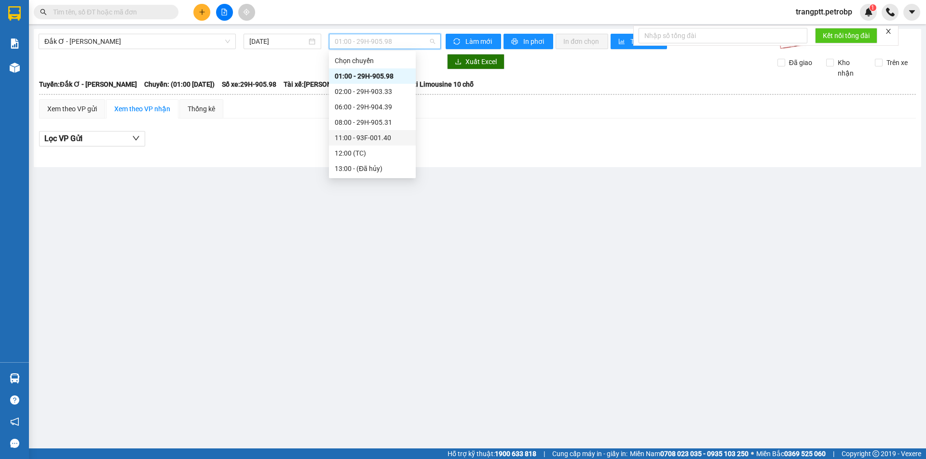
click at [363, 135] on div "11:00 - 93F-001.40" at bounding box center [372, 138] width 75 height 11
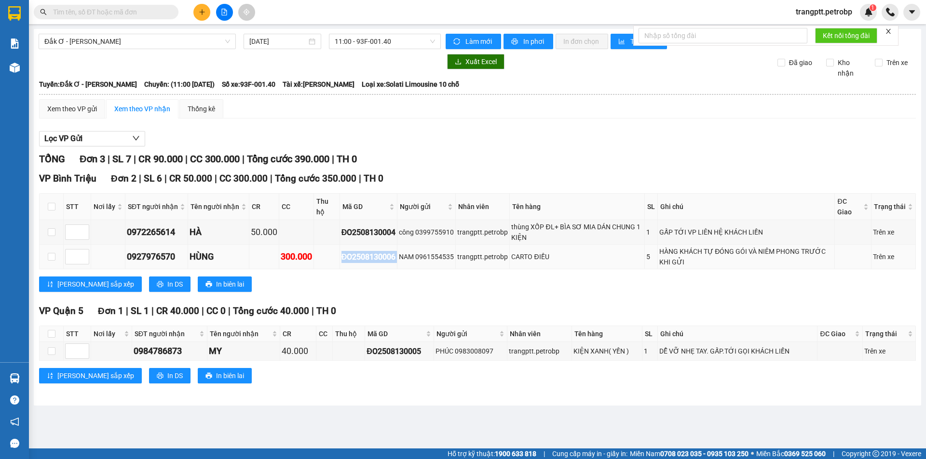
drag, startPoint x: 339, startPoint y: 257, endPoint x: 397, endPoint y: 250, distance: 57.8
click at [397, 250] on tr "0927976570 HÙNG 300.000 ĐO2508130006 NAM 0961554535 trangptt.petrobp CARTO ĐIỀU…" at bounding box center [478, 257] width 876 height 25
copy div "ĐO2508130006"
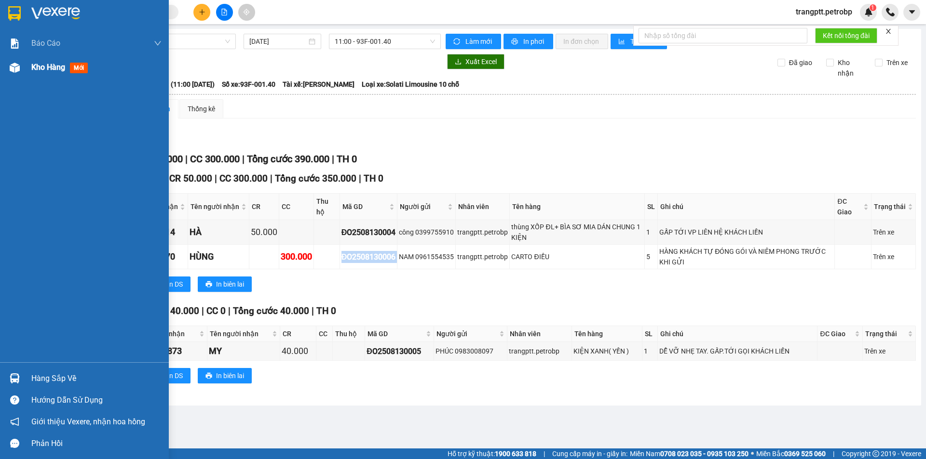
click at [37, 65] on span "Kho hàng" at bounding box center [48, 67] width 34 height 9
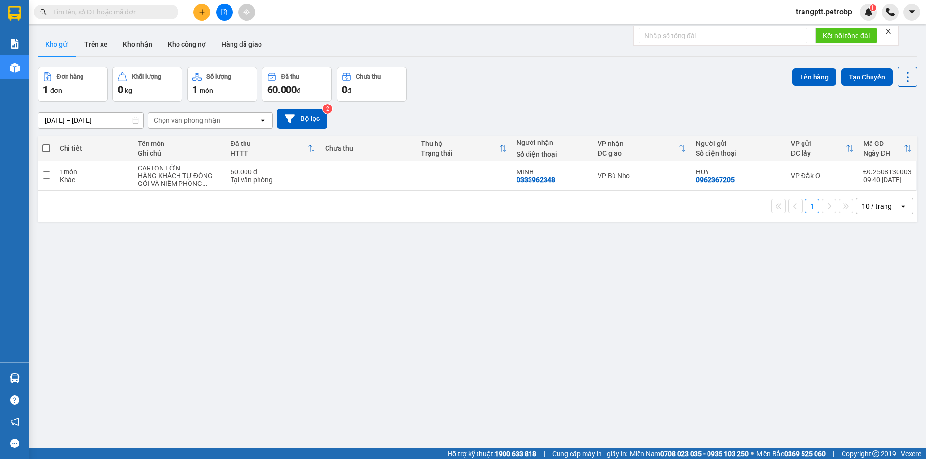
click at [99, 8] on input "text" at bounding box center [110, 12] width 114 height 11
paste input "ĐO2508130006"
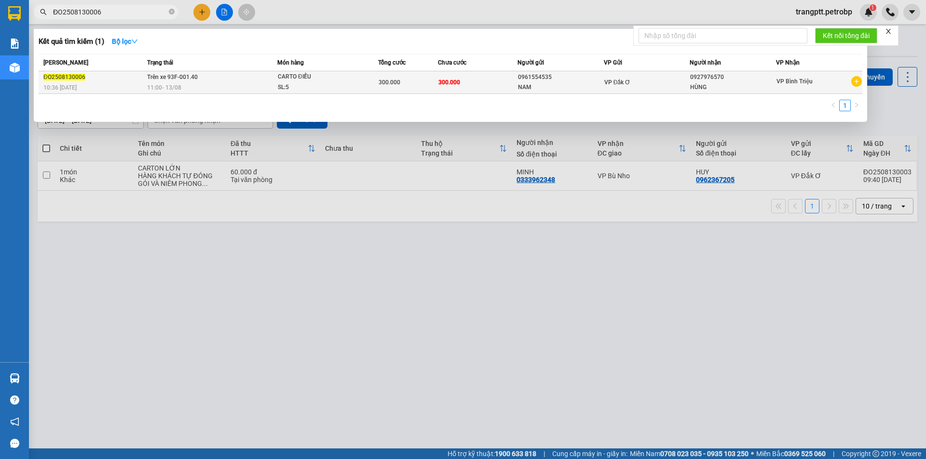
type input "ĐO2508130006"
click at [256, 87] on div "11:00 [DATE]" at bounding box center [212, 87] width 130 height 11
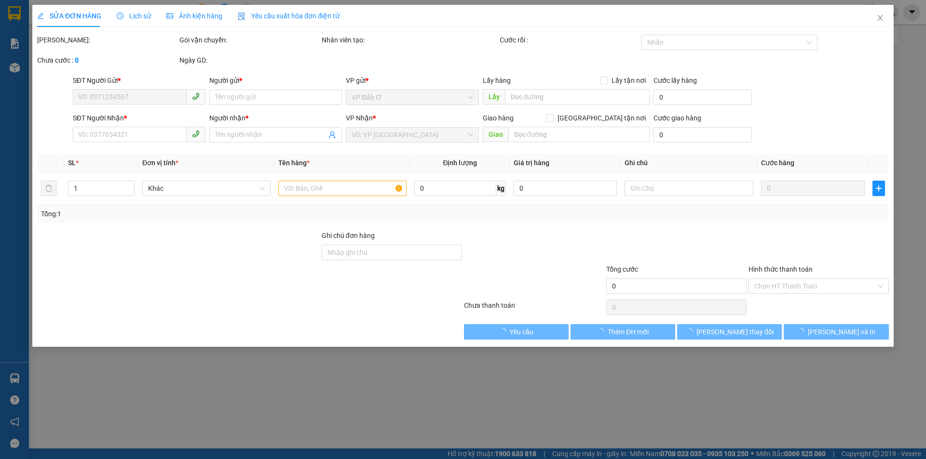
type input "0961554535"
type input "NAM"
type input "0927976570"
type input "HÙNG"
type input "300.000"
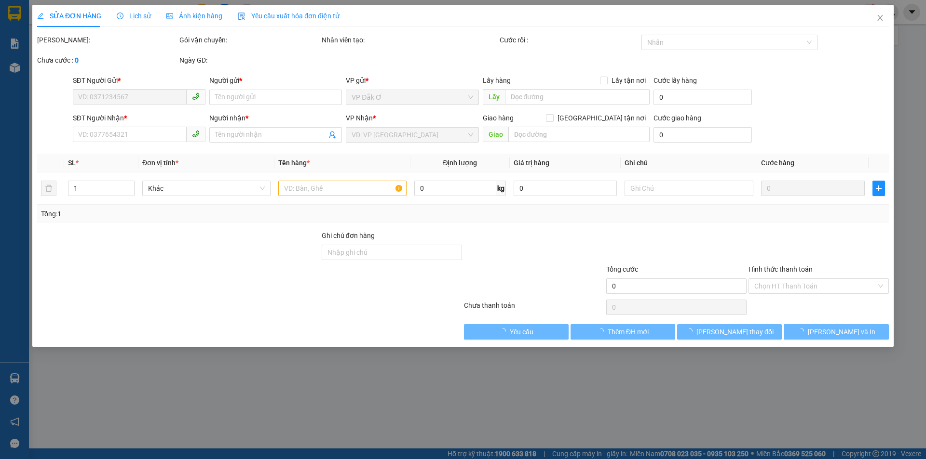
type input "300.000"
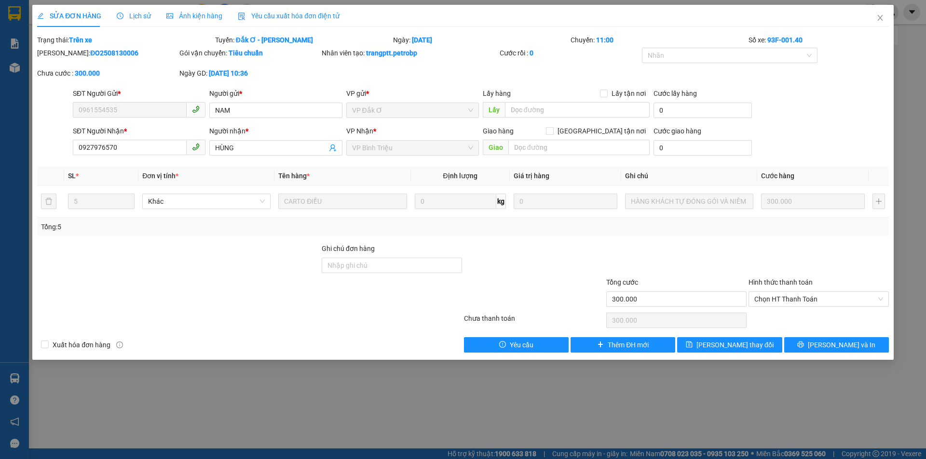
click at [136, 14] on span "Lịch sử" at bounding box center [134, 16] width 34 height 8
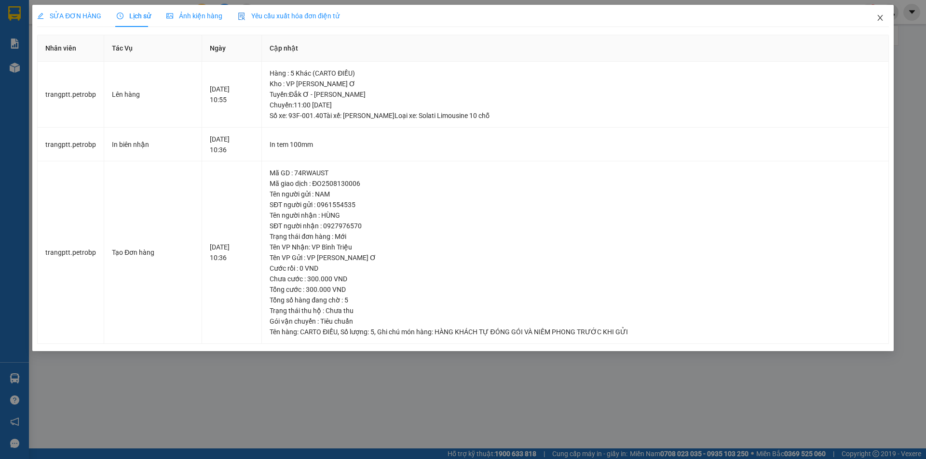
click at [882, 16] on icon "close" at bounding box center [880, 18] width 8 height 8
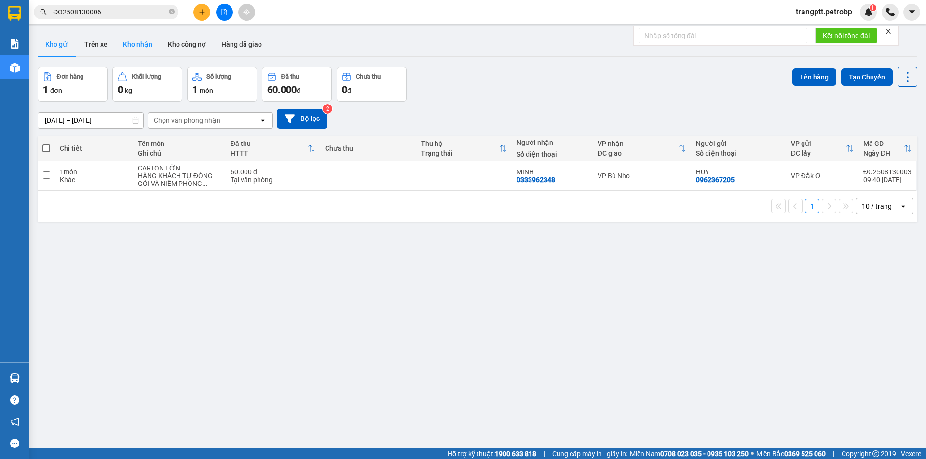
click at [133, 42] on button "Kho nhận" at bounding box center [137, 44] width 45 height 23
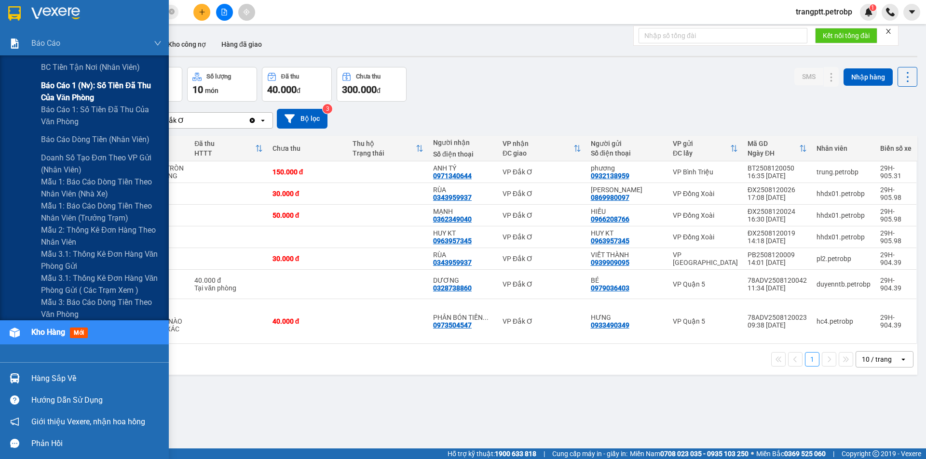
click at [74, 84] on span "Báo cáo 1 (nv): Số tiền đã thu của văn phòng" at bounding box center [101, 92] width 121 height 24
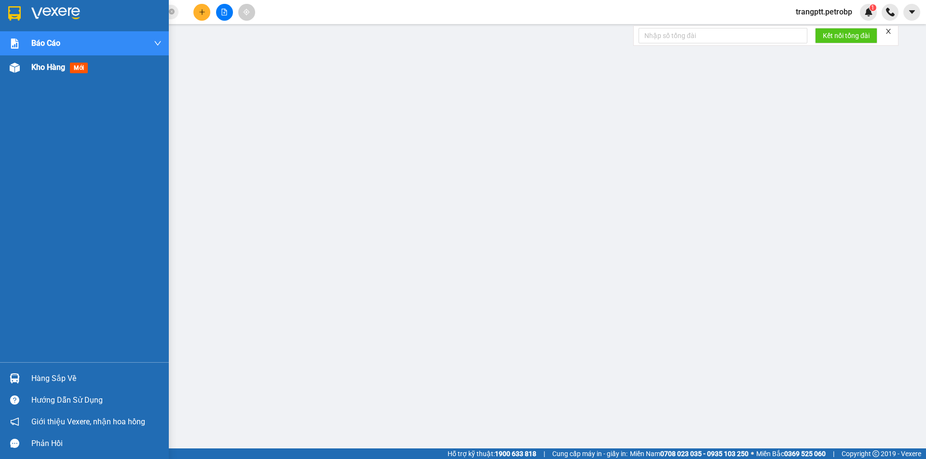
click at [38, 66] on span "Kho hàng" at bounding box center [48, 67] width 34 height 9
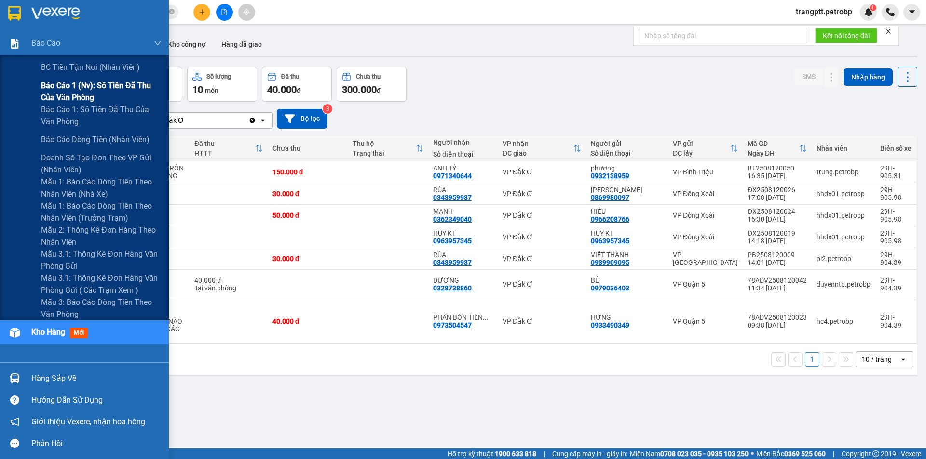
drag, startPoint x: 60, startPoint y: 83, endPoint x: 149, endPoint y: 110, distance: 92.7
click at [61, 83] on span "Báo cáo 1 (nv): Số tiền đã thu của văn phòng" at bounding box center [101, 92] width 121 height 24
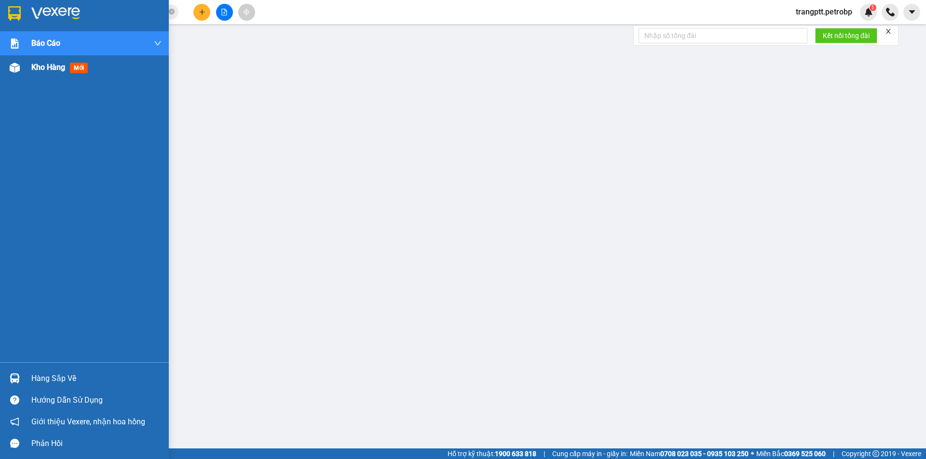
click at [45, 69] on span "Kho hàng" at bounding box center [48, 67] width 34 height 9
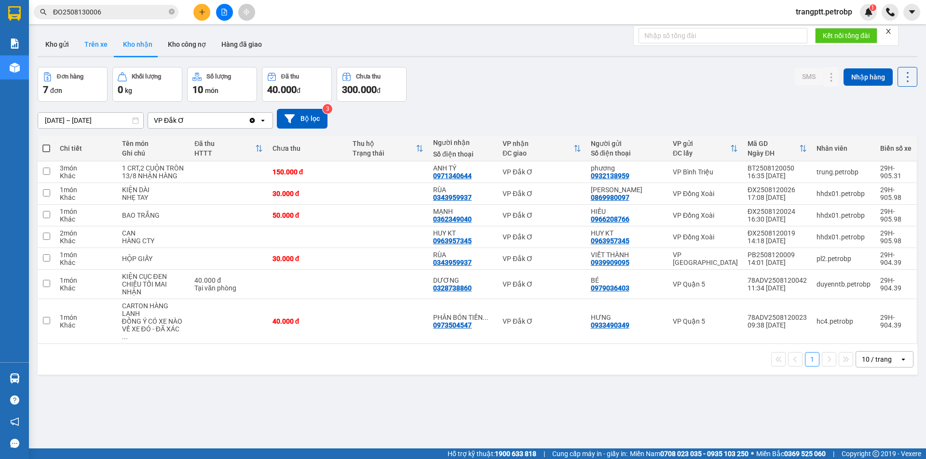
click at [94, 45] on button "Trên xe" at bounding box center [96, 44] width 39 height 23
type input "[DATE] – [DATE]"
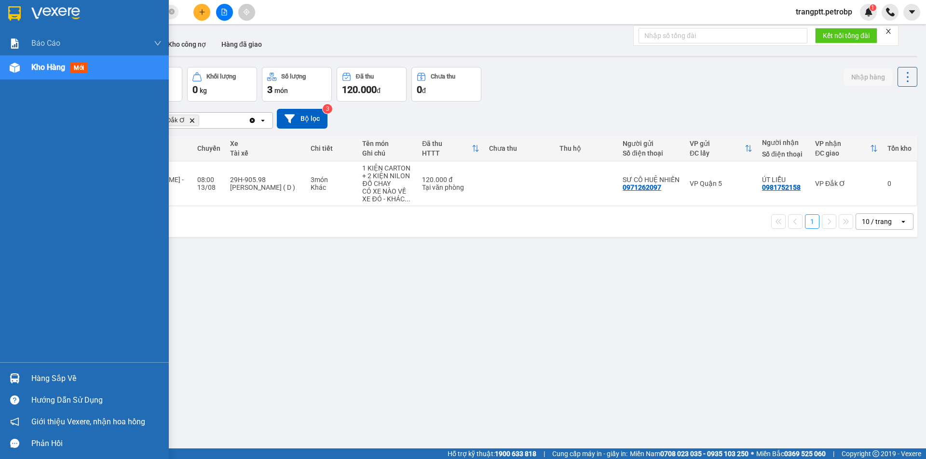
click at [55, 380] on div "Hàng sắp về" at bounding box center [96, 379] width 130 height 14
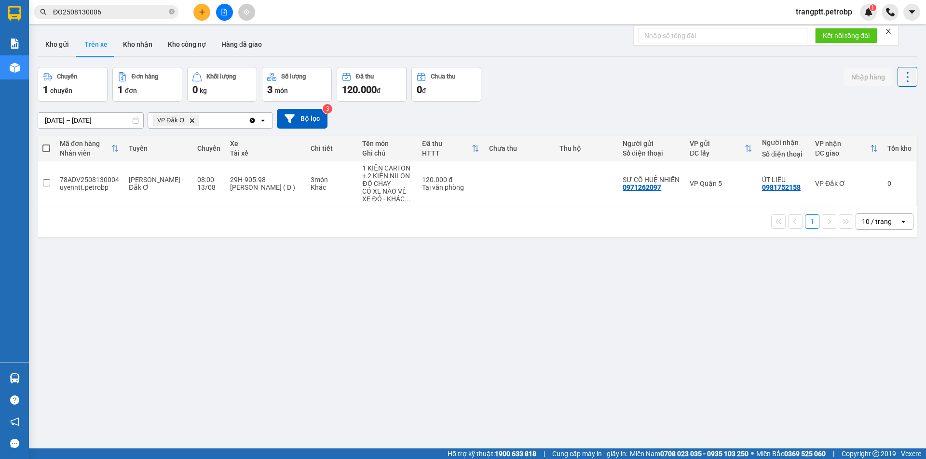
click at [523, 390] on section "Kết quả tìm kiếm ( 1 ) Bộ lọc Mã ĐH Trạng thái Món hàng Tổng cước Chưa cước Ngư…" at bounding box center [463, 229] width 926 height 459
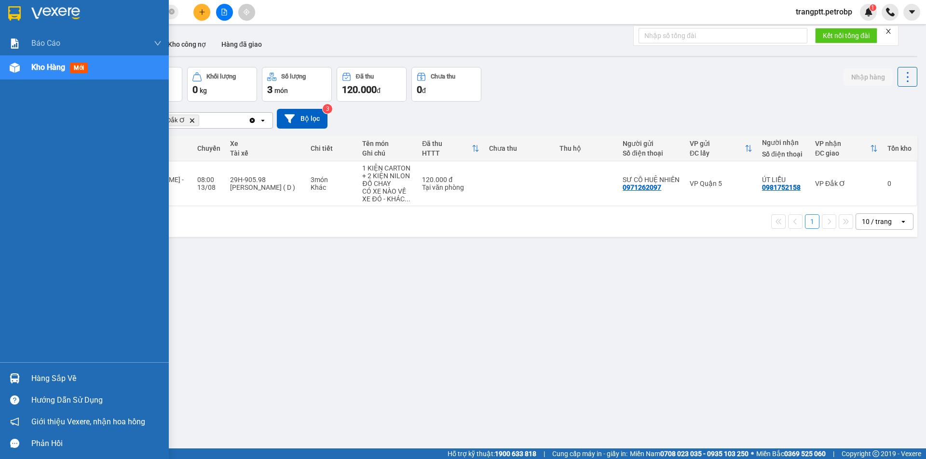
drag, startPoint x: 31, startPoint y: 373, endPoint x: 50, endPoint y: 377, distance: 19.7
click at [34, 373] on div "Hàng sắp về" at bounding box center [84, 379] width 169 height 22
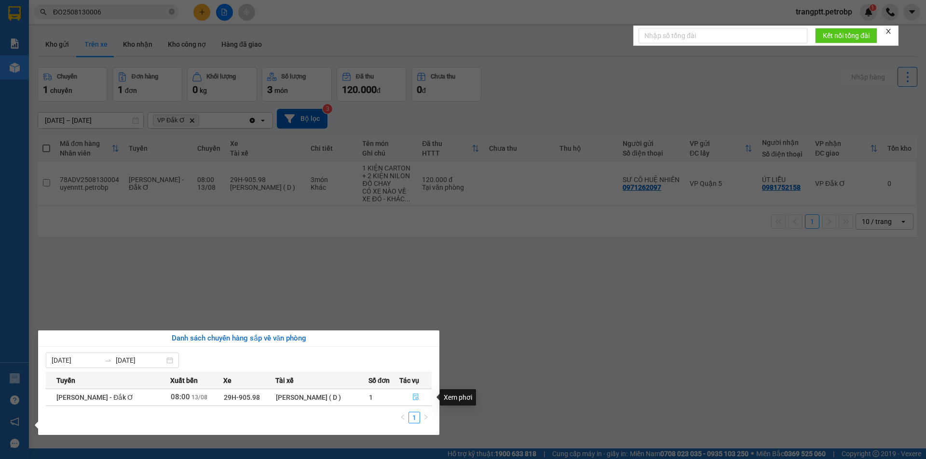
click at [418, 396] on icon "file-done" at bounding box center [415, 397] width 7 height 7
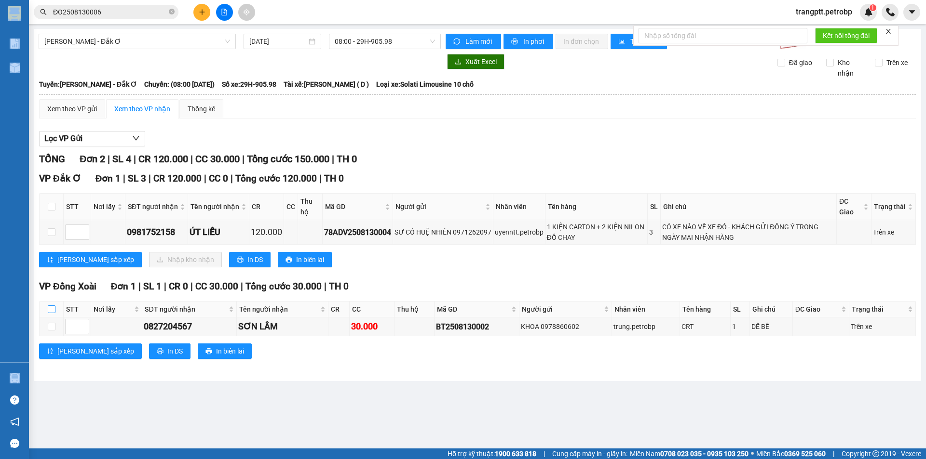
click at [52, 309] on input "checkbox" at bounding box center [52, 310] width 8 height 8
checkbox input "true"
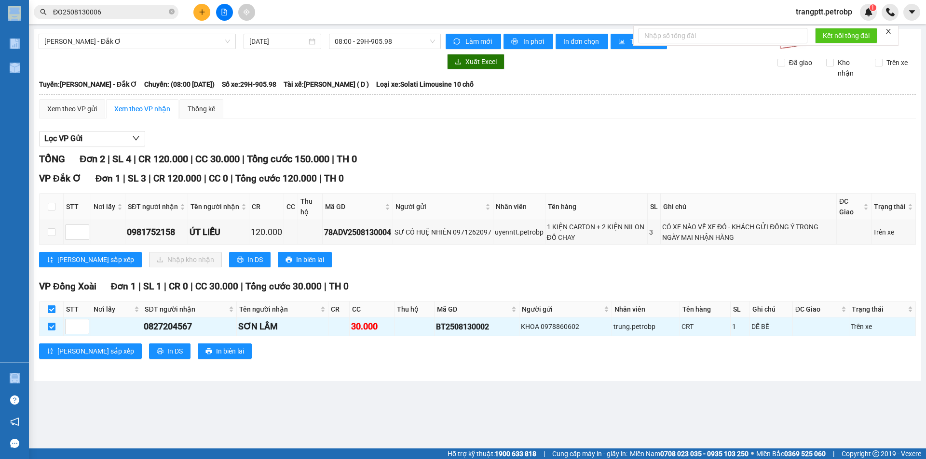
click at [52, 310] on input "checkbox" at bounding box center [52, 310] width 8 height 8
checkbox input "false"
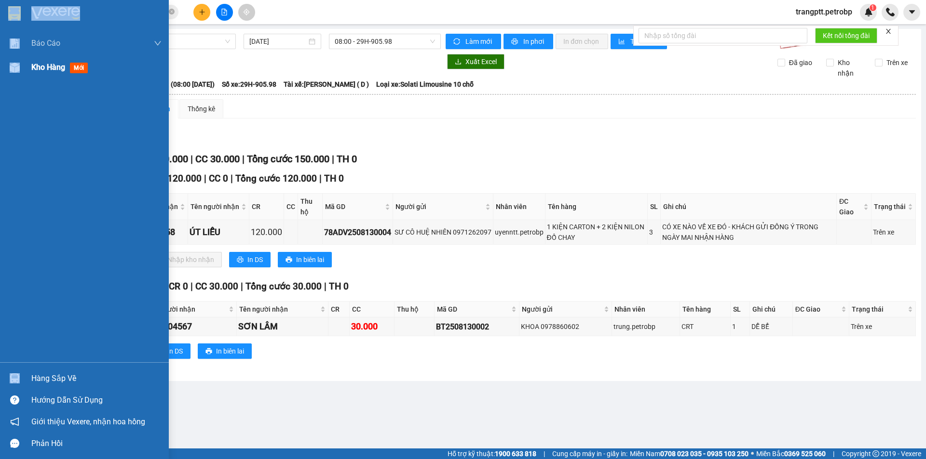
click at [40, 66] on span "Kho hàng" at bounding box center [48, 67] width 34 height 9
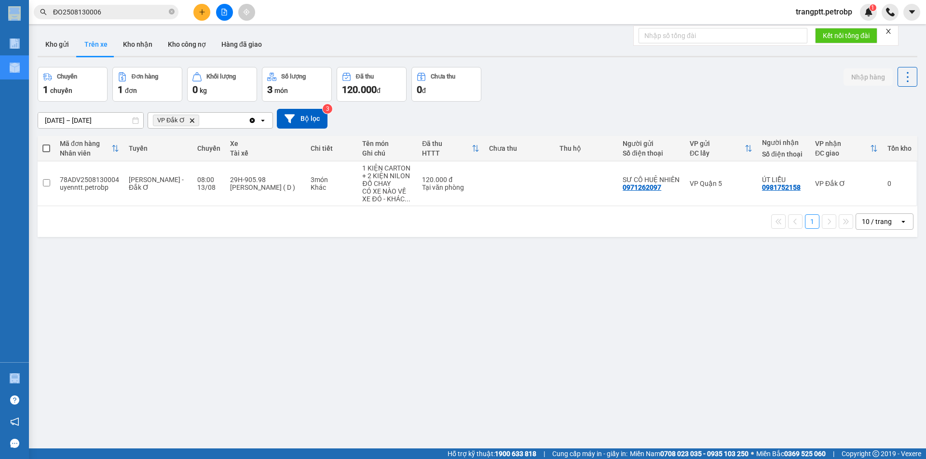
drag, startPoint x: 62, startPoint y: 40, endPoint x: 59, endPoint y: 56, distance: 16.2
click at [61, 41] on button "Kho gửi" at bounding box center [57, 44] width 39 height 23
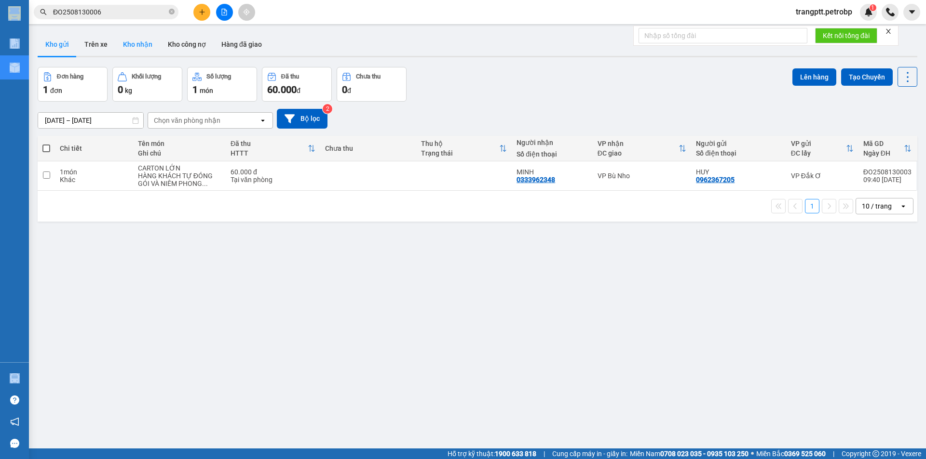
click at [135, 41] on button "Kho nhận" at bounding box center [137, 44] width 45 height 23
